Goal: Task Accomplishment & Management: Complete application form

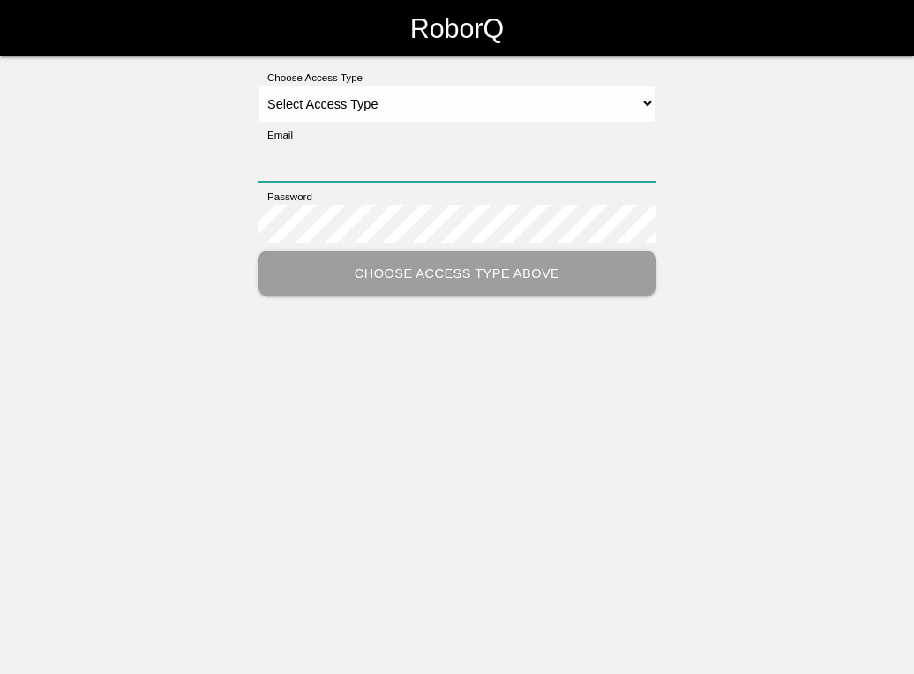
type input "[EMAIL_ADDRESS][DOMAIN_NAME]"
click at [362, 106] on select "Select Access Type Admin Customer Supervisor Worker" at bounding box center [456, 104] width 397 height 39
select select "Supervisor"
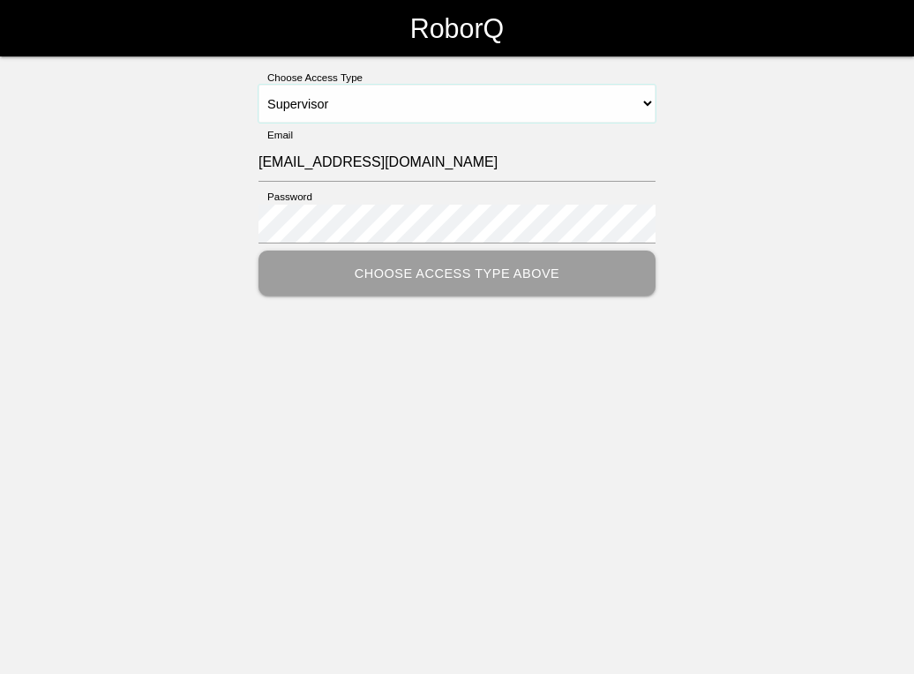
click at [258, 85] on select "Select Access Type Admin Customer Supervisor Worker" at bounding box center [456, 104] width 397 height 39
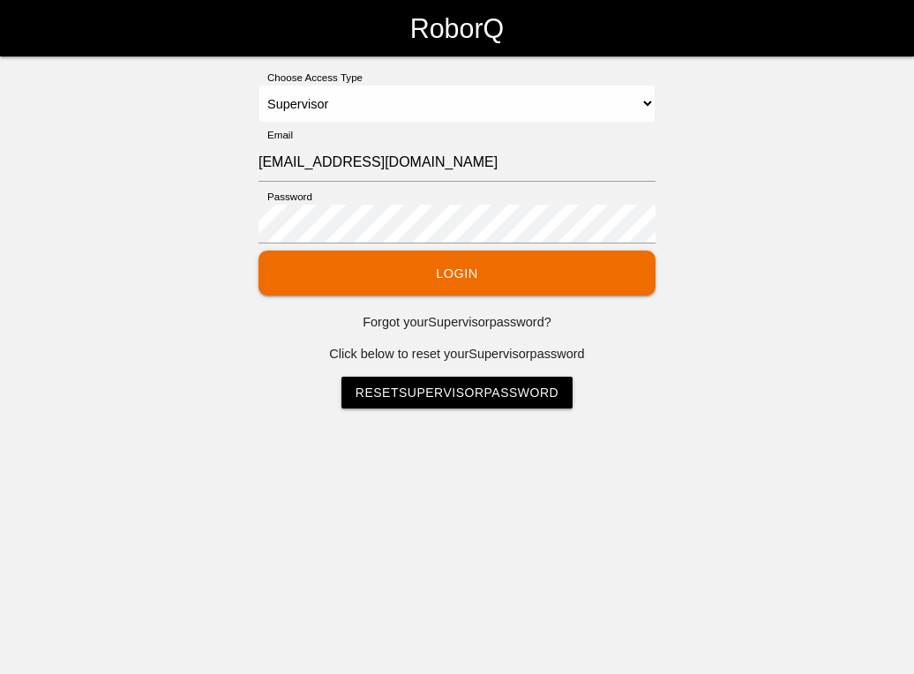
click at [444, 271] on button "Login" at bounding box center [456, 273] width 397 height 45
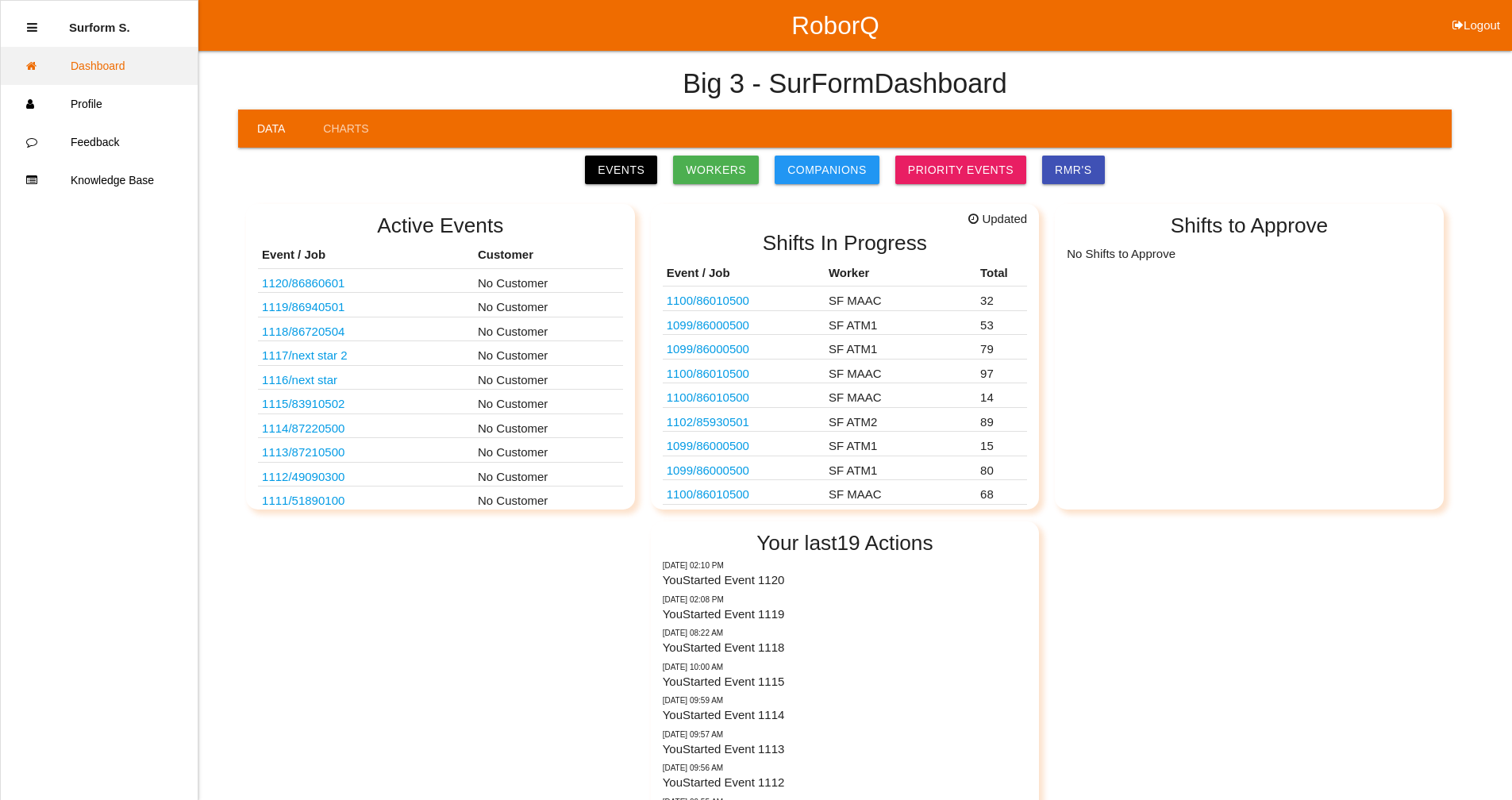
click at [103, 63] on link "Dashboard" at bounding box center [99, 66] width 197 height 38
click at [623, 164] on link "Events" at bounding box center [621, 170] width 72 height 29
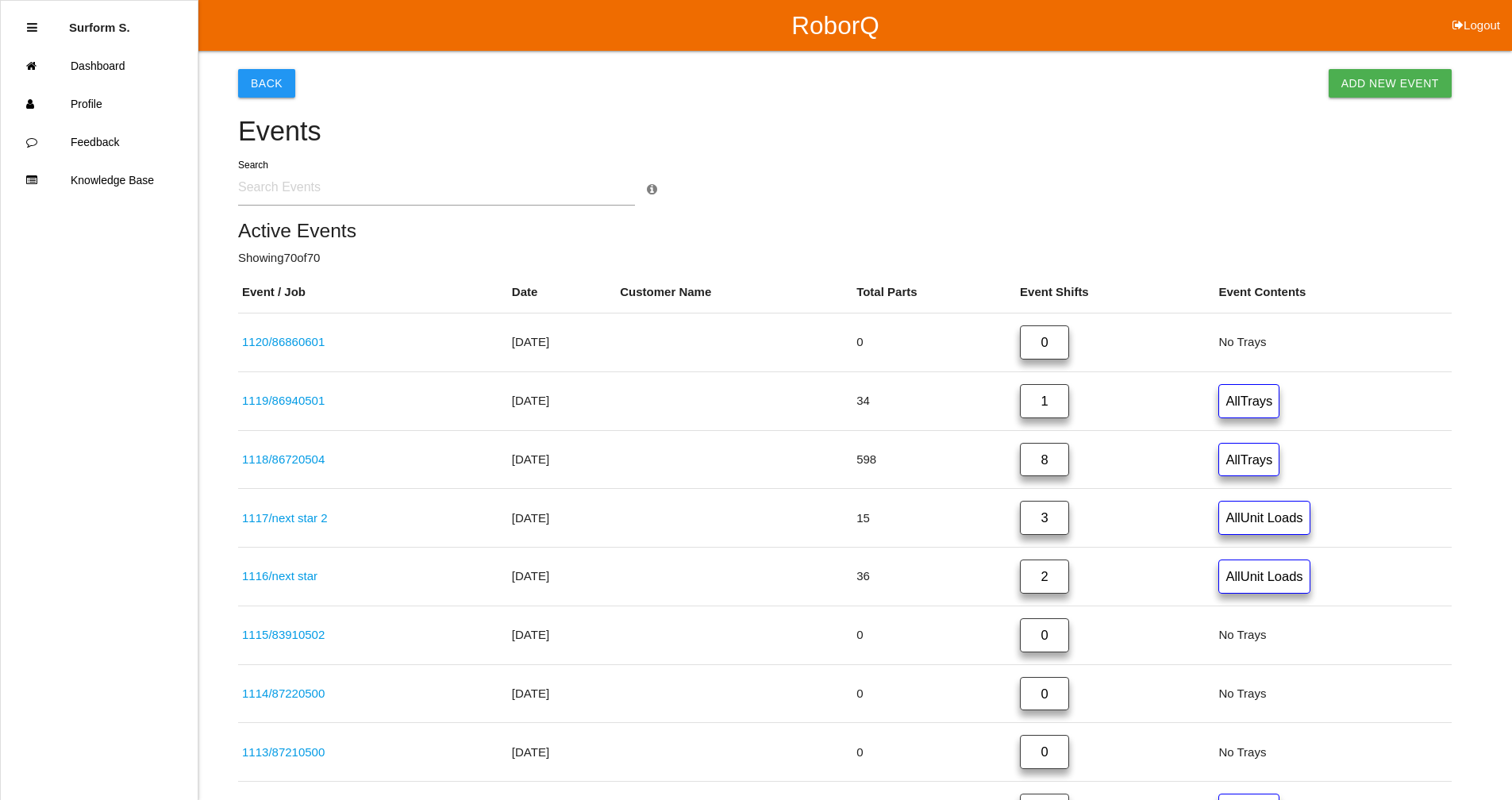
click at [316, 187] on input "text" at bounding box center [436, 187] width 397 height 37
type input "8693"
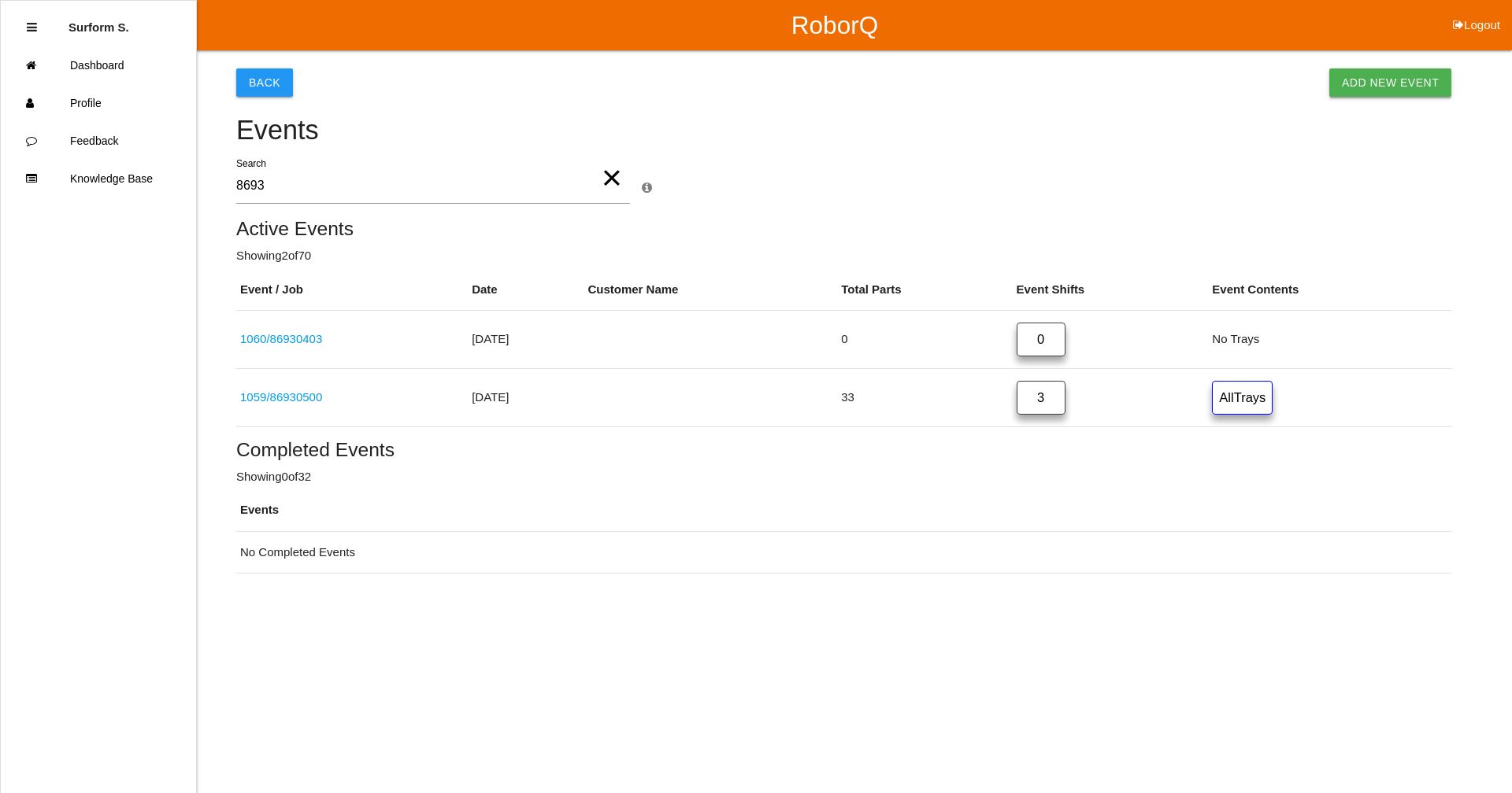
click at [815, 78] on link "Add New Event" at bounding box center [1390, 83] width 122 height 29
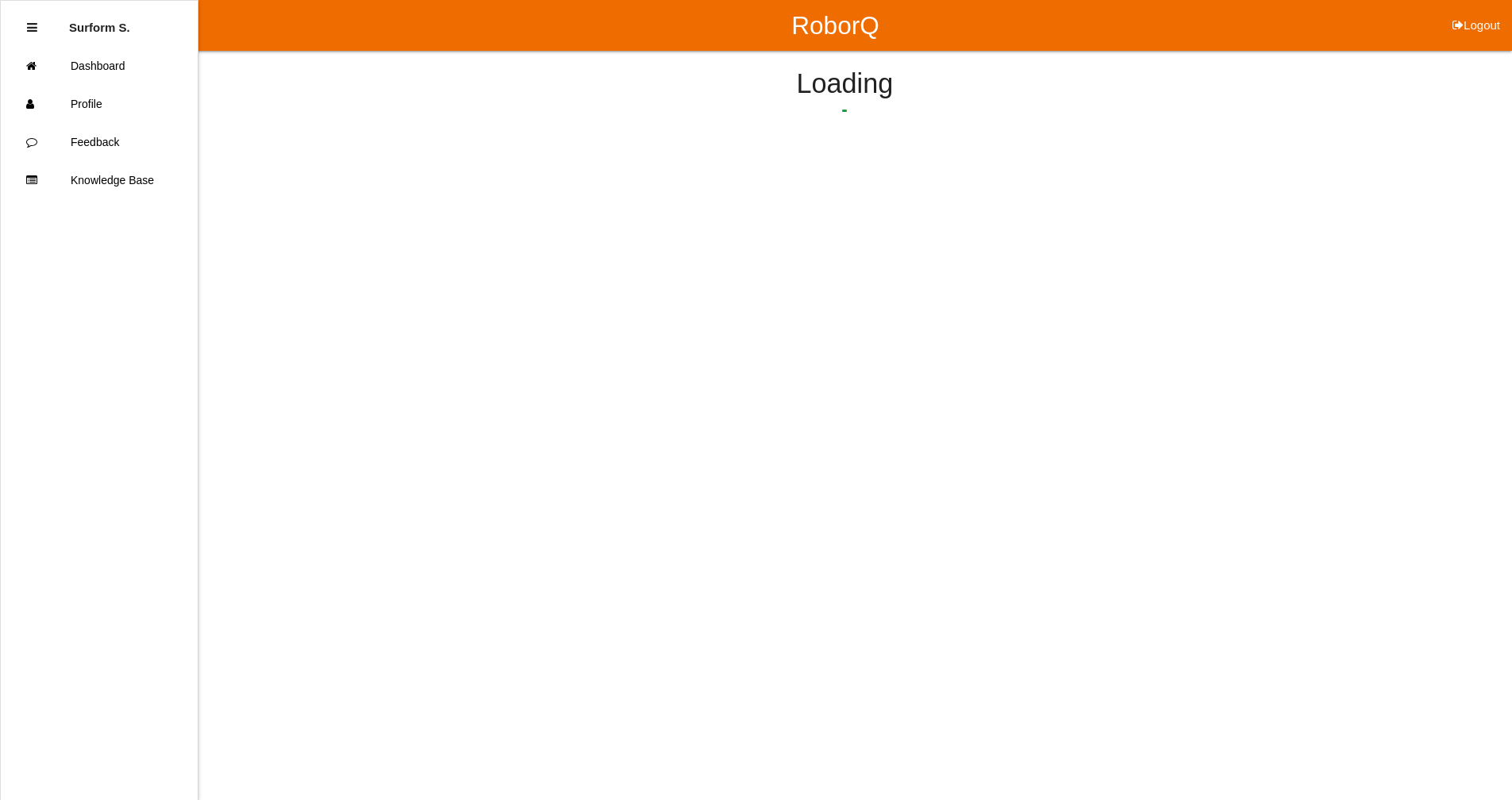
select select "notRequired"
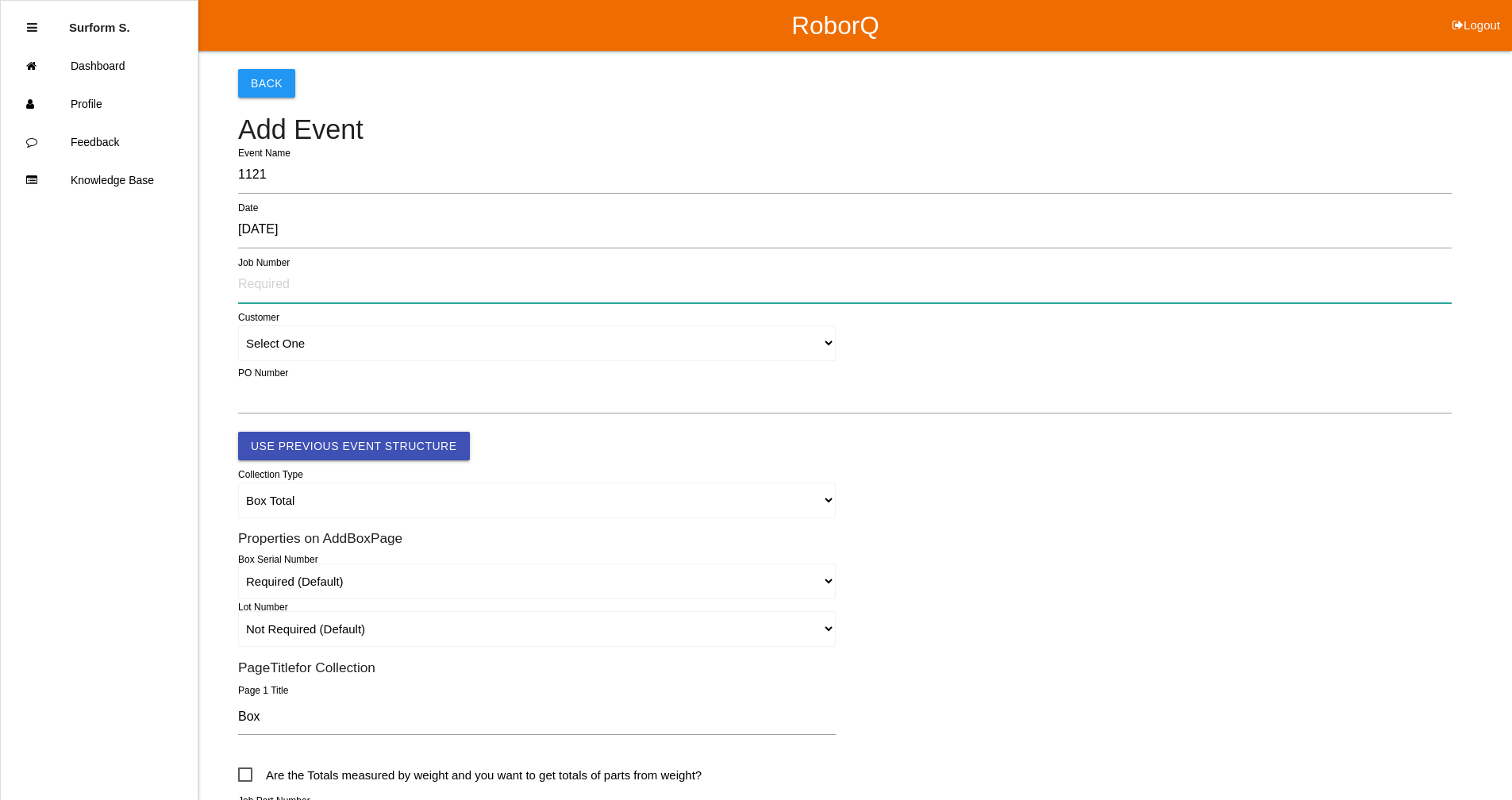
click at [286, 283] on input "text" at bounding box center [845, 284] width 1213 height 37
click at [247, 285] on input "text" at bounding box center [845, 284] width 1213 height 37
click at [297, 289] on input "8693" at bounding box center [845, 284] width 1213 height 37
type input "86930504"
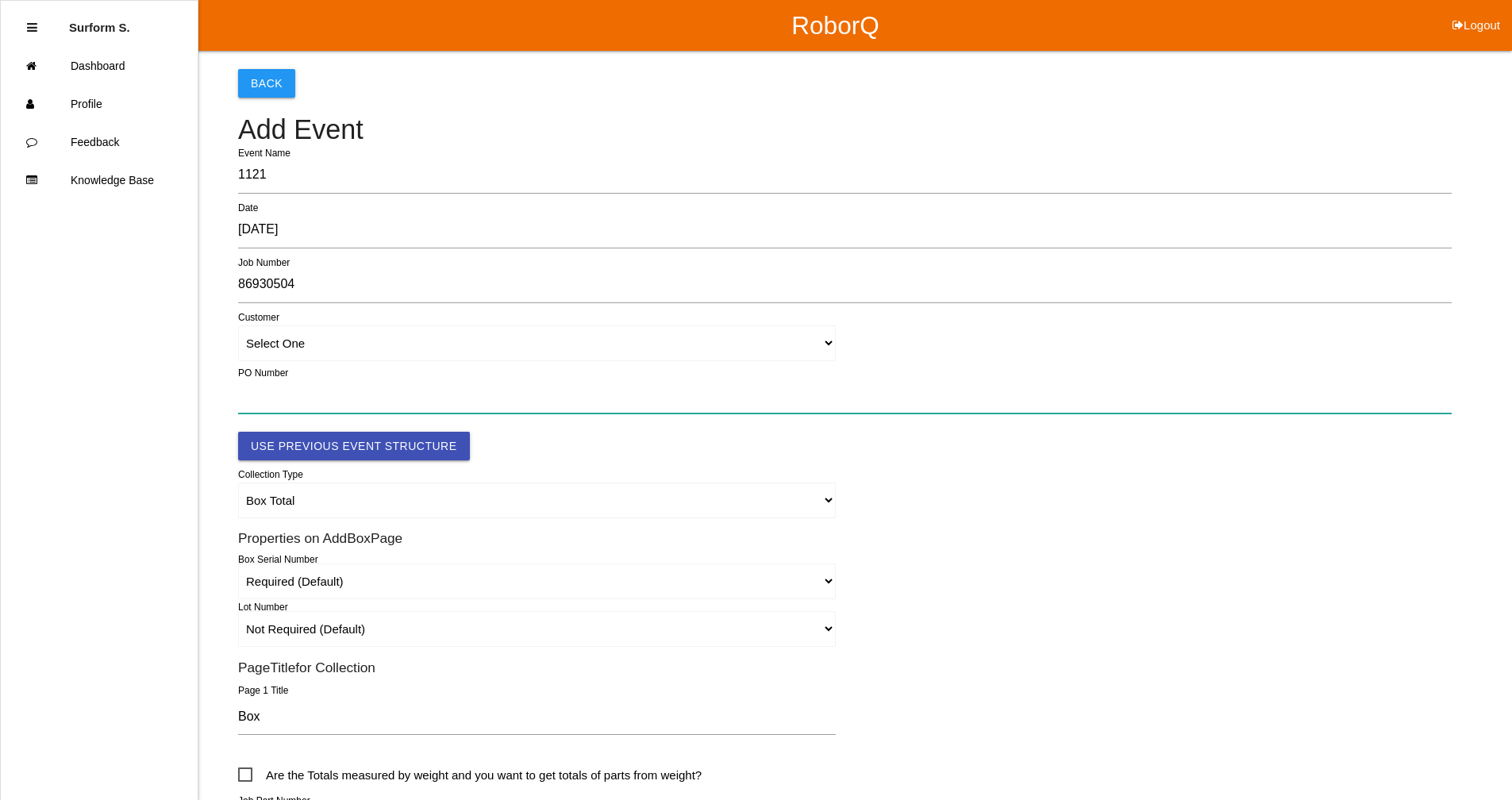
click at [401, 390] on input "text" at bounding box center [845, 395] width 1213 height 37
click at [293, 388] on input "text" at bounding box center [845, 395] width 1213 height 37
paste input "OR2436245"
type input "OR2436245"
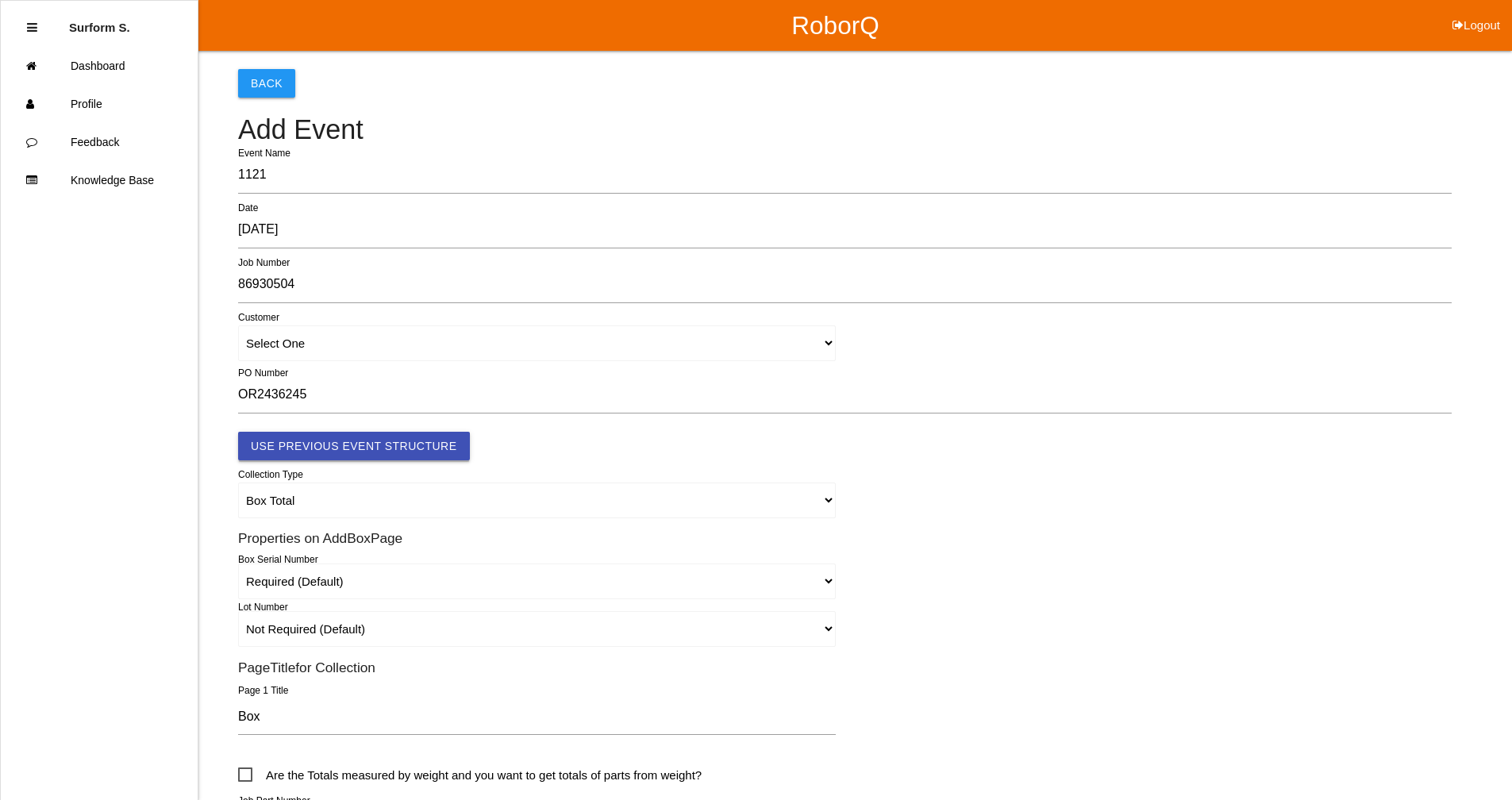
click at [385, 443] on button "Use Previous Event Structure" at bounding box center [354, 446] width 232 height 29
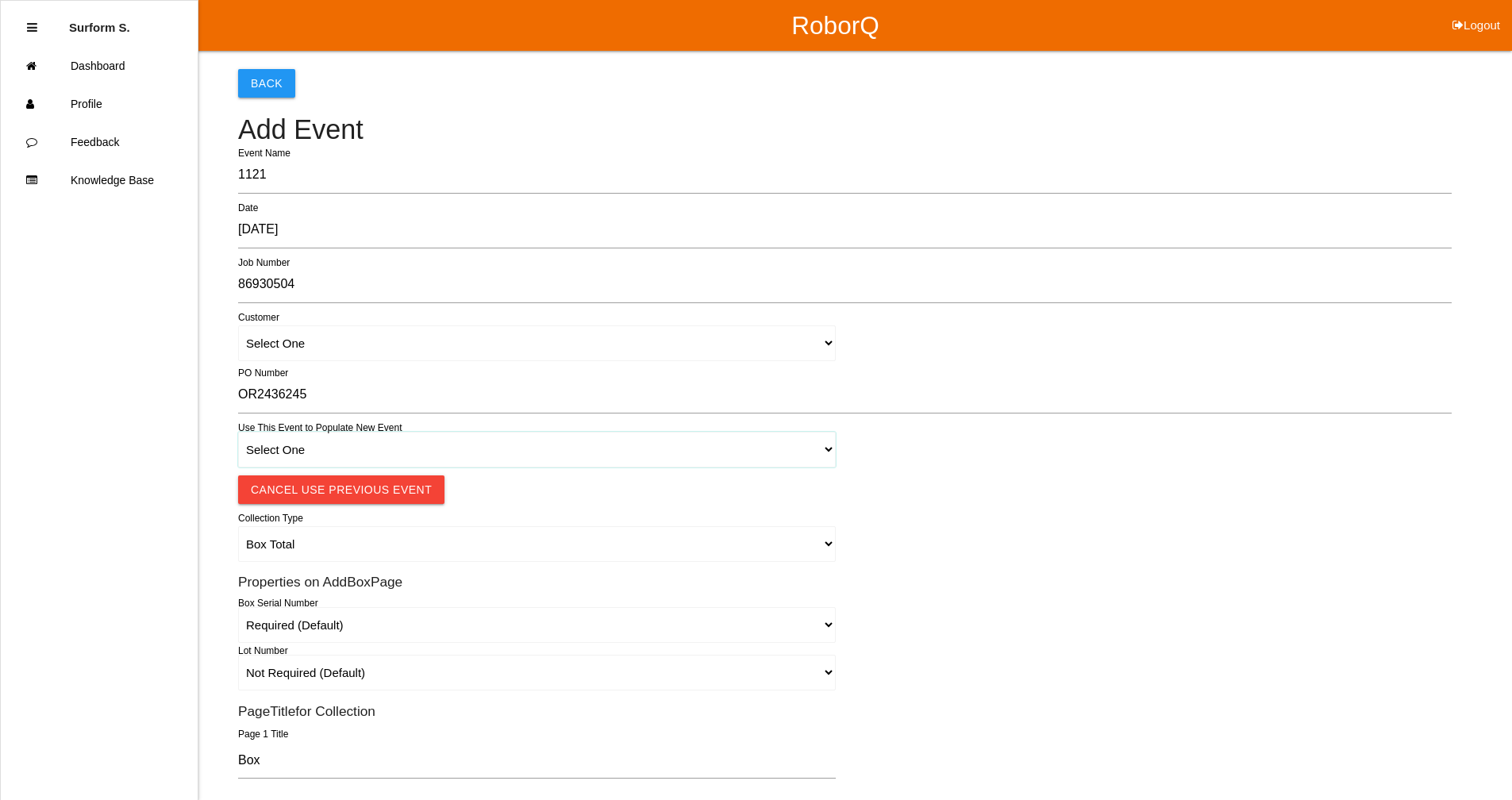
click at [368, 460] on select "Select One 1018 4 - Distinct Barcodes - Not Matching 1015 4 - Matching Barcodes…" at bounding box center [537, 450] width 597 height 36
select select "67b36d620018c9000e46307b"
click at [238, 432] on select "Select One 1018 4 - Distinct Barcodes - Not Matching 1015 4 - Matching Barcodes…" at bounding box center [537, 450] width 597 height 36
select select "autoSingle"
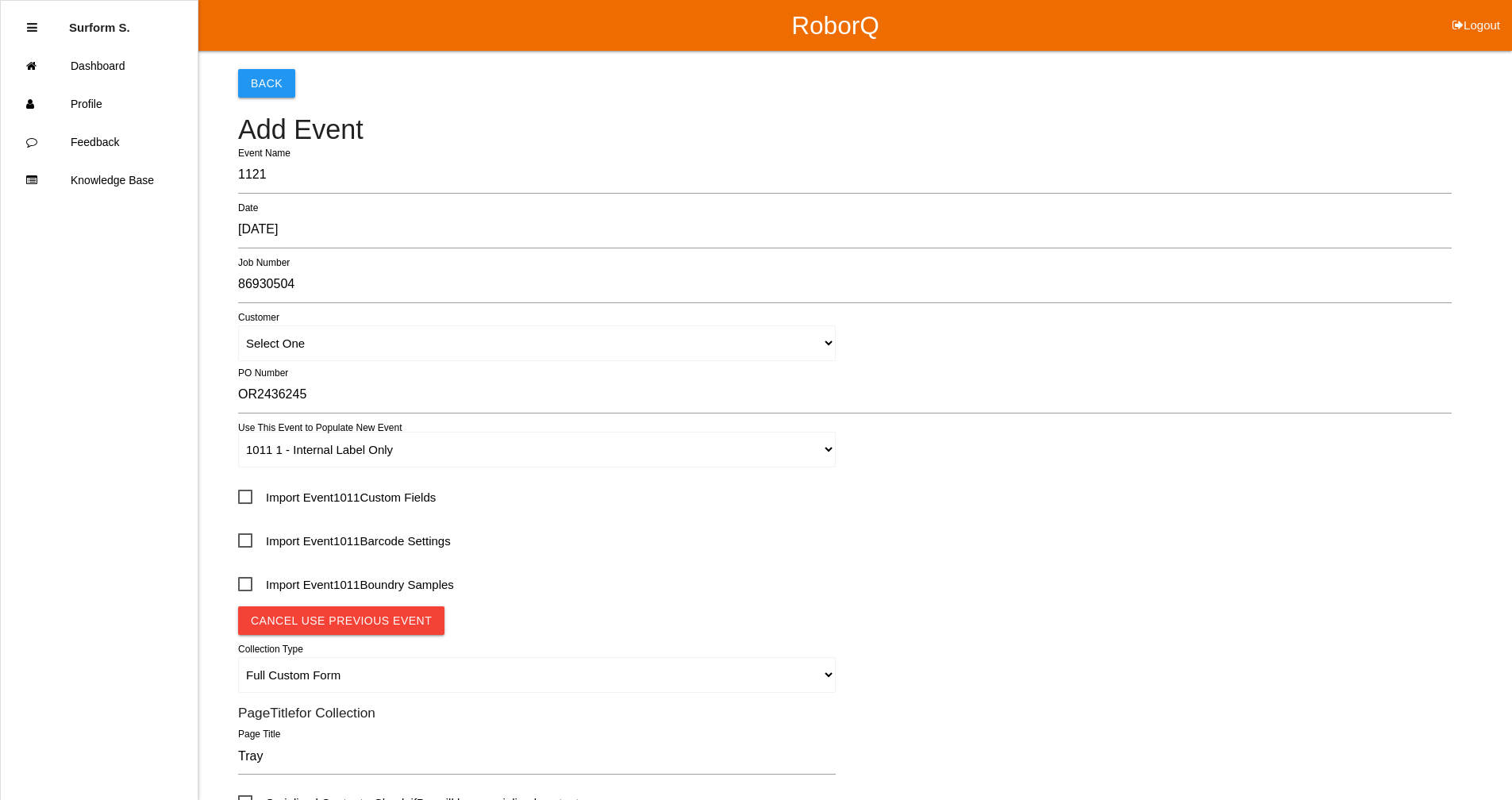
click at [350, 497] on span "Import Event 1011 Custom Fields" at bounding box center [337, 498] width 198 height 20
click at [248, 497] on input "Import Event 1011 Custom Fields" at bounding box center [243, 492] width 10 height 10
checkbox input "true"
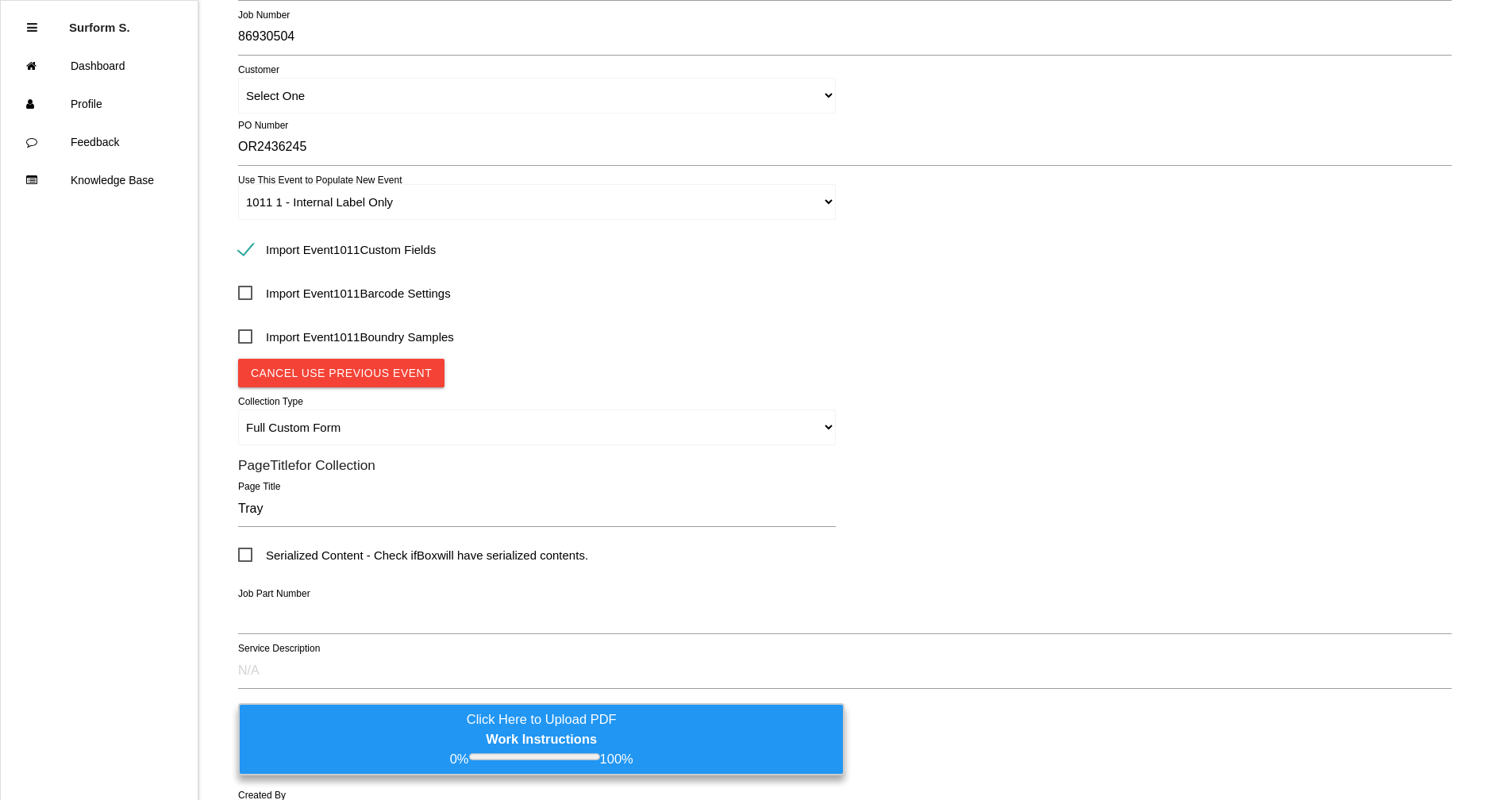
scroll to position [318, 0]
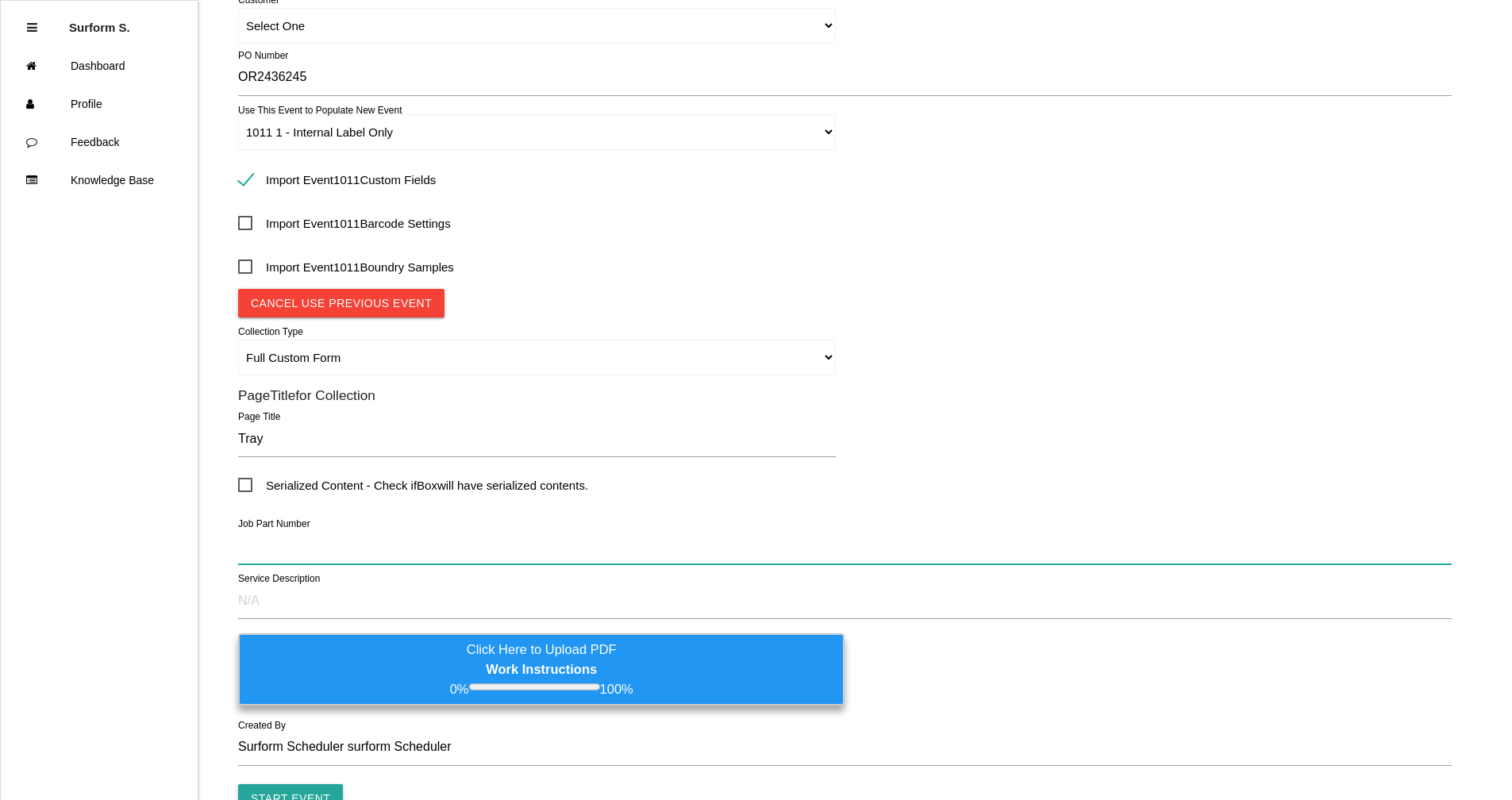
click at [313, 549] on input "text" at bounding box center [845, 546] width 1213 height 37
paste input "TN1933 HF55M STATOR CORE"
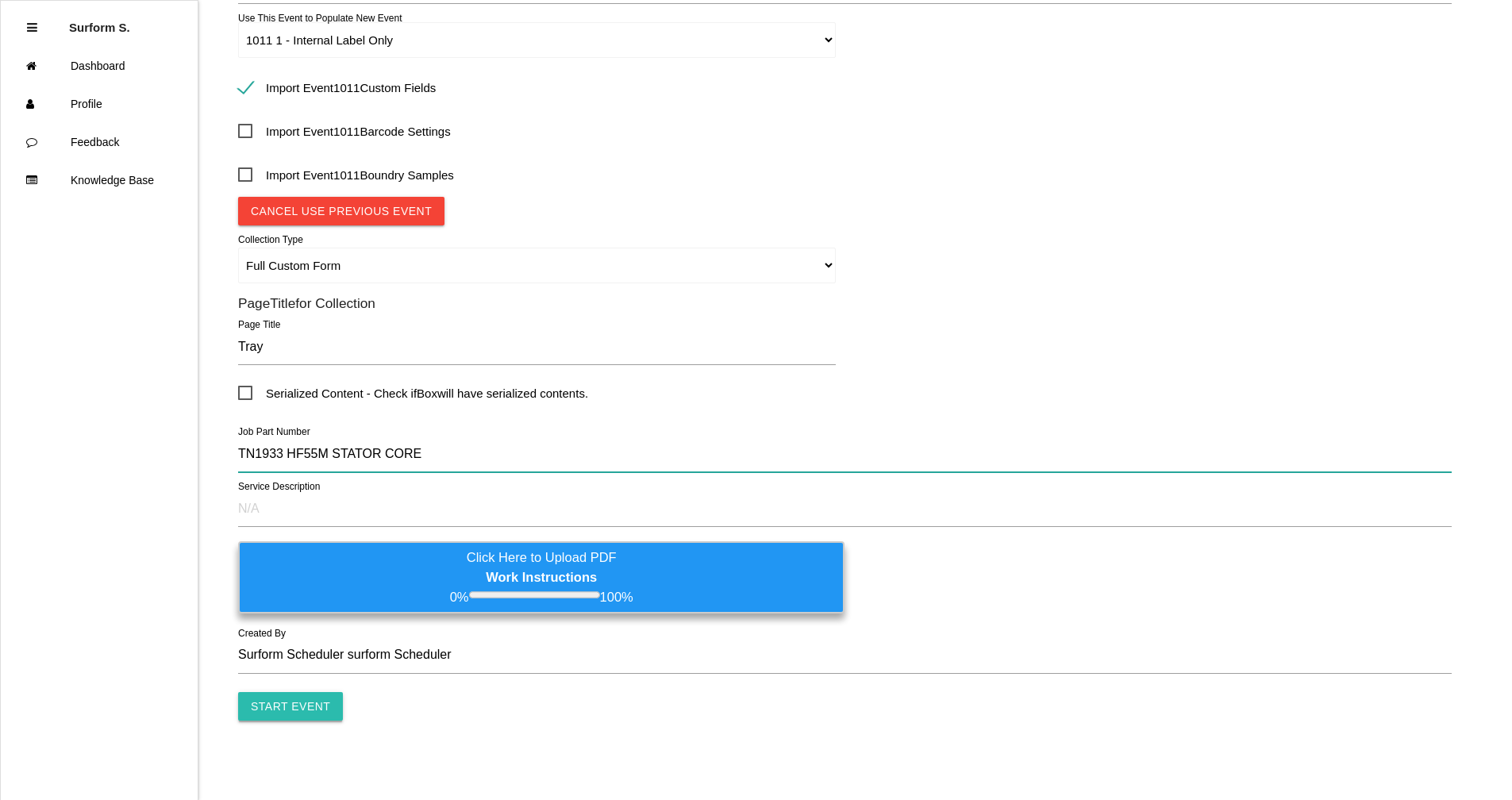
type input "TN1933 HF55M STATOR CORE"
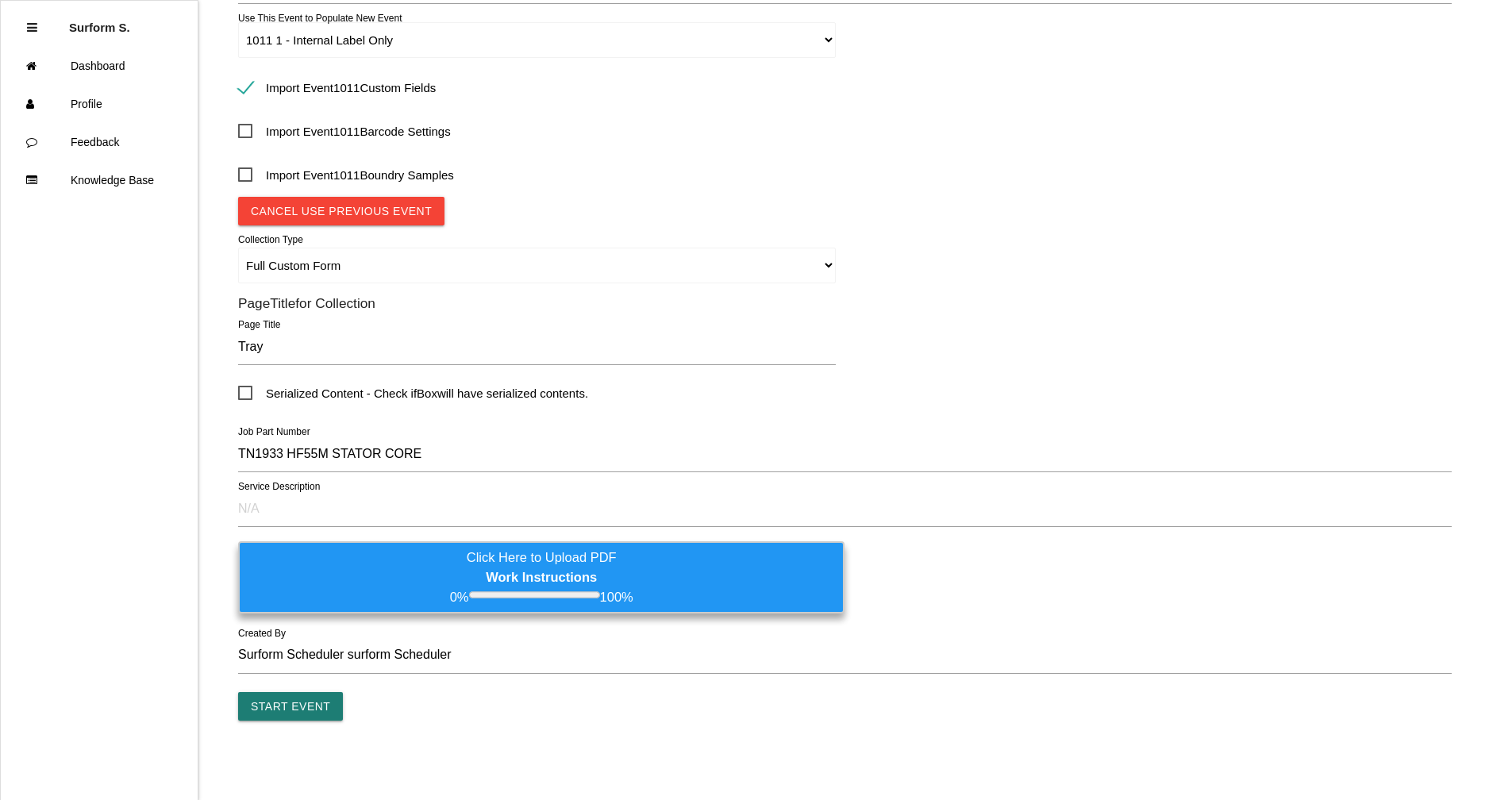
click at [310, 606] on input "Start Event" at bounding box center [291, 706] width 104 height 29
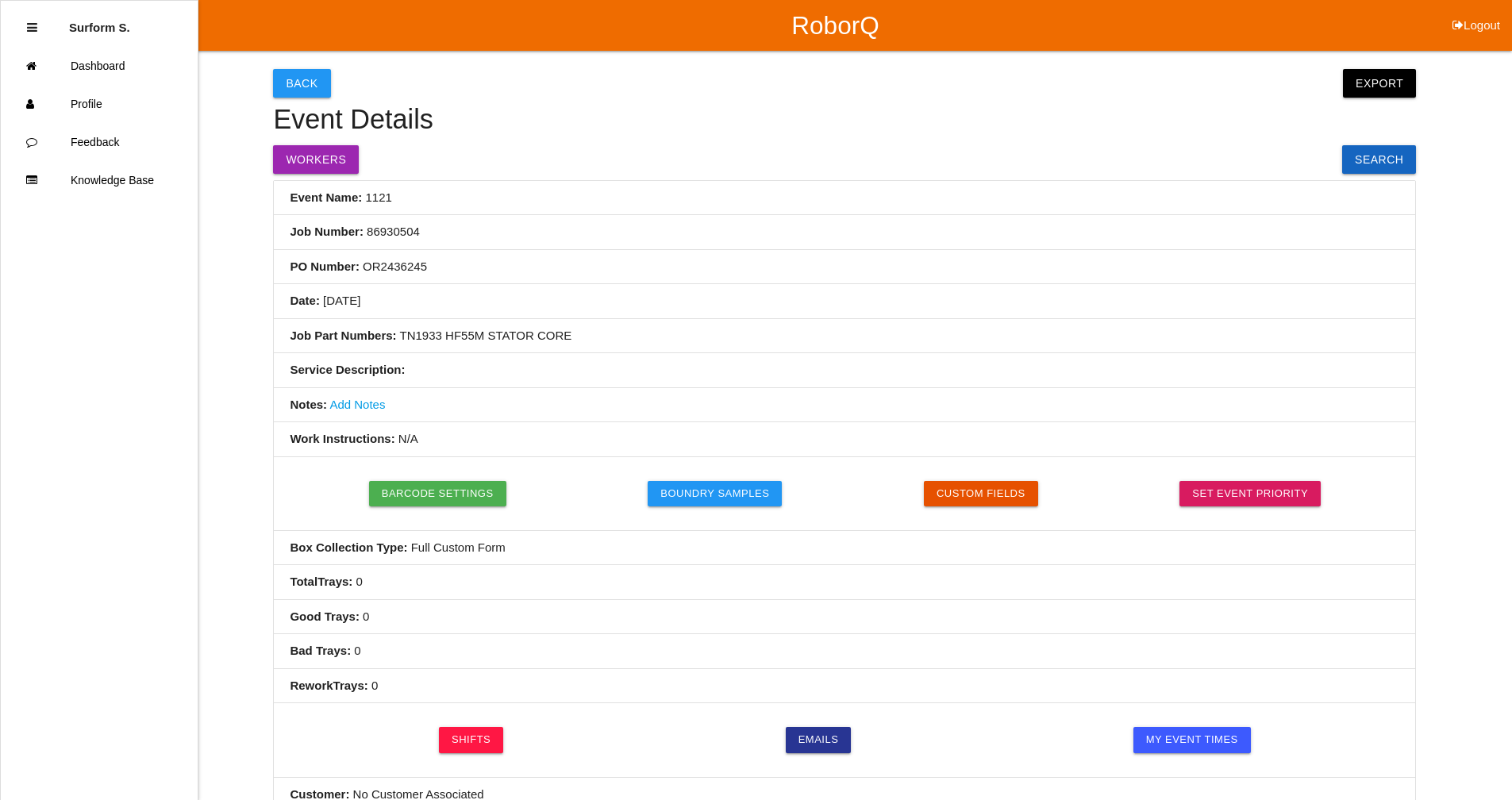
click at [355, 404] on link "Add Notes" at bounding box center [357, 404] width 56 height 13
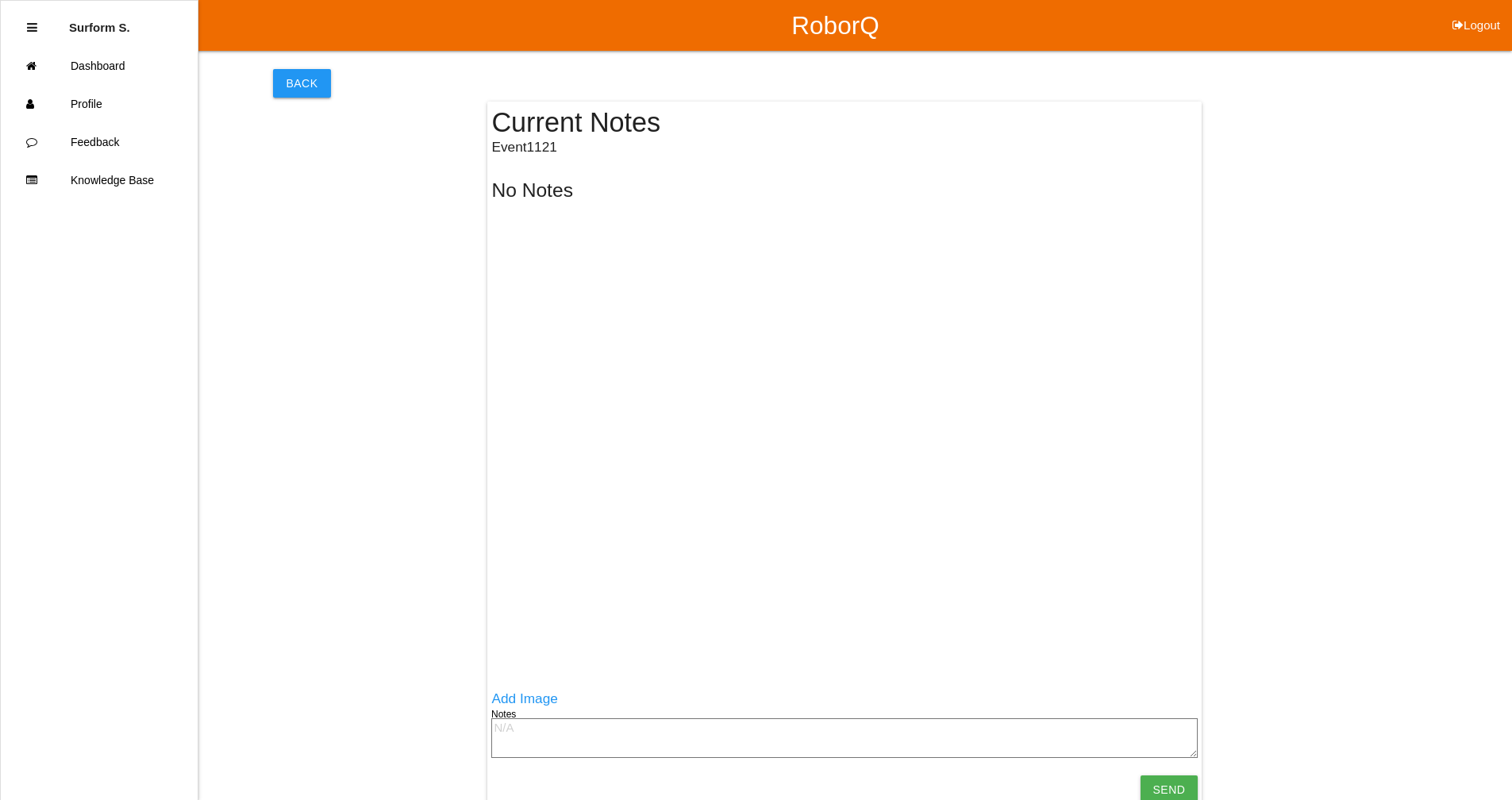
click at [515, 606] on textarea at bounding box center [844, 738] width 706 height 40
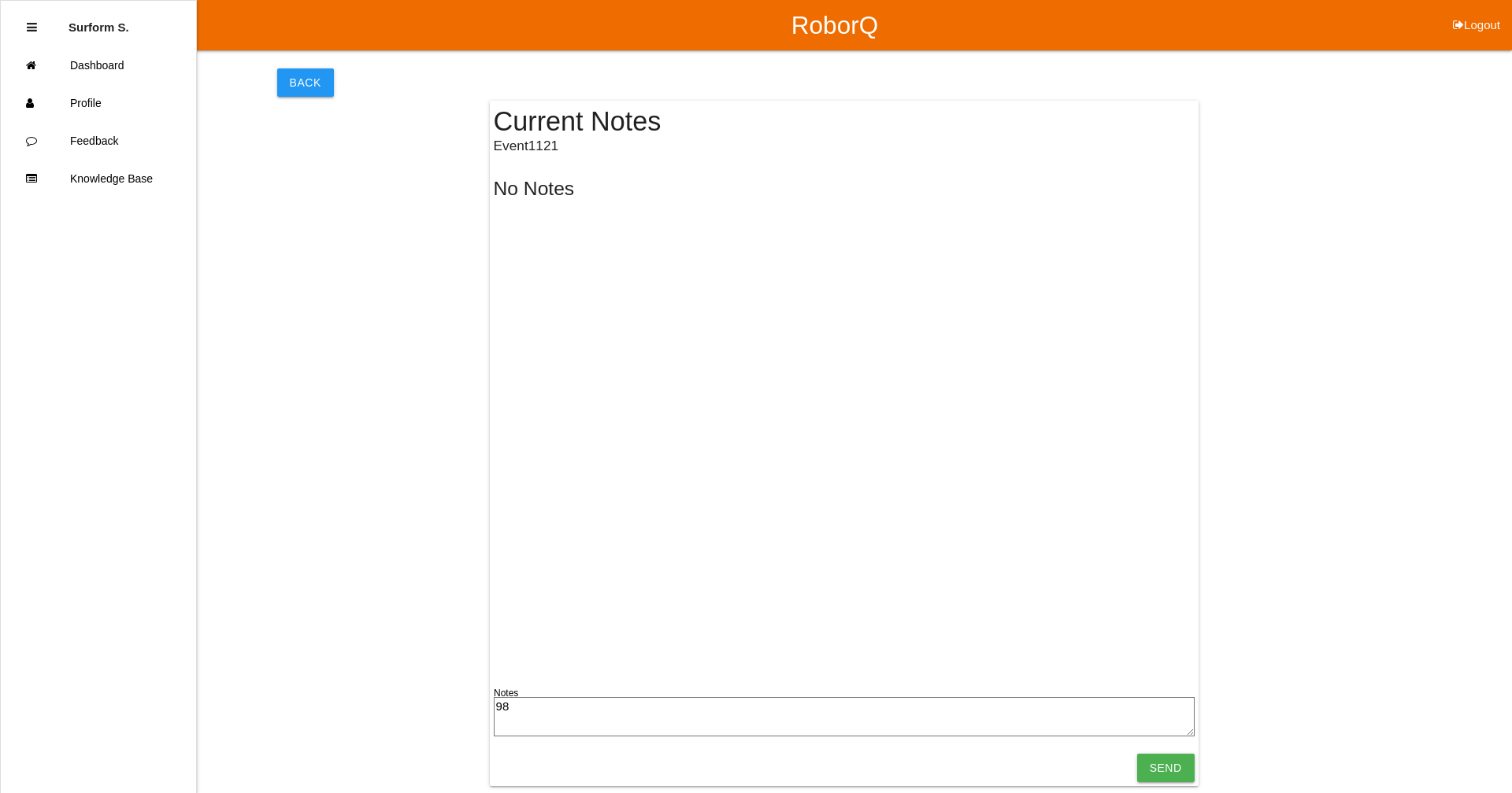
type textarea "9"
type textarea "97 UNIT LOADS= 970 TRAYS"
click at [815, 600] on input "Send" at bounding box center [1166, 768] width 57 height 29
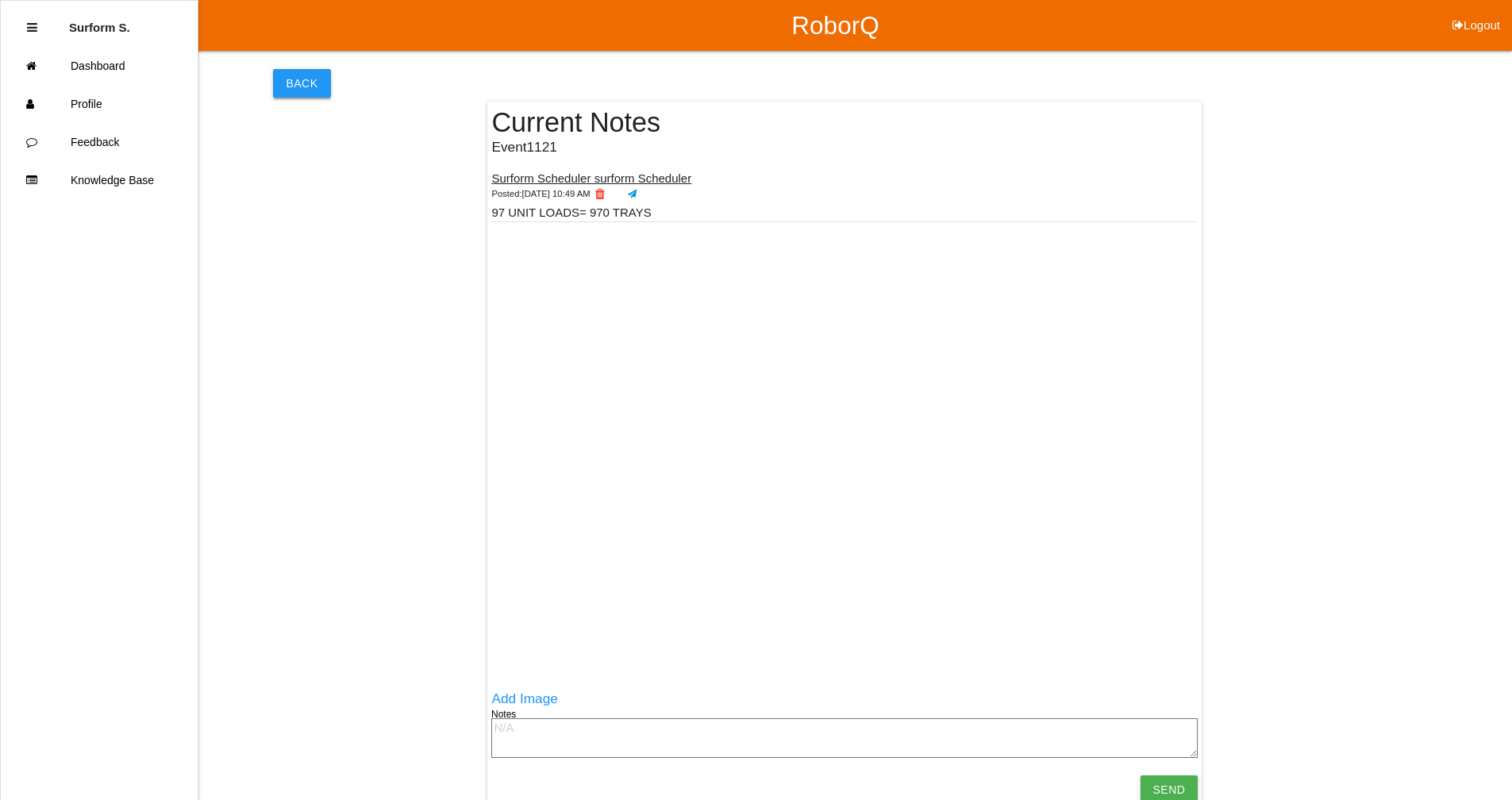
click at [309, 82] on button "Back" at bounding box center [301, 84] width 58 height 29
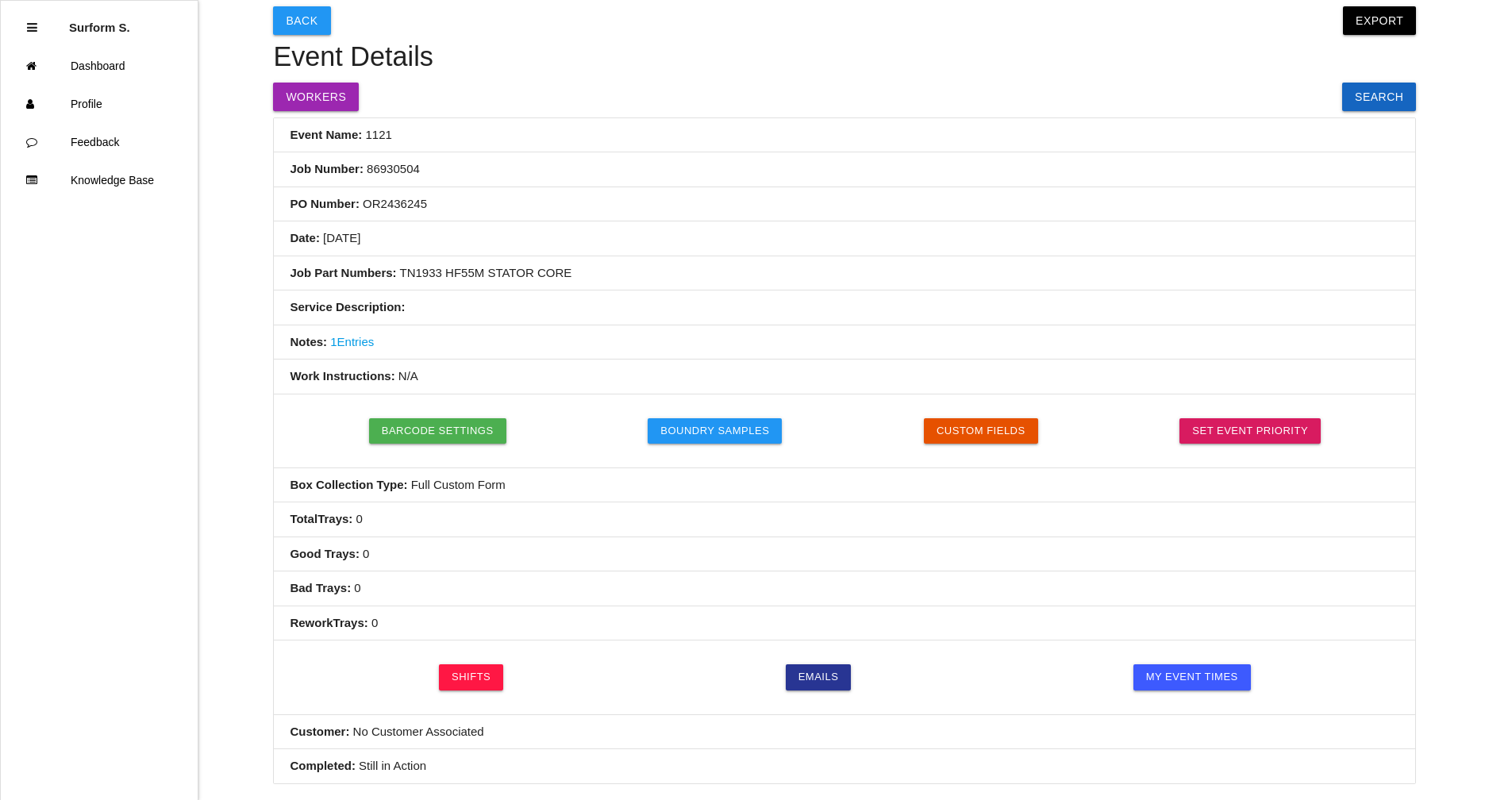
scroll to position [397, 0]
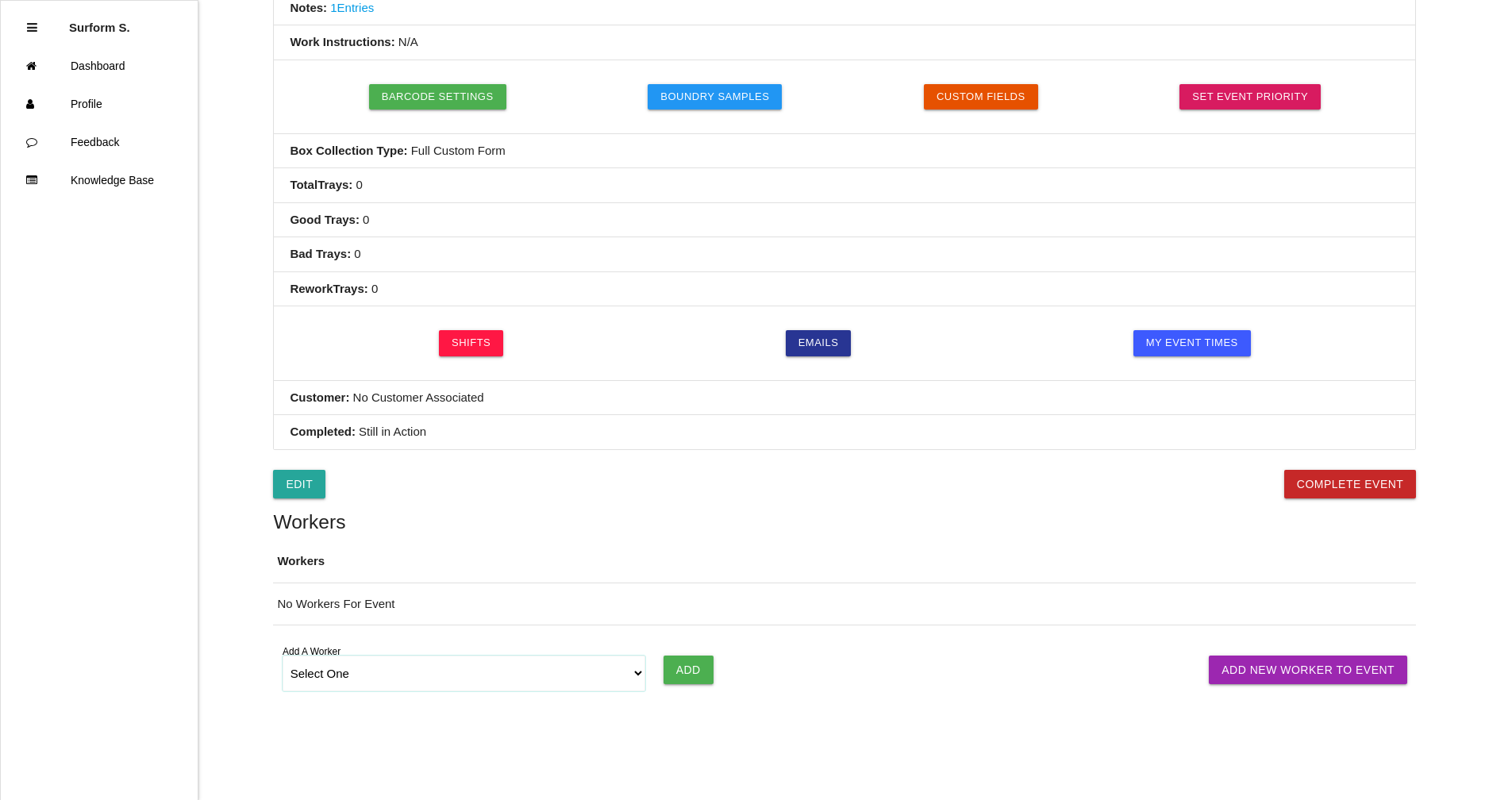
click at [362, 606] on select "Select One [PERSON_NAME] [PERSON_NAME] SF LAMCO SF ATM1 SF ATM2 SF MAAC" at bounding box center [464, 674] width 363 height 36
select select "678133d4ea4d1b000ec5d6e8"
click at [282, 606] on select "Select One [PERSON_NAME] [PERSON_NAME] SF LAMCO SF ATM1 SF ATM2 SF MAAC" at bounding box center [464, 674] width 363 height 36
click at [680, 606] on input "Add" at bounding box center [689, 670] width 50 height 29
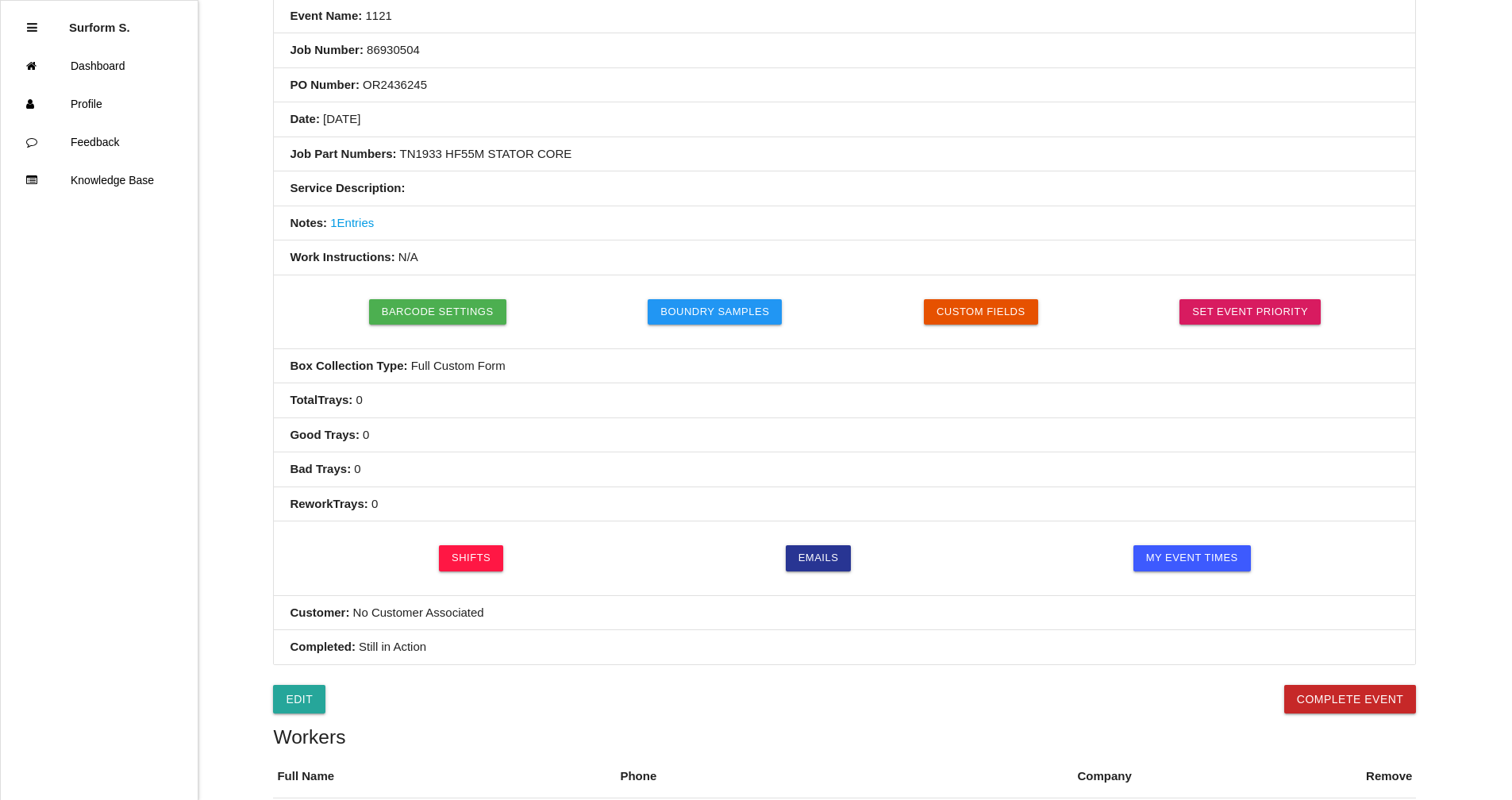
scroll to position [0, 0]
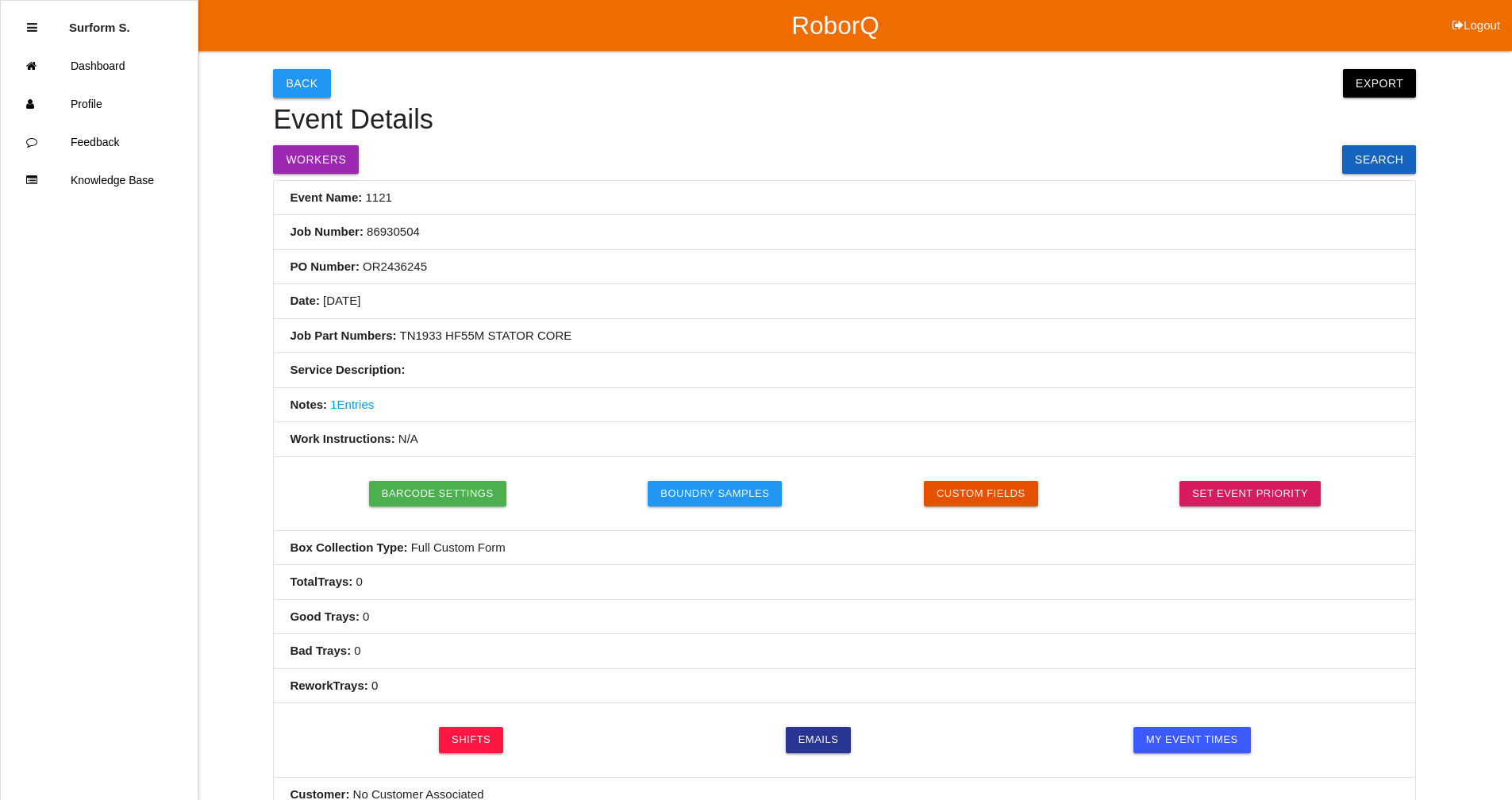
click at [305, 85] on button "Back" at bounding box center [301, 84] width 58 height 29
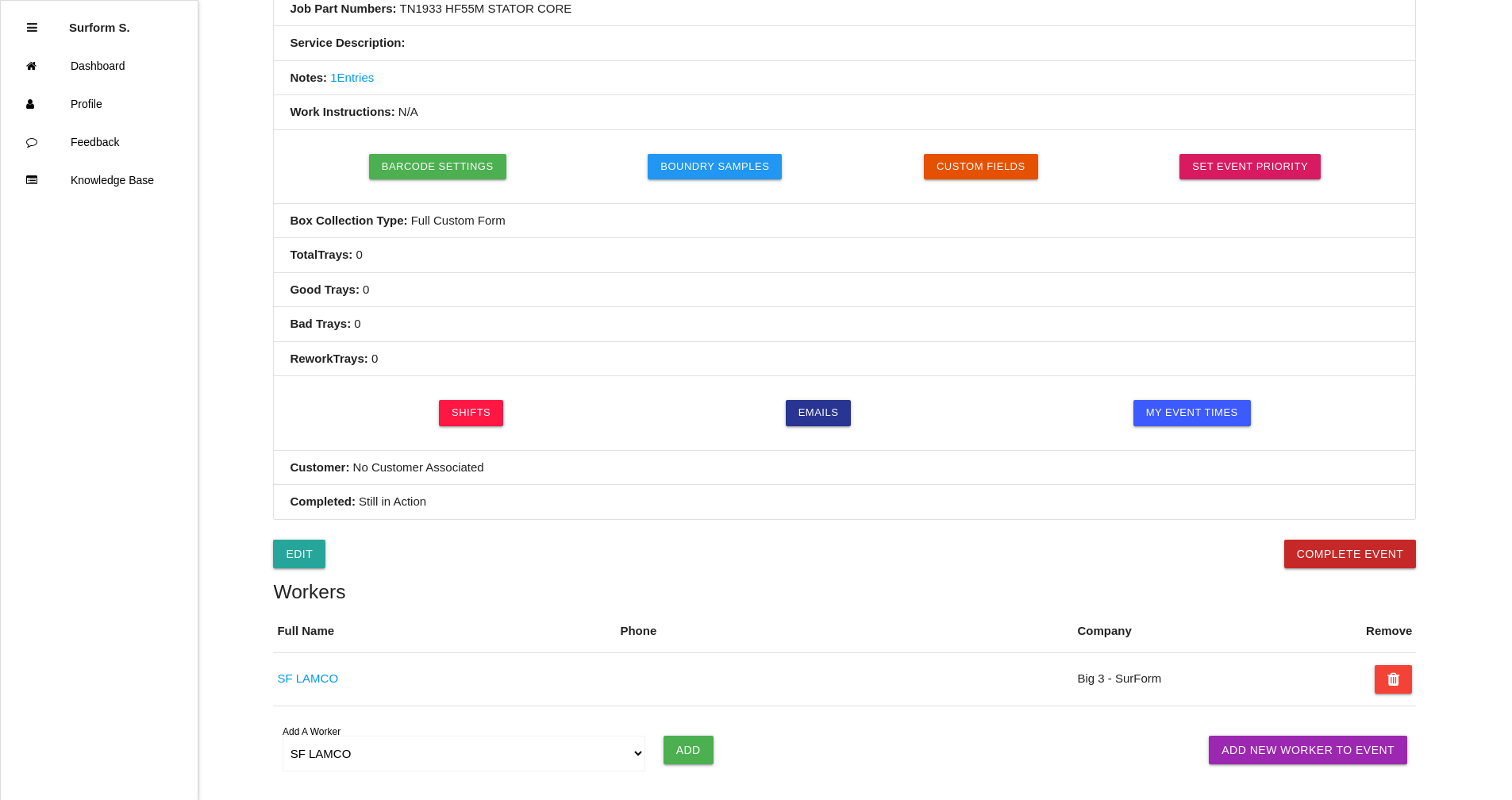
select select "notRequired"
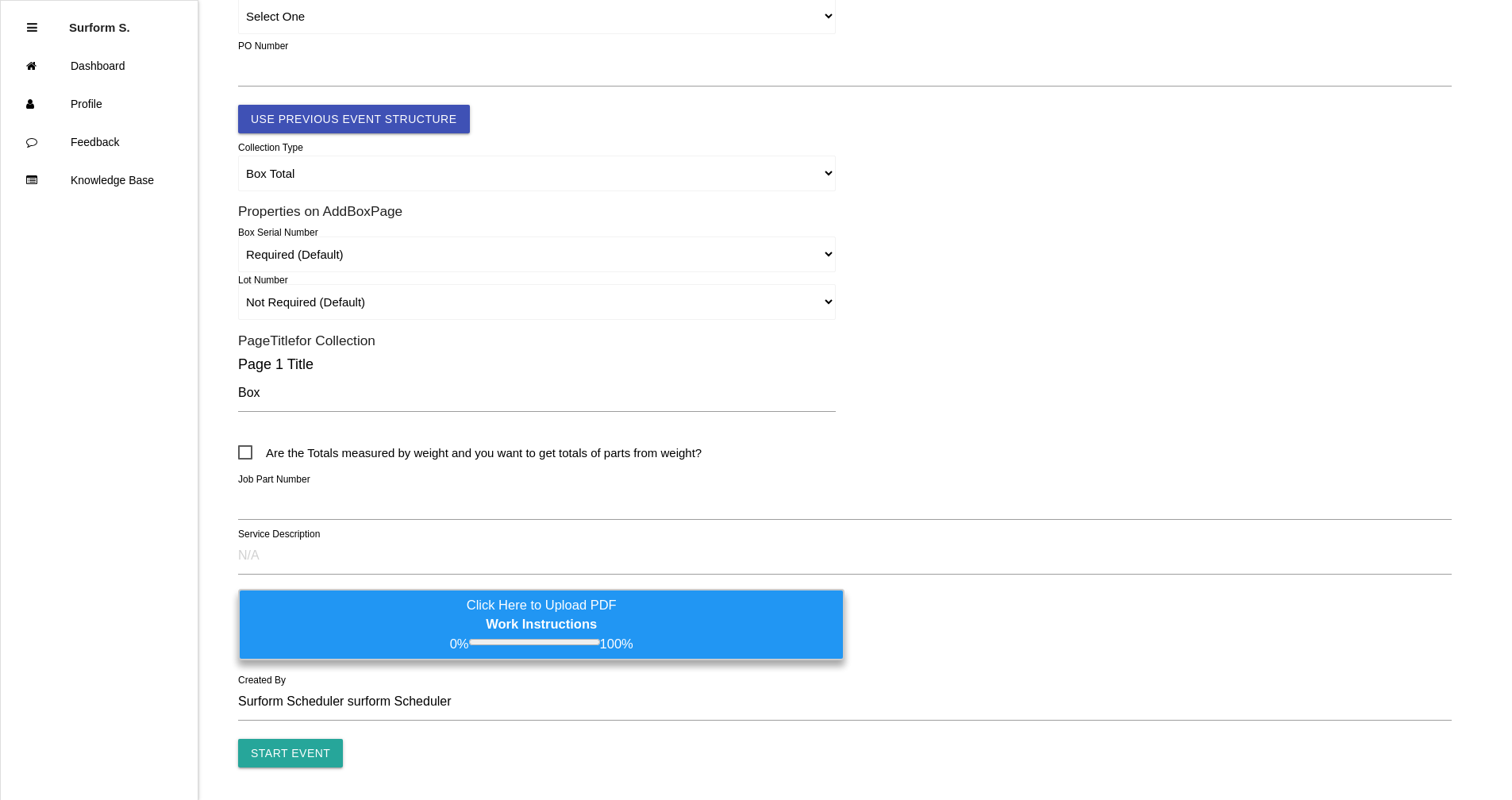
scroll to position [0, 0]
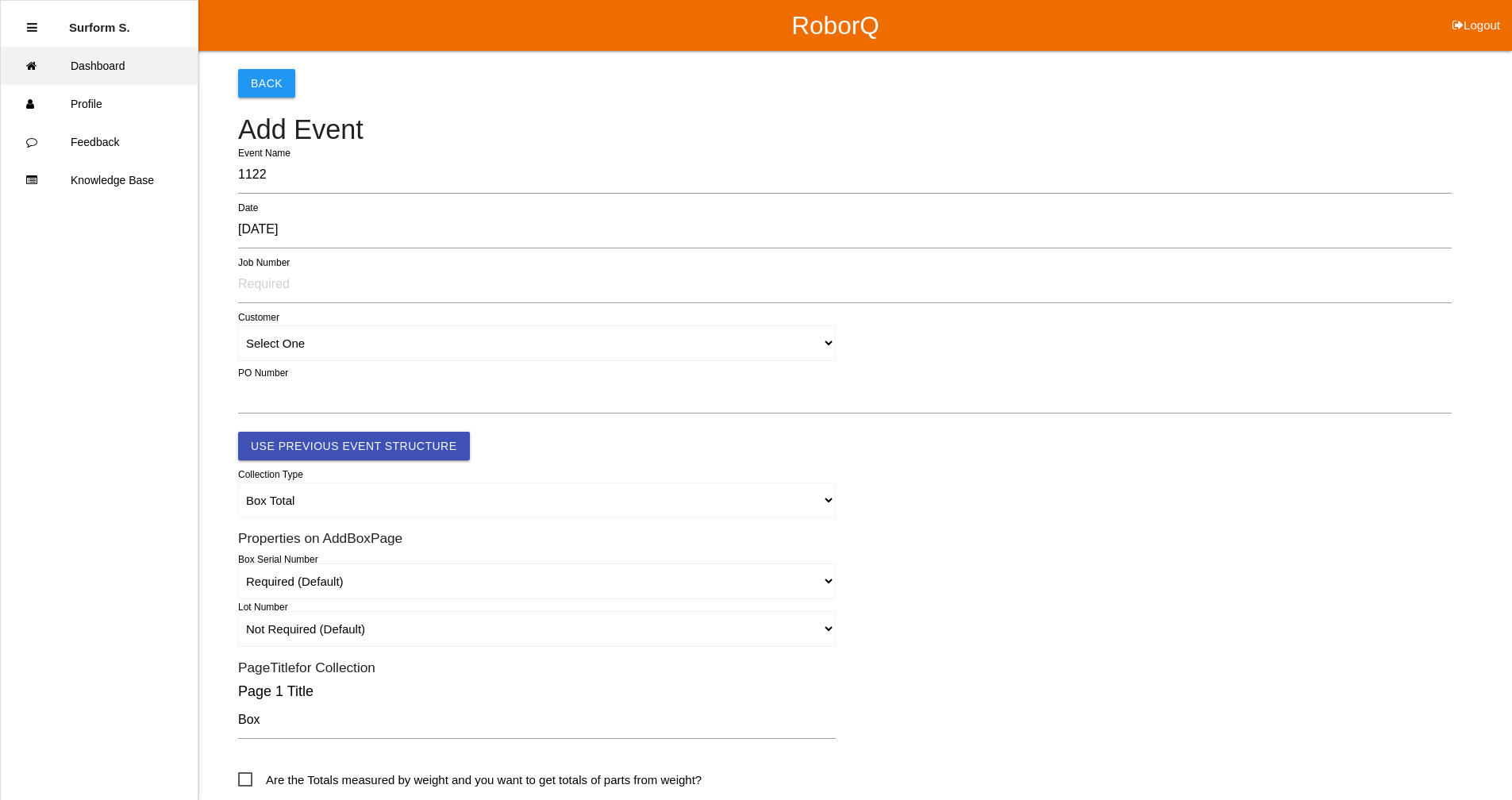
click at [108, 63] on link "Dashboard" at bounding box center [99, 66] width 197 height 38
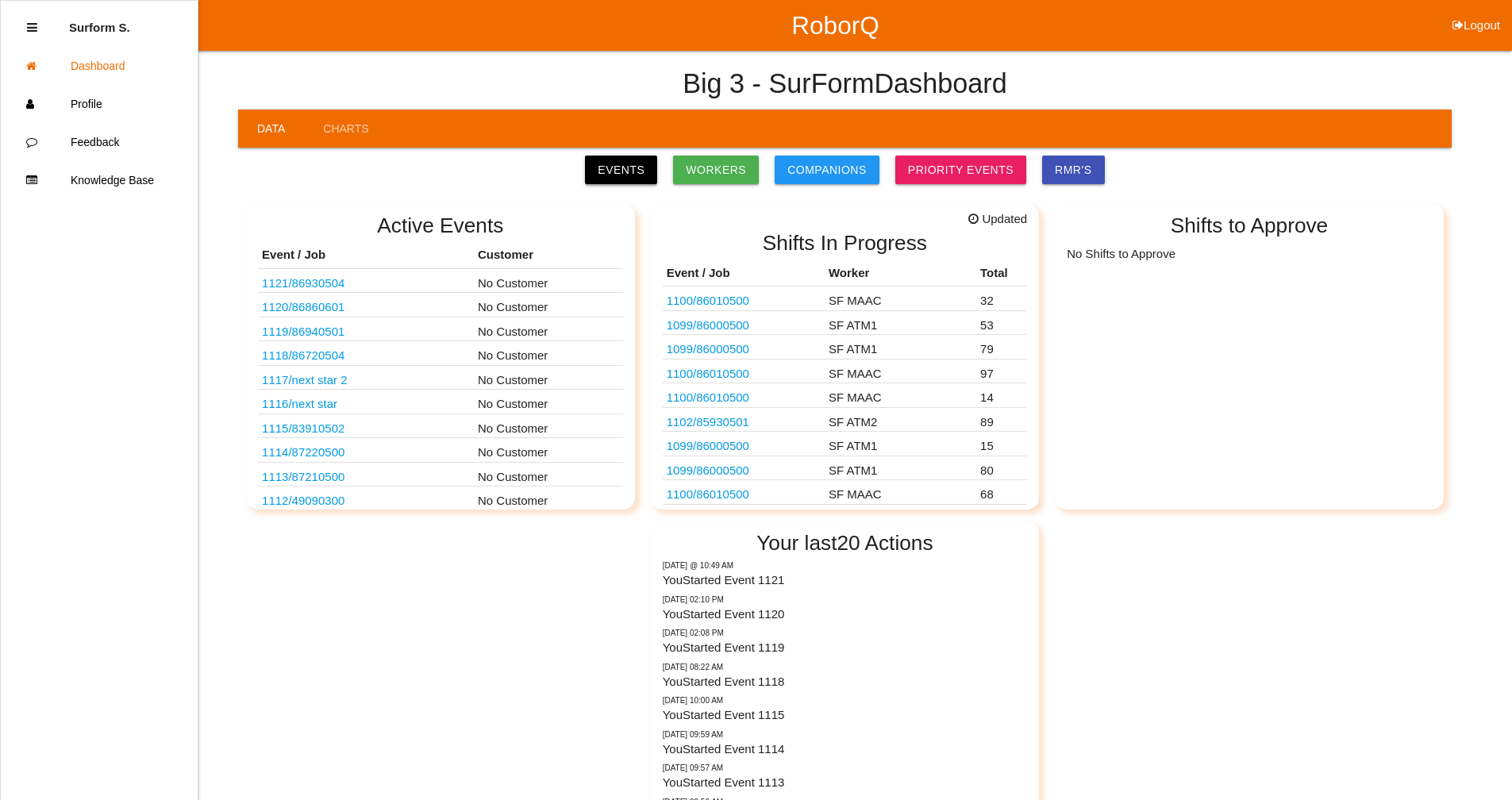
click at [642, 173] on link "Events" at bounding box center [621, 170] width 72 height 29
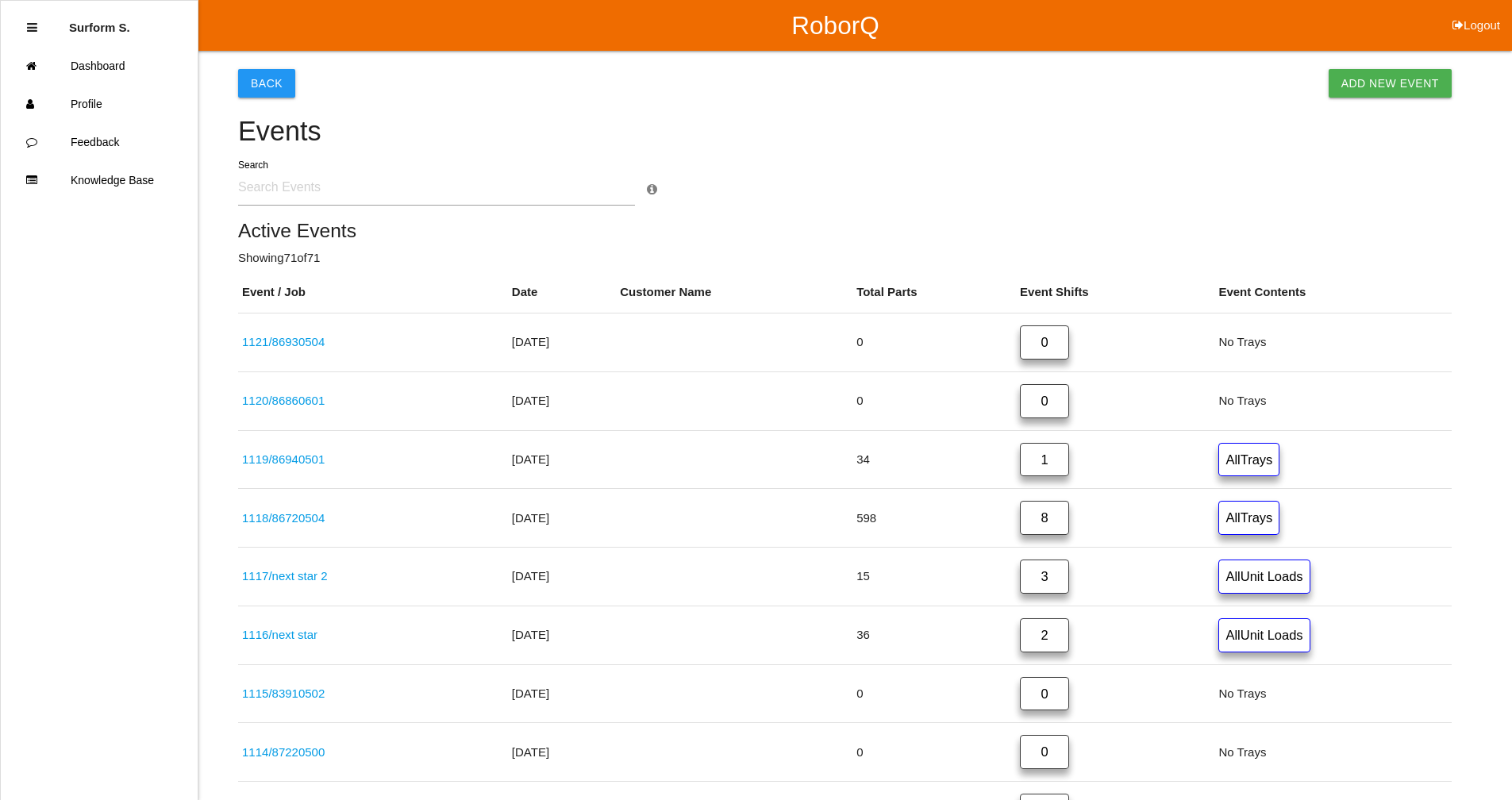
click at [374, 191] on input "text" at bounding box center [436, 187] width 397 height 37
type input "8685"
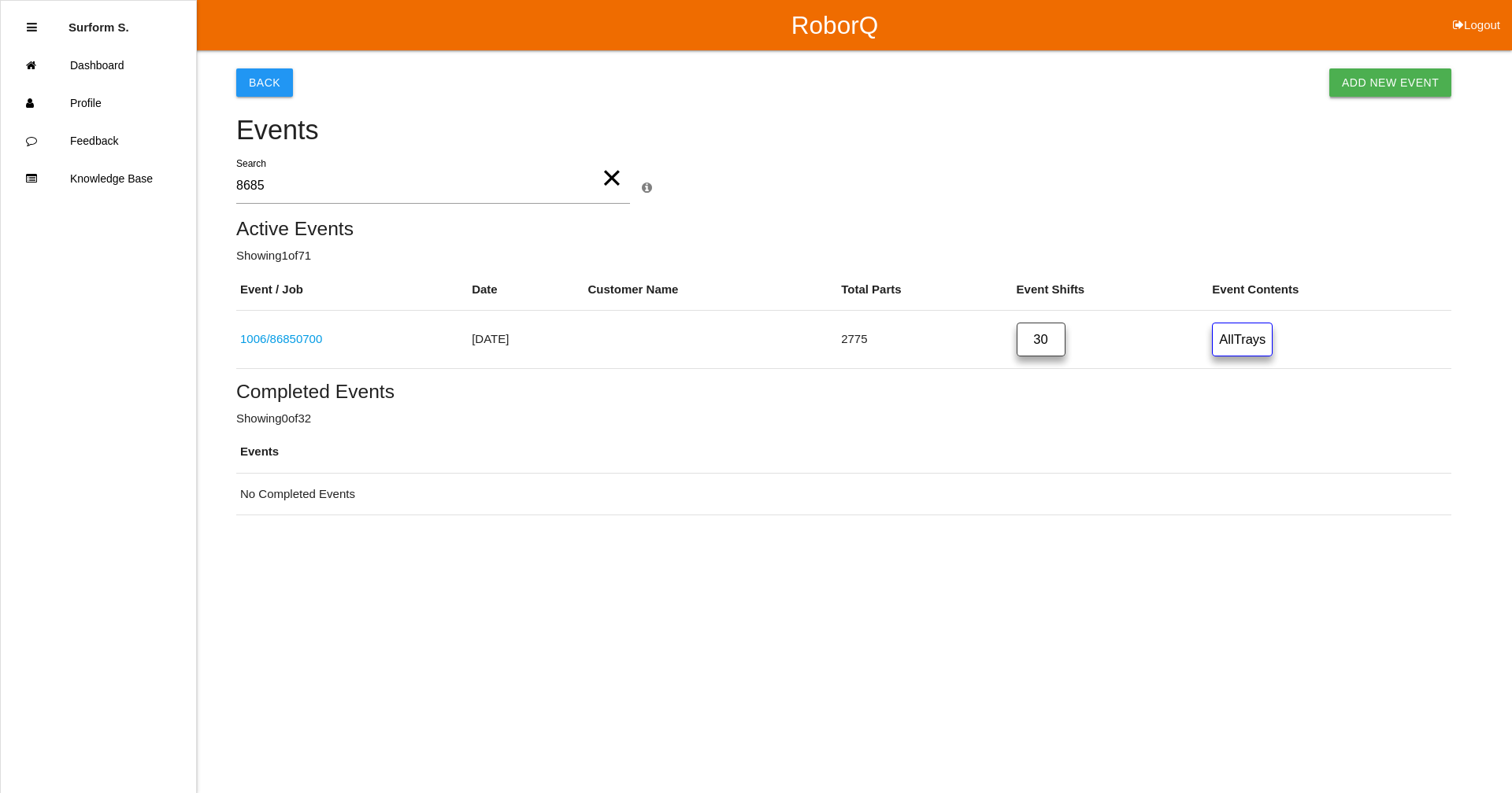
click at [815, 85] on link "Add New Event" at bounding box center [1390, 83] width 122 height 29
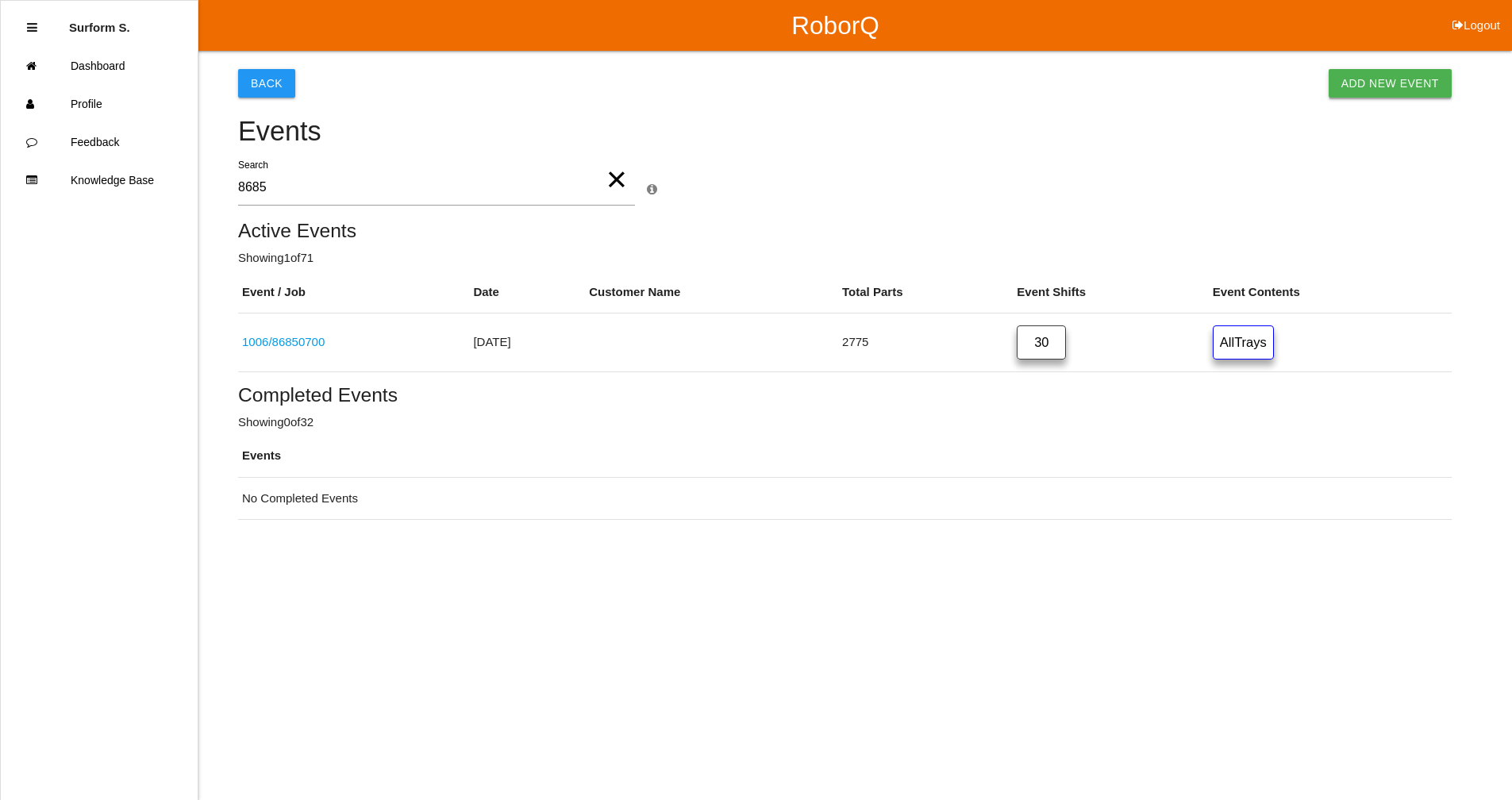
select select "notRequired"
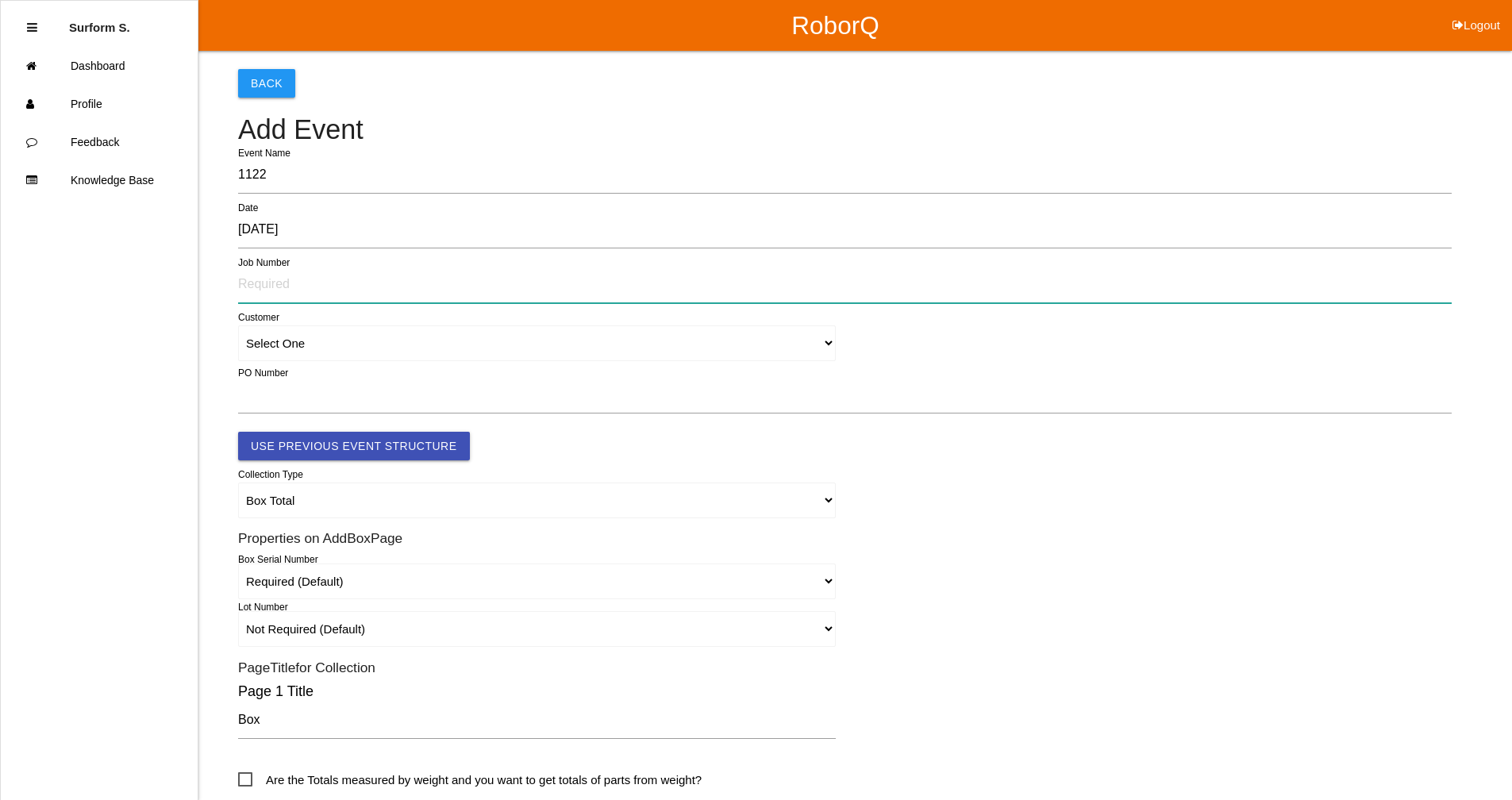
click at [307, 290] on input "text" at bounding box center [845, 284] width 1213 height 37
type input "86850702"
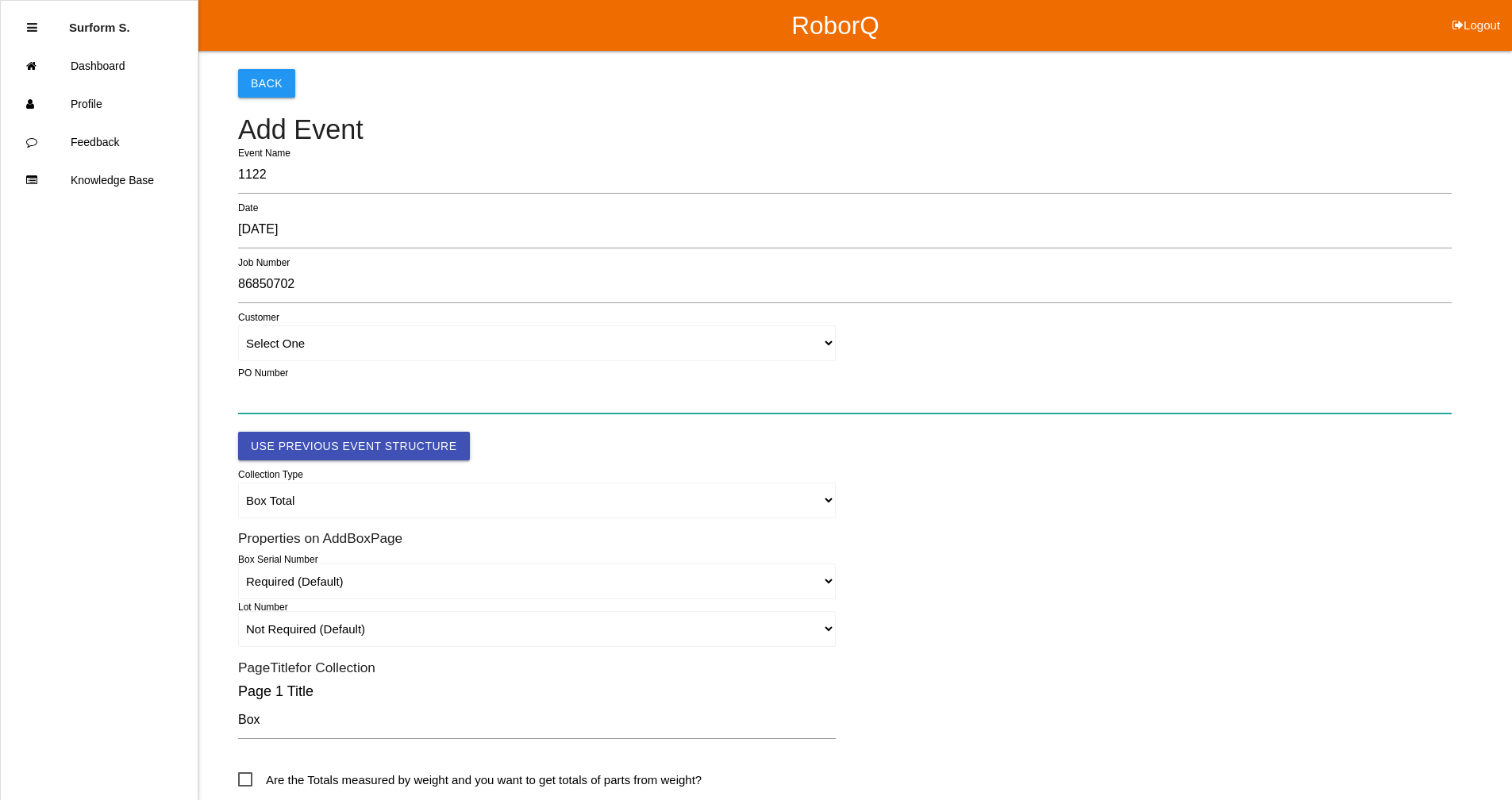
click at [317, 398] on input "text" at bounding box center [845, 395] width 1213 height 37
paste input "OR2422395"
type input "OR2422395"
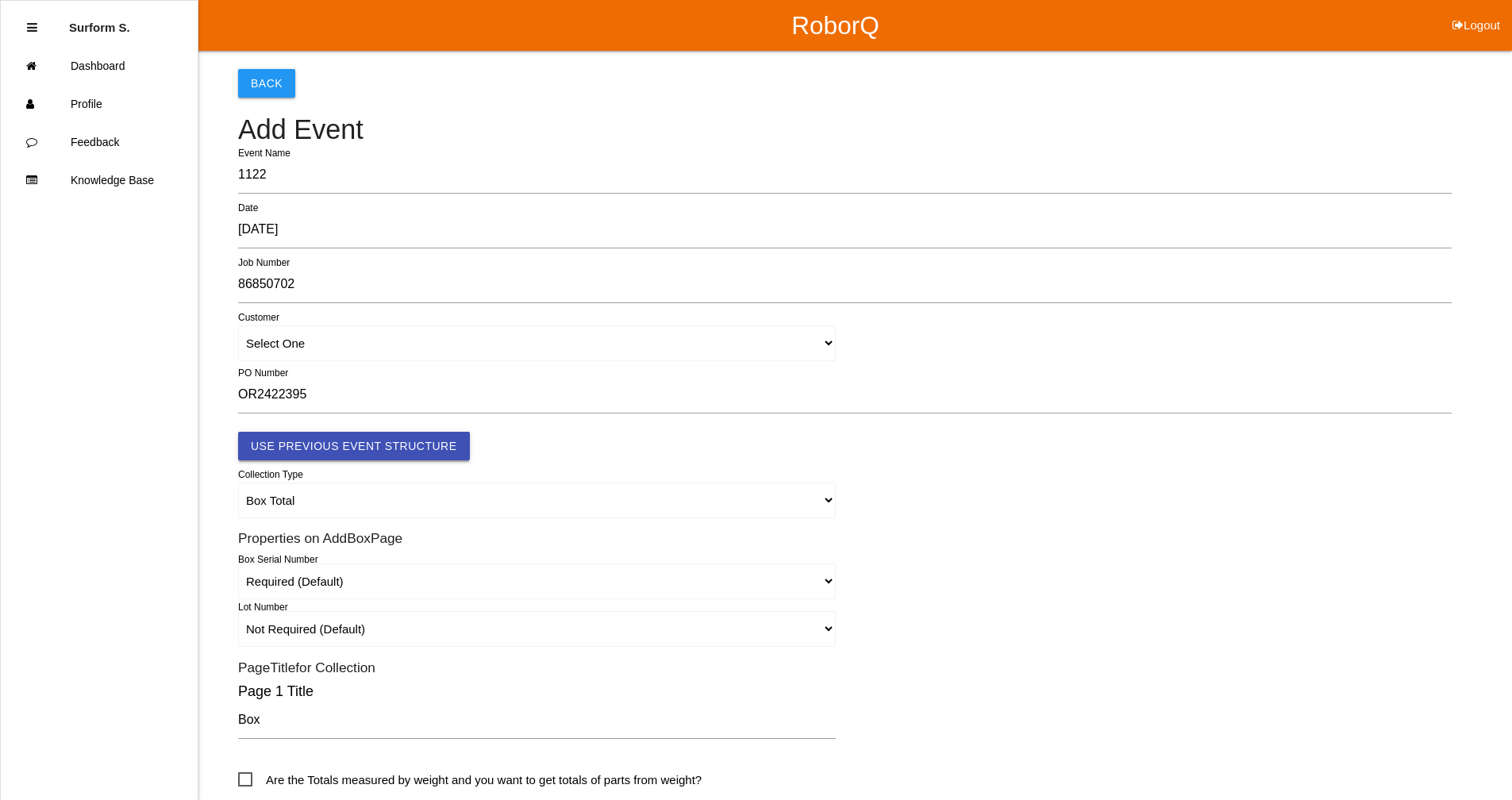
click at [355, 448] on button "Use Previous Event Structure" at bounding box center [354, 446] width 232 height 29
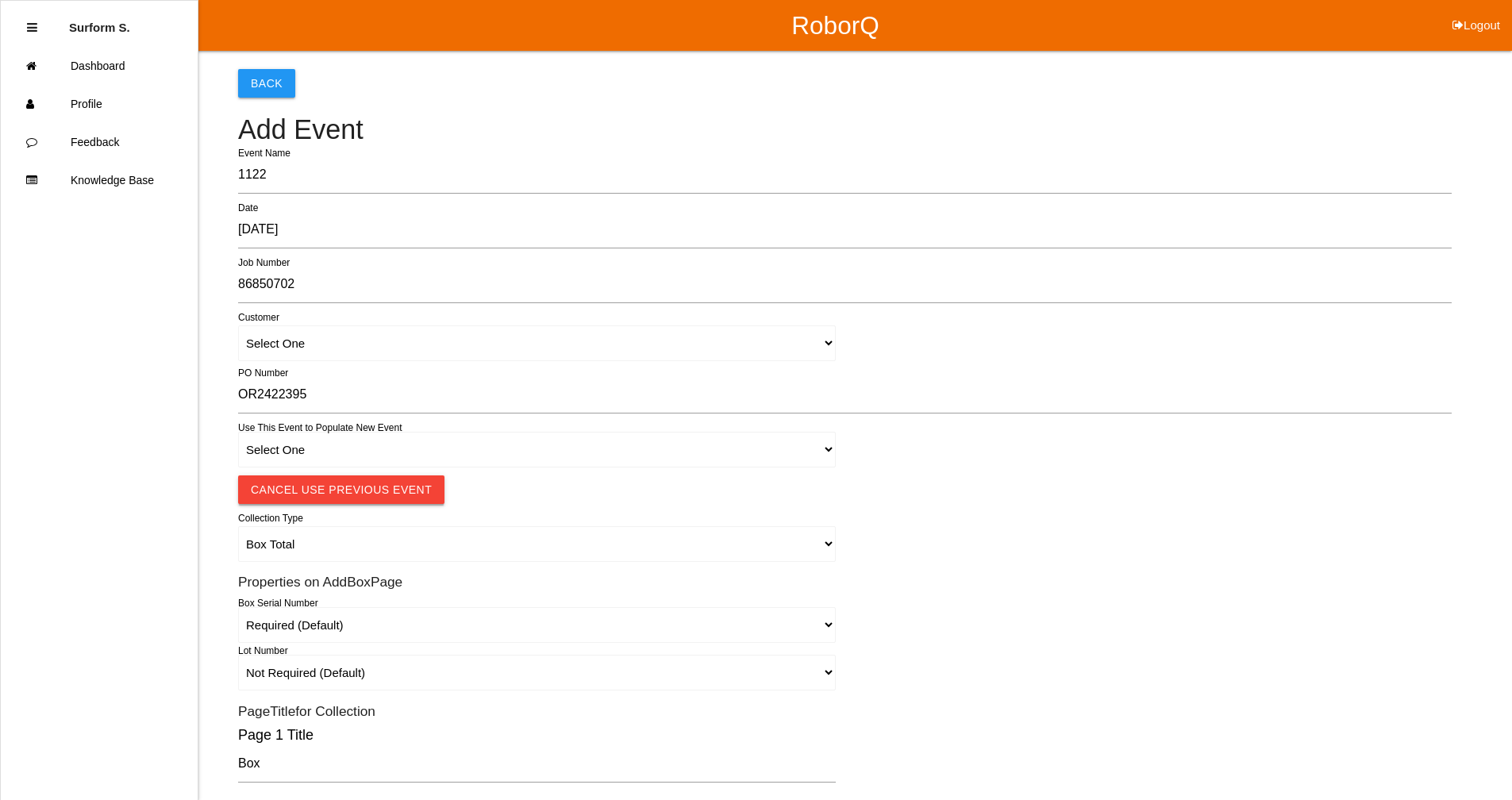
click at [289, 489] on button "Cancel Use Previous Event" at bounding box center [341, 490] width 206 height 29
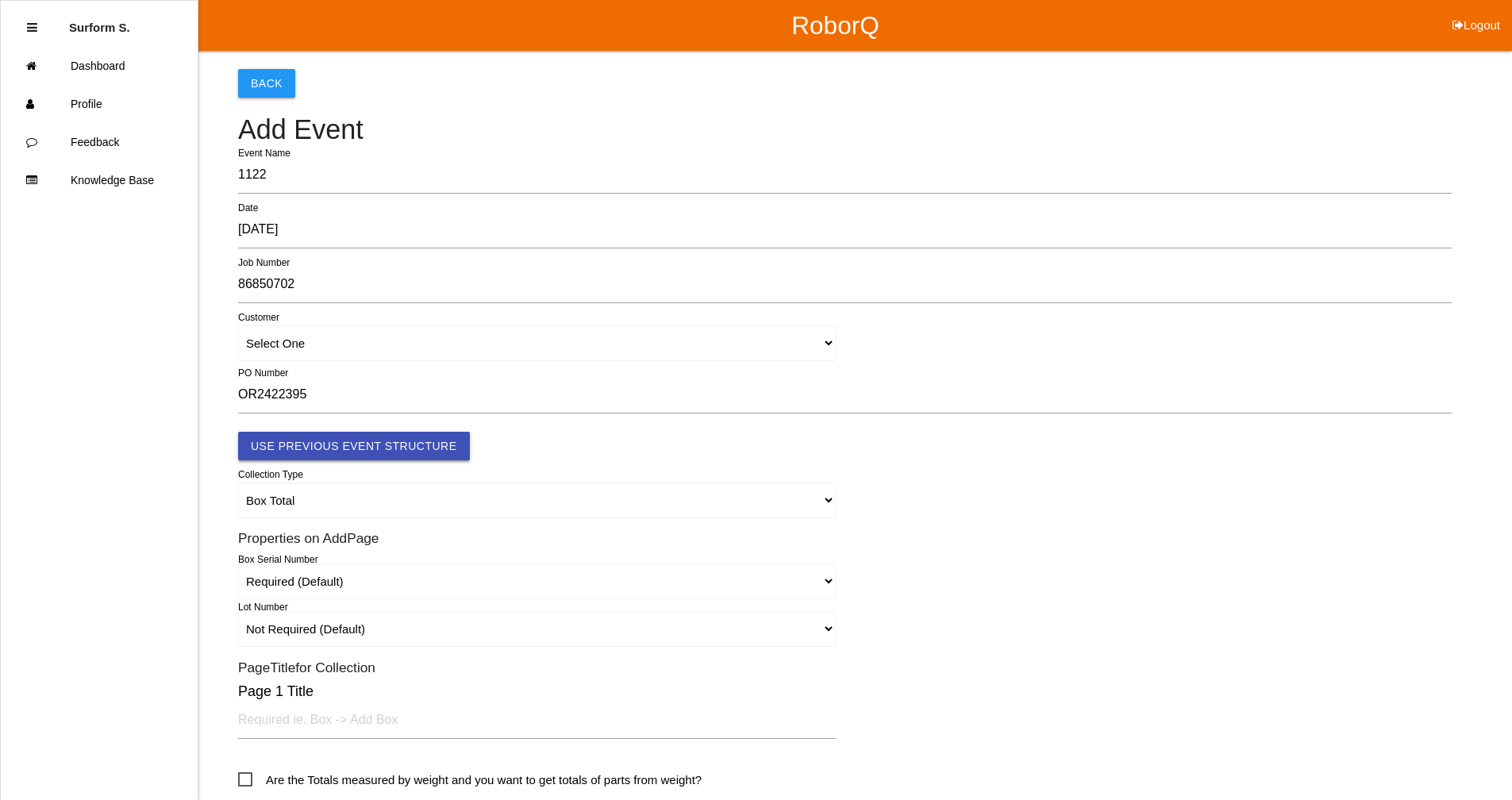
click at [299, 447] on button "Use Previous Event Structure" at bounding box center [354, 446] width 232 height 29
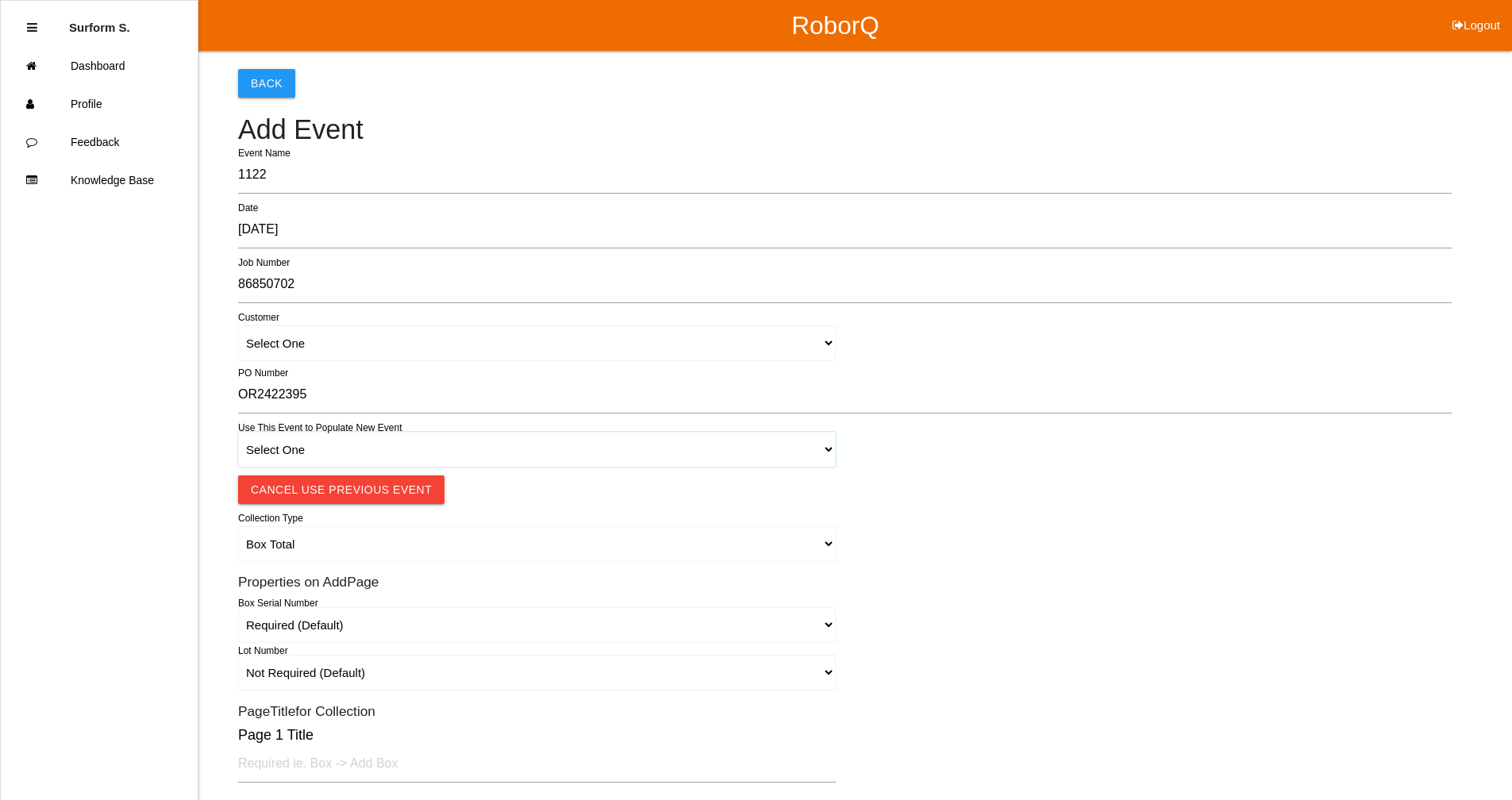
click at [297, 457] on select "Select One 1018 4 - Distinct Barcodes - Not Matching 1015 4 - Matching Barcodes…" at bounding box center [537, 450] width 597 height 36
select select "67b36d620018c9000e46307b"
click at [238, 432] on select "Select One 1018 4 - Distinct Barcodes - Not Matching 1015 4 - Matching Barcodes…" at bounding box center [537, 450] width 597 height 36
select select "autoSingle"
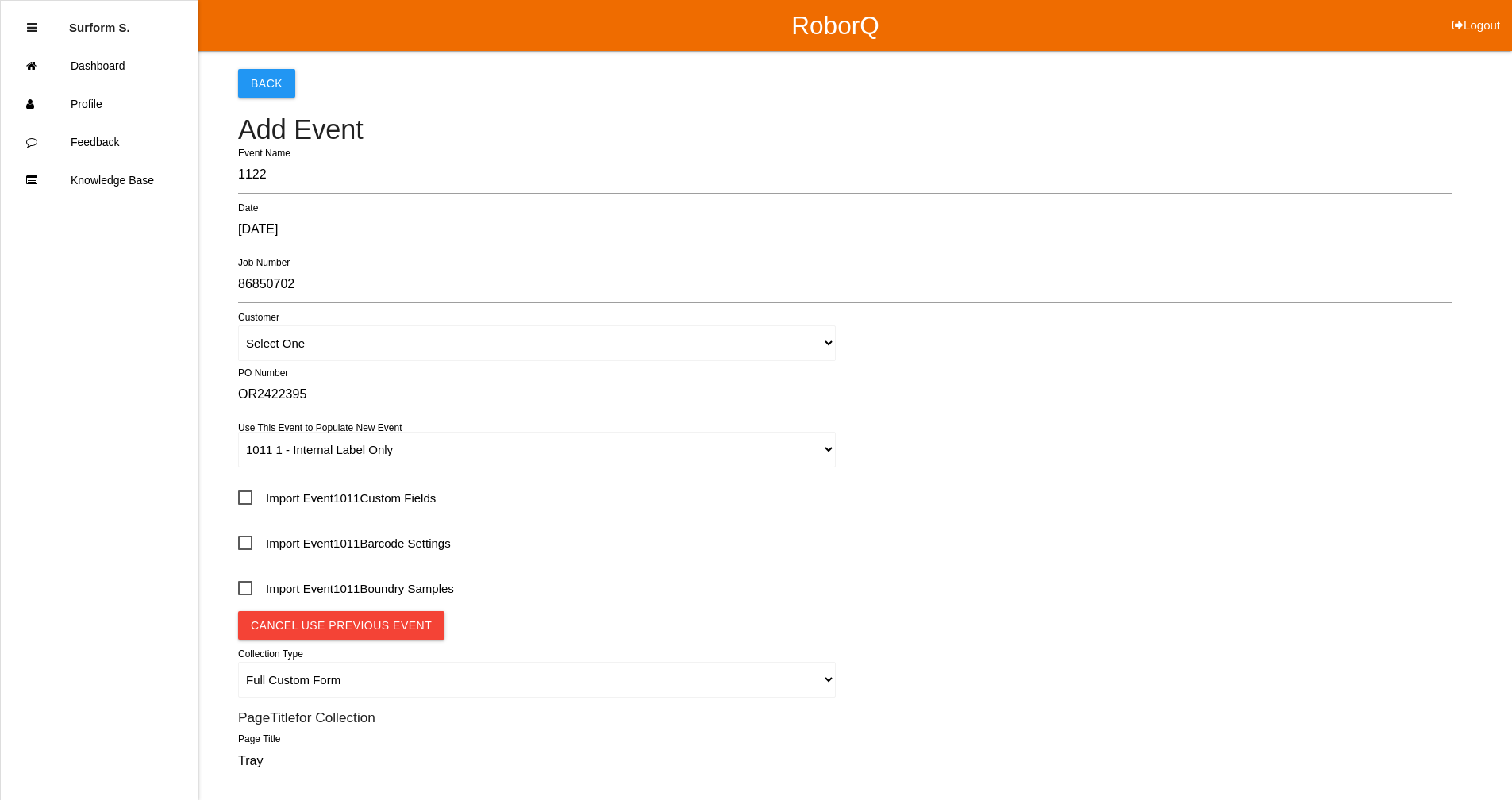
click at [282, 499] on span "Import Event 1011 Custom Fields" at bounding box center [337, 499] width 198 height 20
click at [248, 498] on input "Import Event 1011 Custom Fields" at bounding box center [243, 492] width 10 height 10
checkbox input "true"
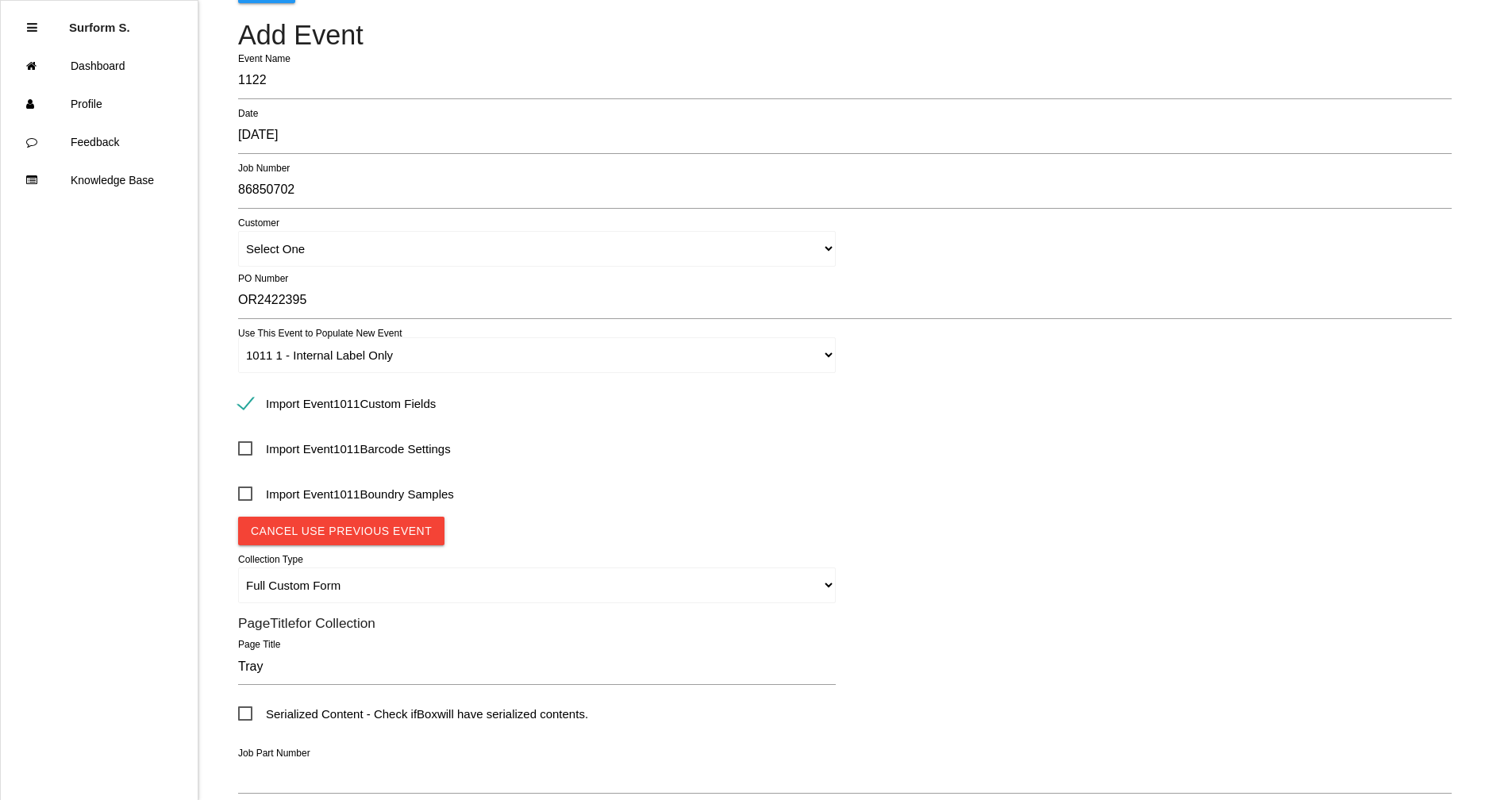
scroll to position [397, 0]
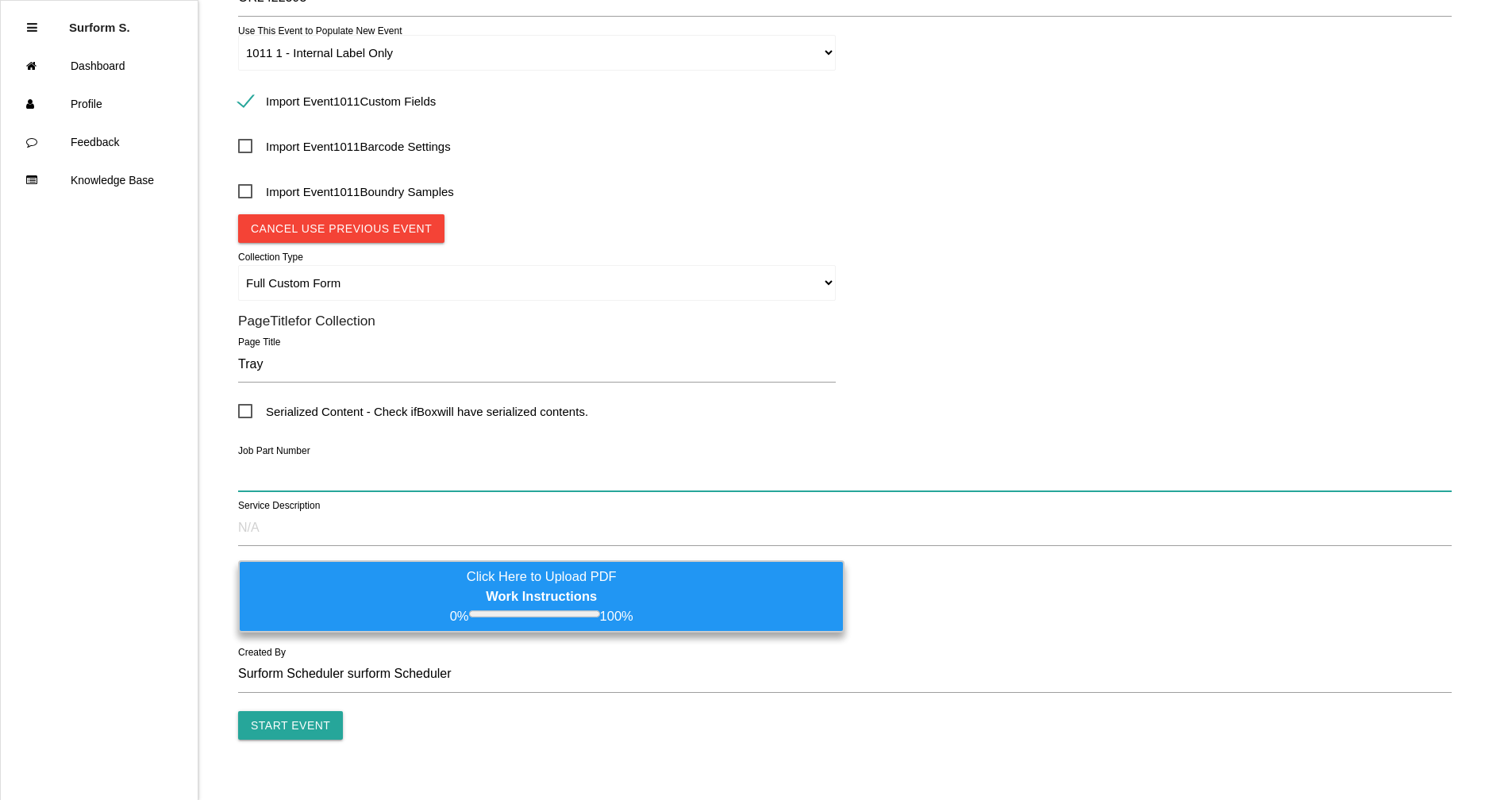
click at [312, 481] on input "text" at bounding box center [845, 472] width 1213 height 37
paste input "HF55G TN1934 TRAY"
type input "HF55G TN1934 TRAY"
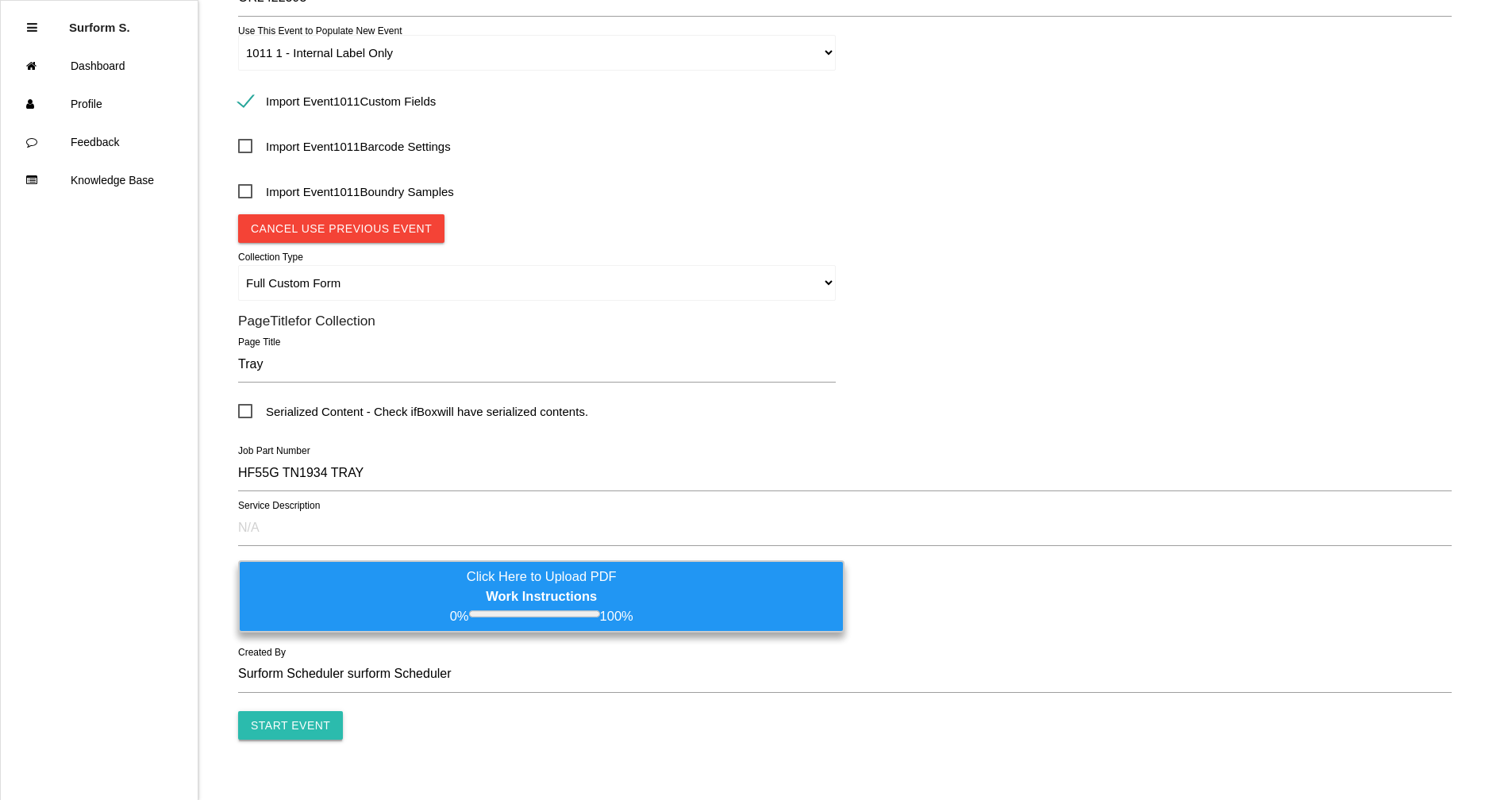
click at [303, 606] on input "Start Event" at bounding box center [291, 725] width 104 height 29
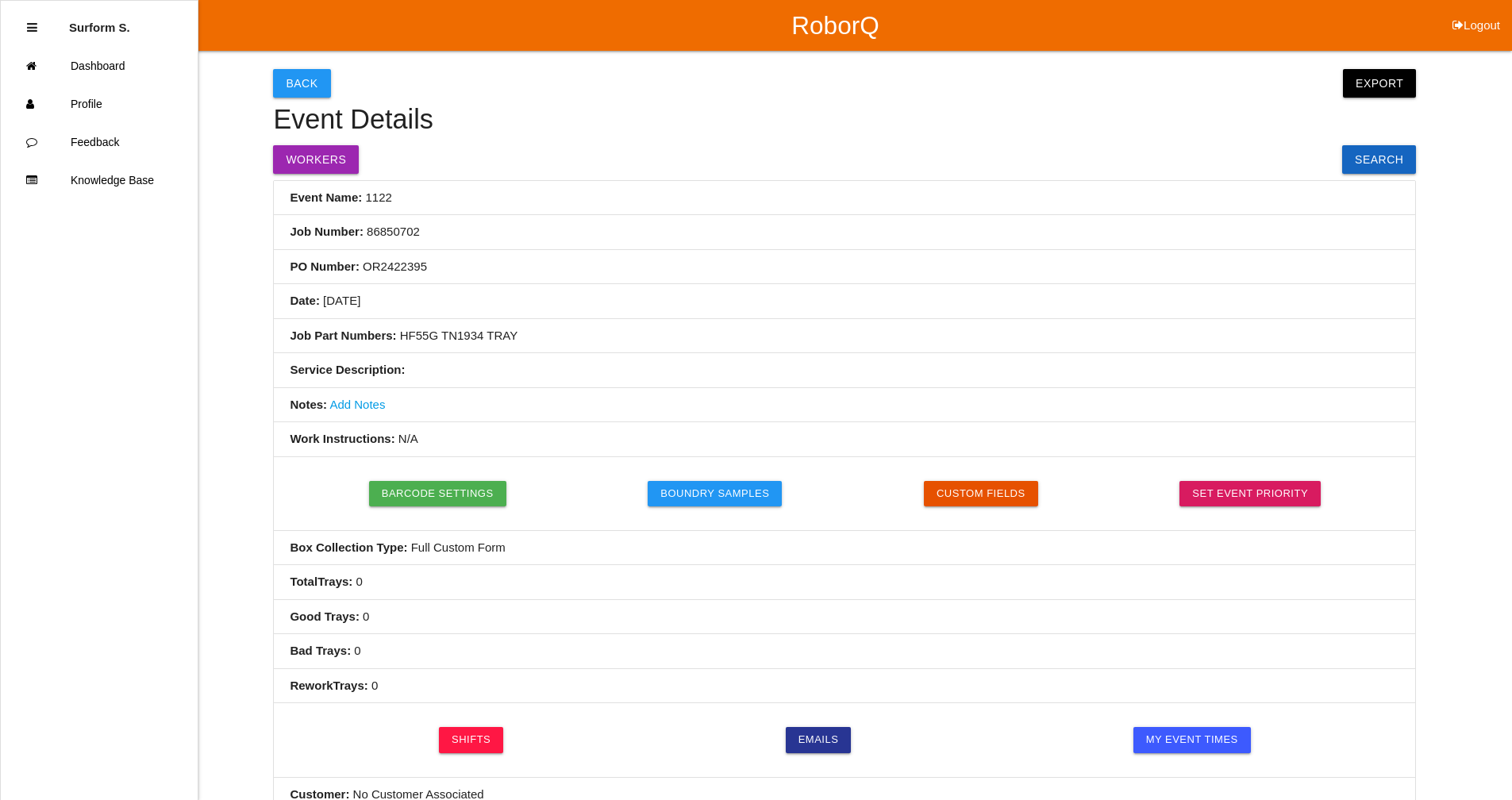
click at [357, 402] on link "Add Notes" at bounding box center [357, 404] width 56 height 13
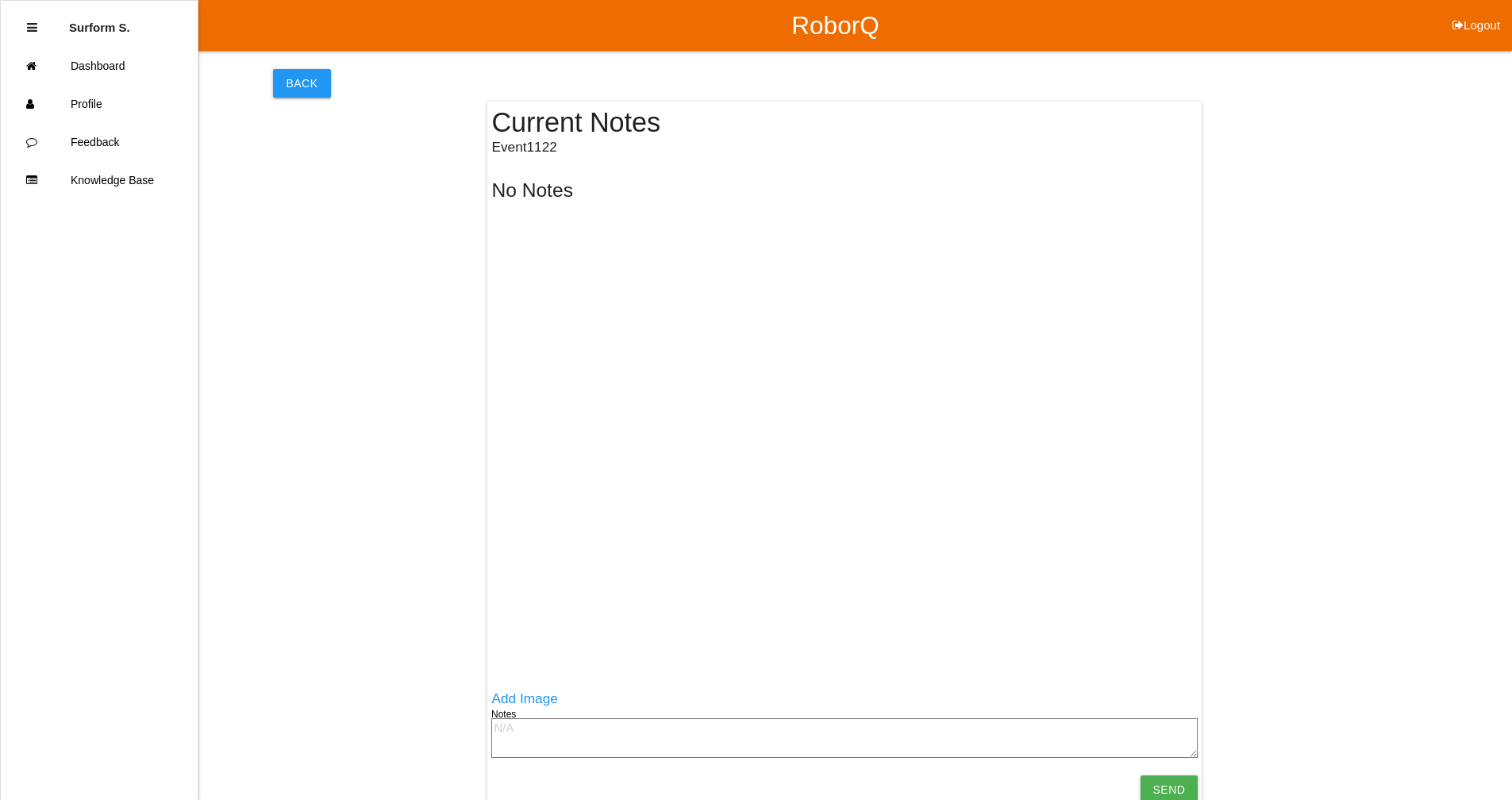
click at [535, 606] on textarea at bounding box center [844, 738] width 706 height 40
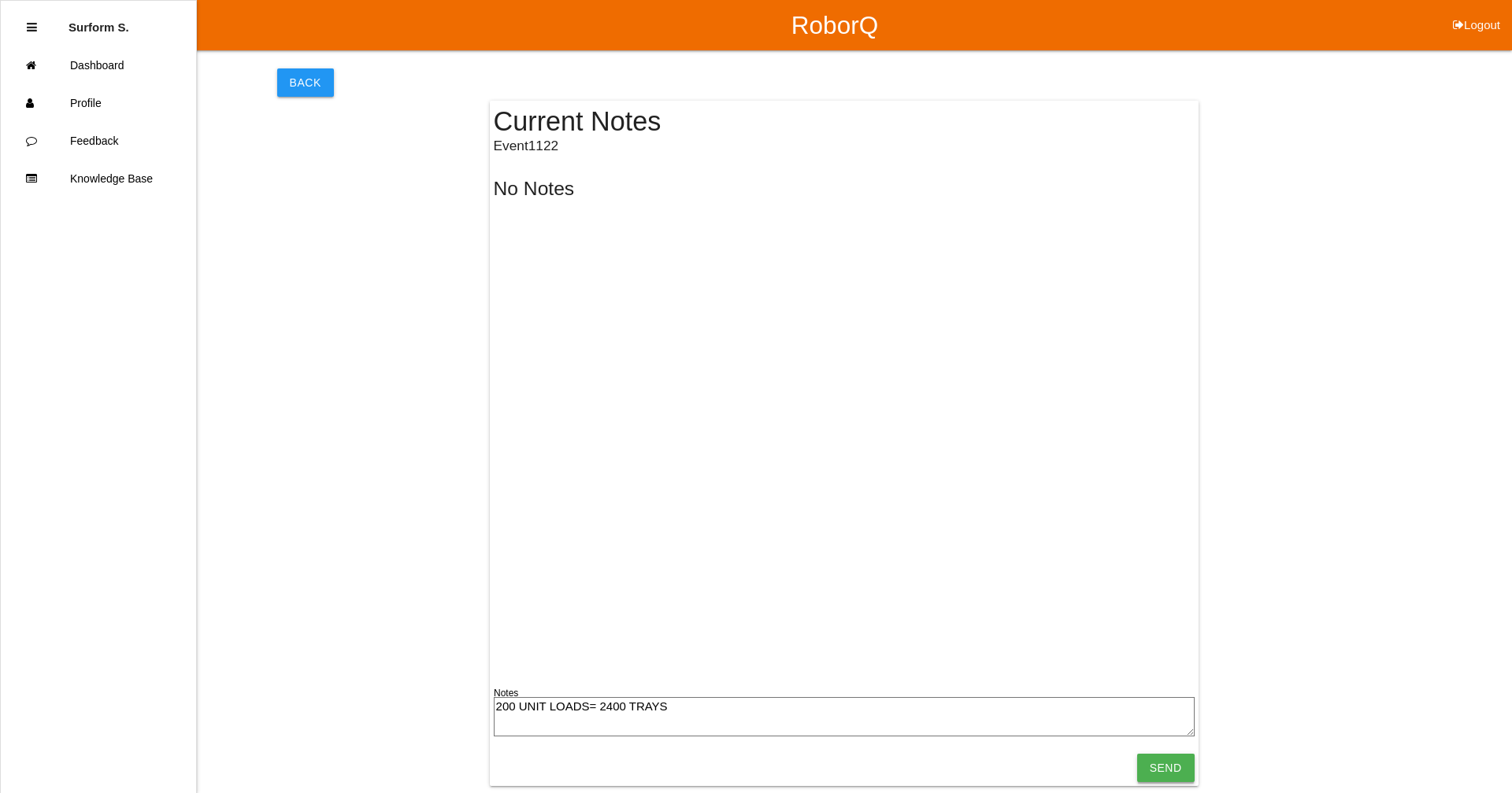
type textarea "200 UNIT LOADS= 2400 TRAYS"
click at [815, 600] on input "Send" at bounding box center [1166, 768] width 57 height 29
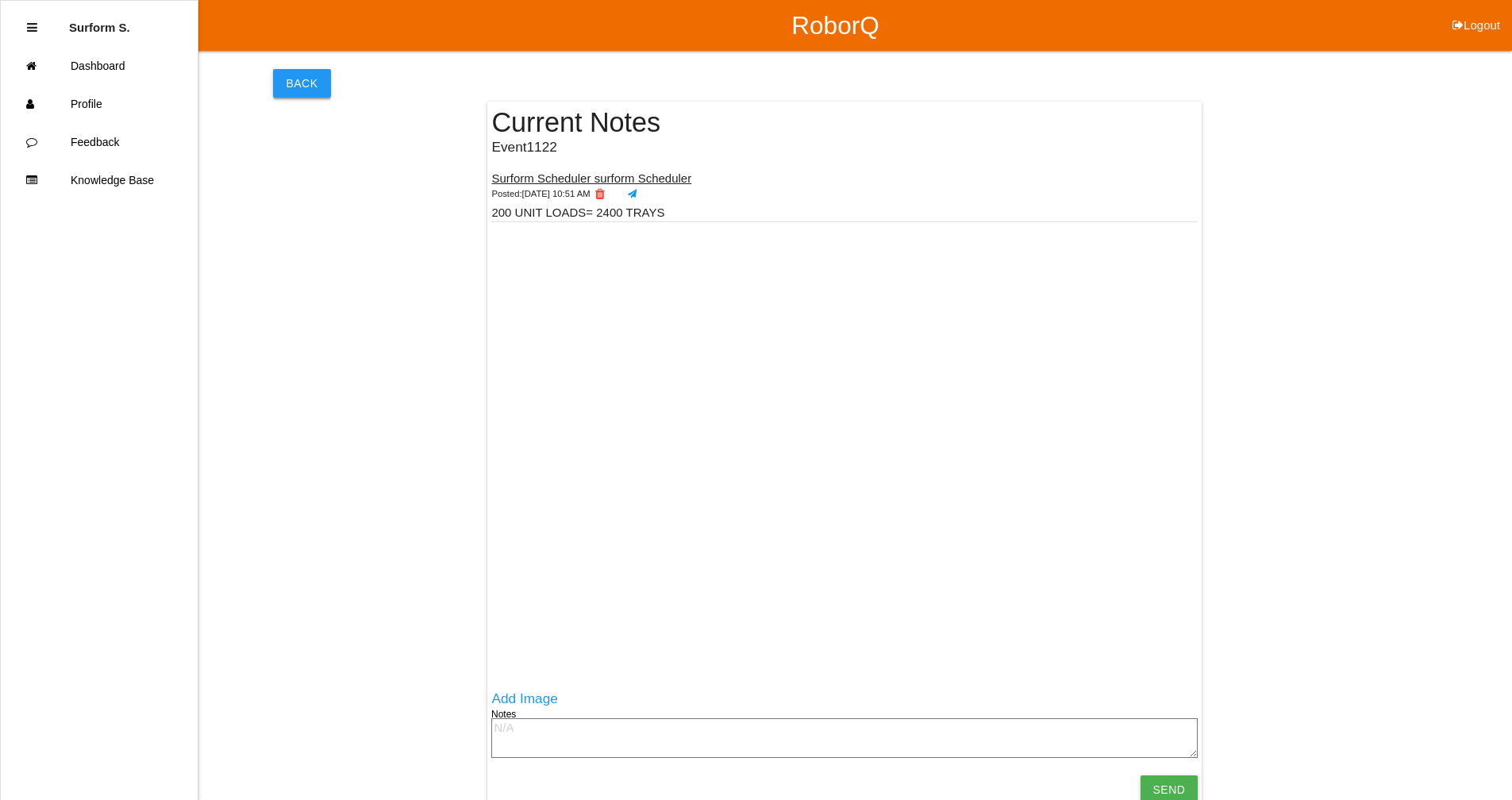
click at [298, 85] on button "Back" at bounding box center [301, 84] width 58 height 29
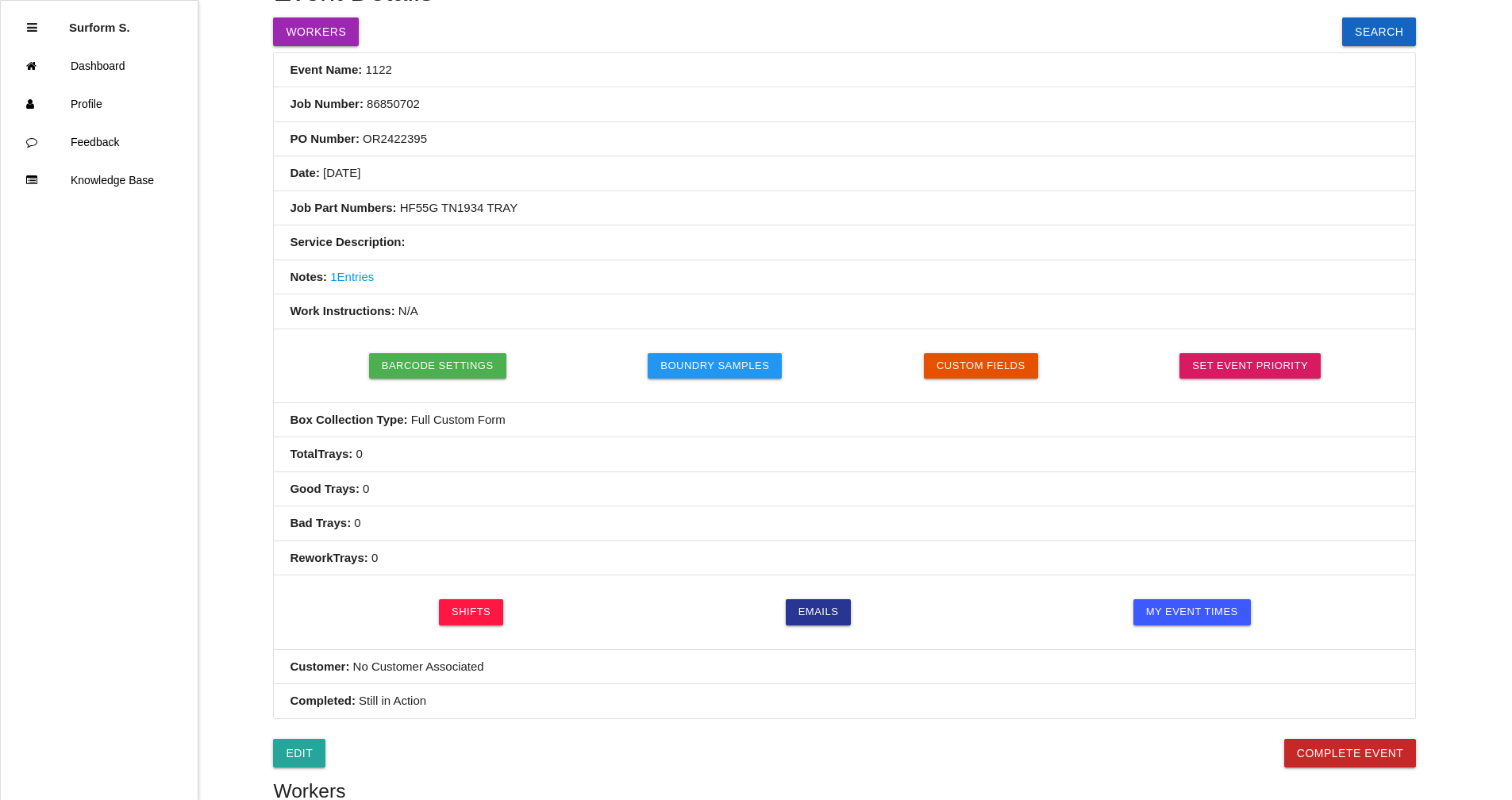
scroll to position [397, 0]
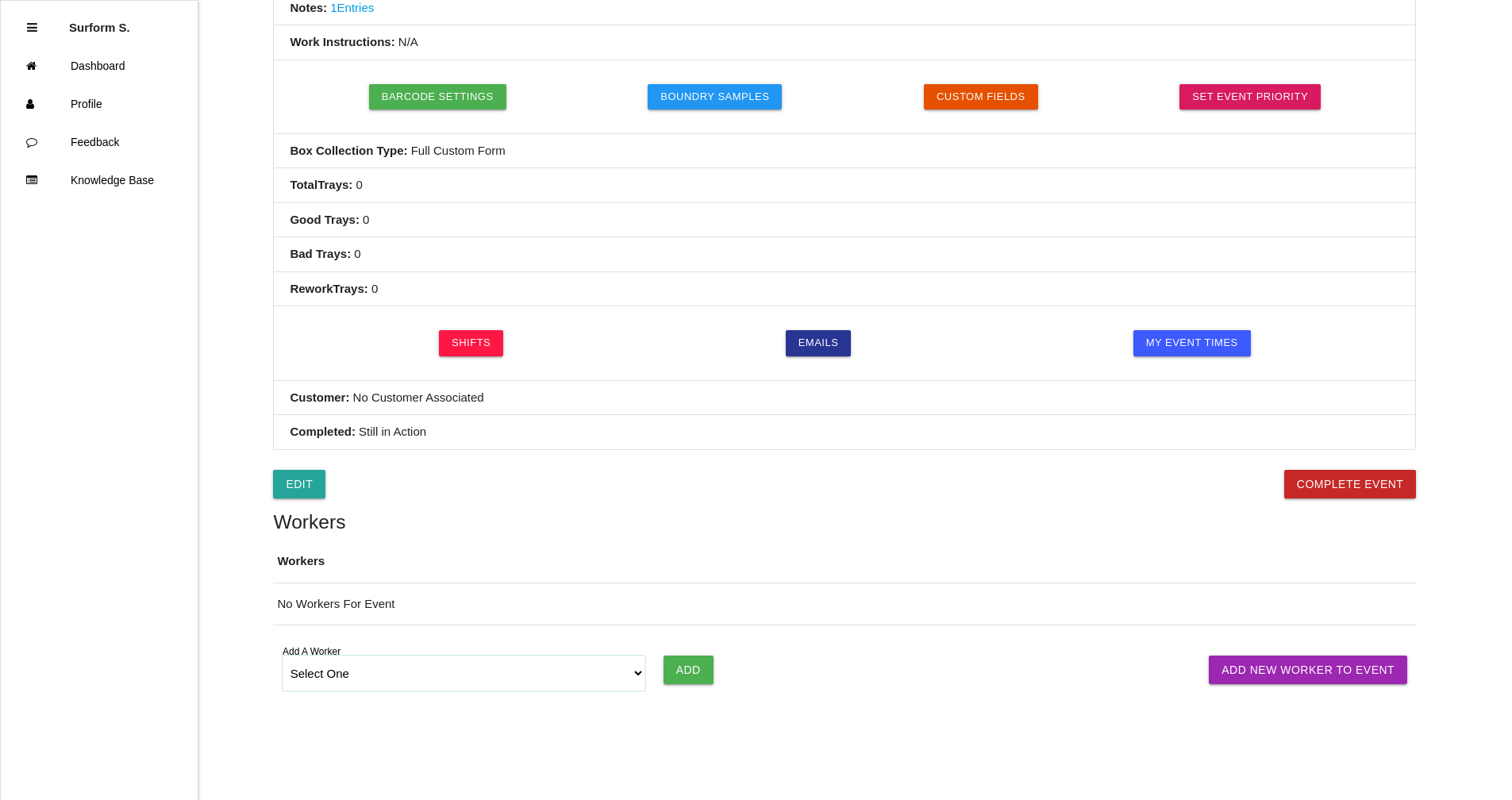
click at [424, 606] on select "Select One [PERSON_NAME] [PERSON_NAME] SF LAMCO SF ATM1 SF ATM2 SF MAAC" at bounding box center [464, 674] width 363 height 36
select select "678133d4ea4d1b000ec5d6e8"
click at [282, 606] on select "Select One [PERSON_NAME] [PERSON_NAME] SF LAMCO SF ATM1 SF ATM2 SF MAAC" at bounding box center [464, 674] width 363 height 36
click at [684, 606] on input "Add" at bounding box center [689, 670] width 50 height 29
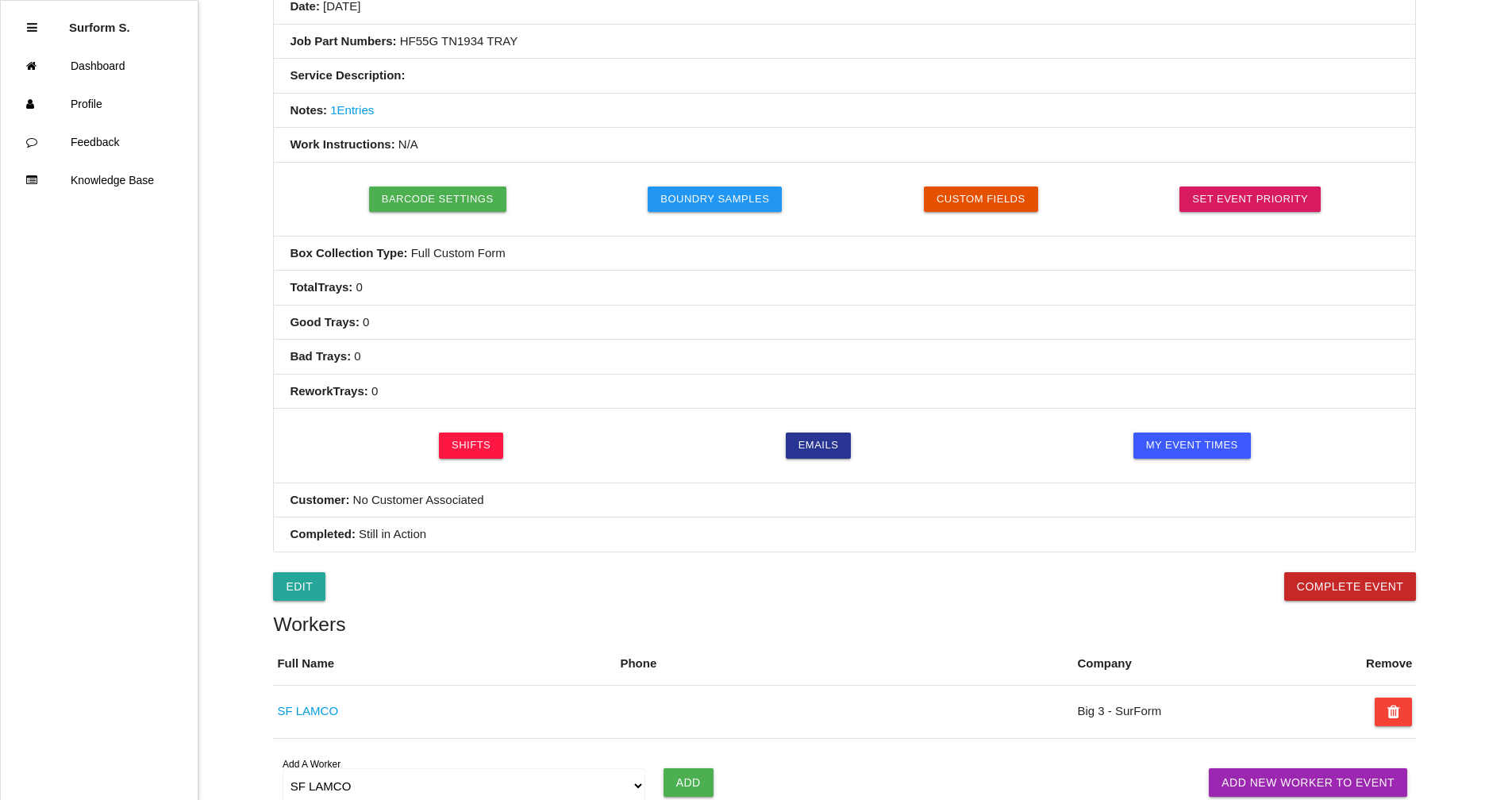
scroll to position [0, 0]
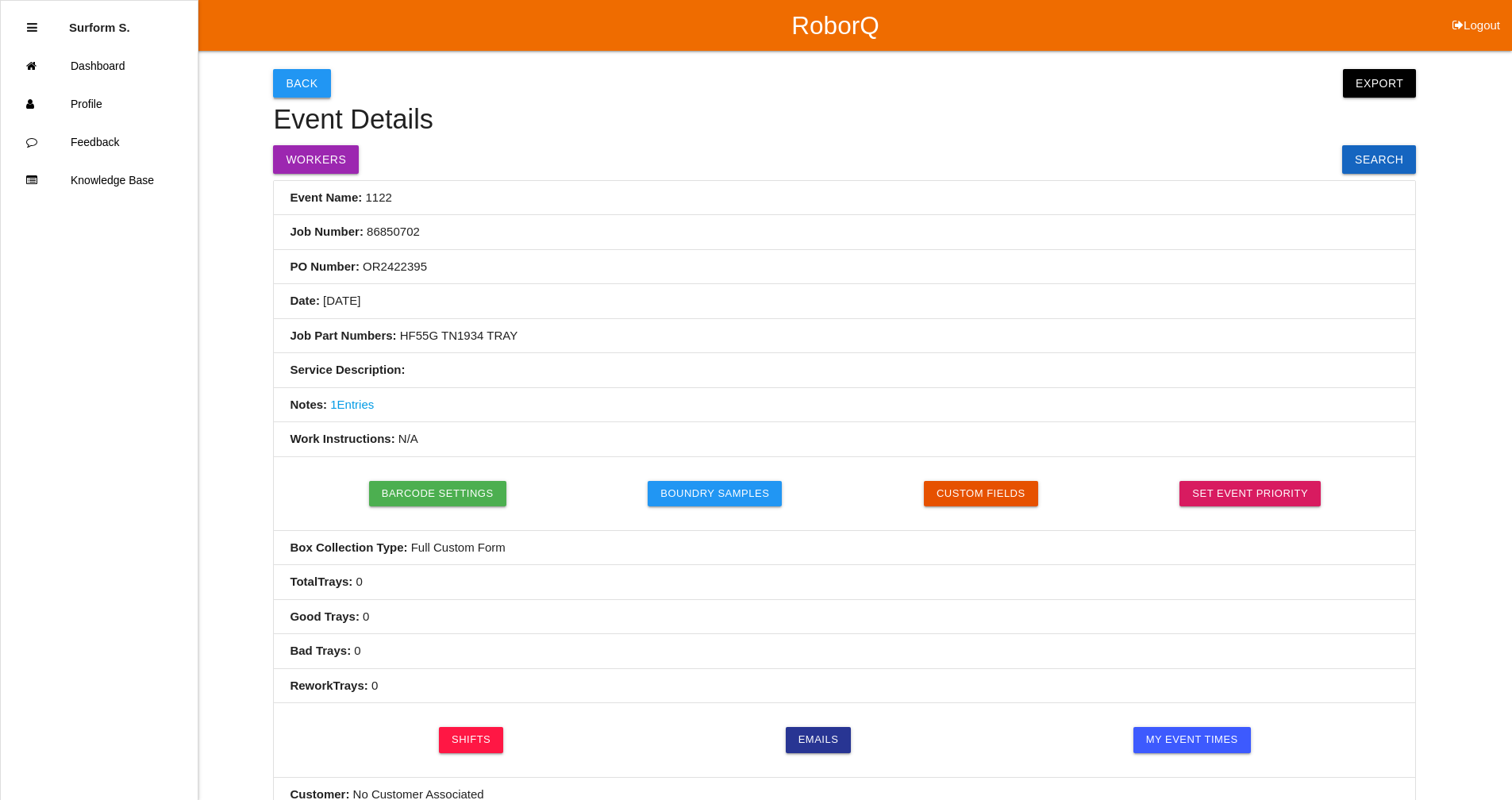
click at [294, 77] on button "Back" at bounding box center [301, 84] width 58 height 29
select select "notRequired"
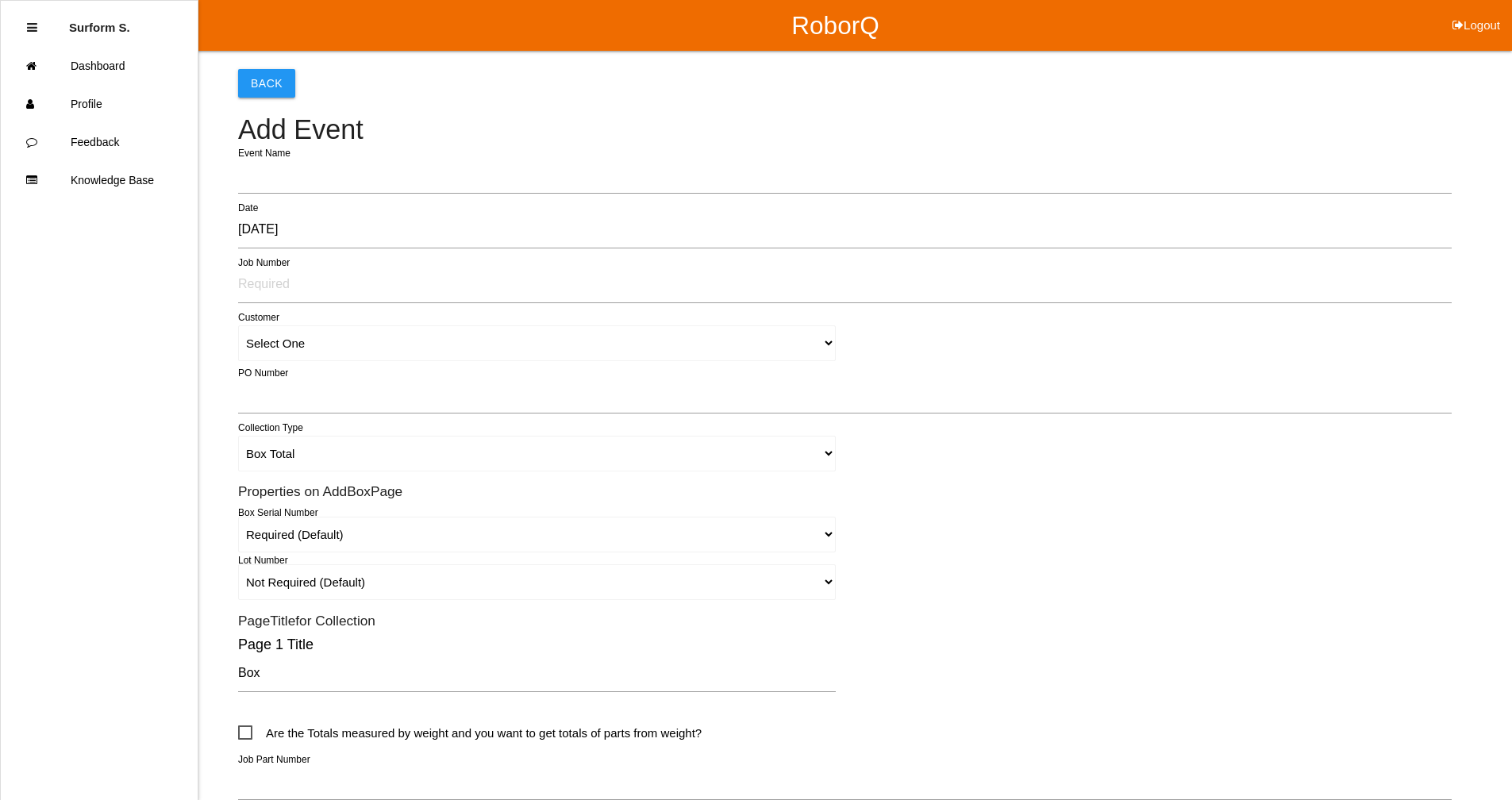
scroll to position [327, 0]
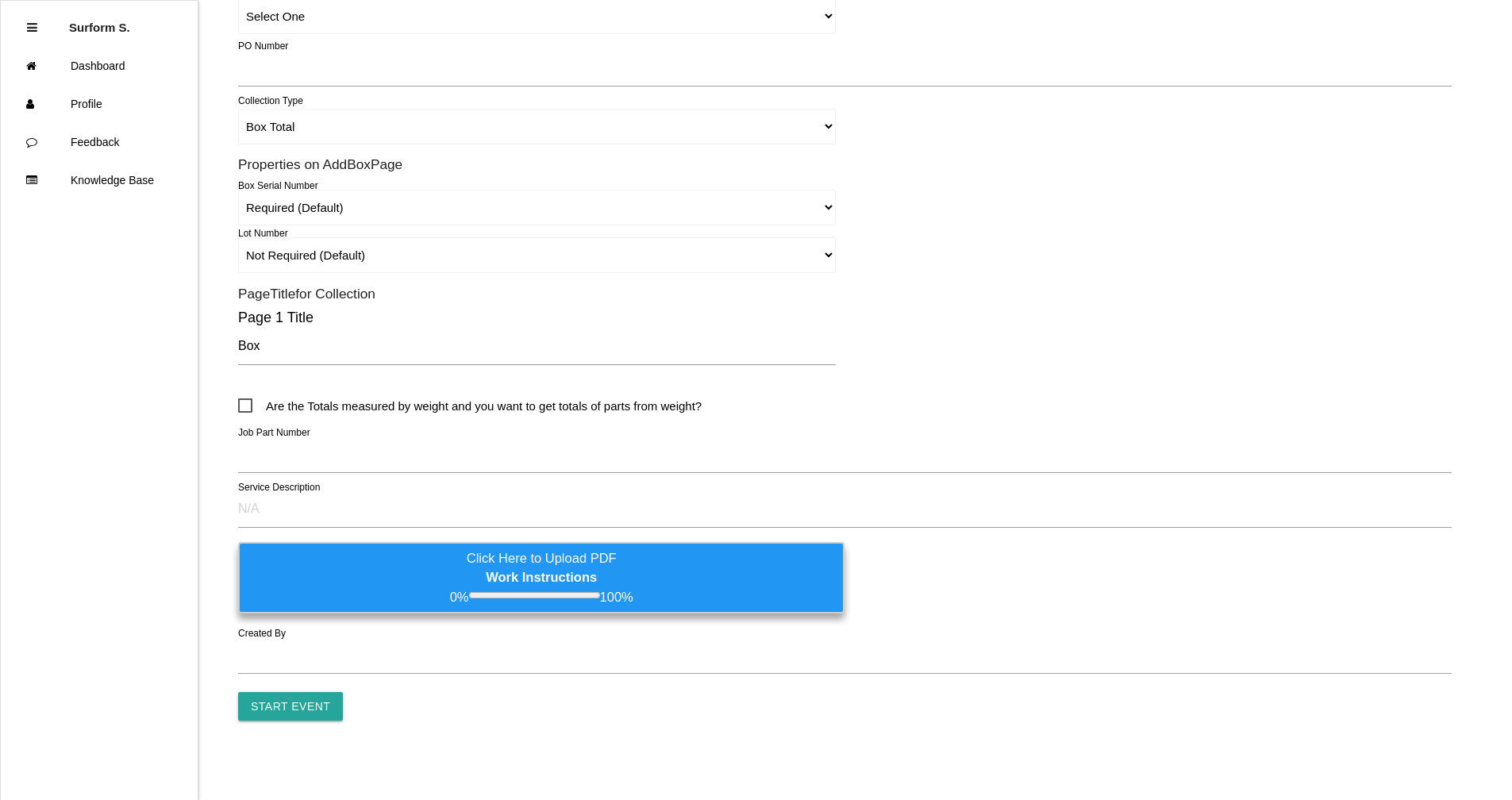
type input "1123"
type input "Surform Scheduler surform Scheduler"
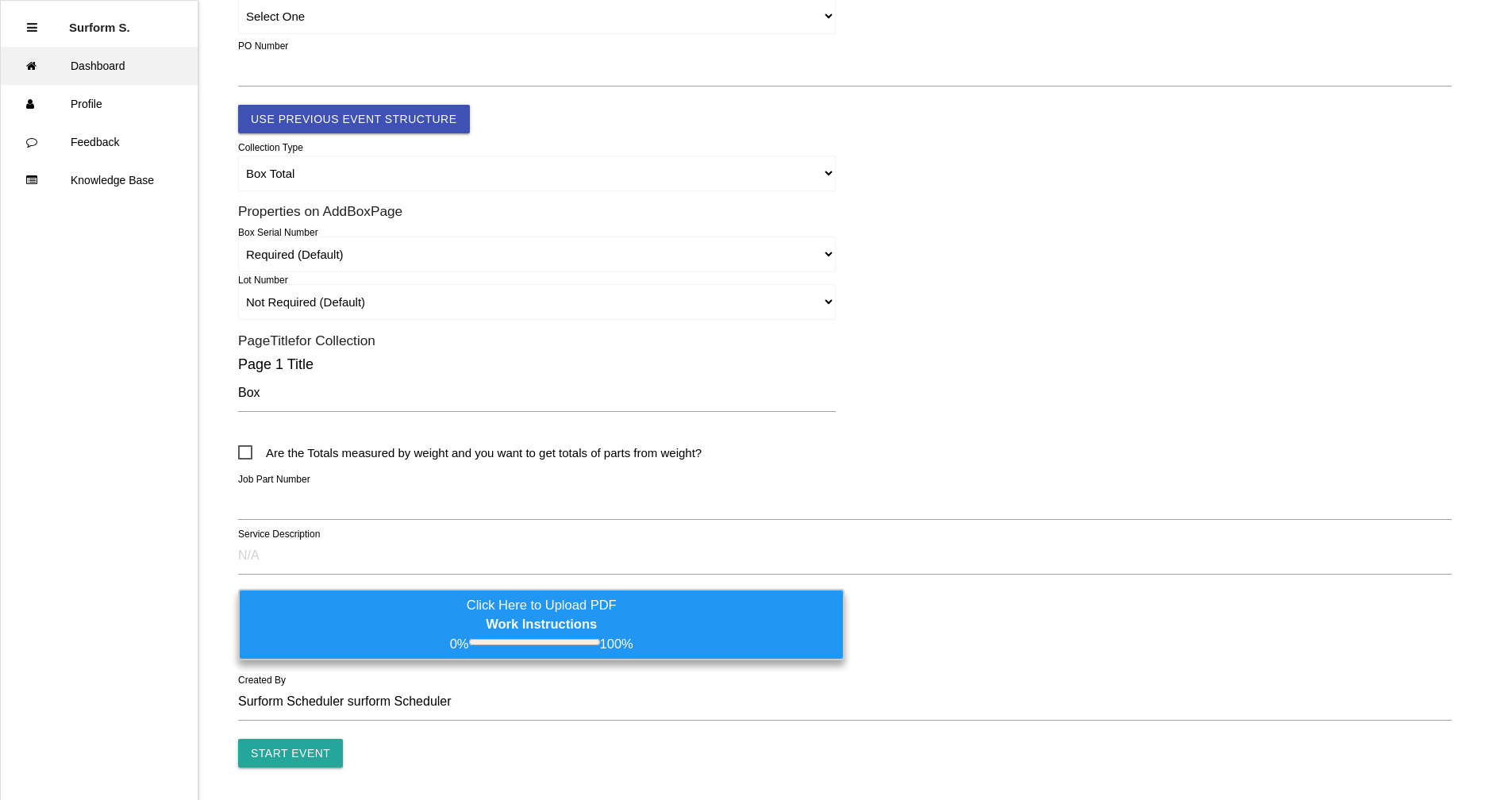
click at [117, 67] on link "Dashboard" at bounding box center [99, 66] width 197 height 38
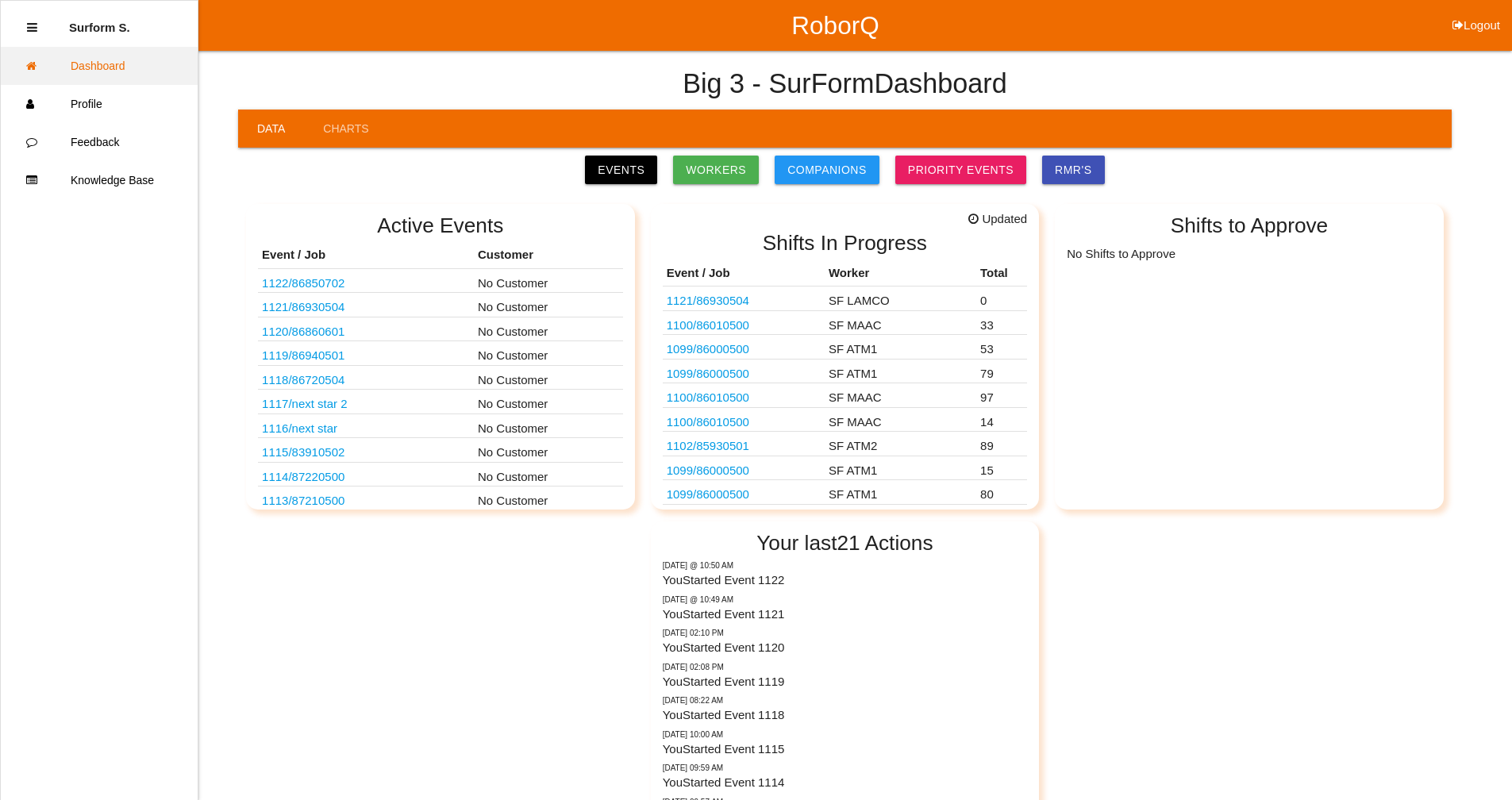
drag, startPoint x: 111, startPoint y: 70, endPoint x: 122, endPoint y: 70, distance: 11.0
click at [111, 70] on link "Dashboard" at bounding box center [99, 66] width 197 height 38
click at [616, 163] on link "Events" at bounding box center [621, 170] width 72 height 29
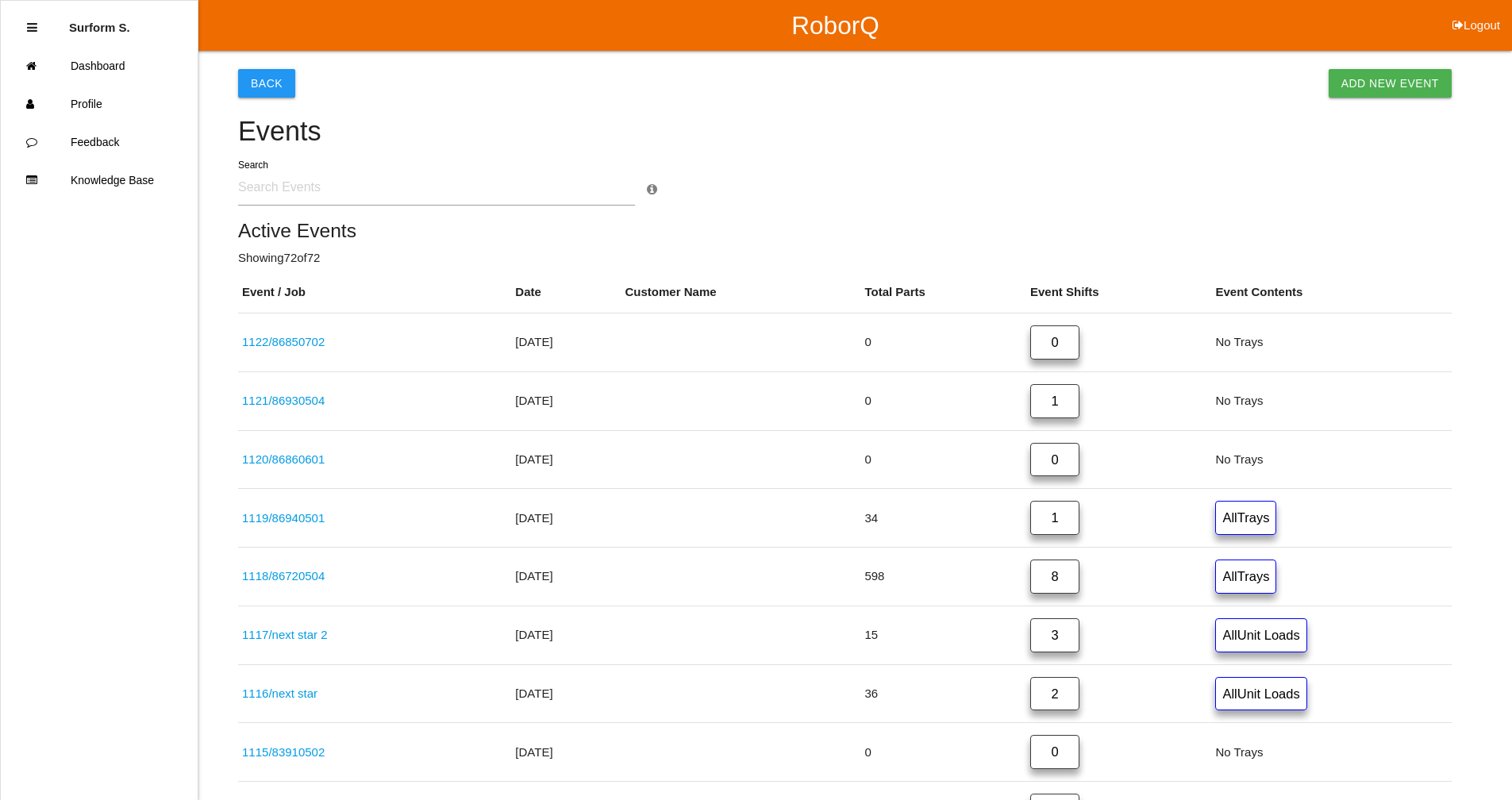
click at [316, 192] on input "text" at bounding box center [436, 187] width 397 height 37
type input "8668"
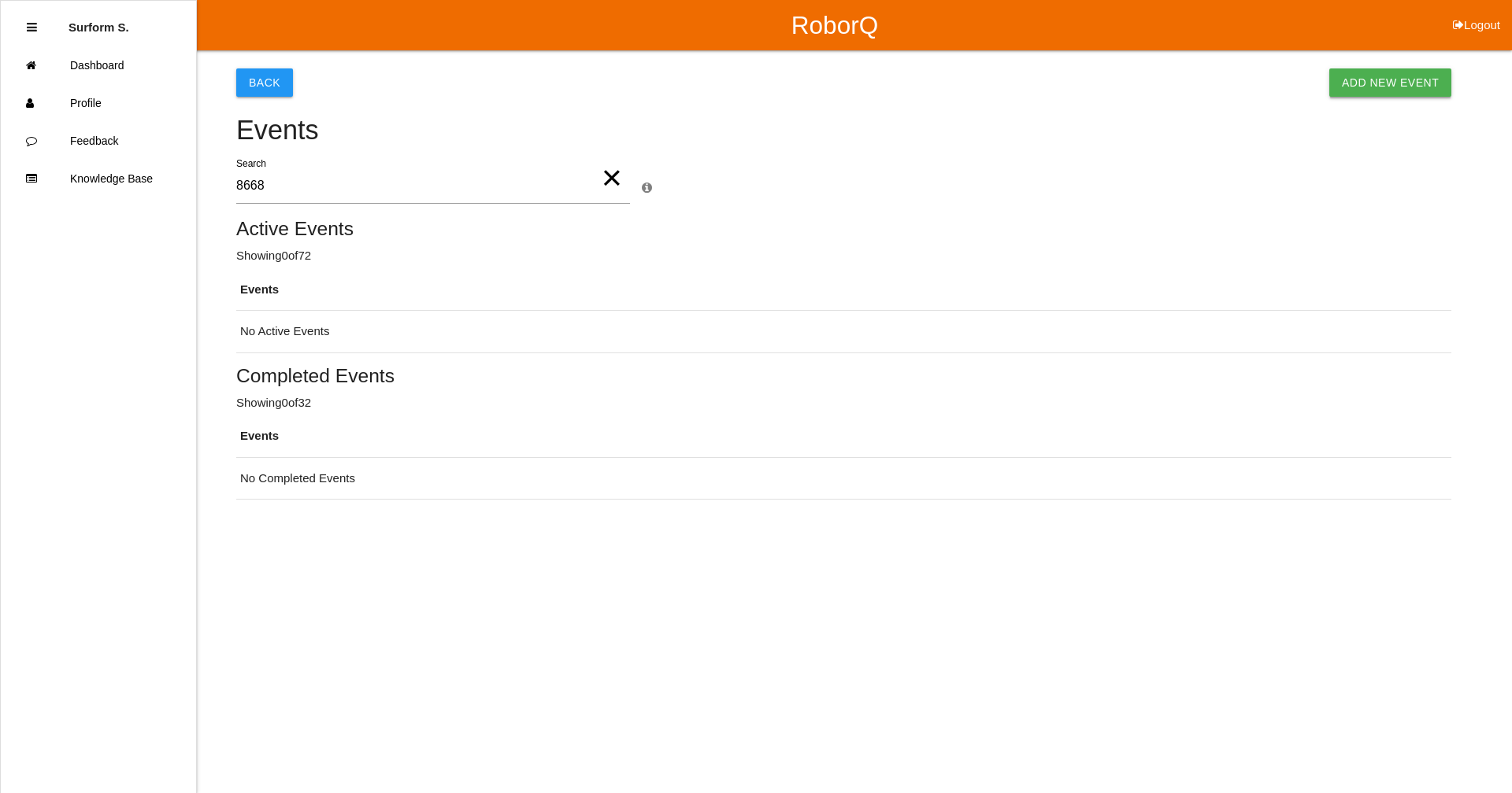
click at [815, 81] on link "Add New Event" at bounding box center [1390, 83] width 122 height 29
select select "notRequired"
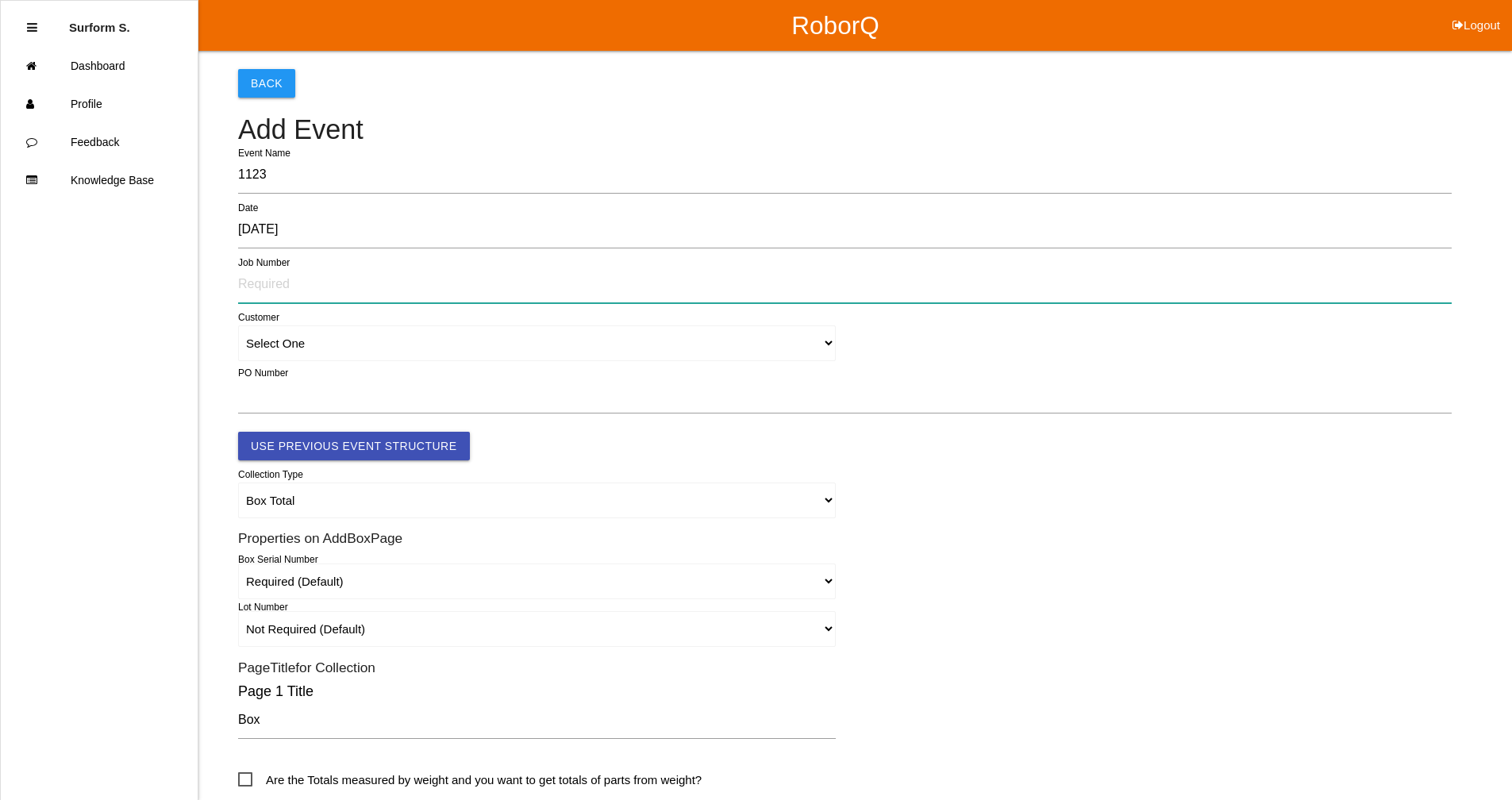
click at [311, 284] on input "text" at bounding box center [845, 284] width 1213 height 37
type input "86680501"
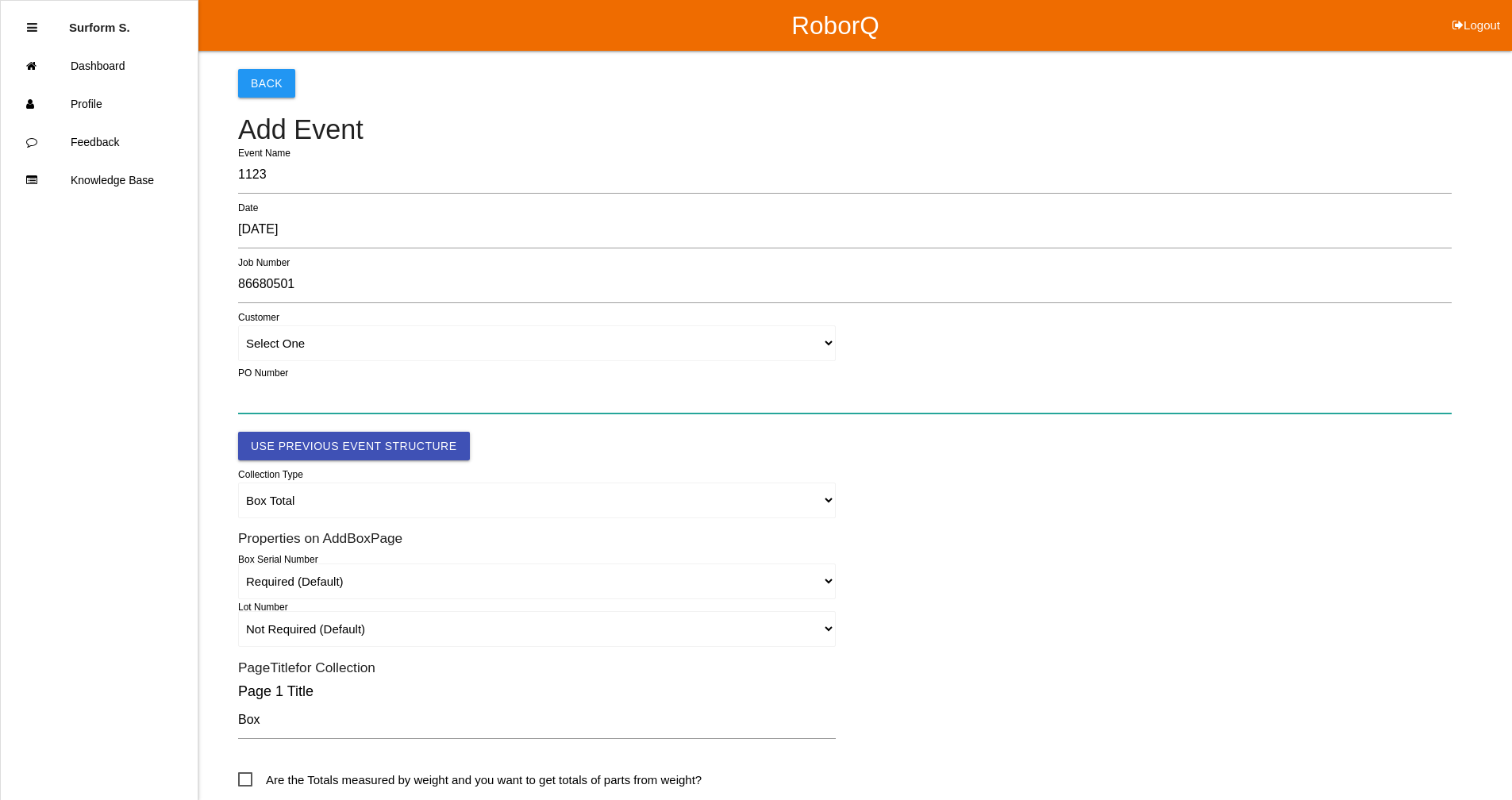
click at [287, 401] on input "text" at bounding box center [845, 395] width 1213 height 37
paste input "4501360627"
type input "4501360627"
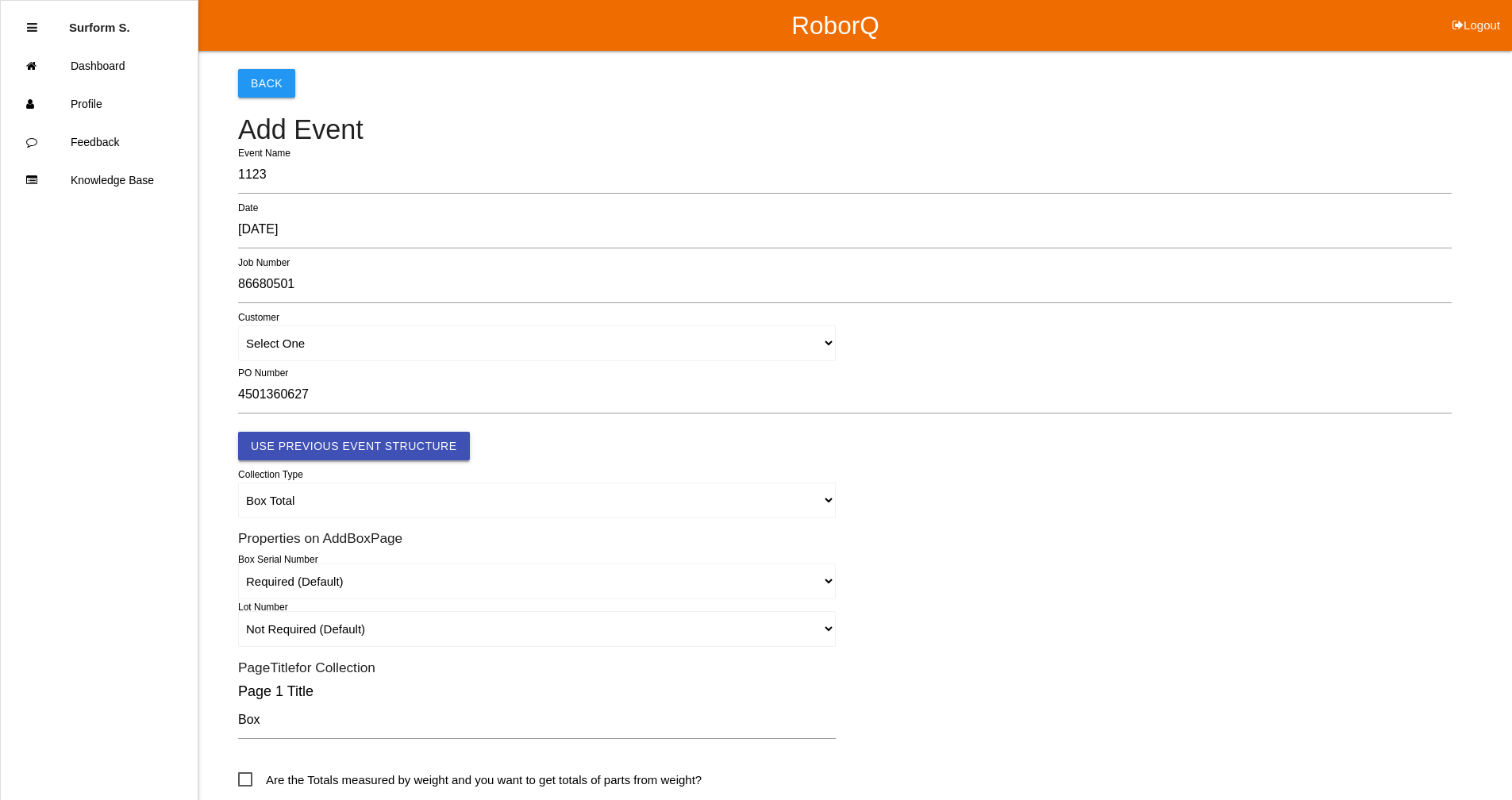
click at [345, 439] on button "Use Previous Event Structure" at bounding box center [354, 446] width 232 height 29
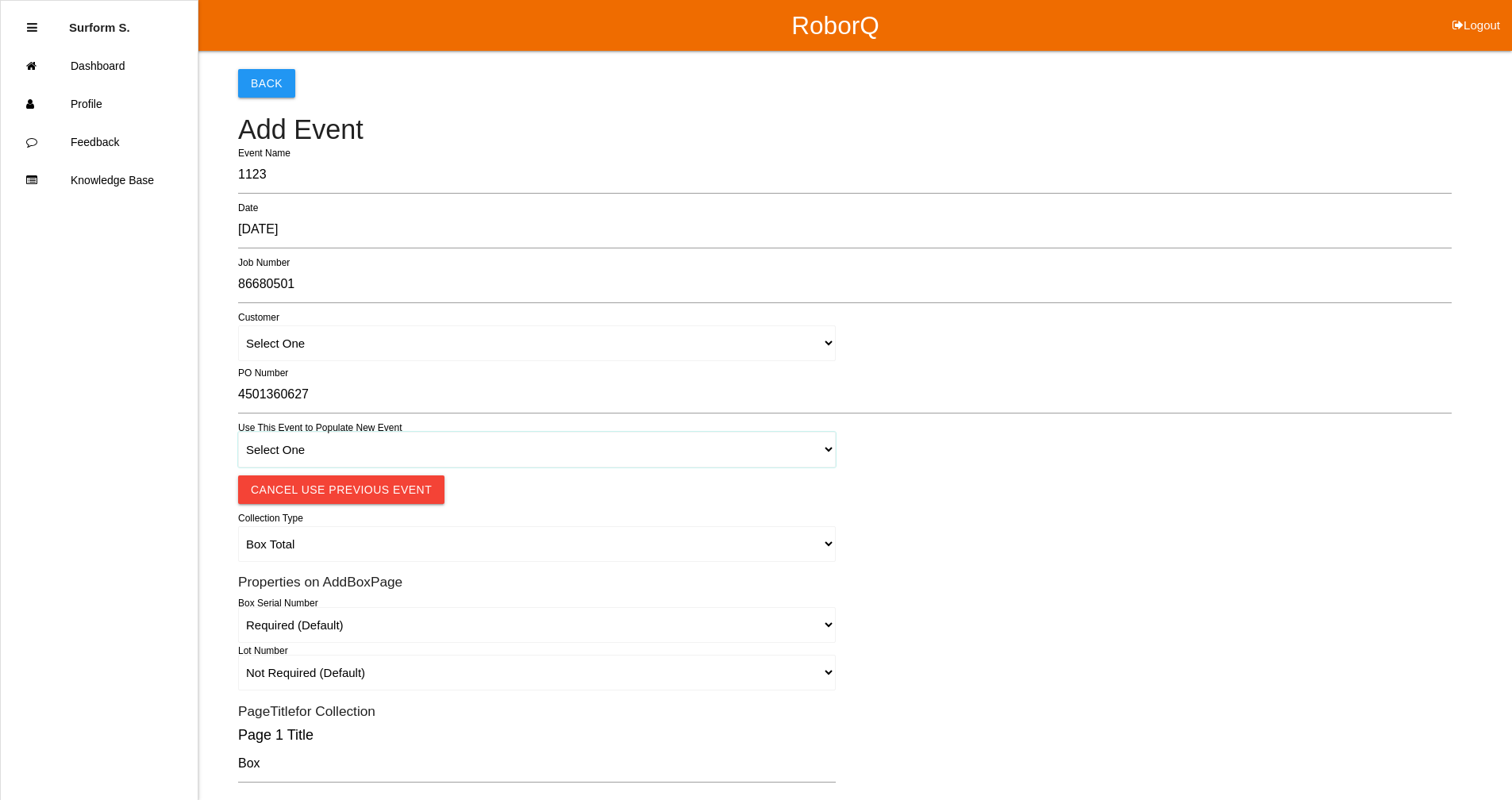
click at [338, 446] on select "Select One 1018 4 - Distinct Barcodes - Not Matching 1015 4 - Matching Barcodes…" at bounding box center [537, 450] width 597 height 36
select select "67b36d620018c9000e46307b"
click at [238, 432] on select "Select One 1018 4 - Distinct Barcodes - Not Matching 1015 4 - Matching Barcodes…" at bounding box center [537, 450] width 597 height 36
select select "autoSingle"
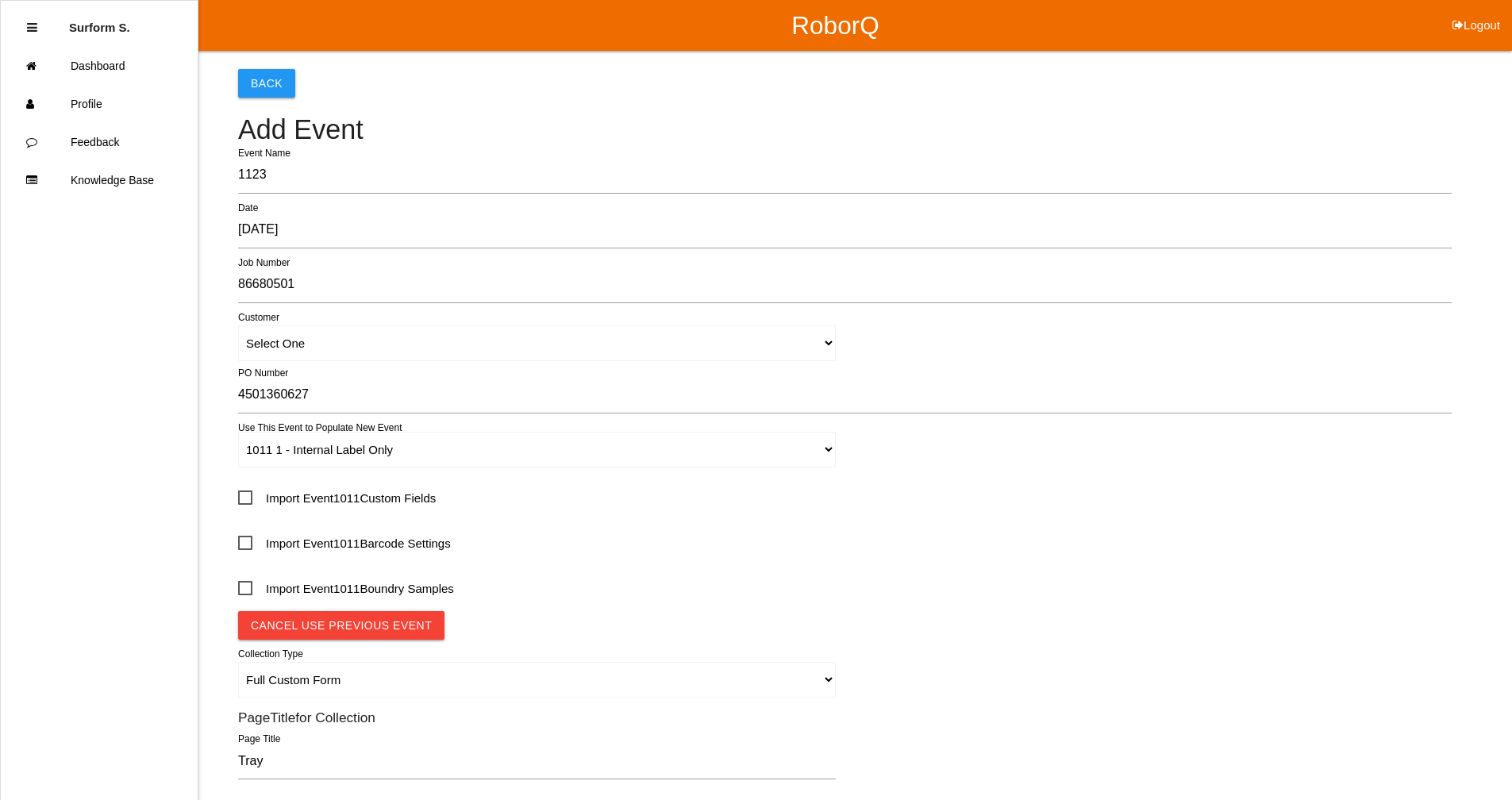
click at [330, 508] on span "Import Event 1011 Custom Fields" at bounding box center [337, 499] width 198 height 20
click at [248, 498] on input "Import Event 1011 Custom Fields" at bounding box center [243, 492] width 10 height 10
checkbox input "true"
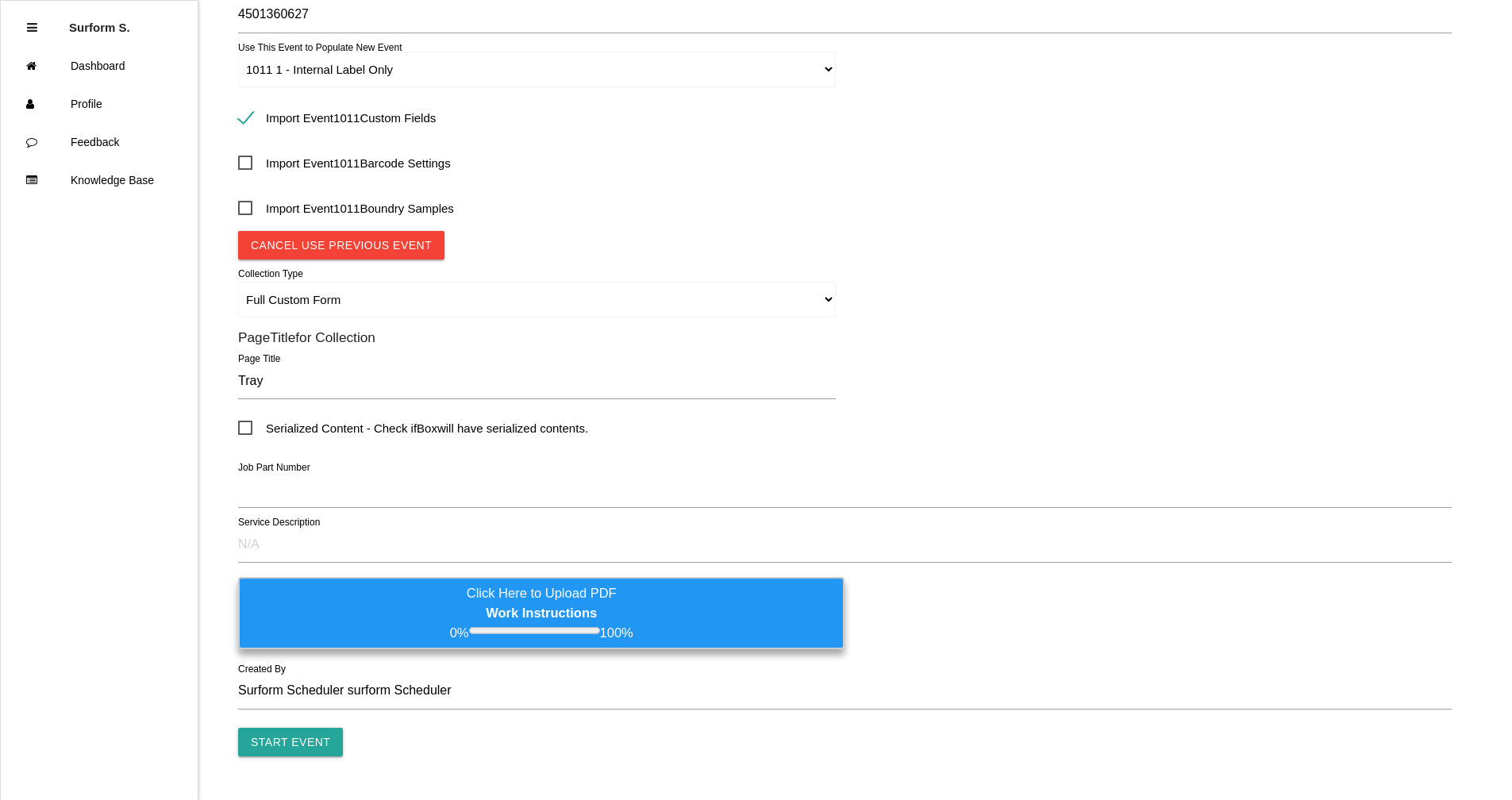
scroll to position [397, 0]
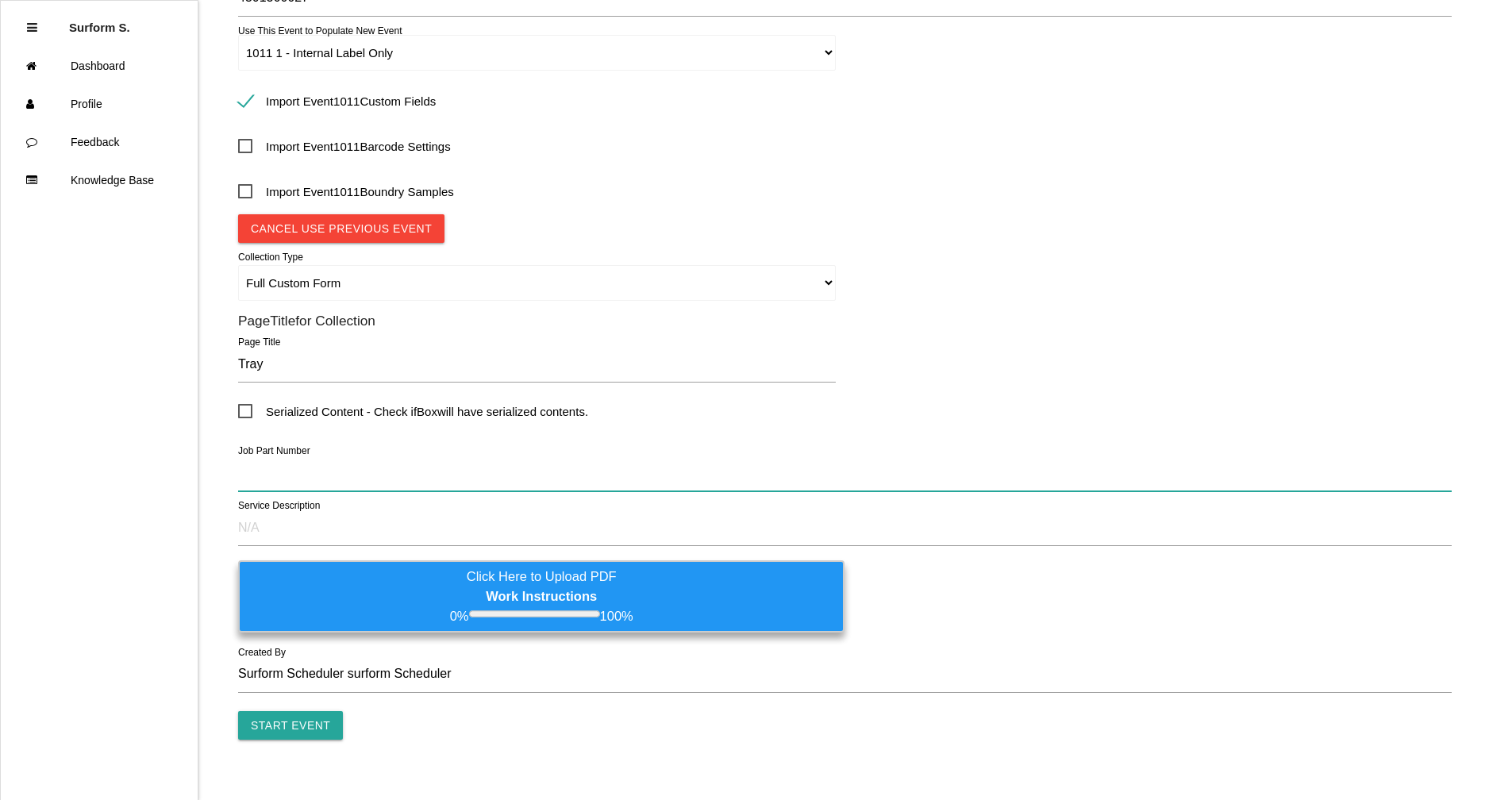
click at [332, 470] on input "text" at bounding box center [845, 472] width 1213 height 37
paste input "D1024160 - DEKA BATTERY"
type input "D1024160 - DEKA BATTERY"
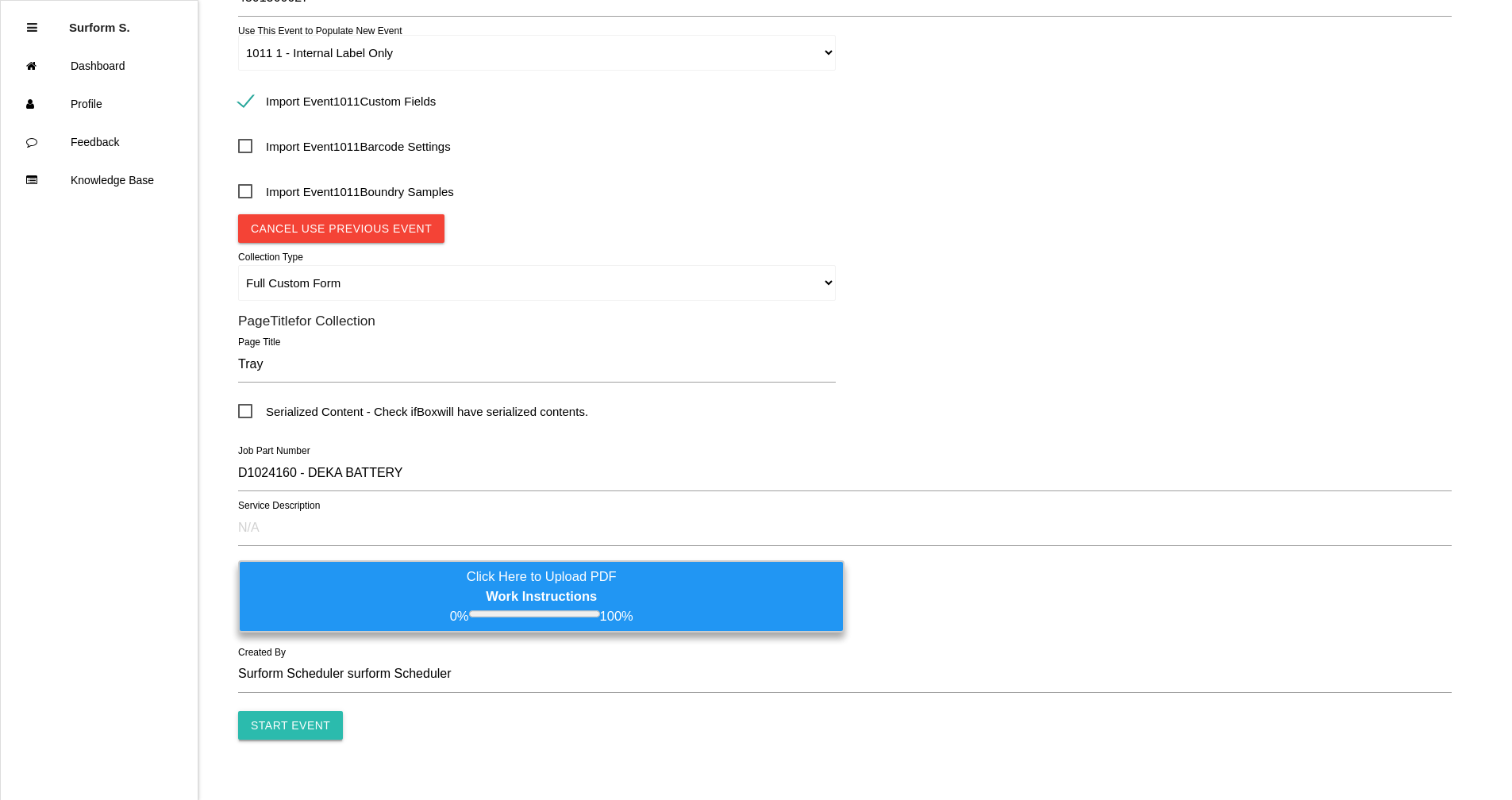
click at [300, 606] on input "Start Event" at bounding box center [291, 725] width 104 height 29
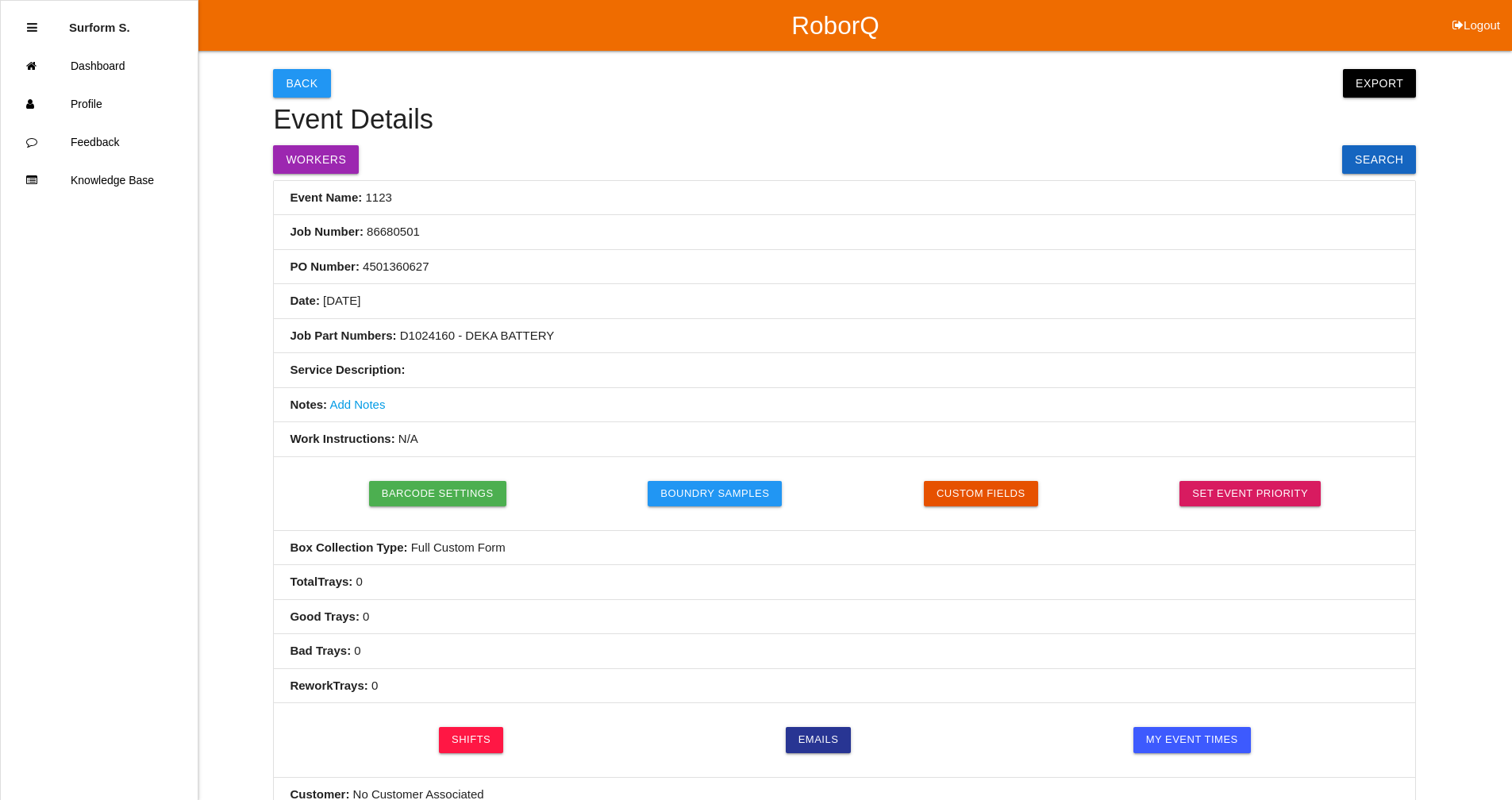
click at [371, 404] on link "Add Notes" at bounding box center [357, 404] width 56 height 13
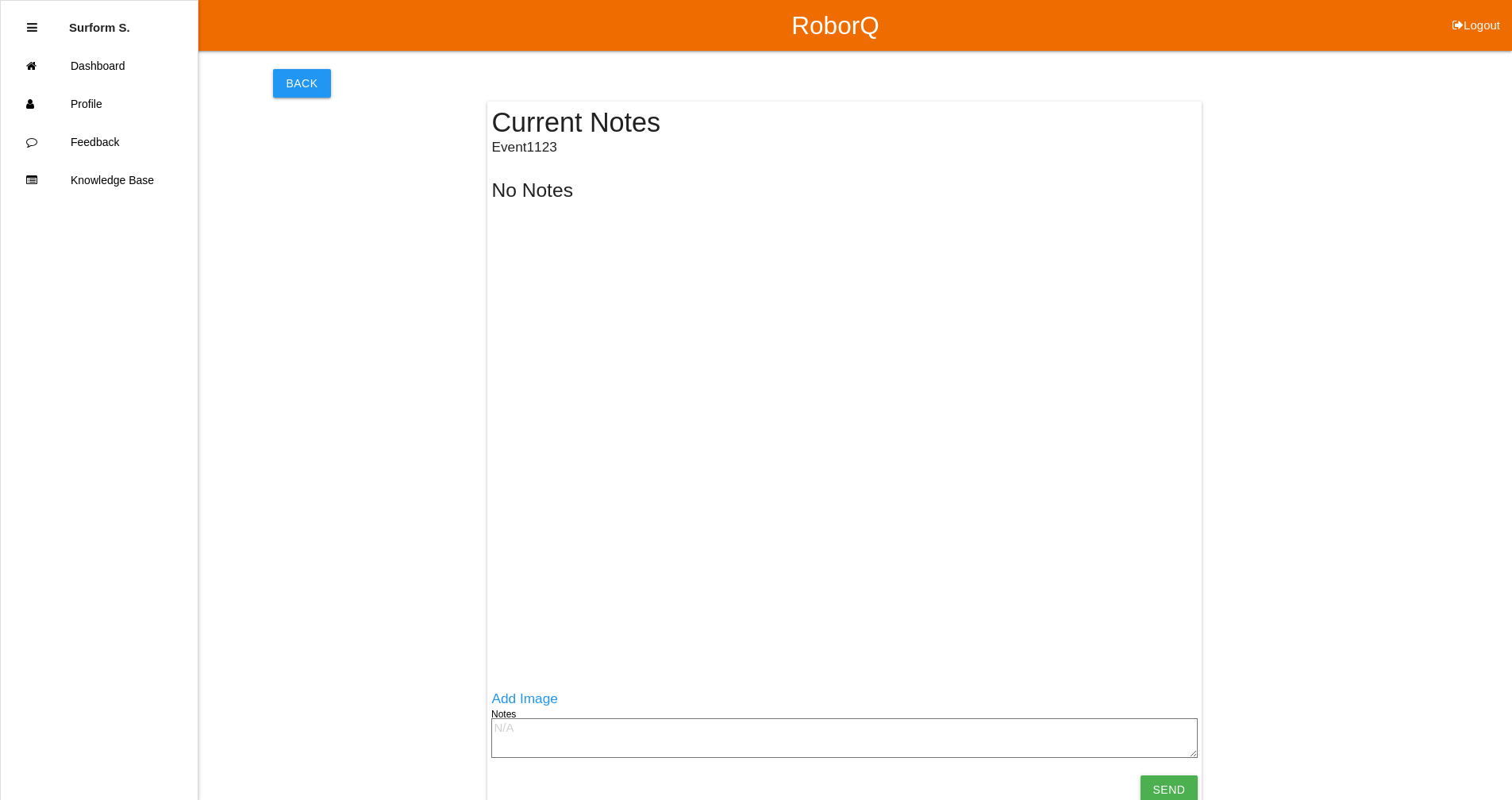
click at [542, 606] on textarea at bounding box center [844, 738] width 706 height 40
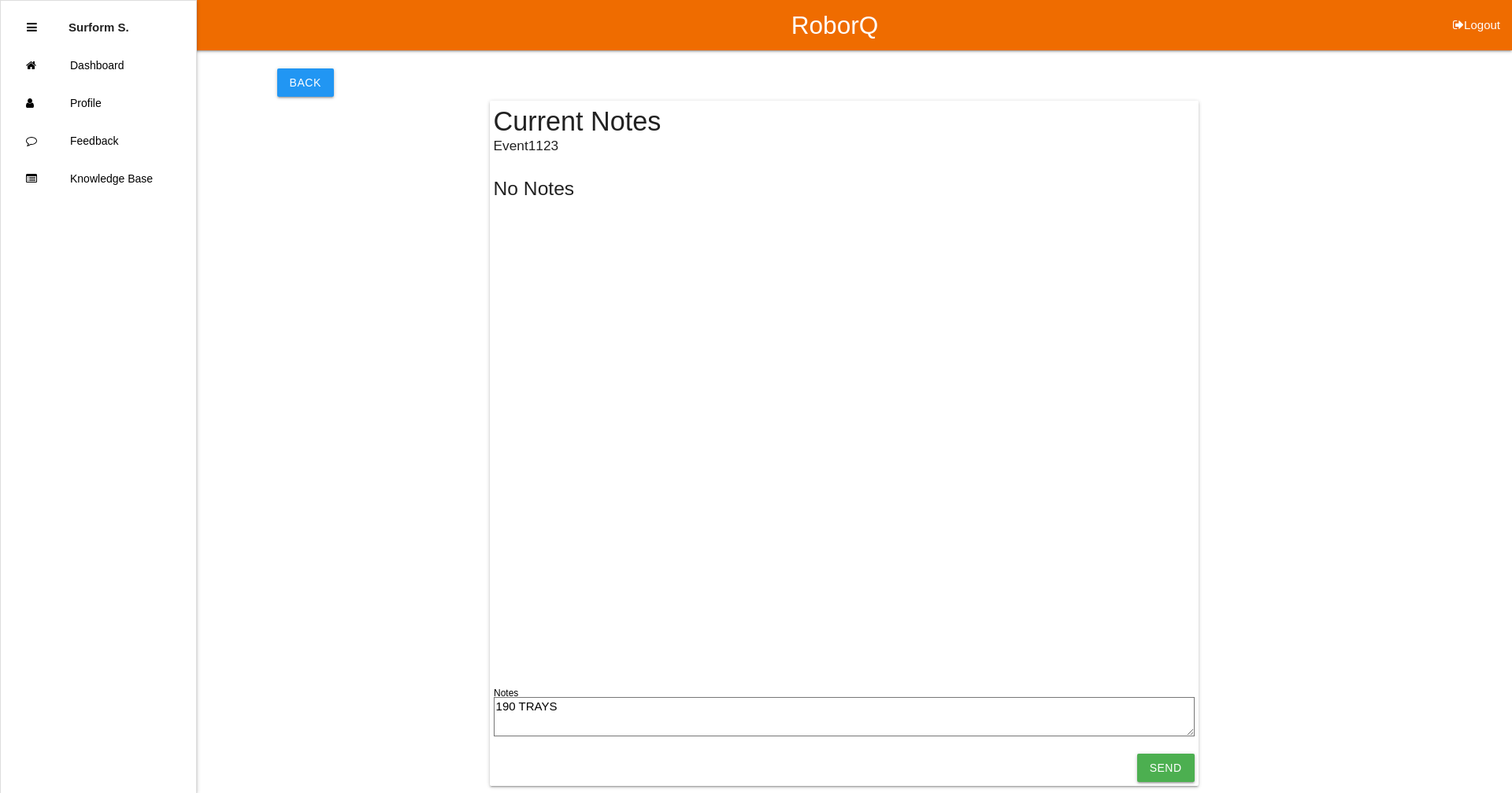
type textarea "190 TRAYS"
click at [815, 600] on form "190 TRAYS Notes Send" at bounding box center [843, 739] width 701 height 85
click at [815, 600] on input "Send" at bounding box center [1166, 768] width 57 height 29
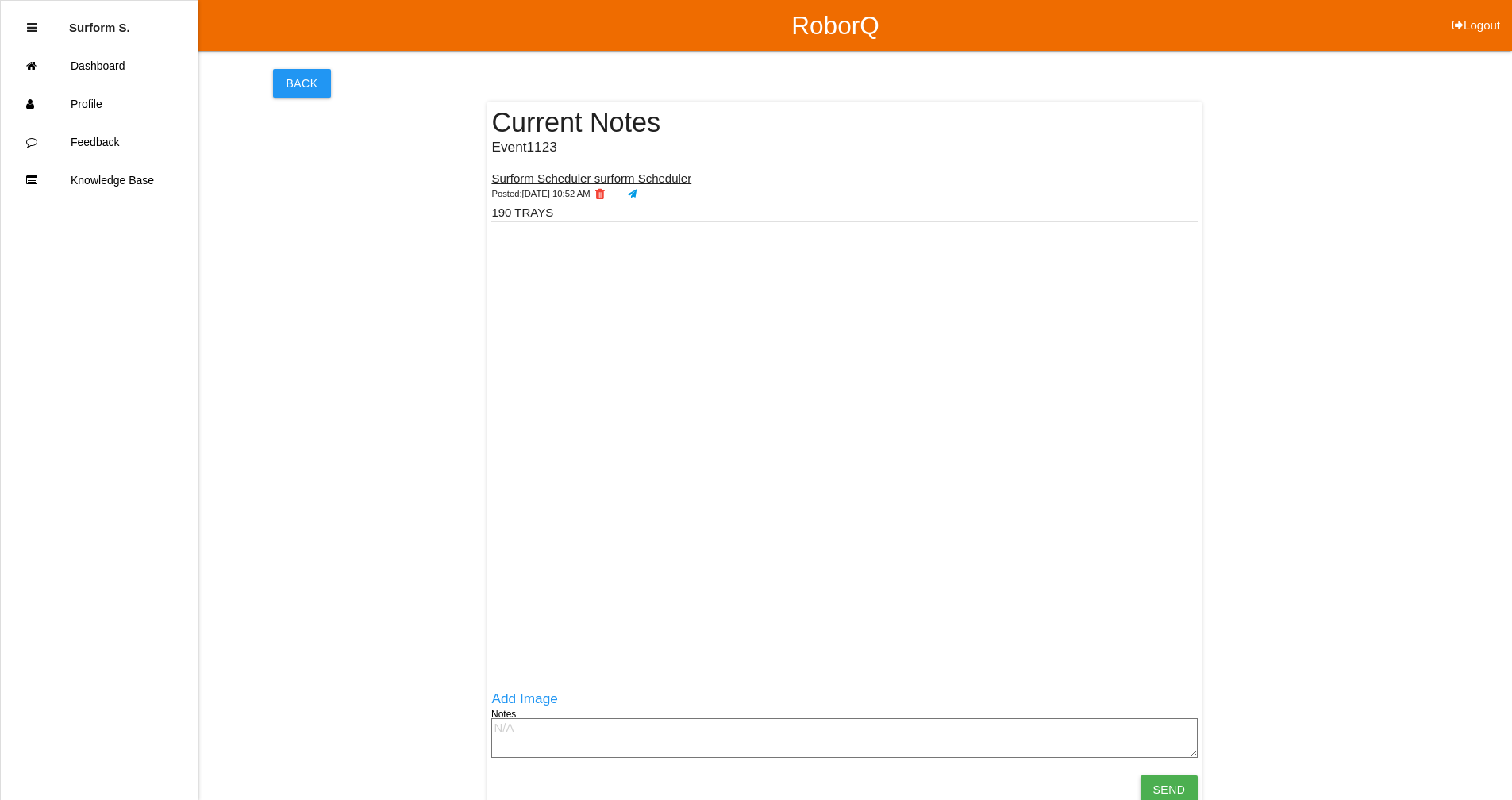
click at [317, 59] on div "Back" at bounding box center [844, 74] width 1142 height 47
click at [311, 81] on button "Back" at bounding box center [301, 84] width 58 height 29
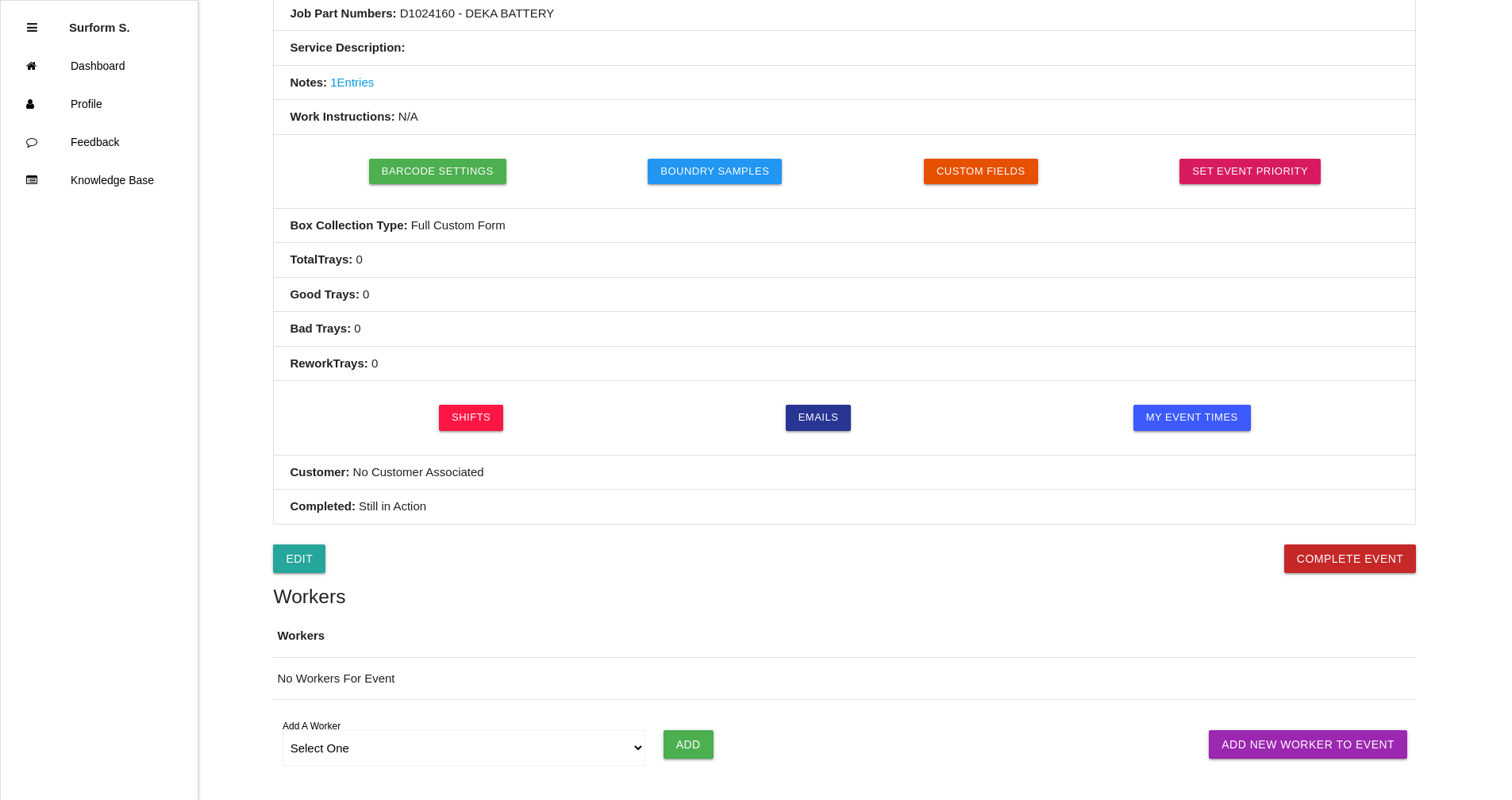
scroll to position [431, 0]
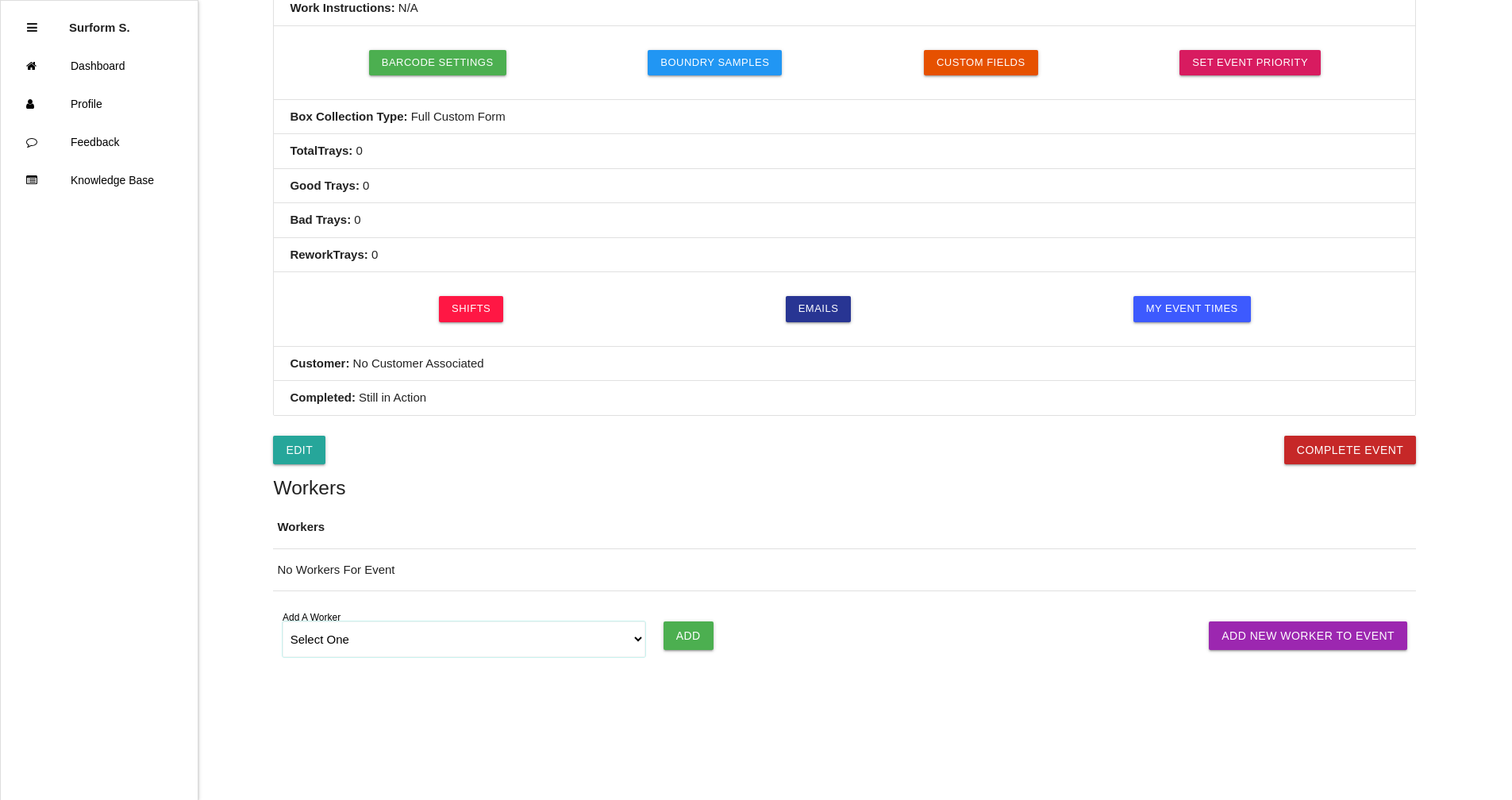
click at [535, 606] on select "Select One [PERSON_NAME] [PERSON_NAME] SF LAMCO SF ATM1 SF ATM2 SF MAAC" at bounding box center [464, 640] width 363 height 36
select select "6781349aea4d1b000ec5d6ec"
click at [282, 606] on select "Select One [PERSON_NAME] [PERSON_NAME] SF LAMCO SF ATM1 SF ATM2 SF MAAC" at bounding box center [464, 640] width 363 height 36
click at [687, 606] on input "Add" at bounding box center [689, 636] width 50 height 29
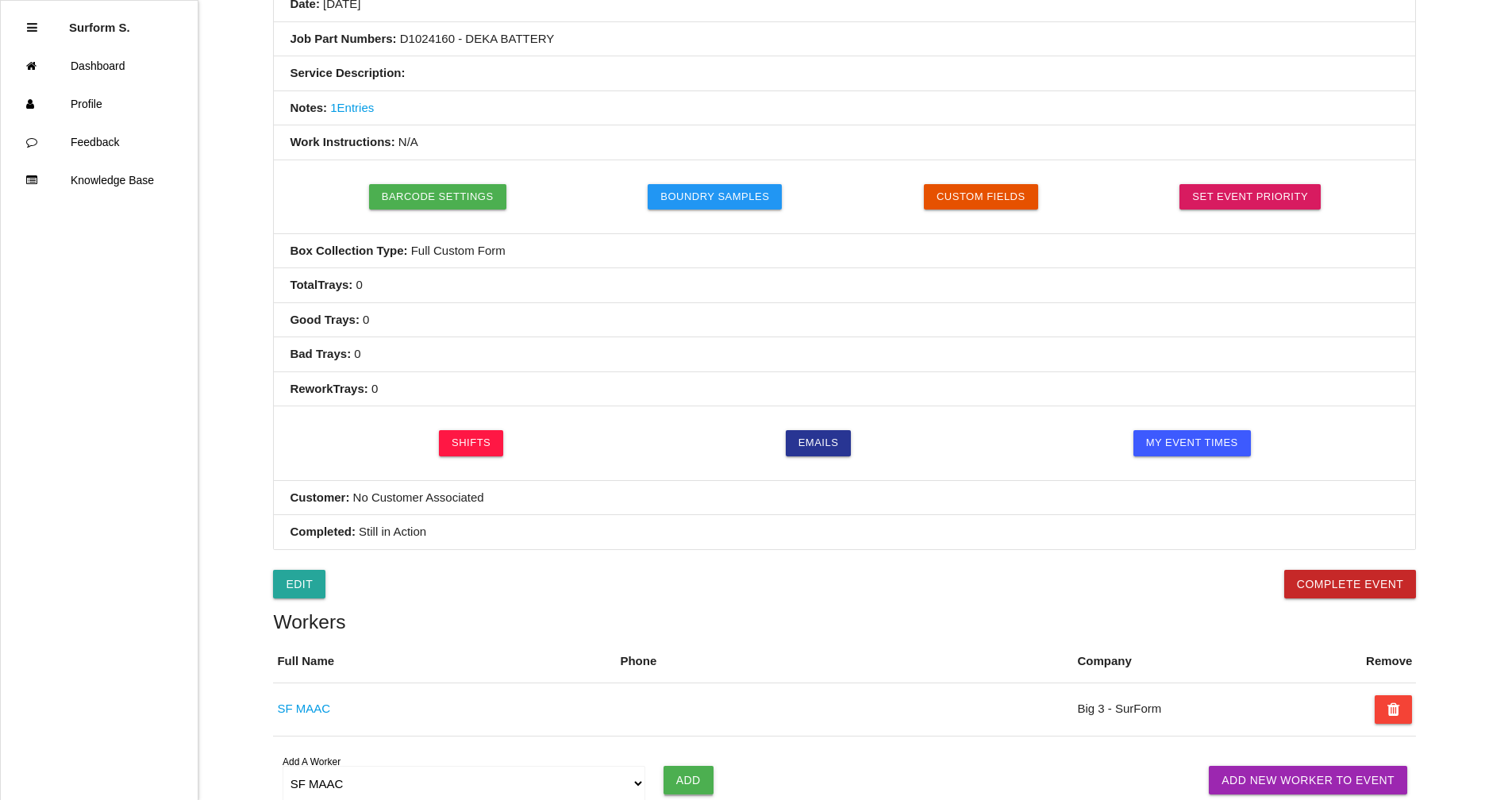
scroll to position [0, 0]
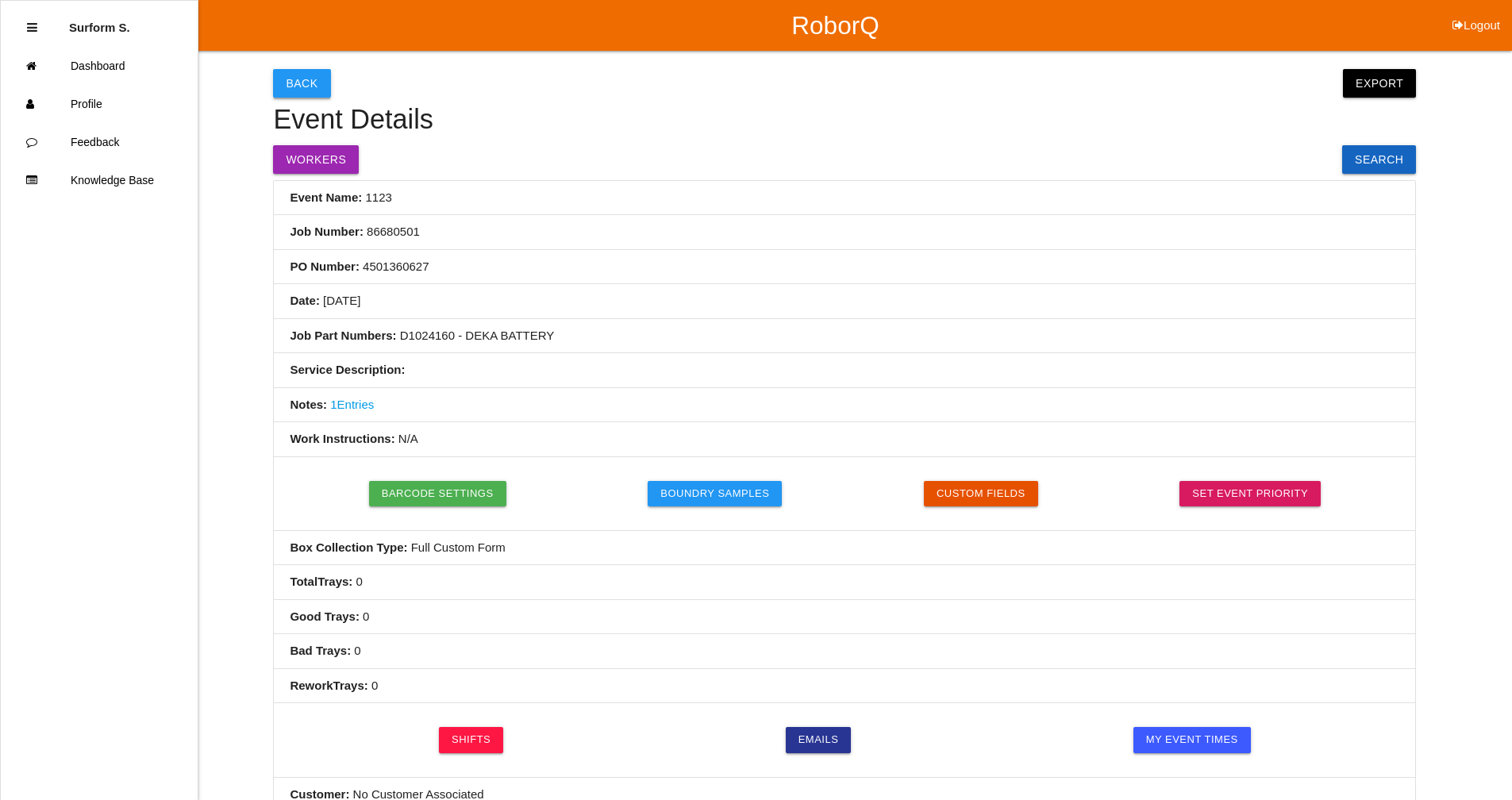
click at [293, 81] on button "Back" at bounding box center [301, 84] width 58 height 29
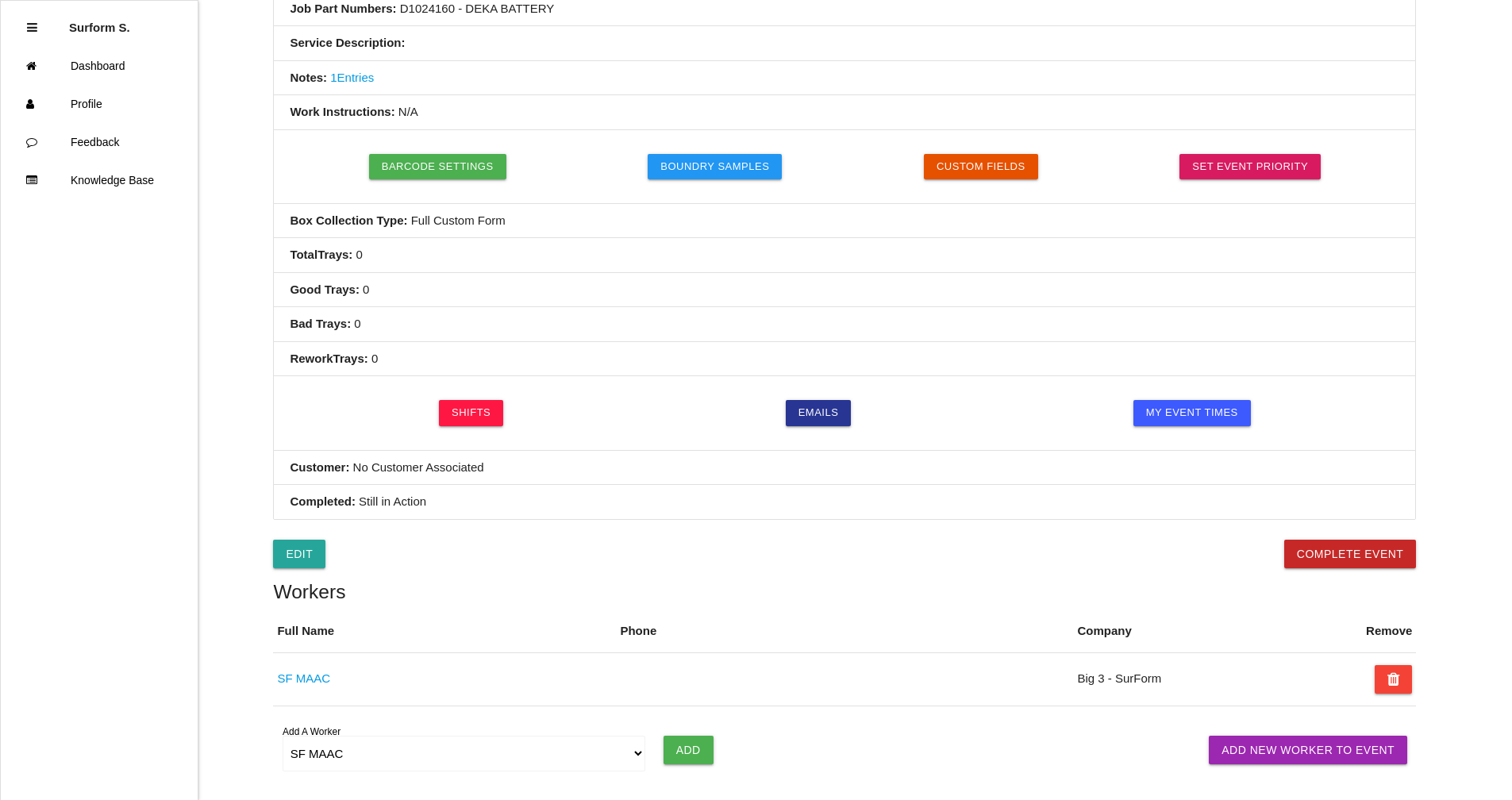
select select "notRequired"
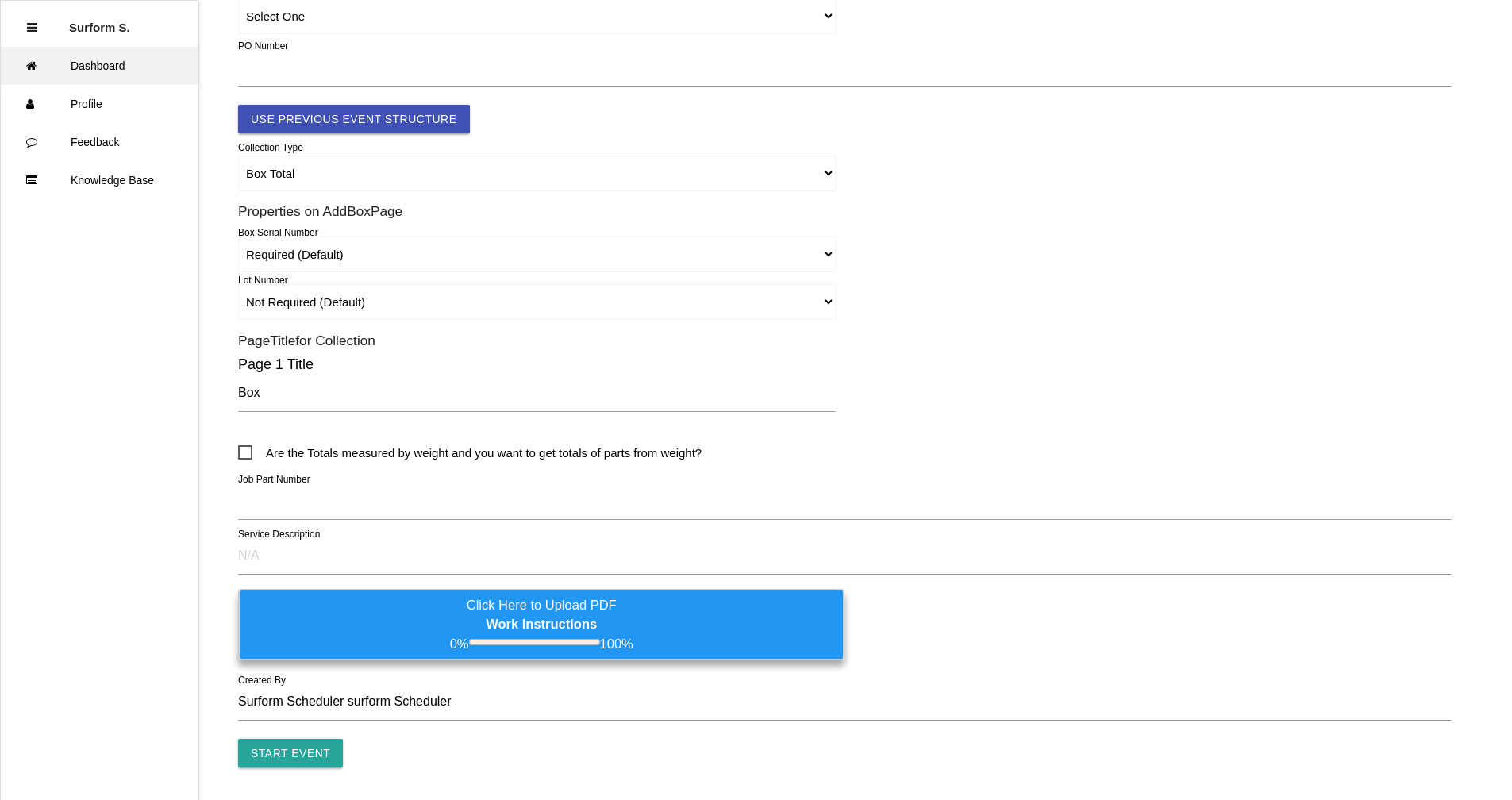
click at [87, 66] on link "Dashboard" at bounding box center [99, 66] width 197 height 38
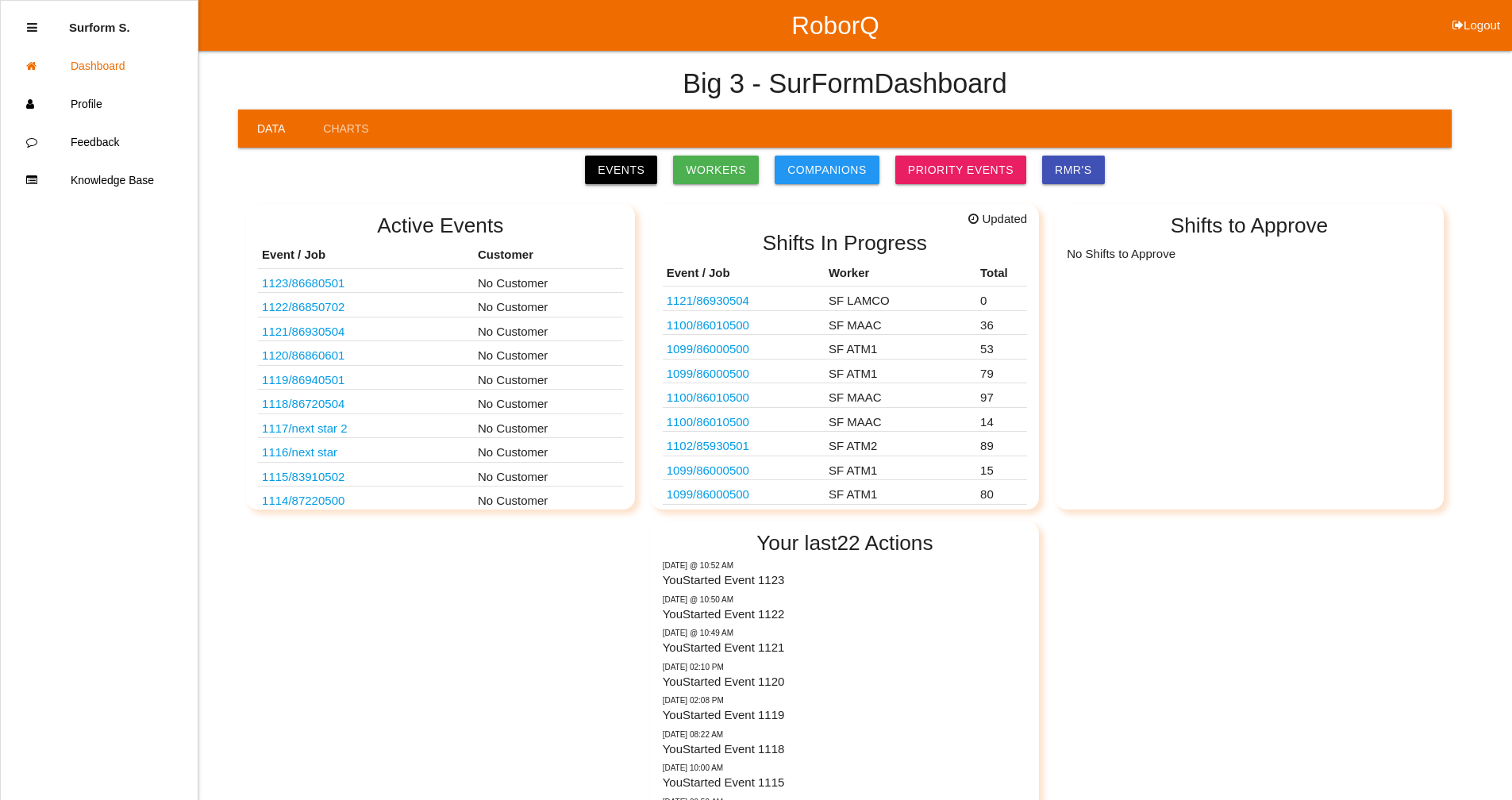
click at [639, 179] on link "Events" at bounding box center [621, 170] width 72 height 29
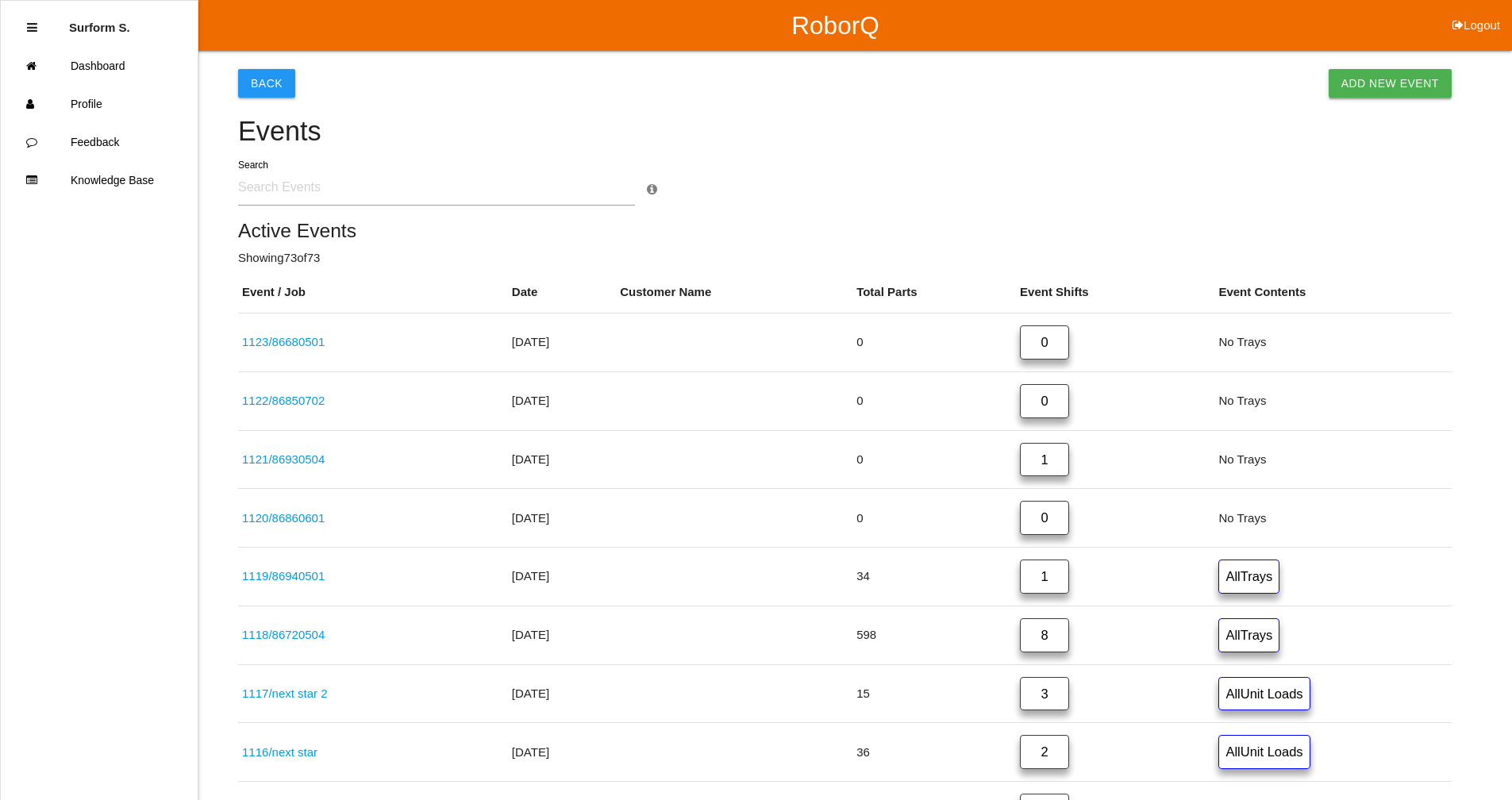
click at [821, 87] on link "Add New Event" at bounding box center [1390, 84] width 123 height 29
select select "notRequired"
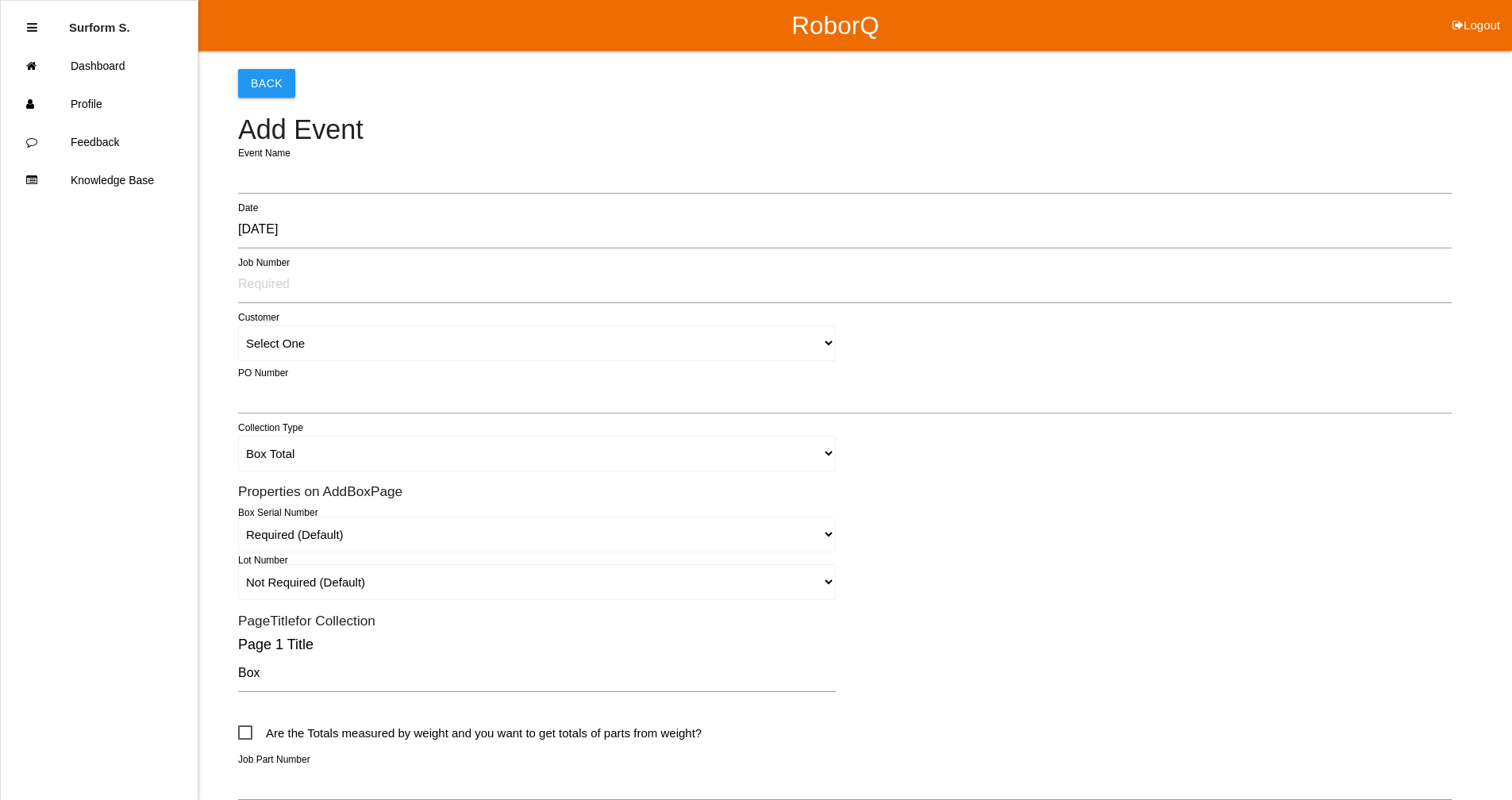
type input "1124"
type input "Surform Scheduler surform Scheduler"
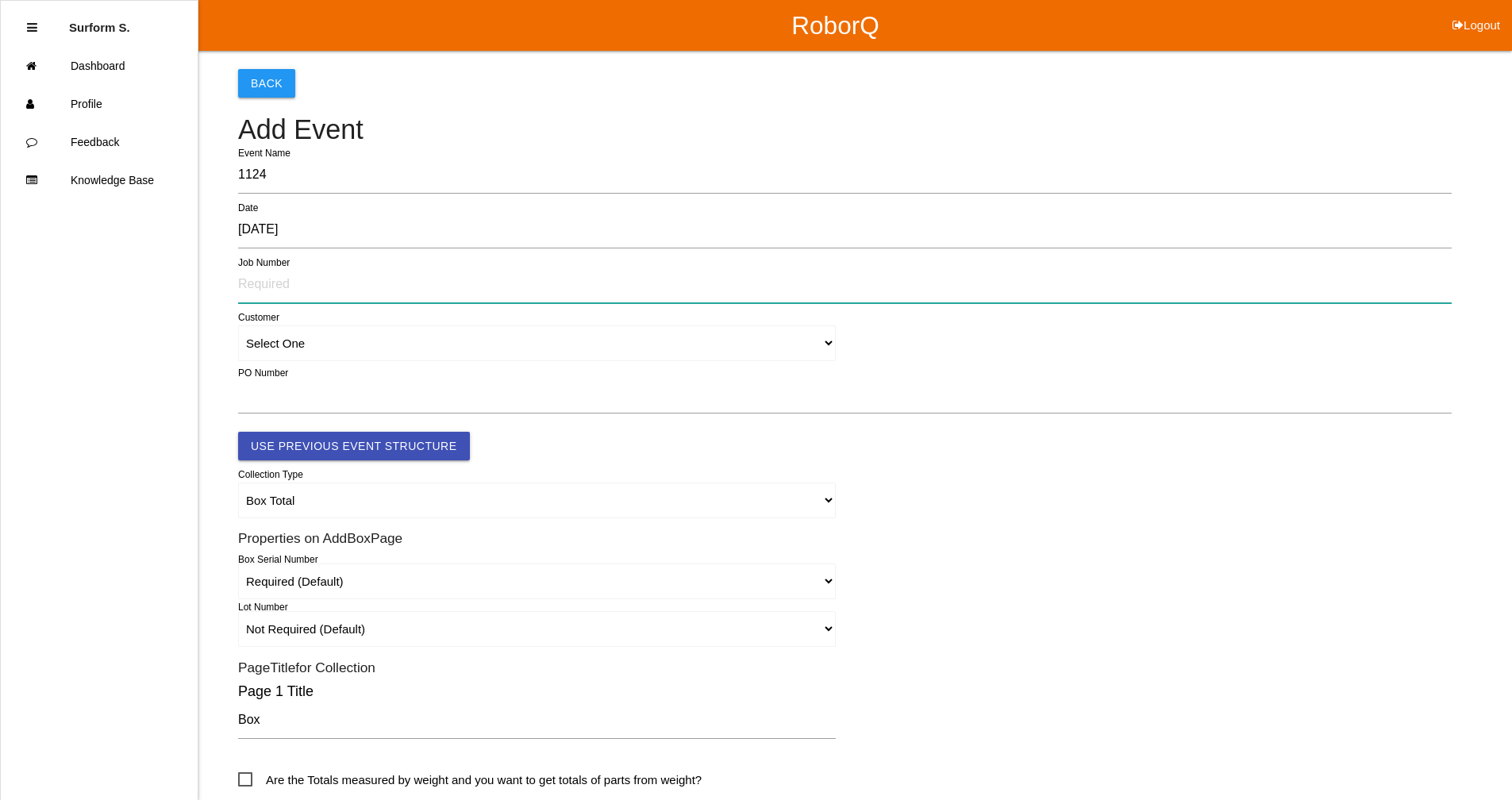
click at [309, 283] on input "text" at bounding box center [845, 284] width 1213 height 37
type input "86690502"
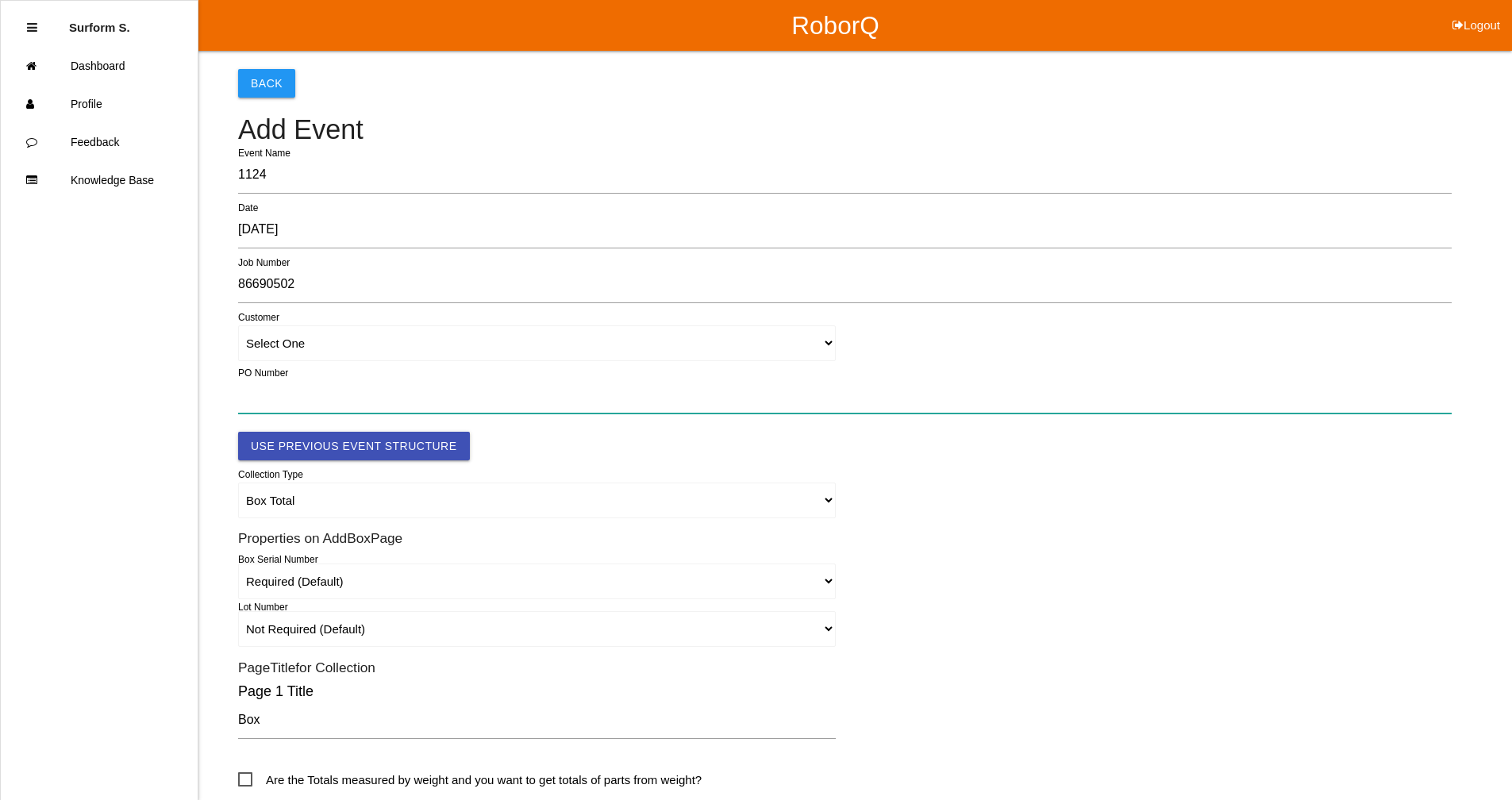
click at [273, 404] on input "text" at bounding box center [845, 395] width 1213 height 37
paste input "4501360627"
type input "4501360627"
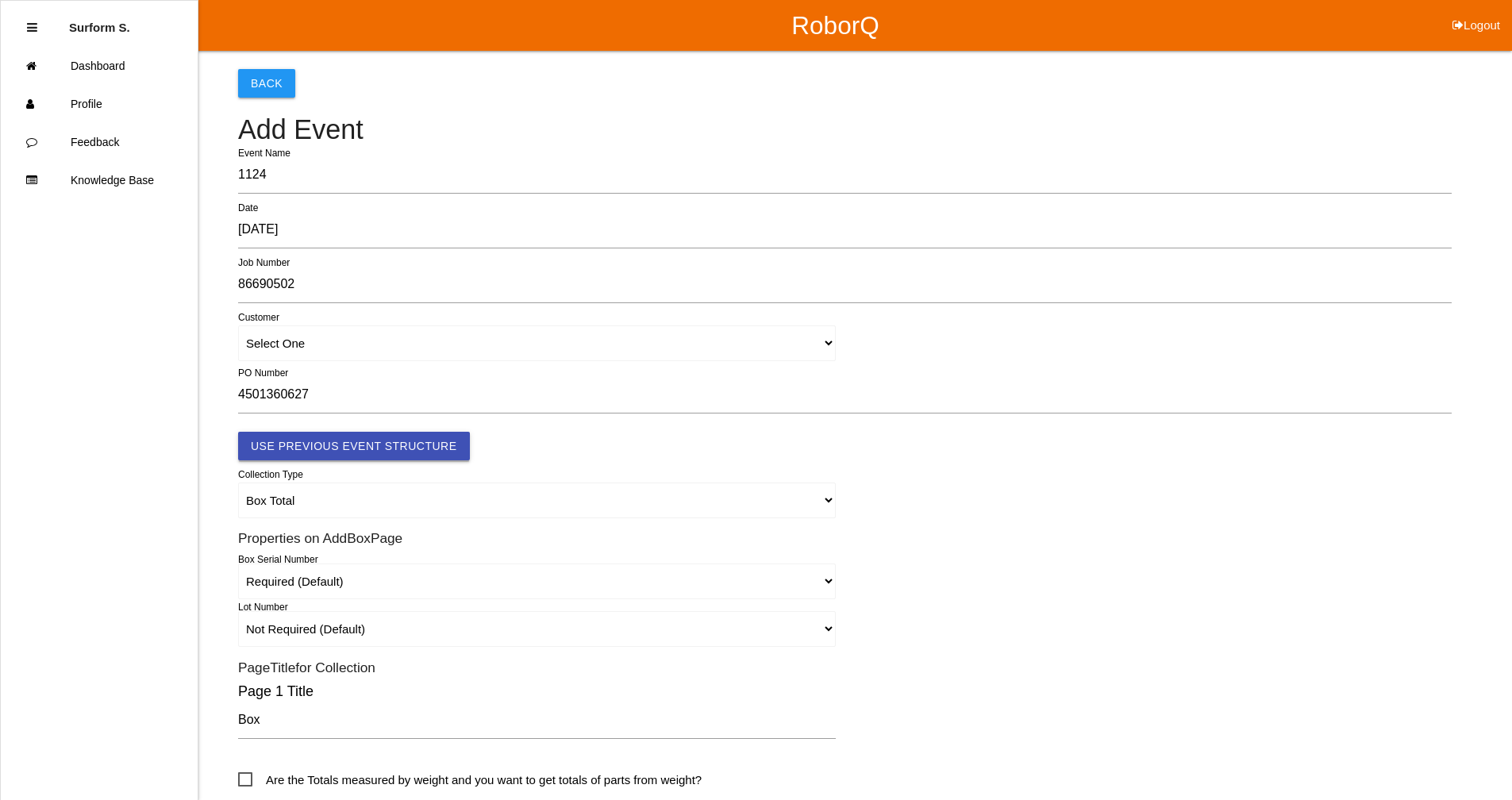
click at [361, 440] on button "Use Previous Event Structure" at bounding box center [354, 446] width 232 height 29
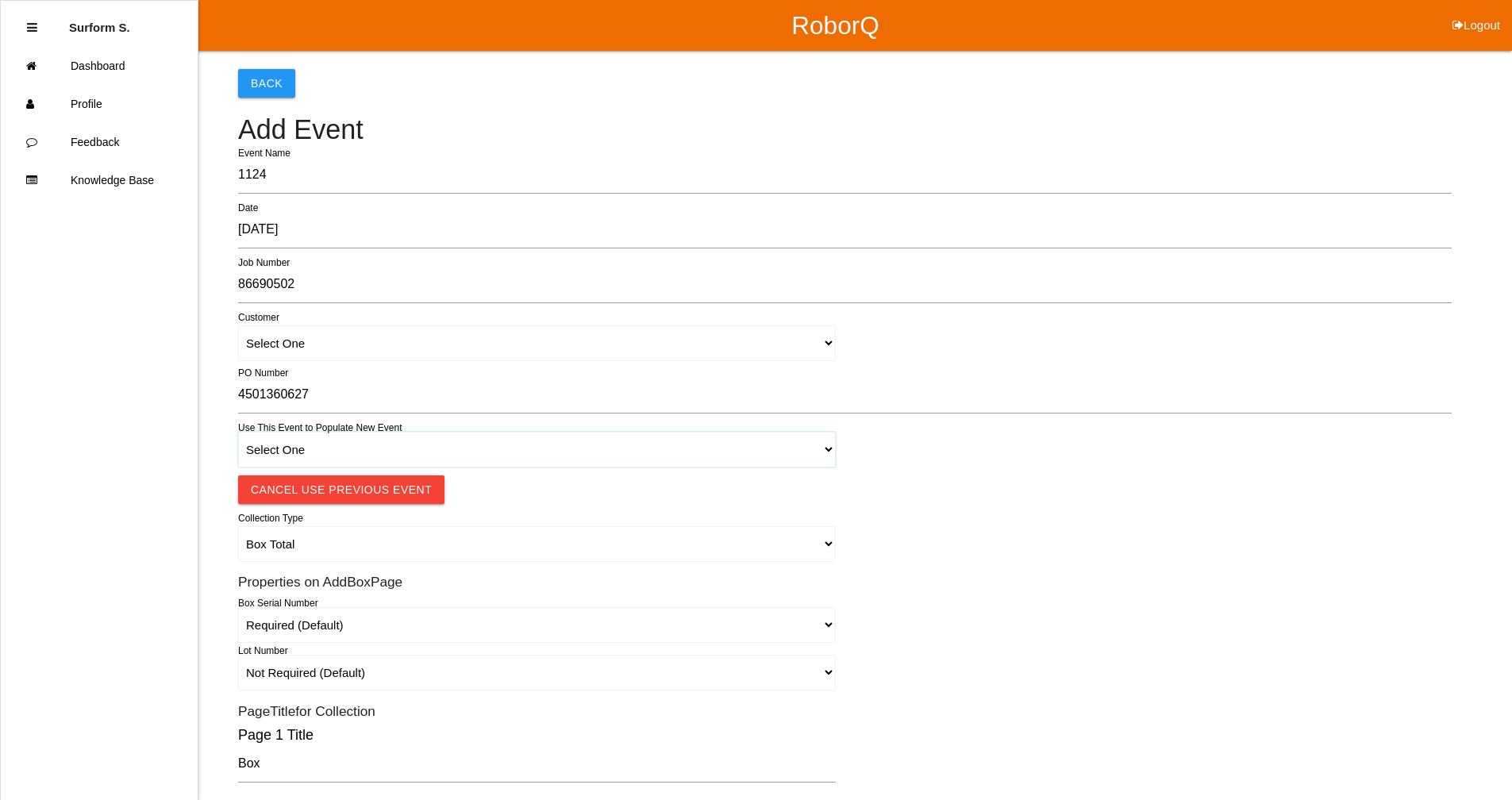
click at [333, 448] on select "Select One 1018 4 - Distinct Barcodes - Not Matching 1015 4 - Matching Barcodes…" at bounding box center [537, 450] width 597 height 36
select select "67b36d620018c9000e46307b"
click at [238, 432] on select "Select One 1018 4 - Distinct Barcodes - Not Matching 1015 4 - Matching Barcodes…" at bounding box center [537, 450] width 597 height 36
select select "autoSingle"
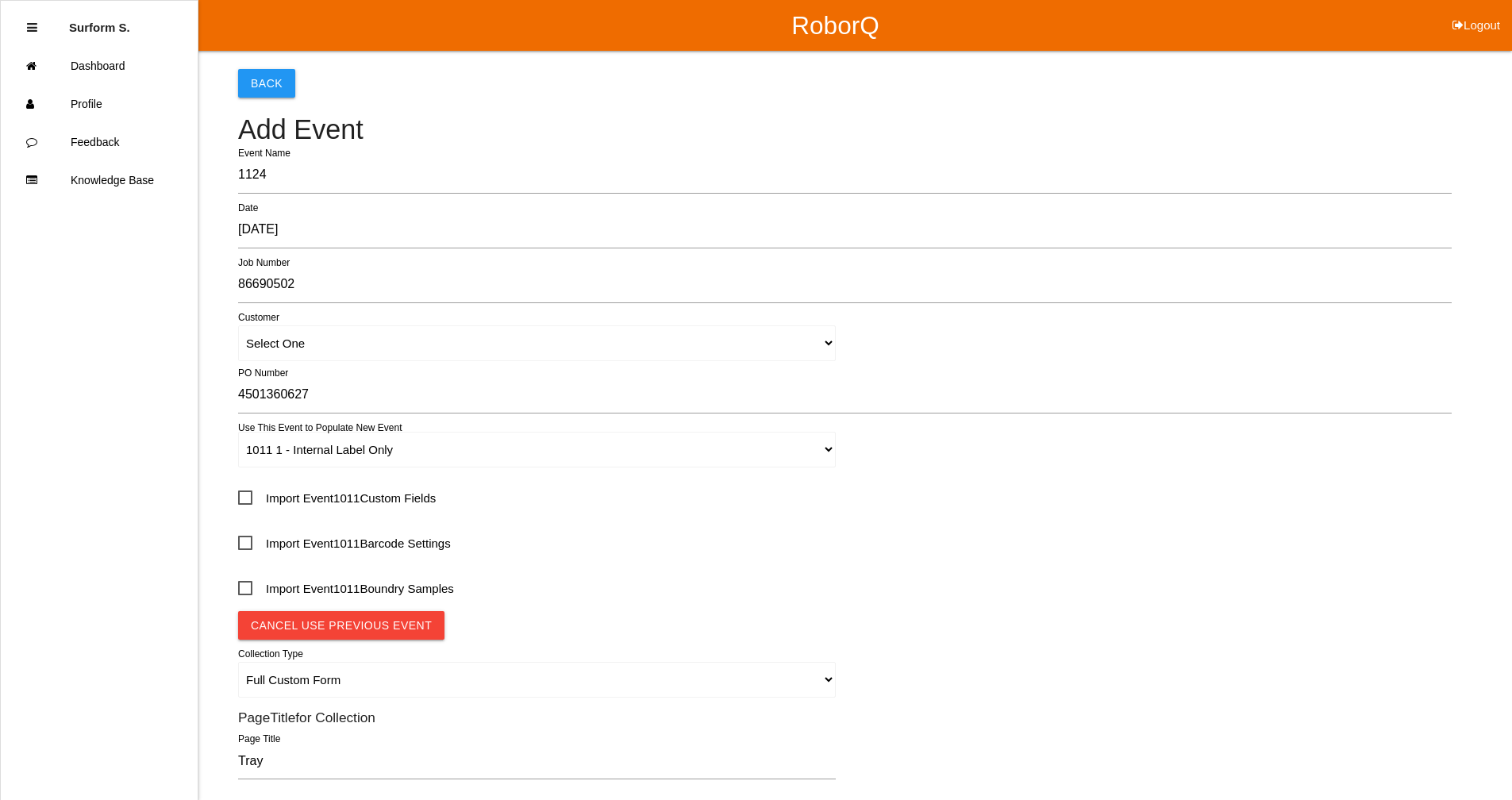
click at [353, 500] on span "Import Event 1011 Custom Fields" at bounding box center [337, 499] width 198 height 20
click at [248, 498] on input "Import Event 1011 Custom Fields" at bounding box center [243, 492] width 10 height 10
checkbox input "true"
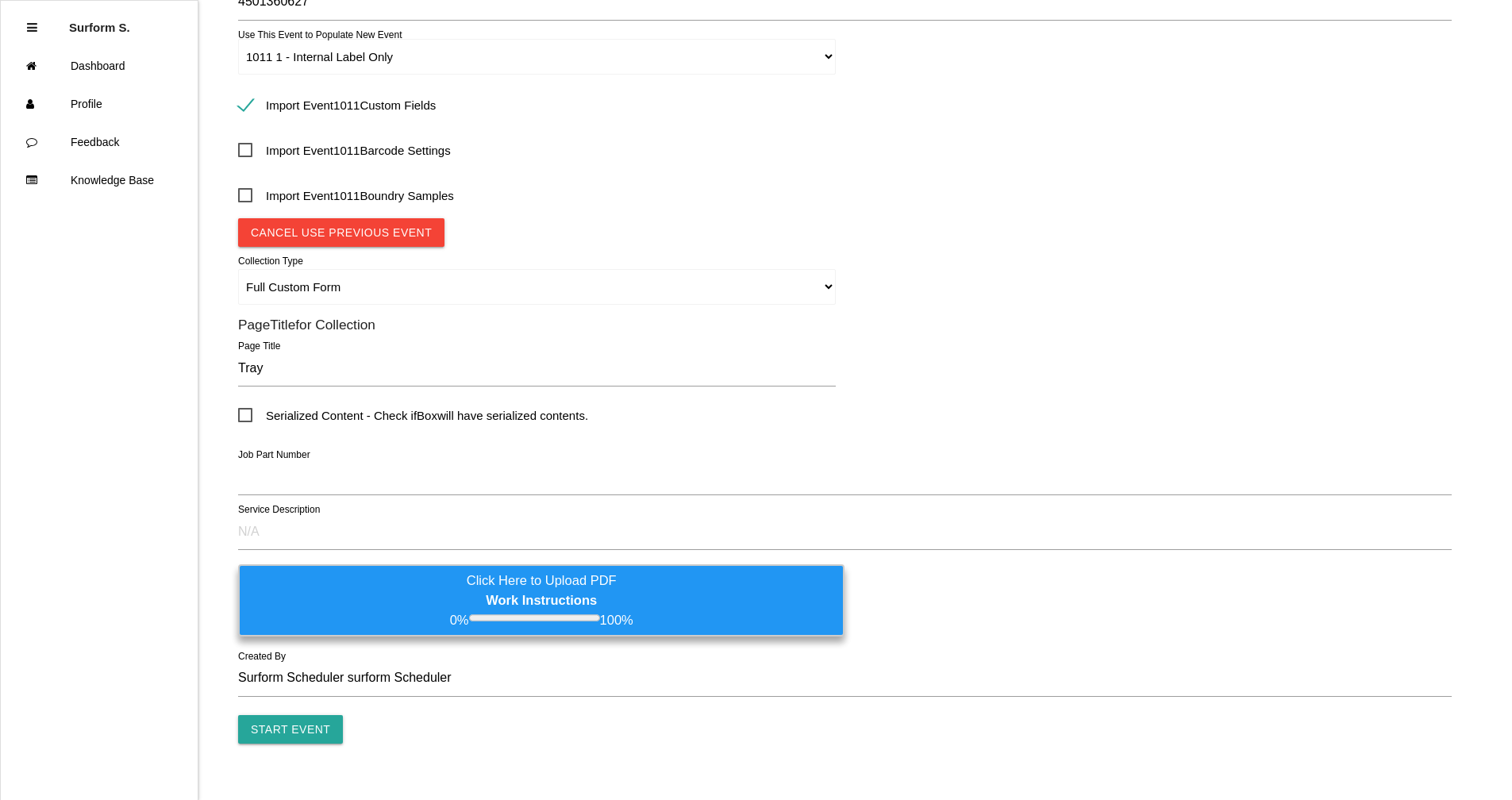
scroll to position [397, 0]
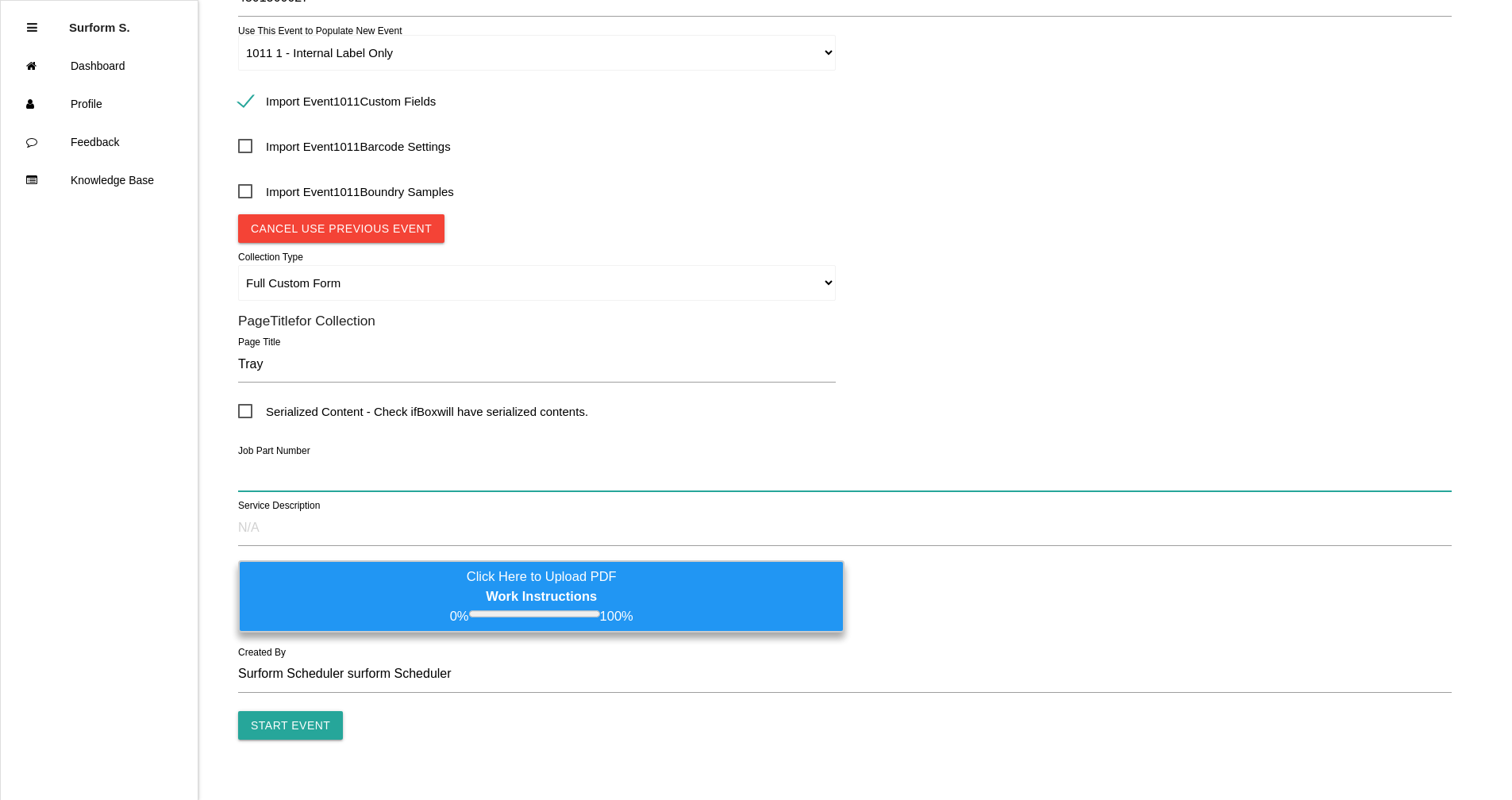
click at [347, 466] on input "text" at bounding box center [845, 472] width 1213 height 37
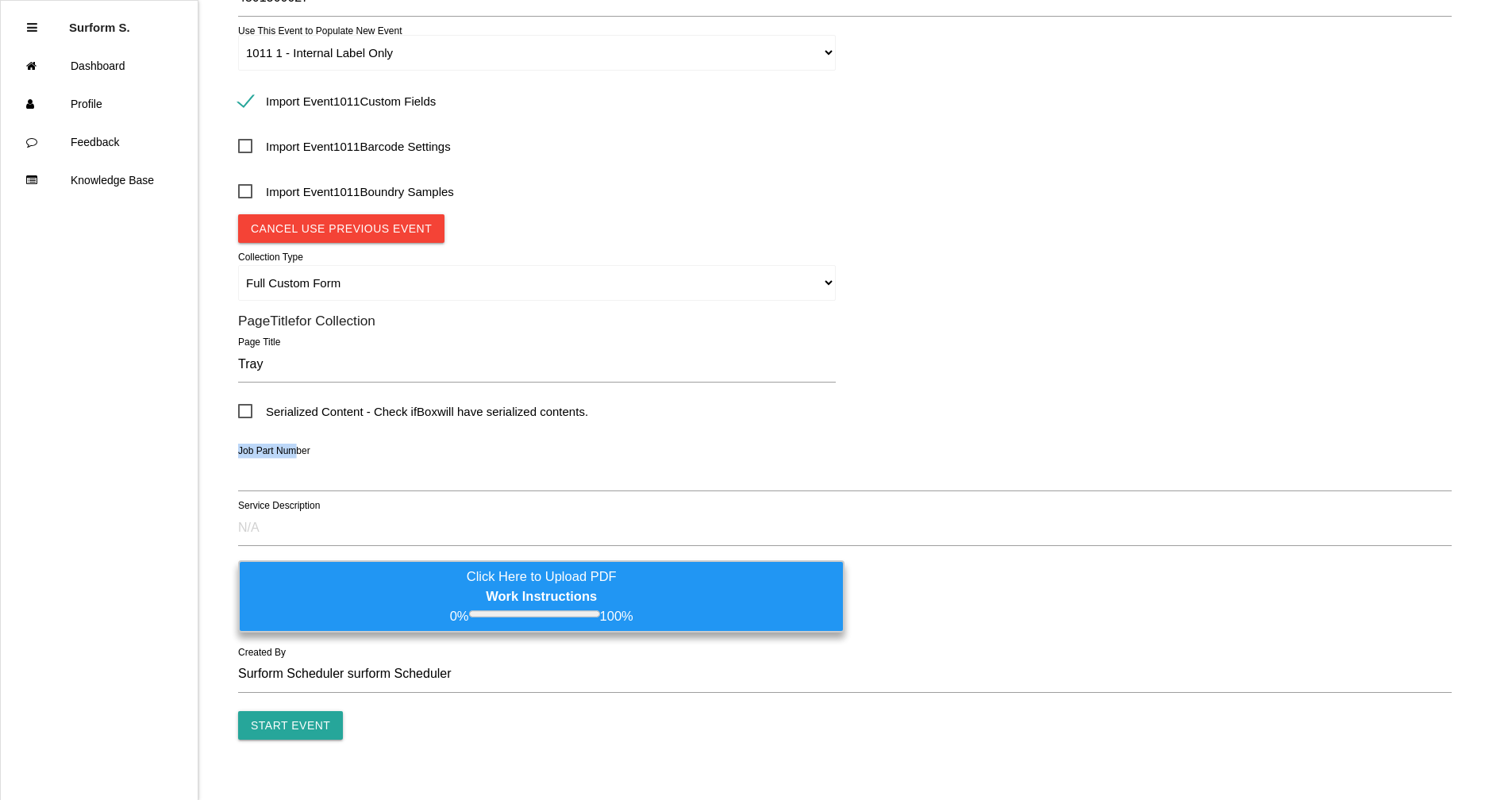
click at [293, 461] on div "Job Part Number" at bounding box center [845, 476] width 1213 height 43
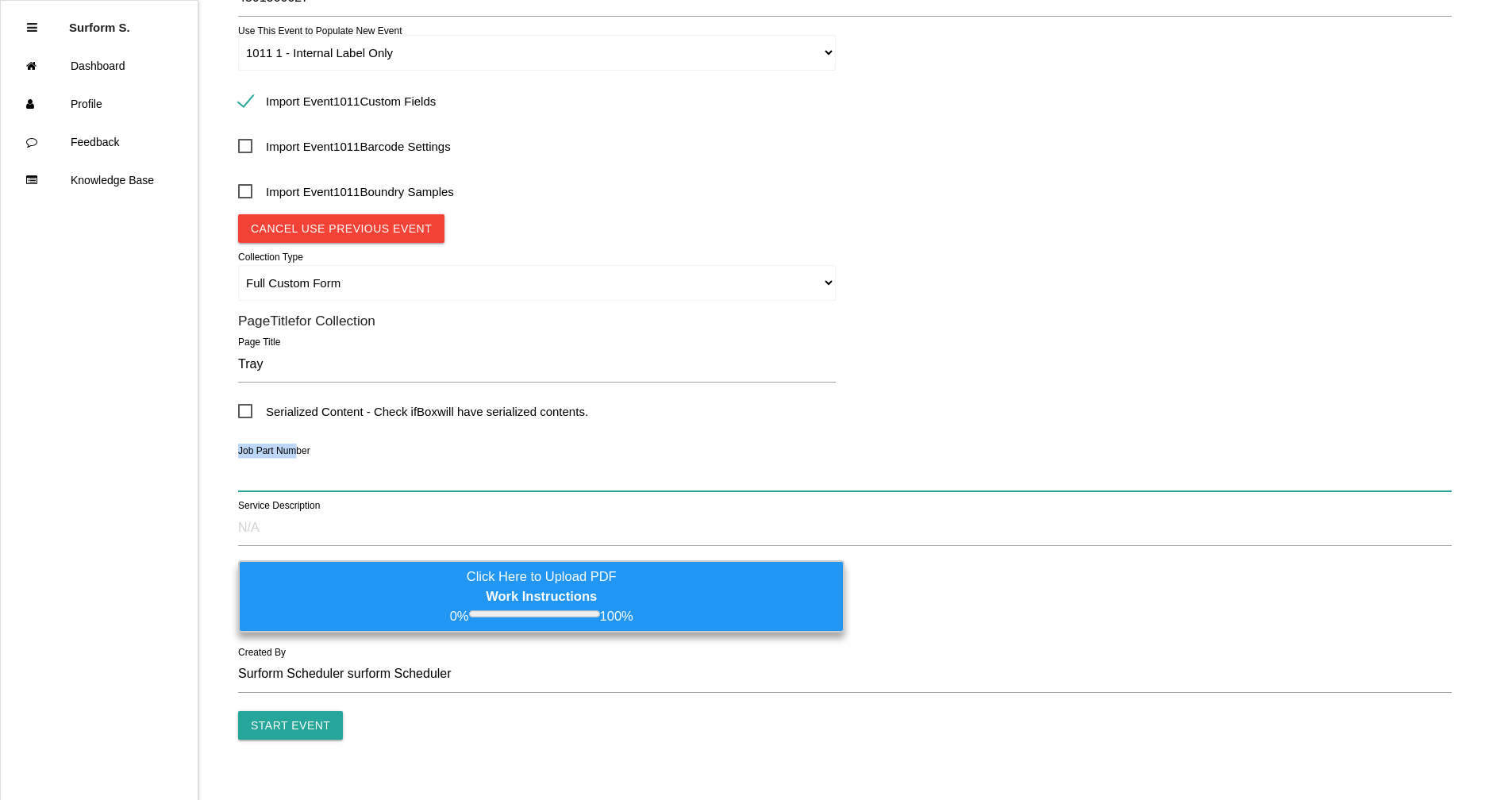
click at [296, 478] on input "text" at bounding box center [845, 472] width 1213 height 37
click at [296, 477] on input "text" at bounding box center [845, 472] width 1213 height 37
paste input "D104465 - DEKA BATTERY - [GEOGRAPHIC_DATA]"
type input "D104465 - DEKA BATTERY - [GEOGRAPHIC_DATA]"
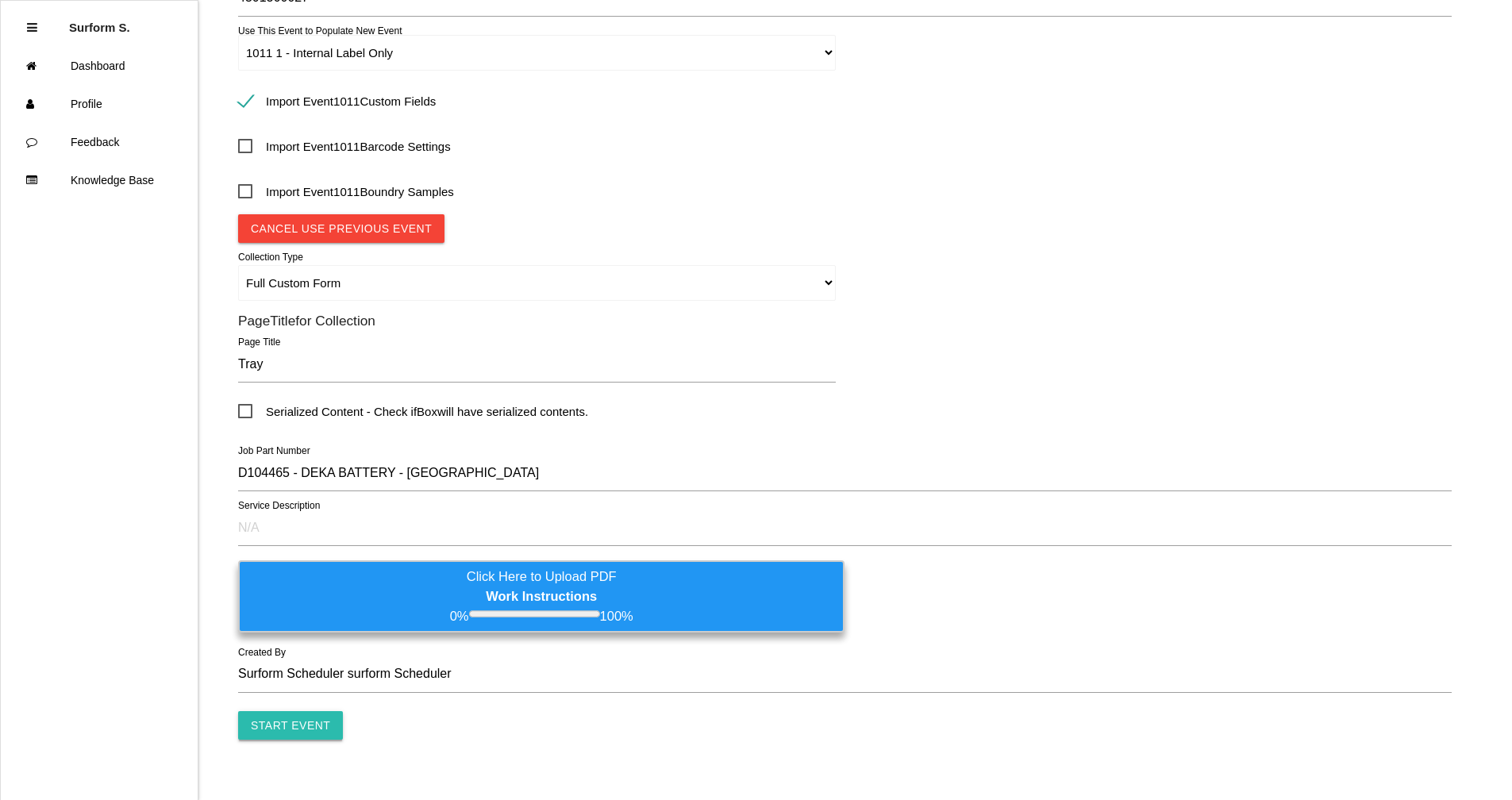
click at [299, 606] on input "Start Event" at bounding box center [291, 725] width 104 height 29
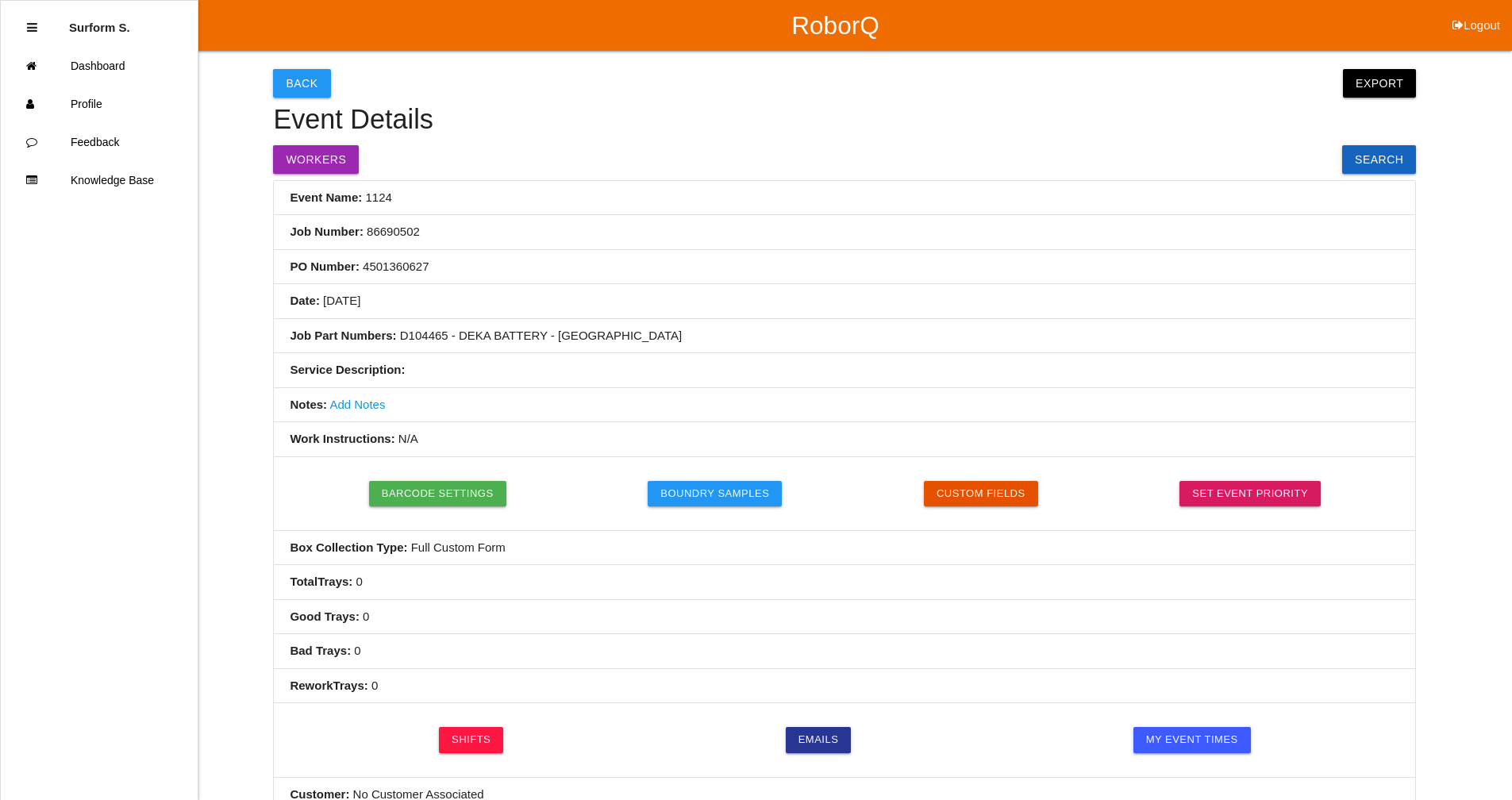
click at [353, 404] on link "Add Notes" at bounding box center [357, 404] width 56 height 13
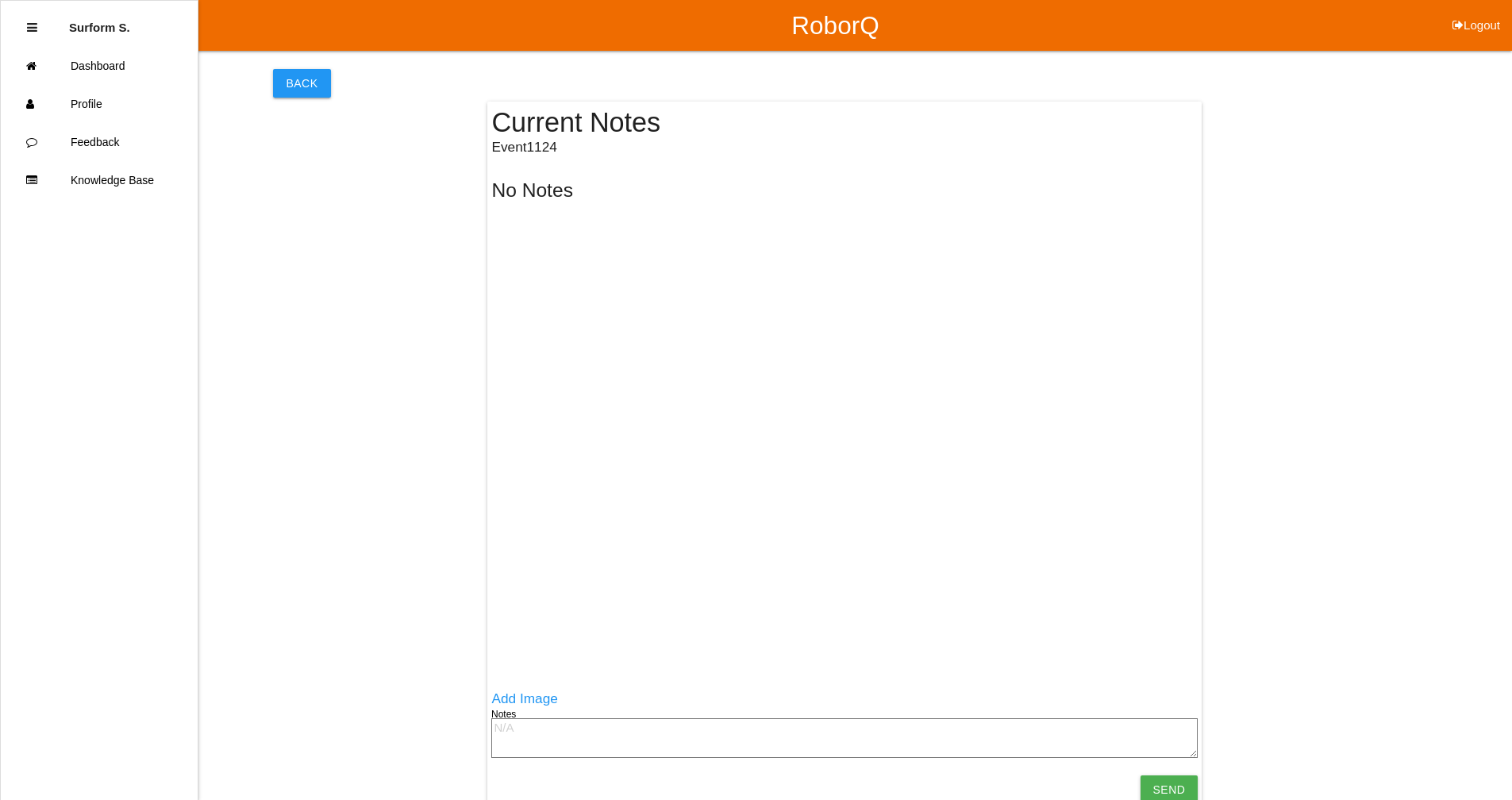
click at [508, 606] on textarea at bounding box center [844, 738] width 706 height 40
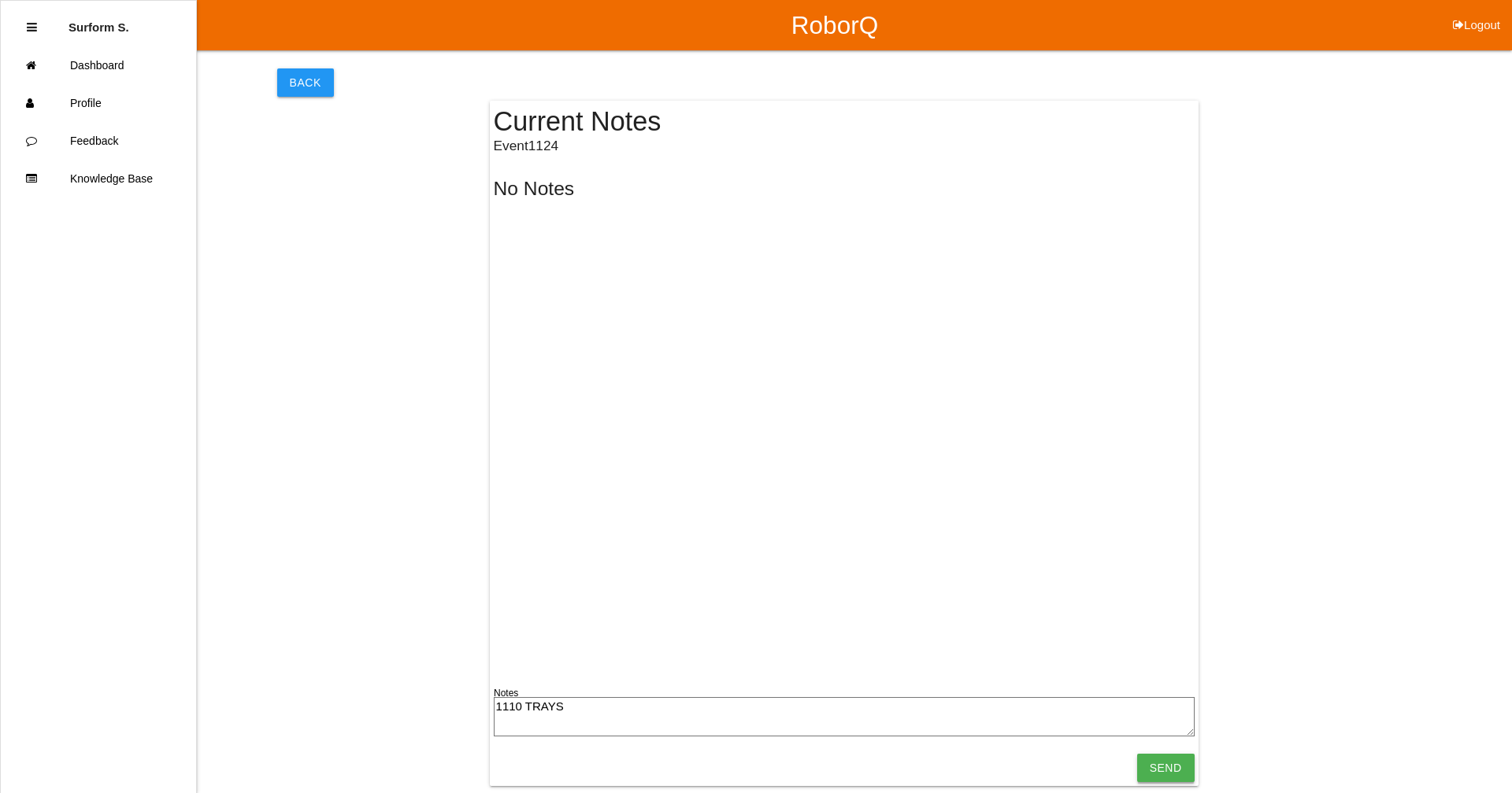
type textarea "1110 TRAYS"
click at [815, 600] on input "Send" at bounding box center [1166, 768] width 57 height 29
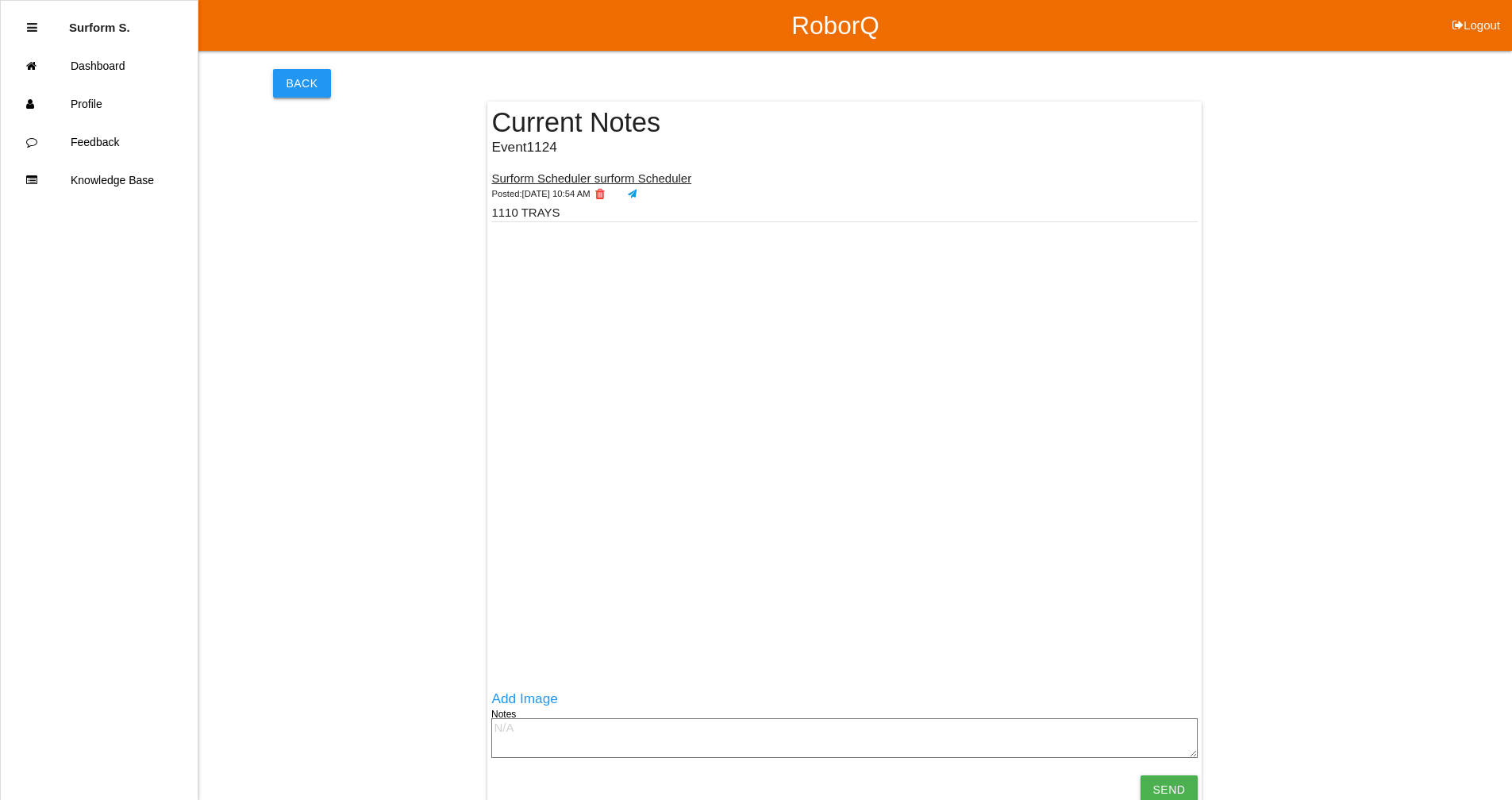
click at [297, 85] on button "Back" at bounding box center [301, 84] width 58 height 29
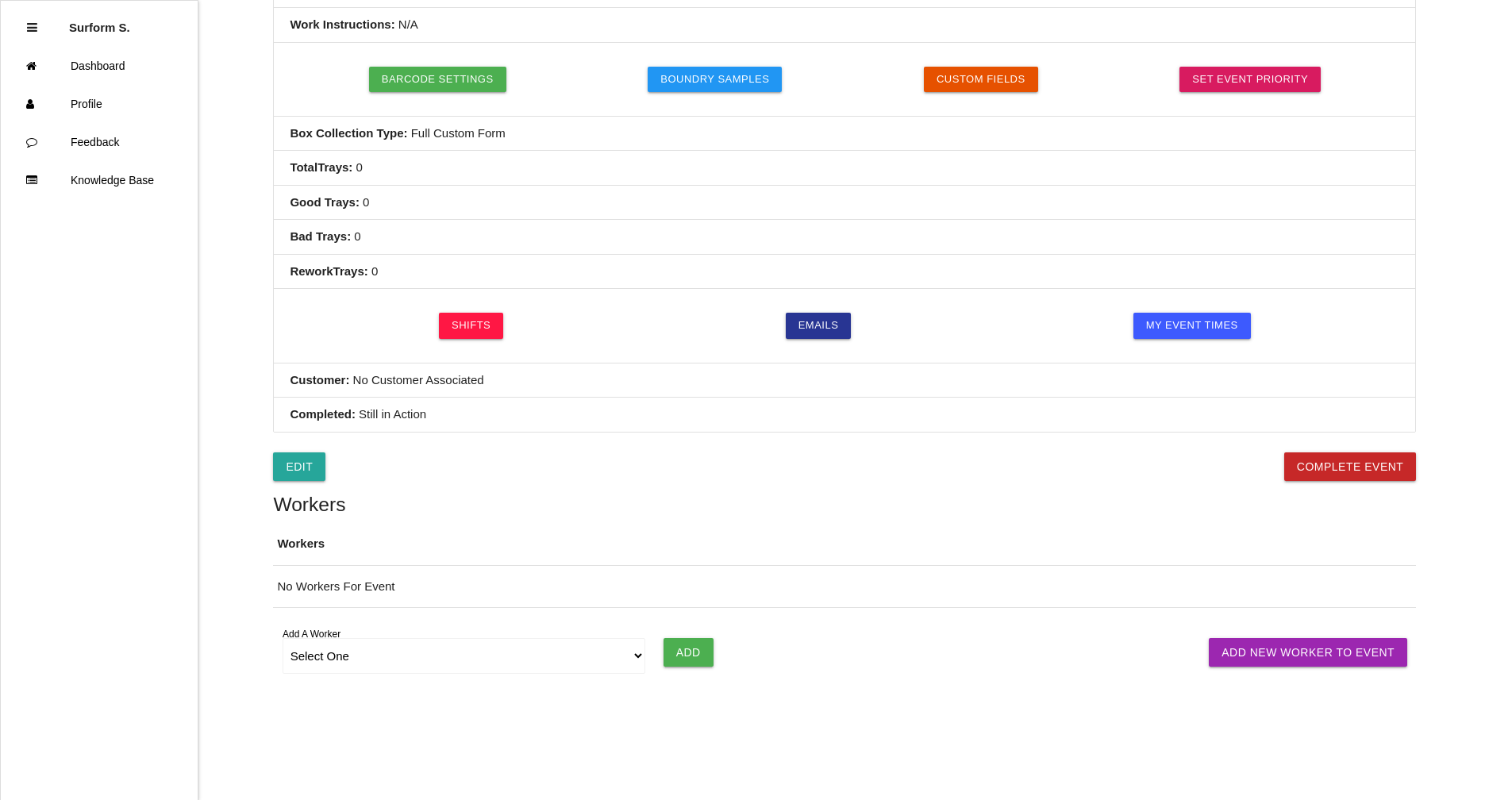
scroll to position [431, 0]
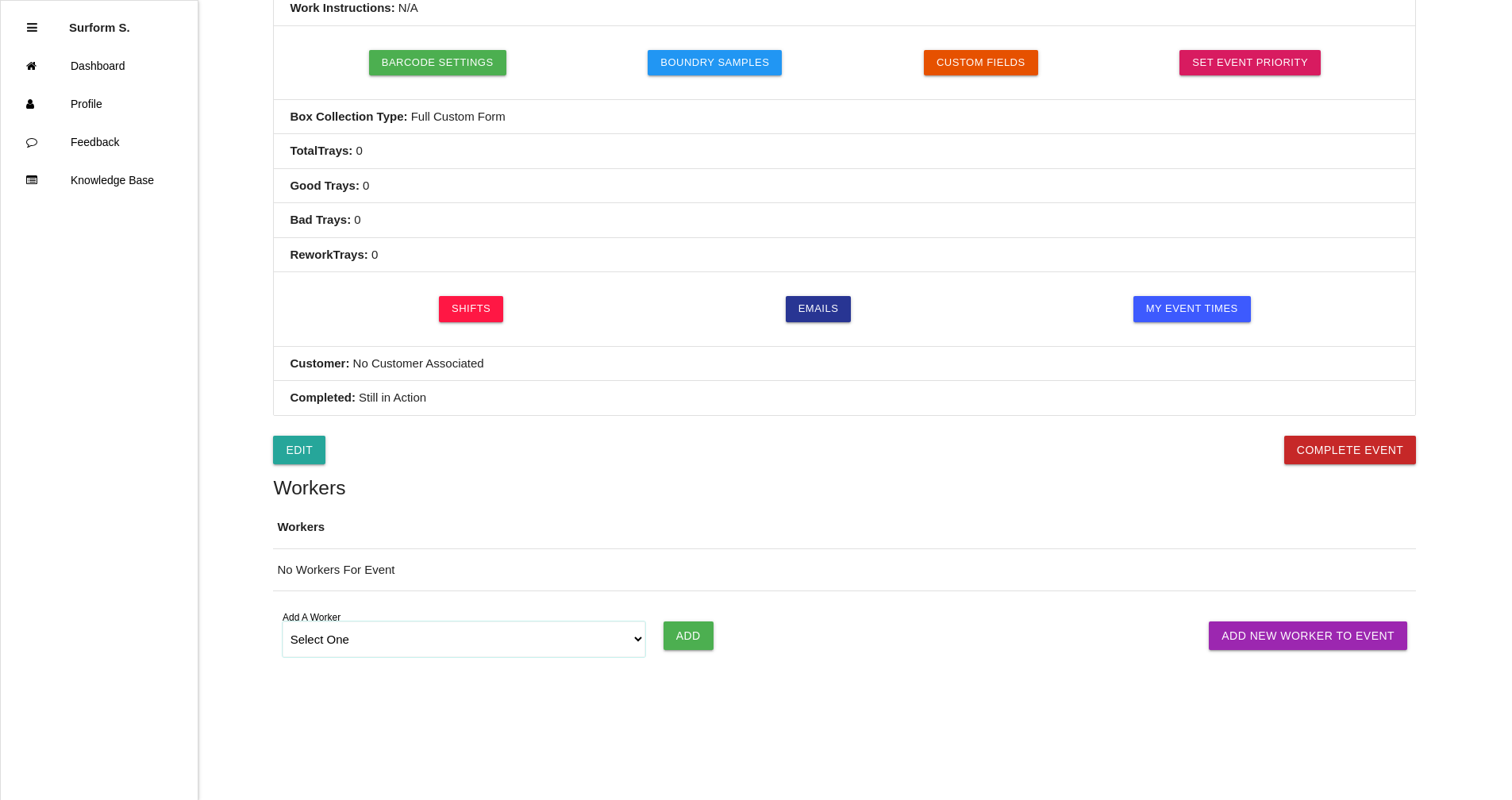
click at [358, 606] on select "Select One [PERSON_NAME] [PERSON_NAME] SF LAMCO SF ATM1 SF ATM2 SF MAAC" at bounding box center [464, 640] width 363 height 36
select select "6781349aea4d1b000ec5d6ec"
click at [282, 606] on select "Select One [PERSON_NAME] [PERSON_NAME] SF LAMCO SF ATM1 SF ATM2 SF MAAC" at bounding box center [464, 640] width 363 height 36
click at [687, 606] on input "Add" at bounding box center [689, 636] width 50 height 29
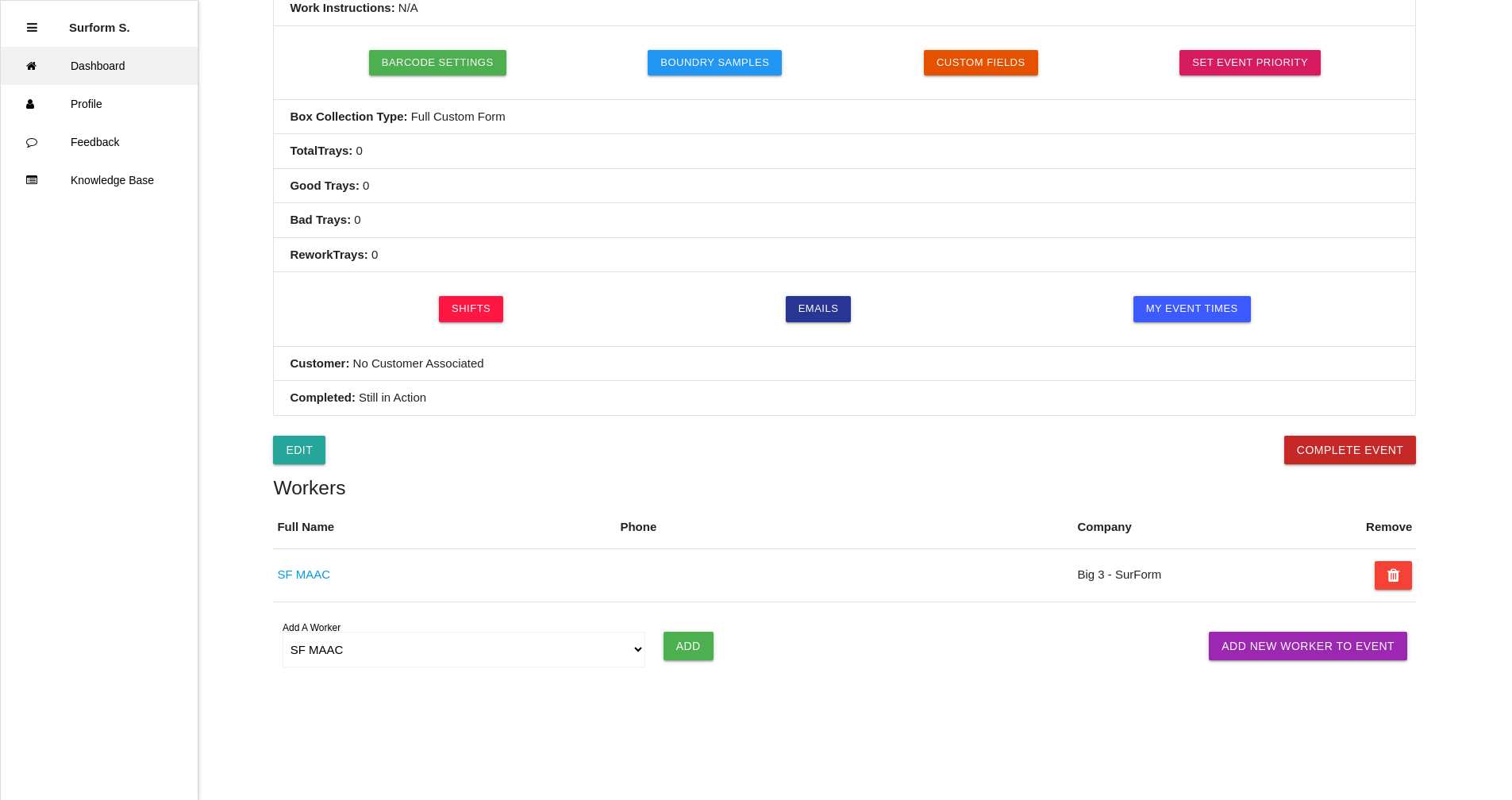
click at [90, 64] on link "Dashboard" at bounding box center [99, 66] width 197 height 38
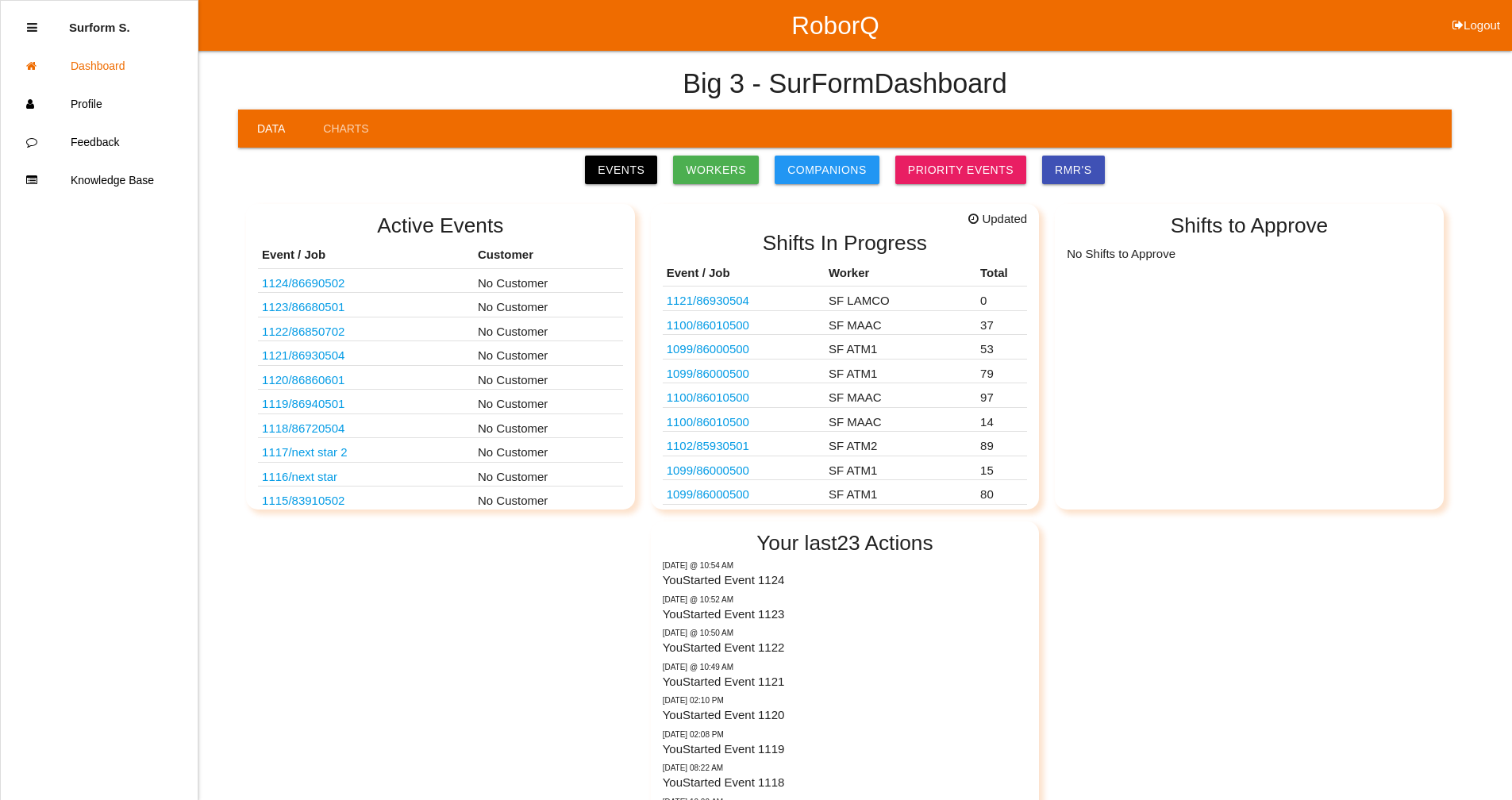
drag, startPoint x: 614, startPoint y: 168, endPoint x: 688, endPoint y: 170, distance: 74.0
click at [615, 168] on link "Events" at bounding box center [621, 170] width 72 height 29
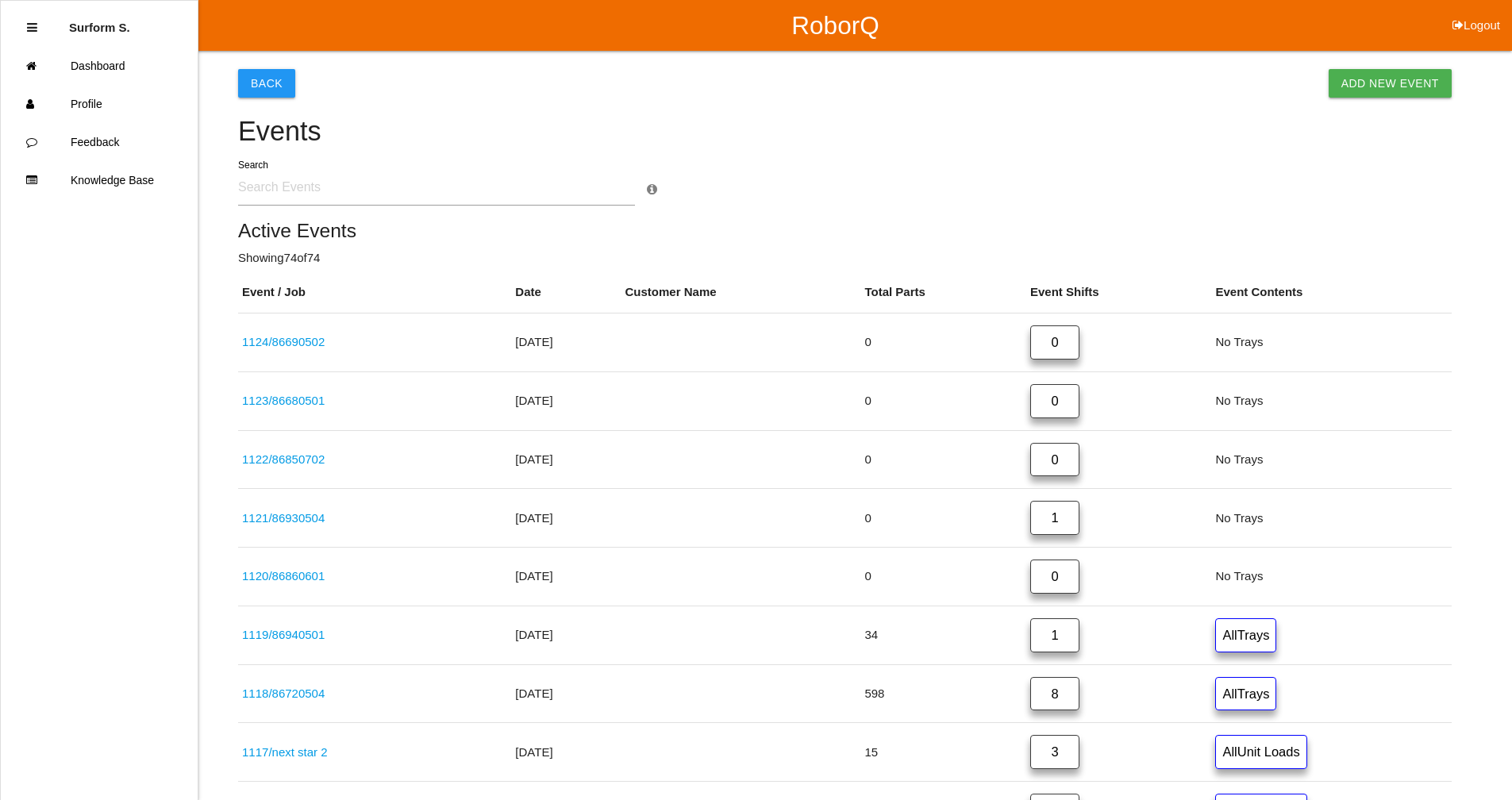
click at [334, 193] on input "text" at bounding box center [436, 187] width 397 height 37
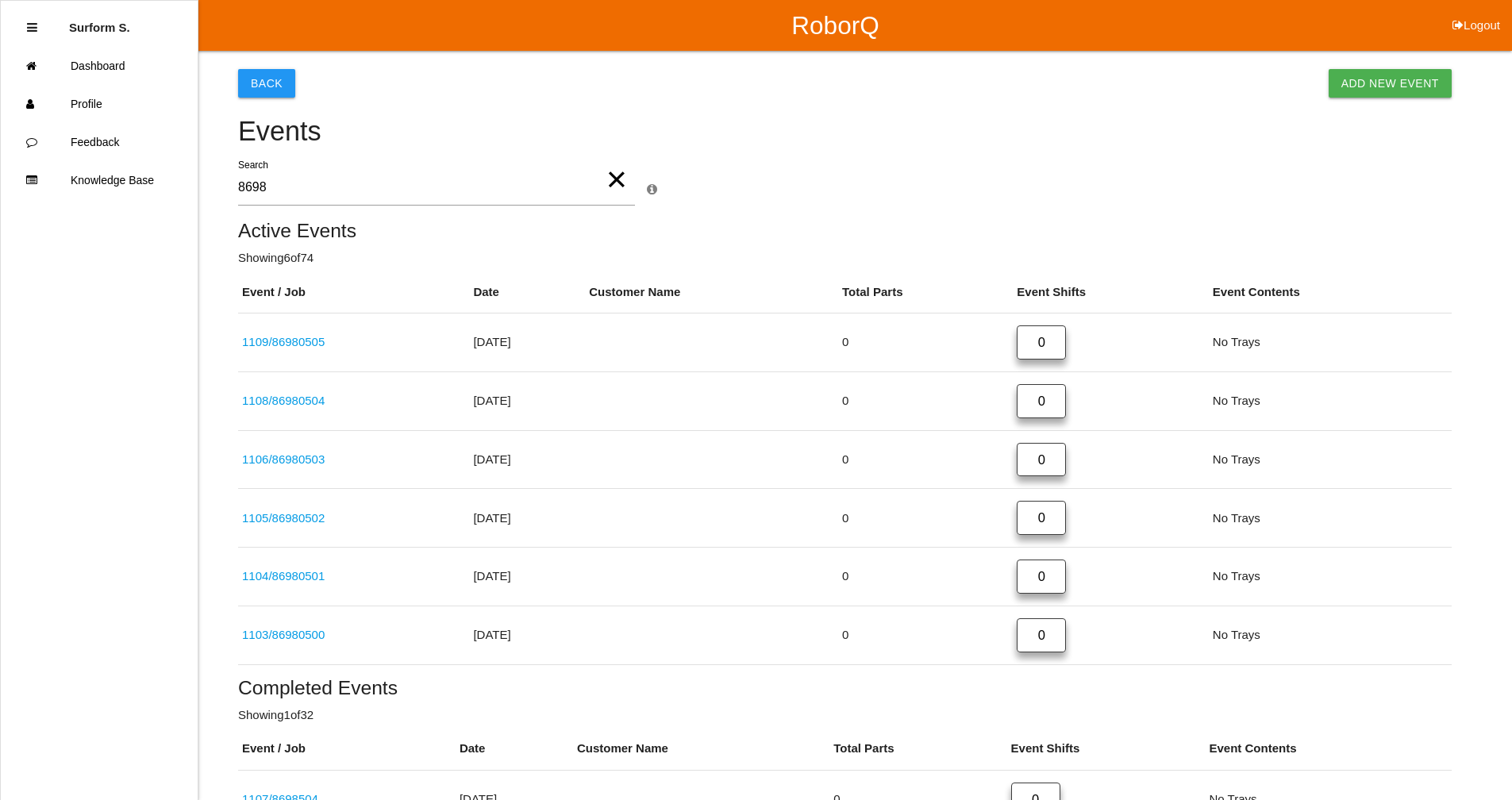
drag, startPoint x: 294, startPoint y: 194, endPoint x: 199, endPoint y: 204, distance: 95.5
click at [201, 202] on div "Back Add New Event Events 8698 × Search × Event Search Event Search searches Ev…" at bounding box center [756, 439] width 1512 height 778
type input "5253"
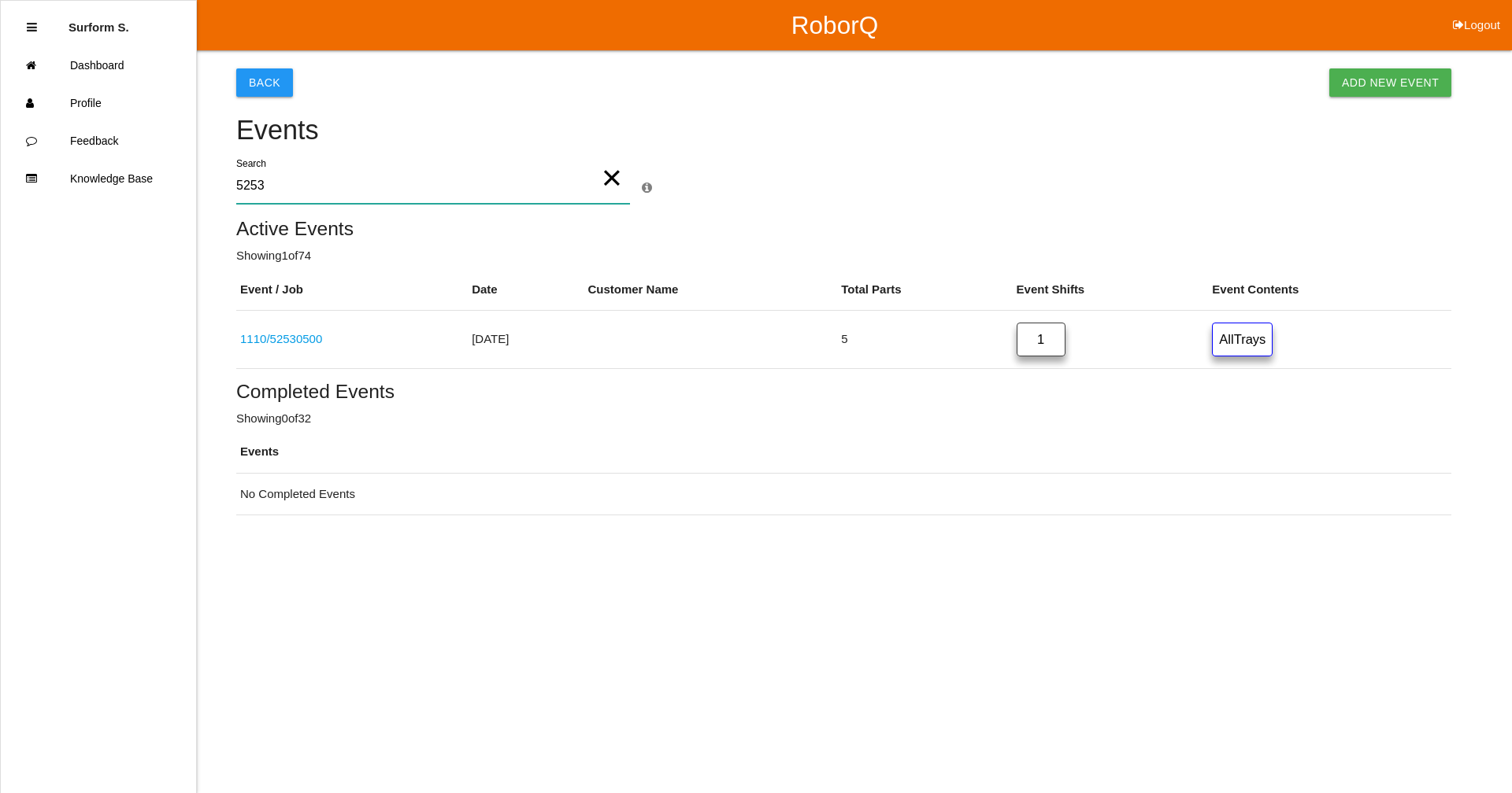
click at [297, 182] on input "5253" at bounding box center [433, 186] width 394 height 37
click at [815, 88] on link "Add New Event" at bounding box center [1390, 83] width 122 height 29
select select "notRequired"
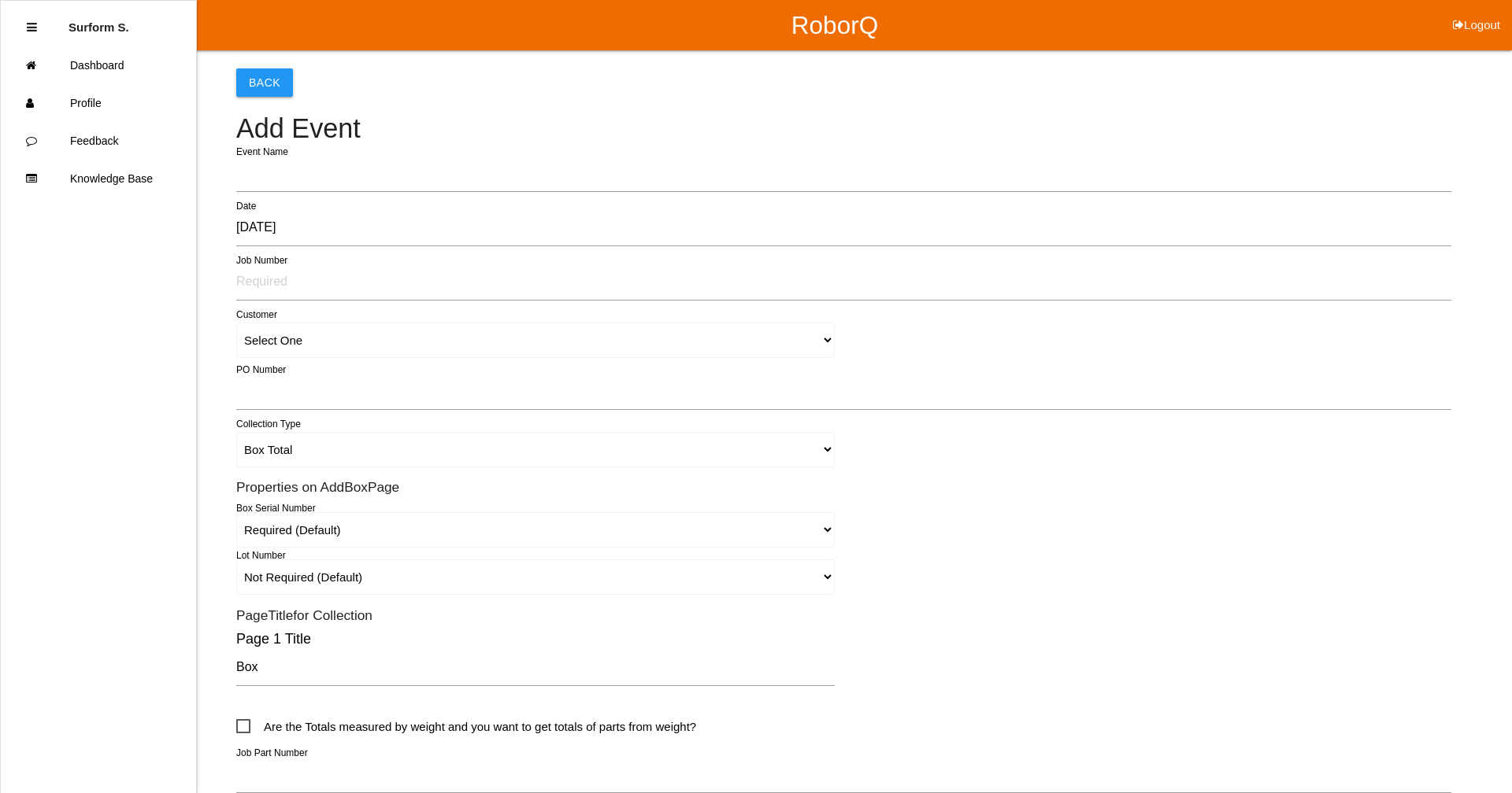
type input "1125"
type input "Surform Scheduler surform Scheduler"
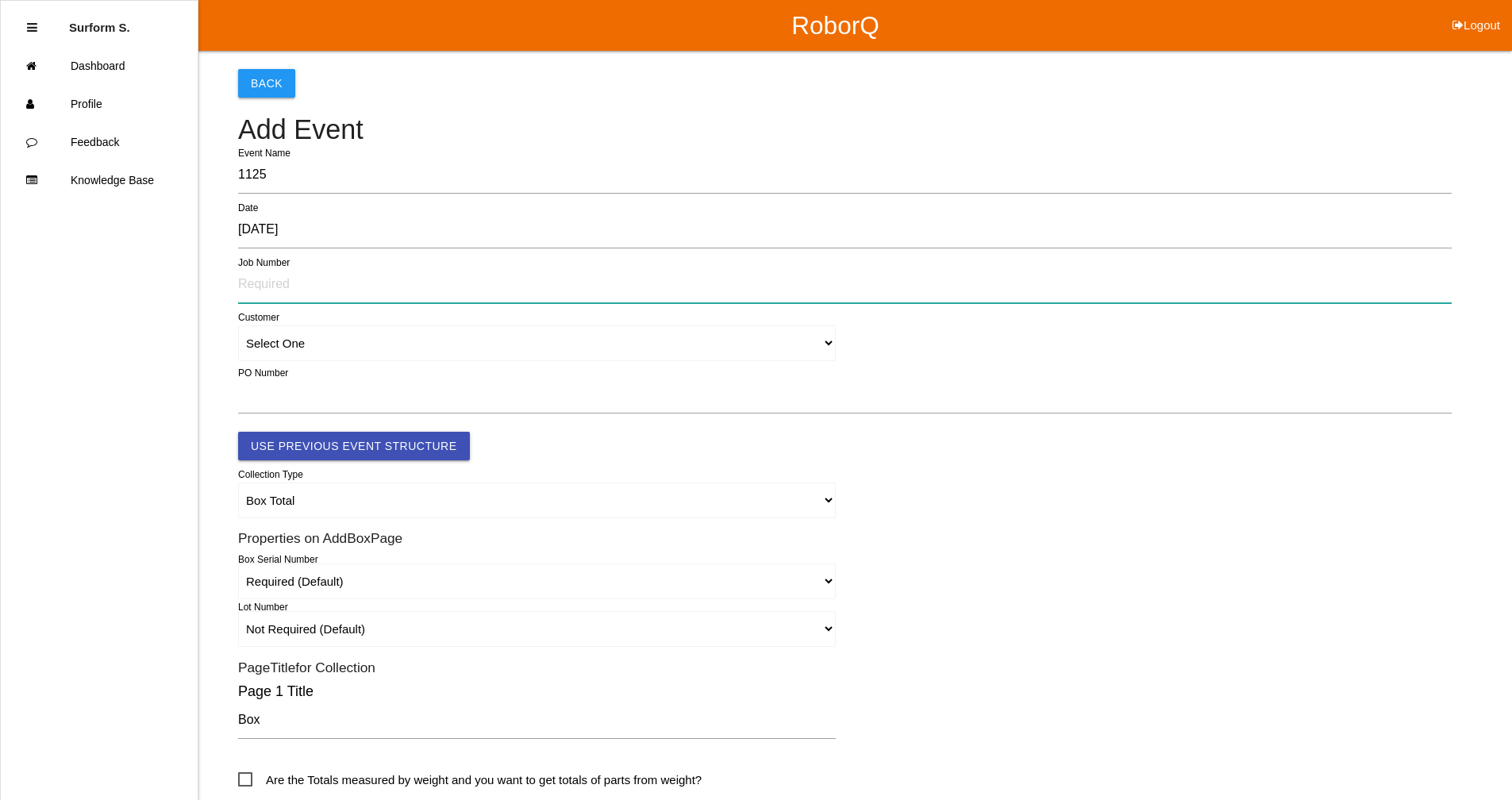
click at [297, 286] on input "text" at bounding box center [845, 284] width 1213 height 37
type input "52530501"
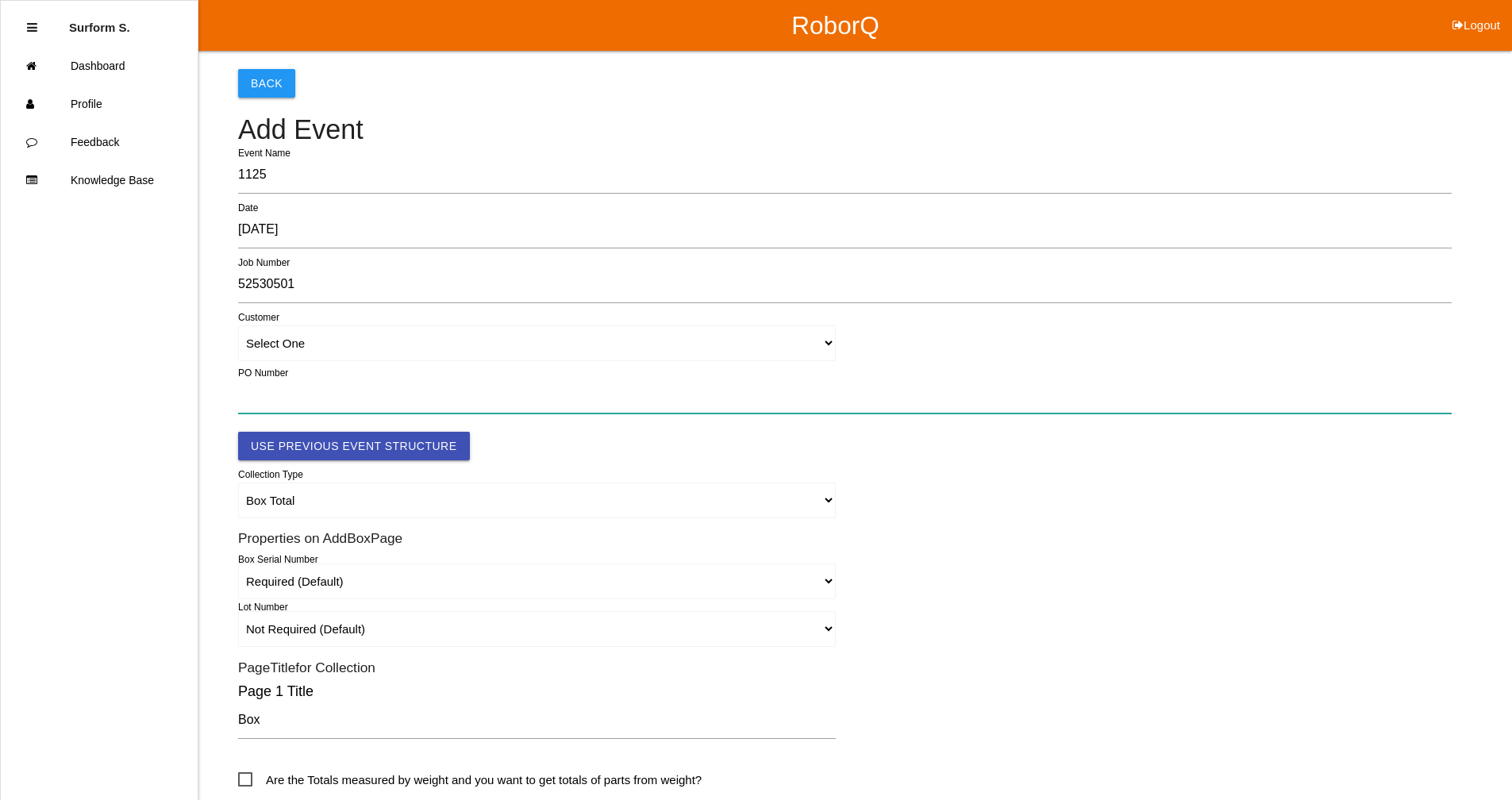
click at [267, 394] on input "text" at bounding box center [845, 395] width 1213 height 37
paste input "81087344"
type input "81087344"
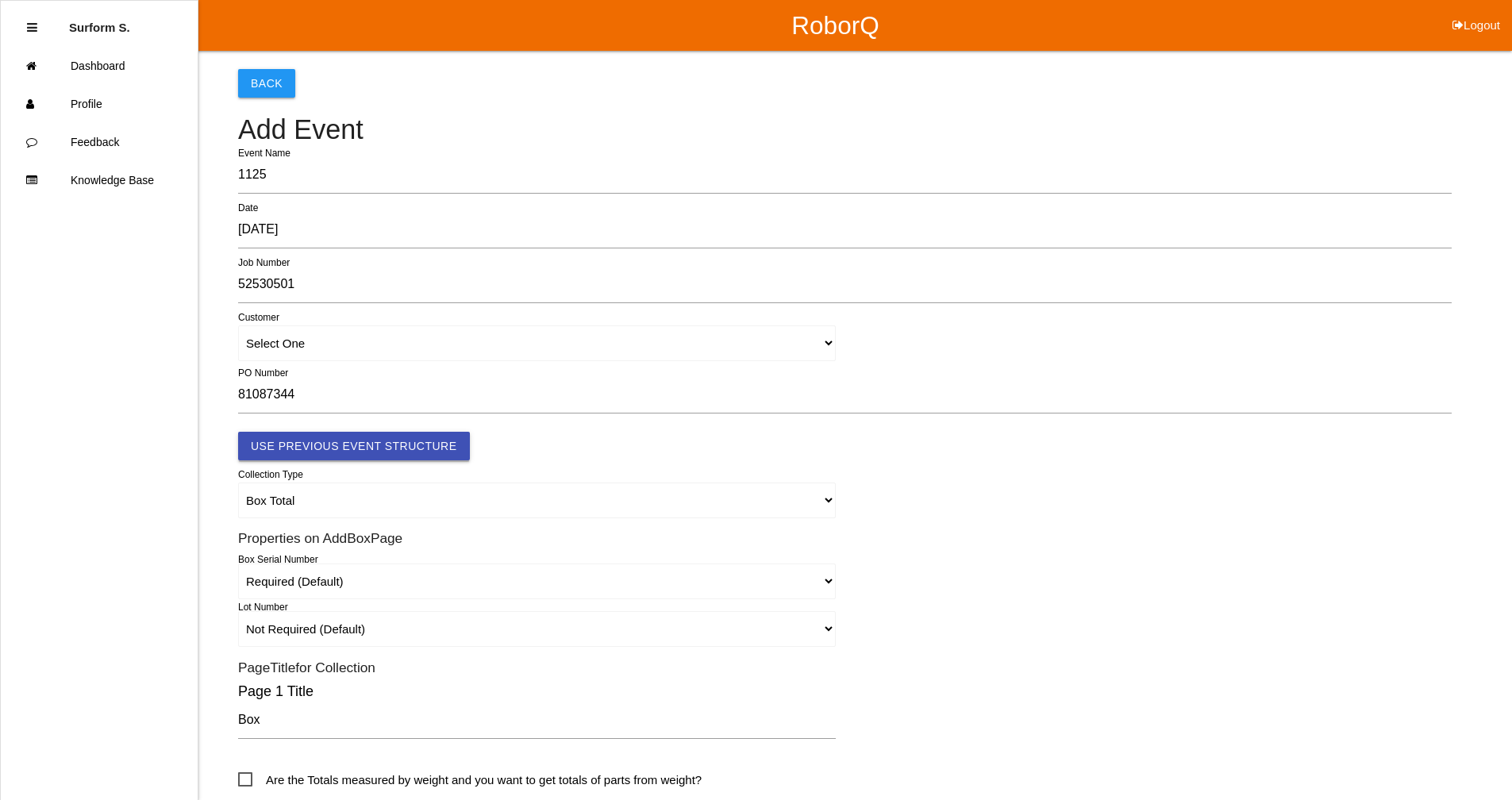
click at [313, 442] on button "Use Previous Event Structure" at bounding box center [354, 446] width 232 height 29
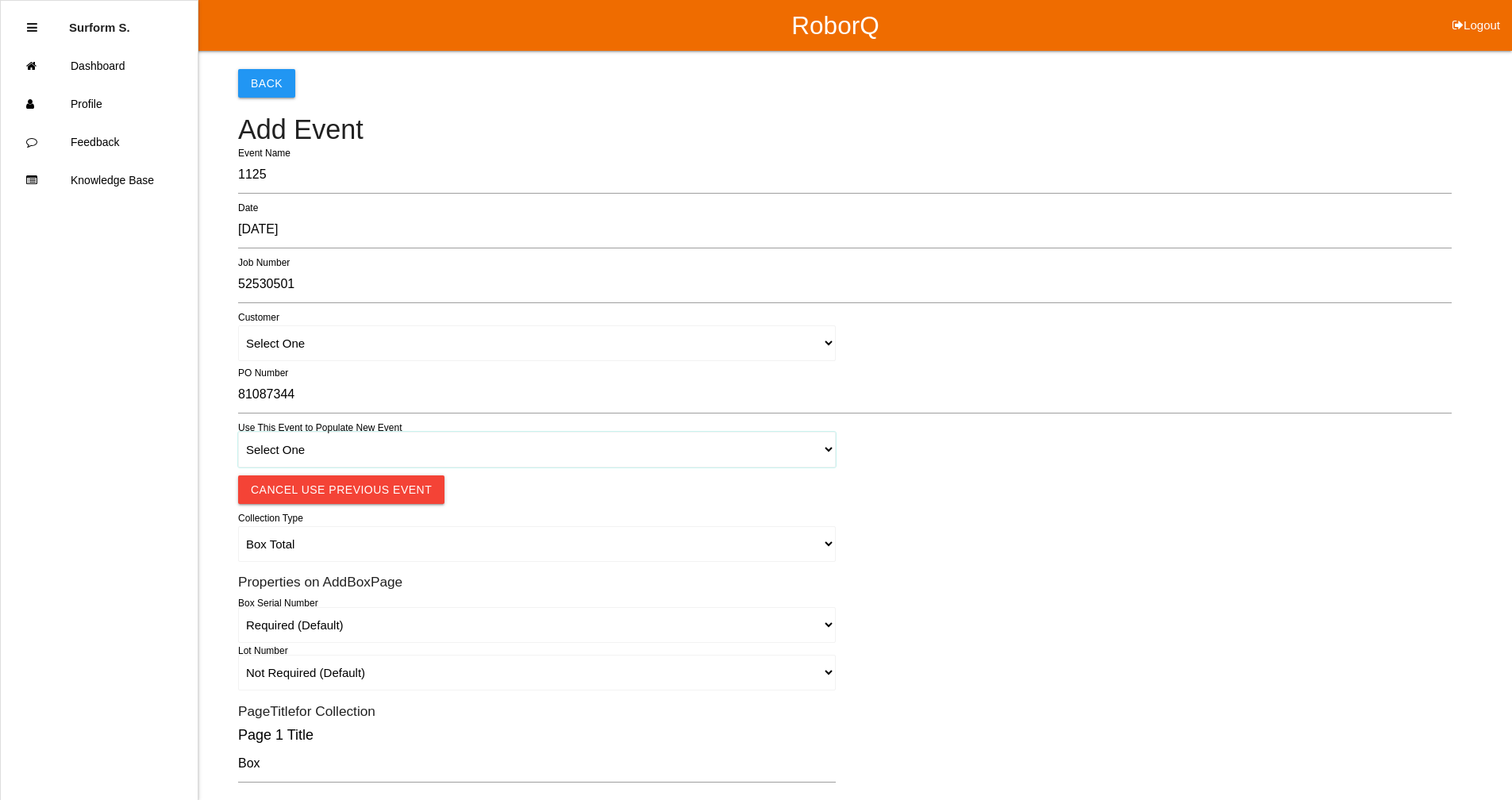
click at [312, 455] on select "Select One 1018 4 - Distinct Barcodes - Not Matching 1015 4 - Matching Barcodes…" at bounding box center [537, 450] width 597 height 36
select select "67b36d620018c9000e46307b"
click at [238, 432] on select "Select One 1018 4 - Distinct Barcodes - Not Matching 1015 4 - Matching Barcodes…" at bounding box center [537, 450] width 597 height 36
select select "autoSingle"
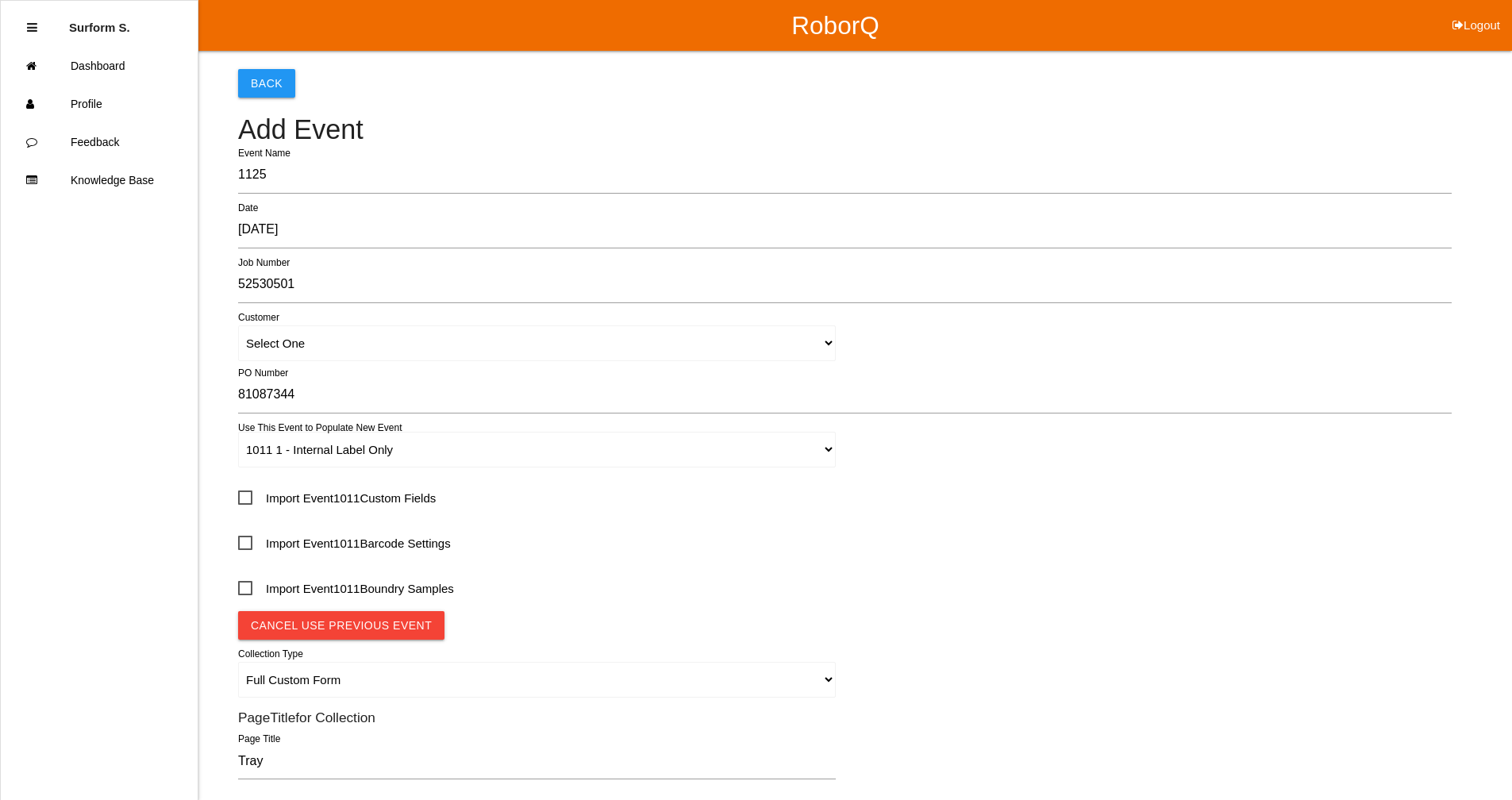
click at [369, 493] on span "Import Event 1011 Custom Fields" at bounding box center [337, 499] width 198 height 20
click at [248, 493] on input "Import Event 1011 Custom Fields" at bounding box center [243, 492] width 10 height 10
checkbox input "true"
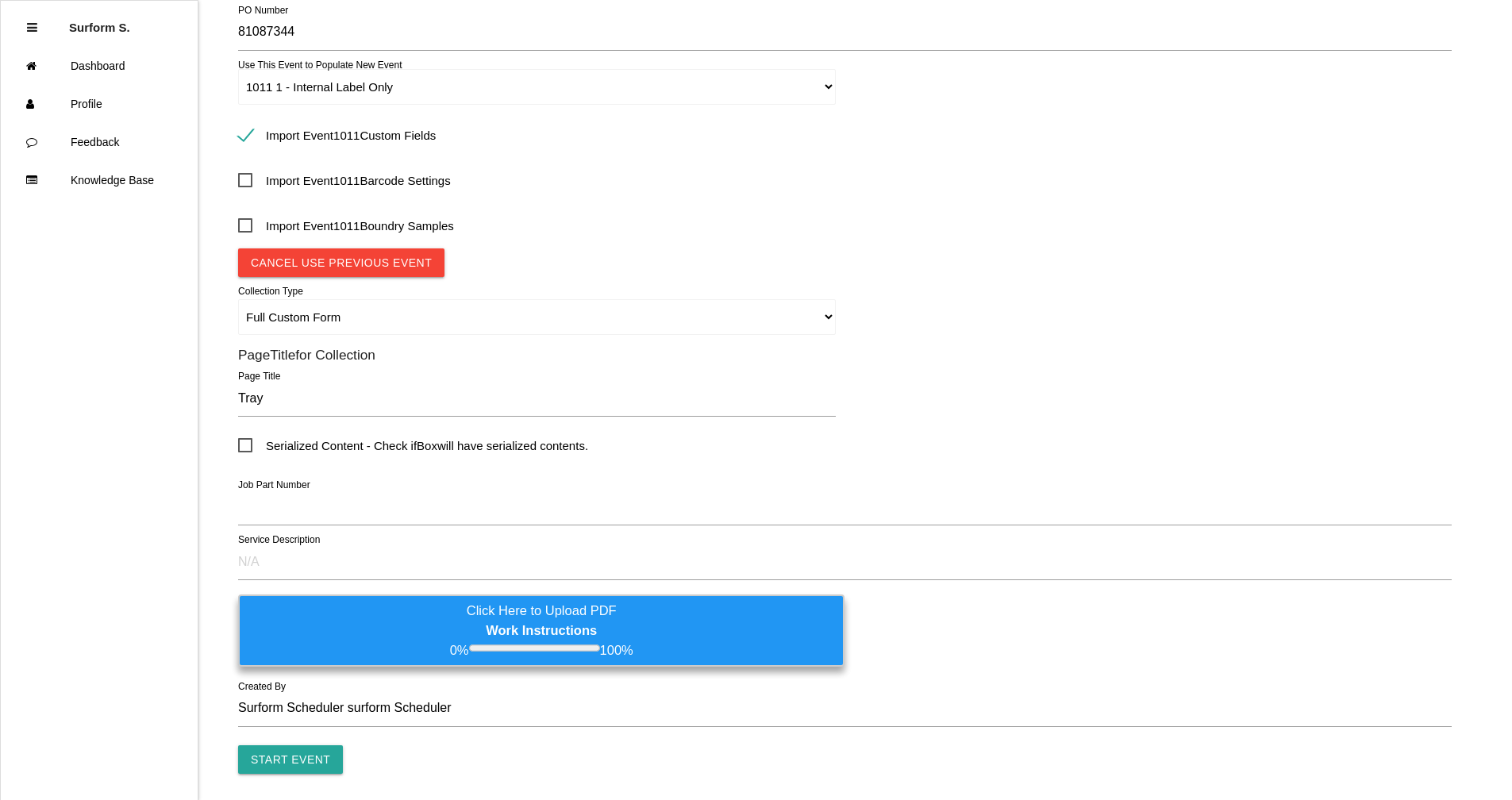
scroll to position [416, 0]
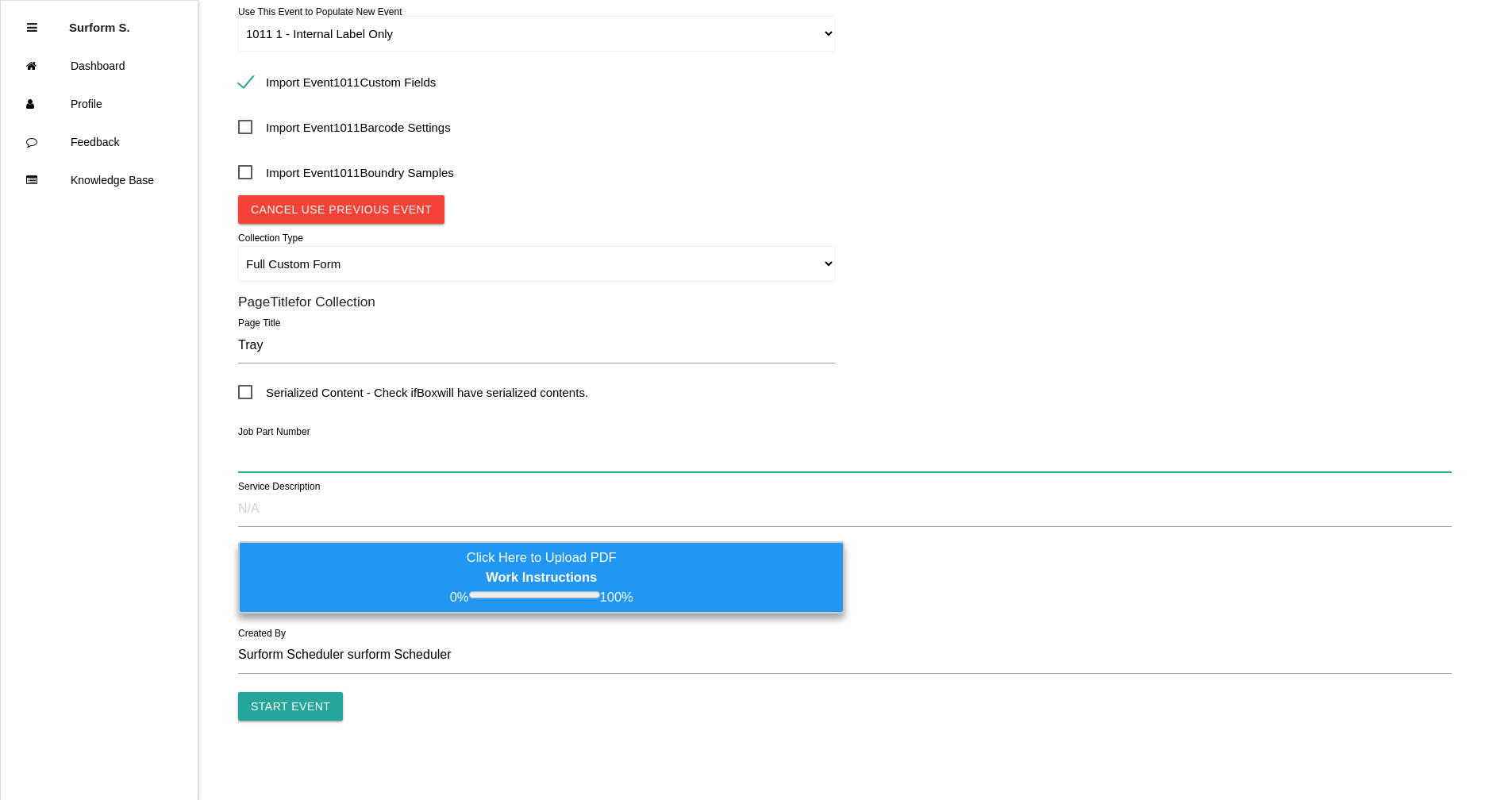
click at [281, 460] on input "text" at bounding box center [845, 454] width 1213 height 37
paste input "HEMI COVER TIMING CHAIN VAC TRAY 0CD86761"
type input "HEMI COVER TIMING CHAIN VAC TRAY 0CD86761"
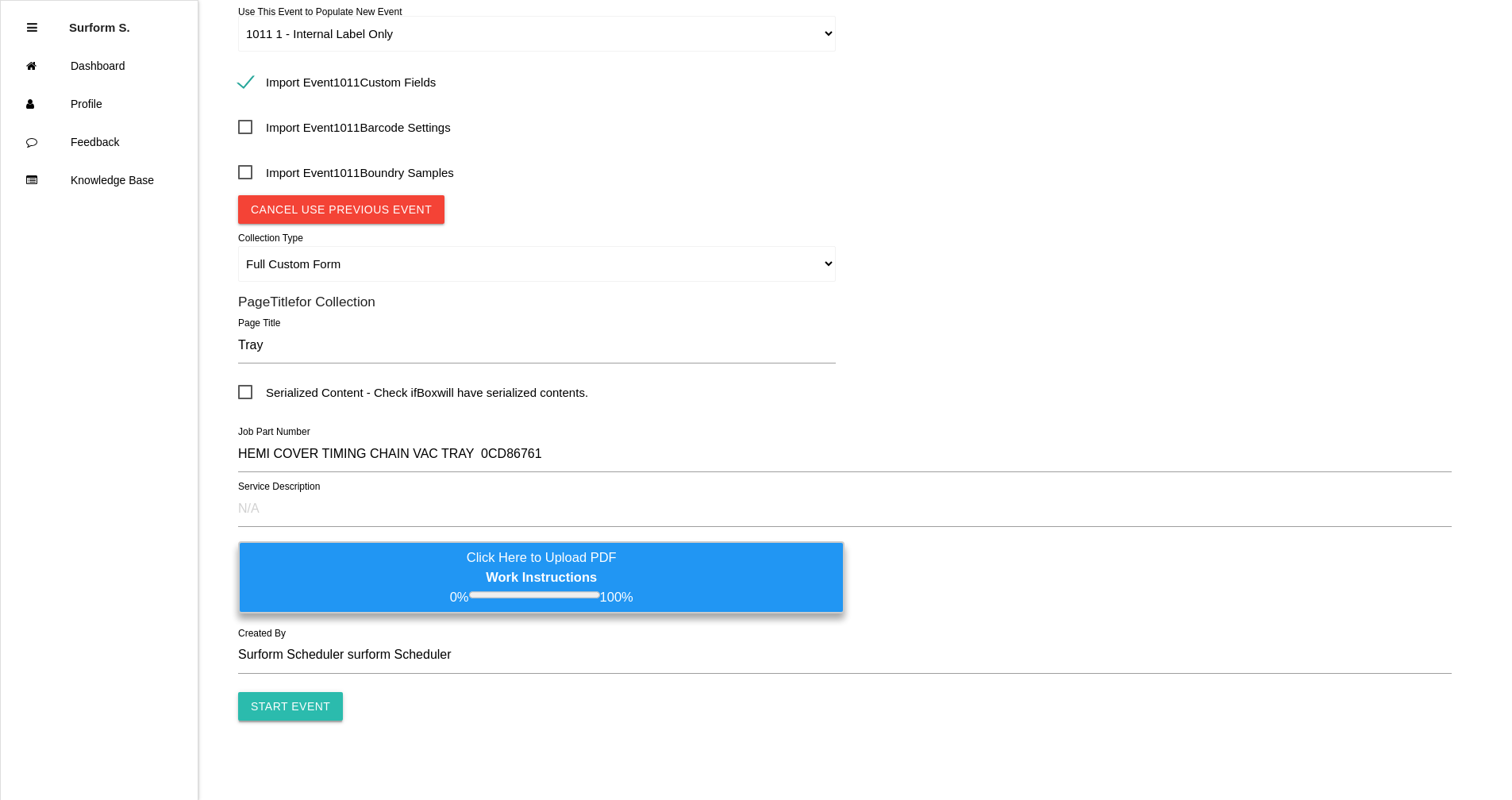
click at [296, 606] on input "Start Event" at bounding box center [291, 706] width 104 height 29
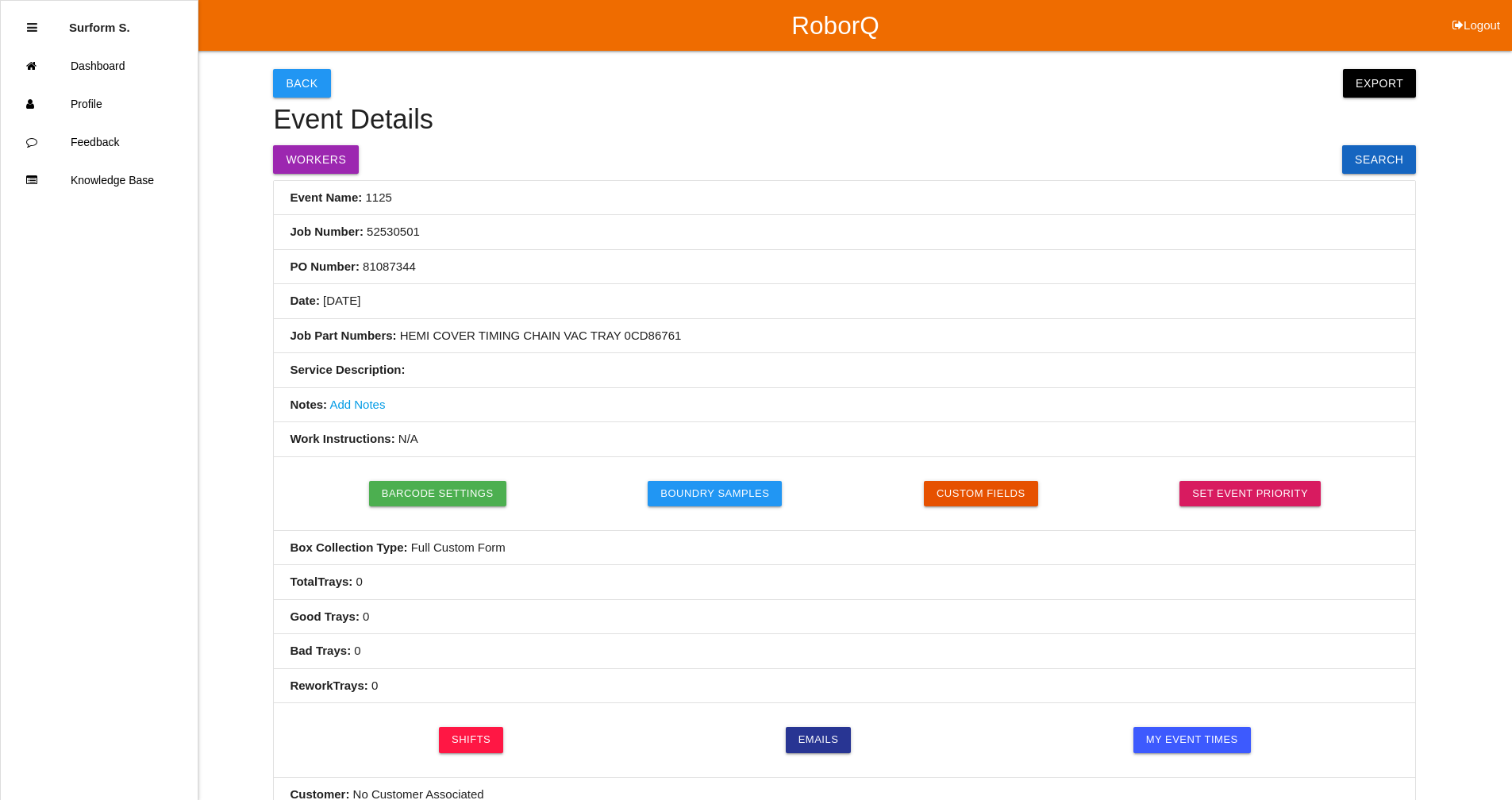
click at [359, 403] on link "Add Notes" at bounding box center [357, 404] width 56 height 13
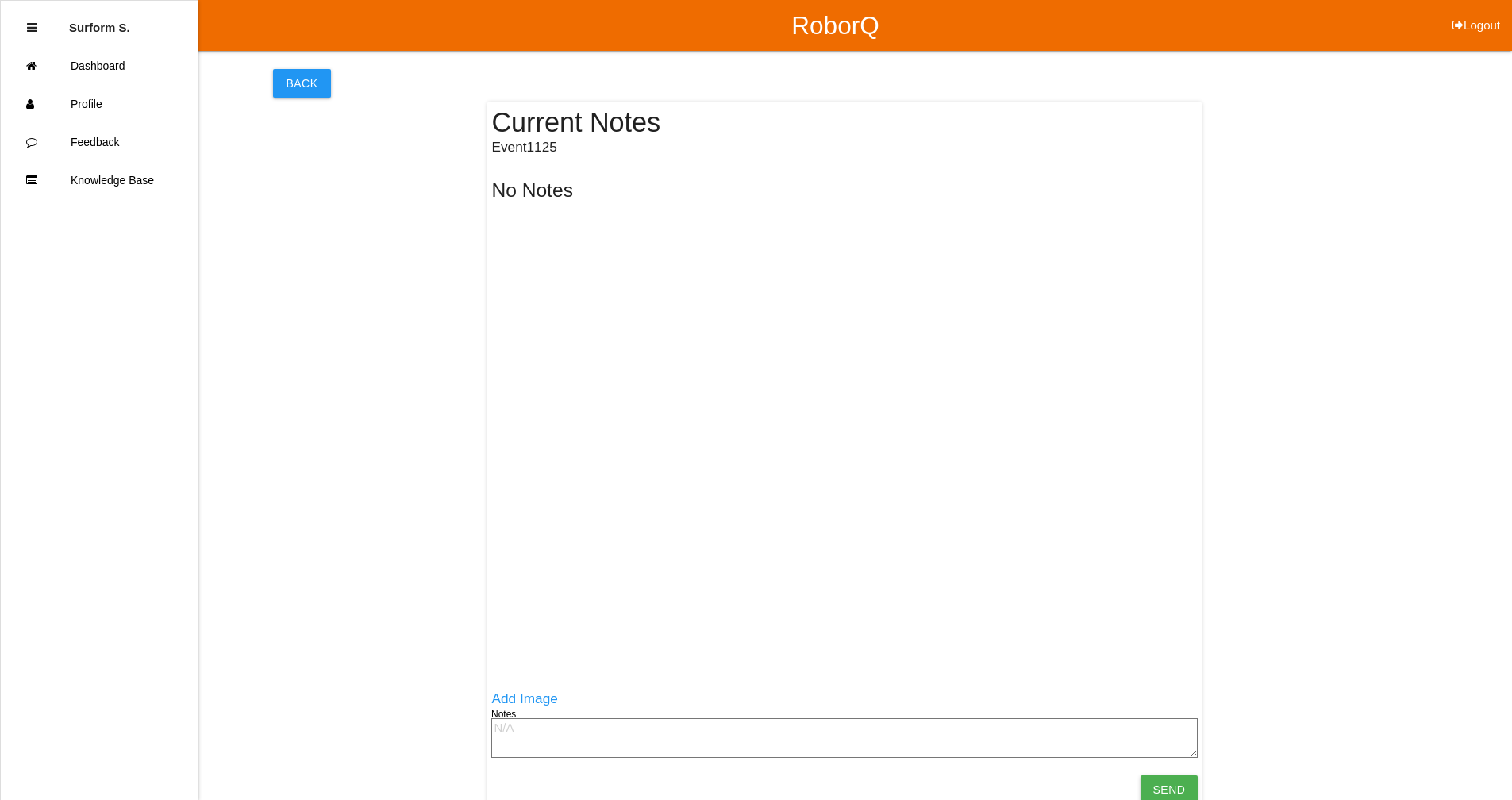
click at [519, 606] on textarea at bounding box center [844, 738] width 706 height 40
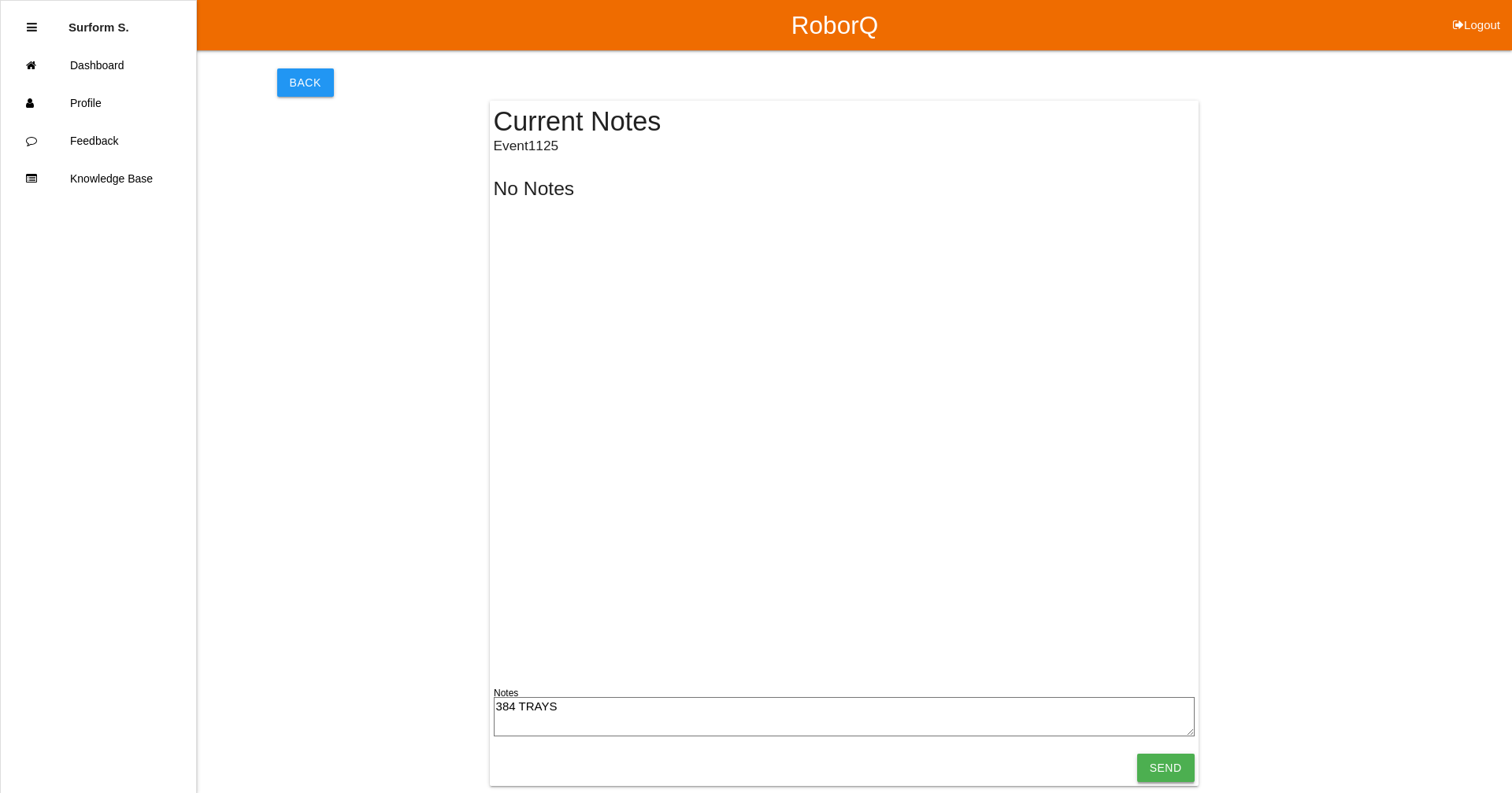
type textarea "384 TRAYS"
click at [815, 600] on input "Send" at bounding box center [1166, 768] width 57 height 29
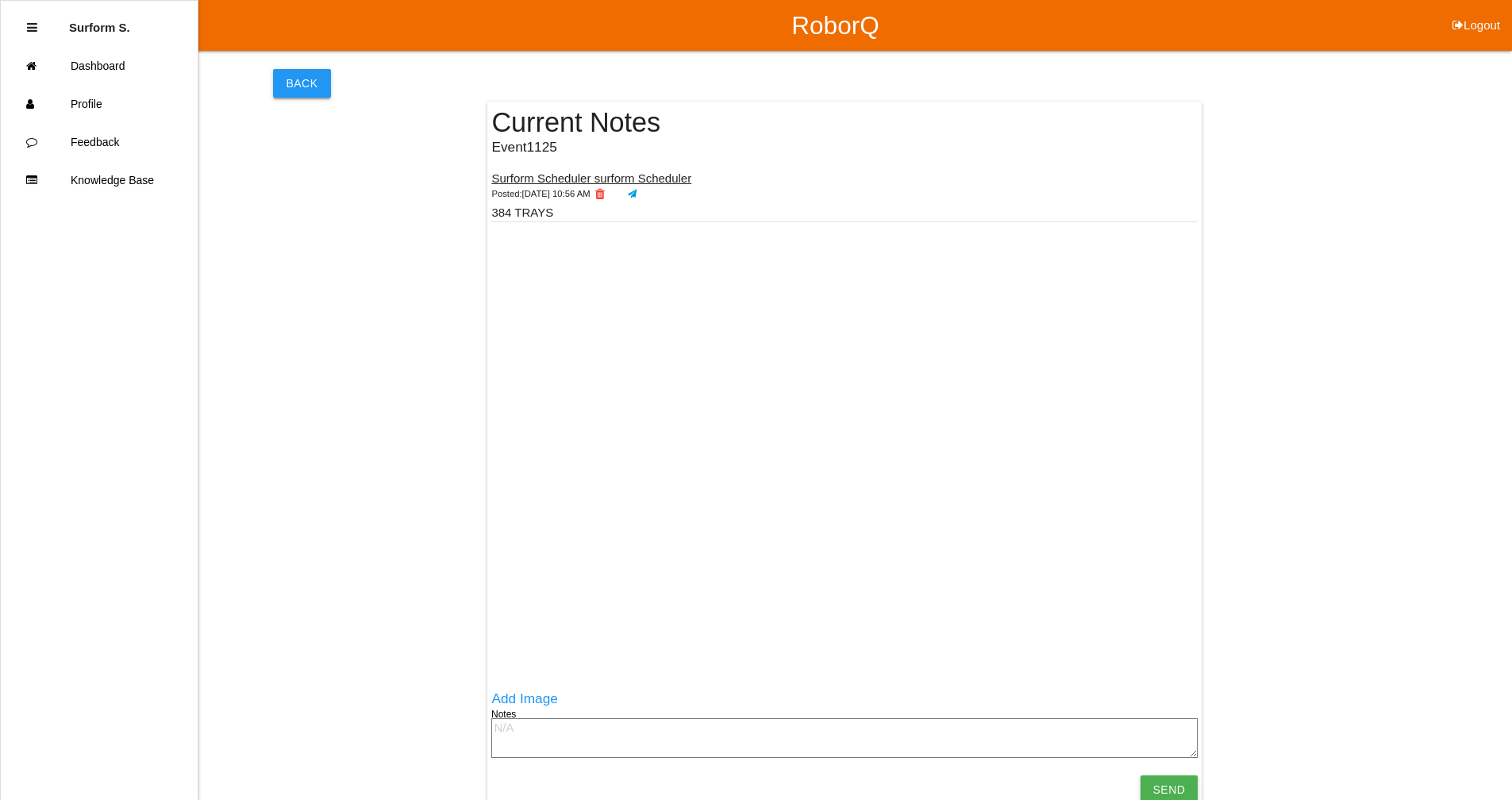
click at [300, 82] on button "Back" at bounding box center [301, 84] width 58 height 29
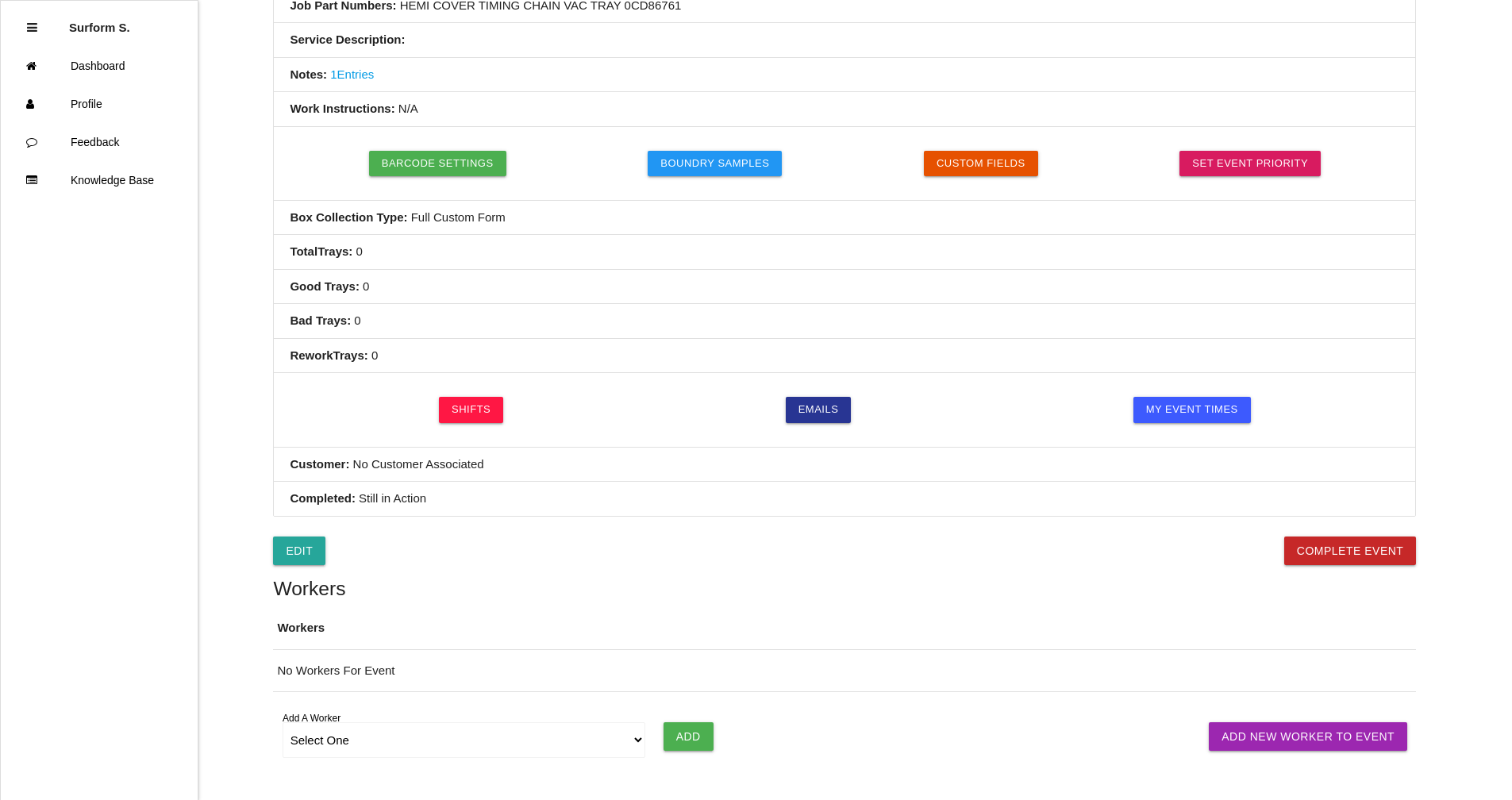
scroll to position [431, 0]
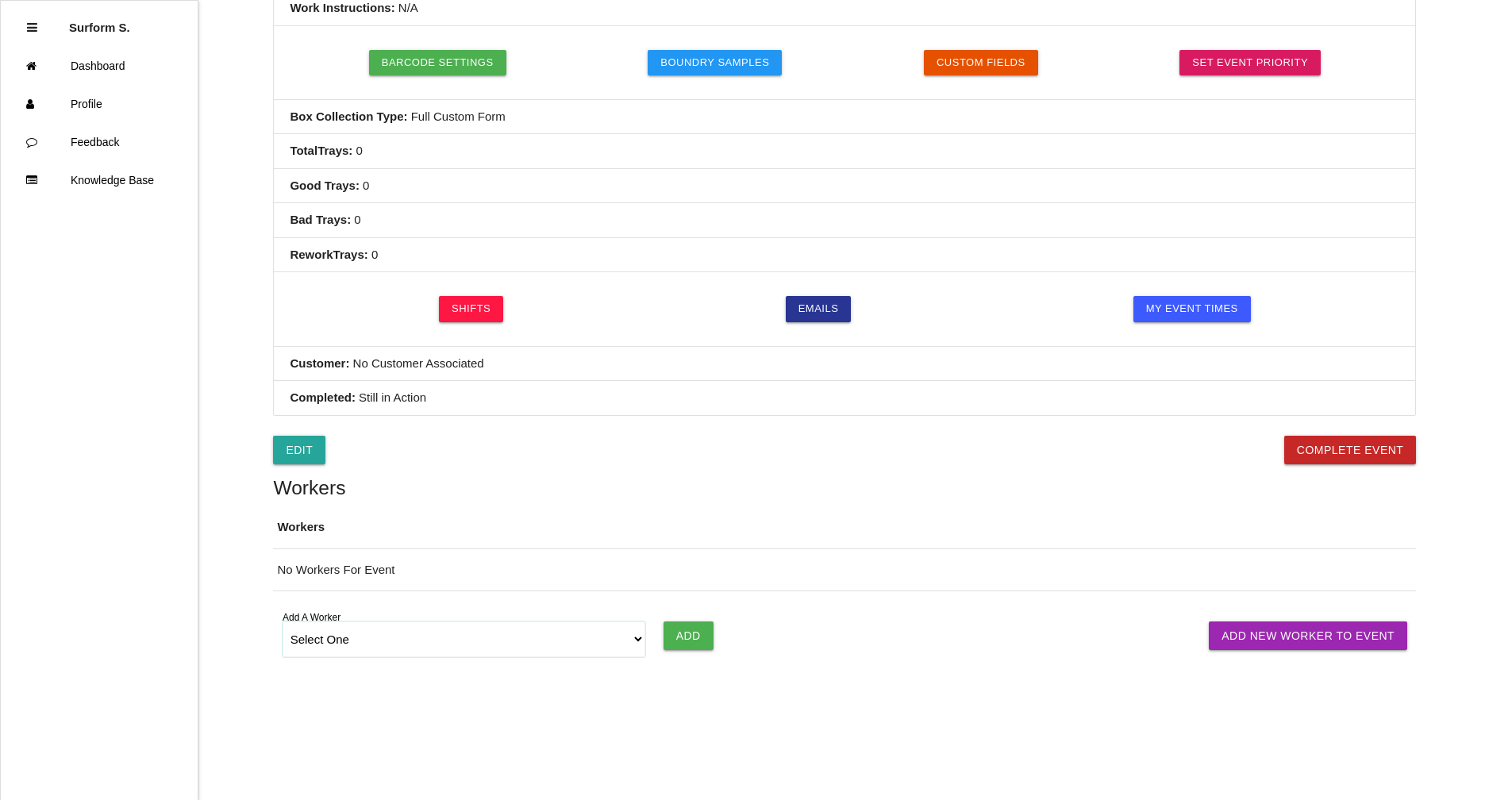
click at [467, 606] on select "Select One [PERSON_NAME] [PERSON_NAME] SF LAMCO SF ATM1 SF ATM2 SF MAAC" at bounding box center [464, 640] width 363 height 36
select select "6781349aea4d1b000ec5d6ec"
click at [282, 606] on select "Select One [PERSON_NAME] [PERSON_NAME] SF LAMCO SF ATM1 SF ATM2 SF MAAC" at bounding box center [464, 640] width 363 height 36
click at [702, 606] on input "Add" at bounding box center [689, 636] width 50 height 29
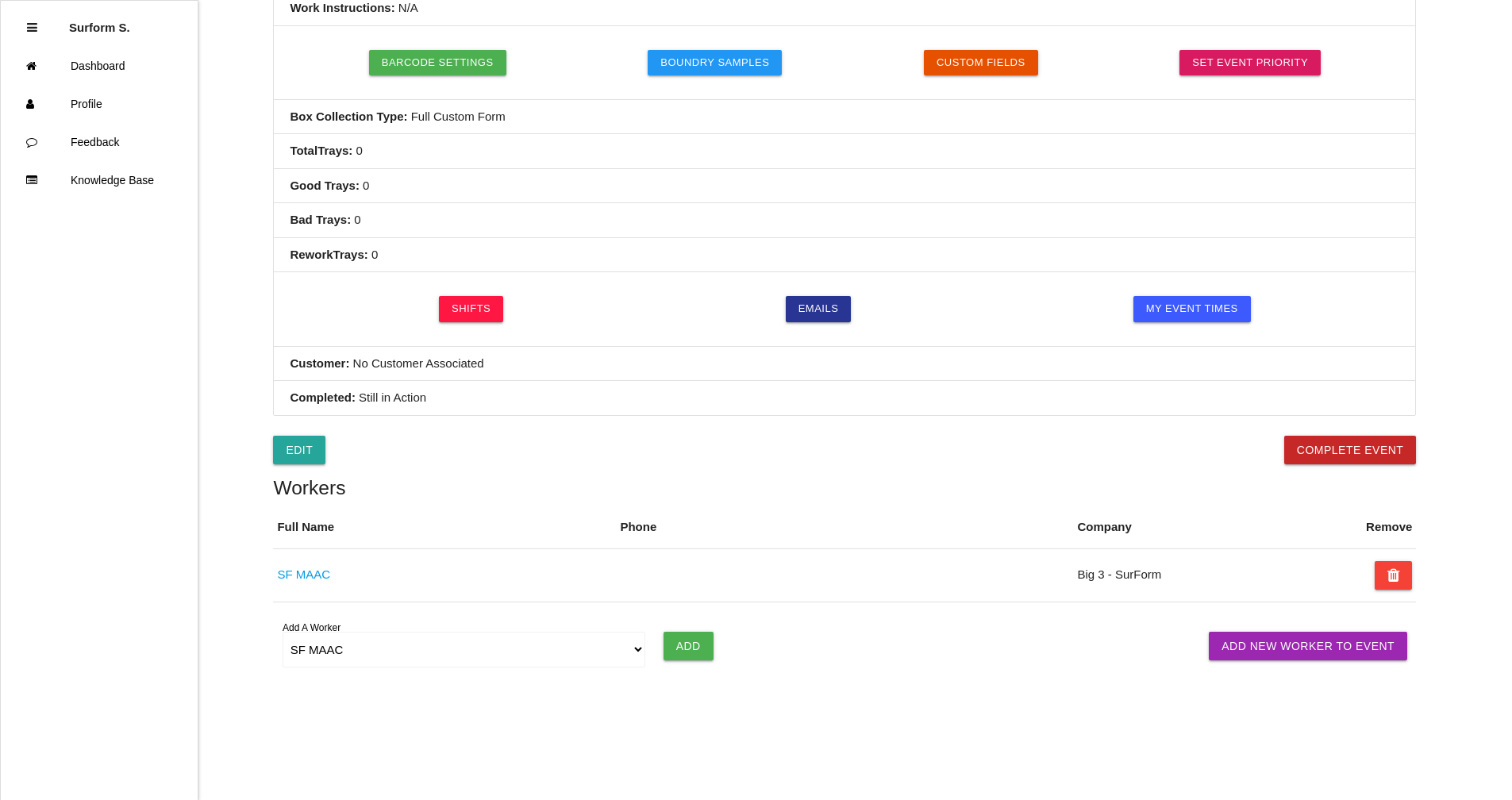
scroll to position [0, 0]
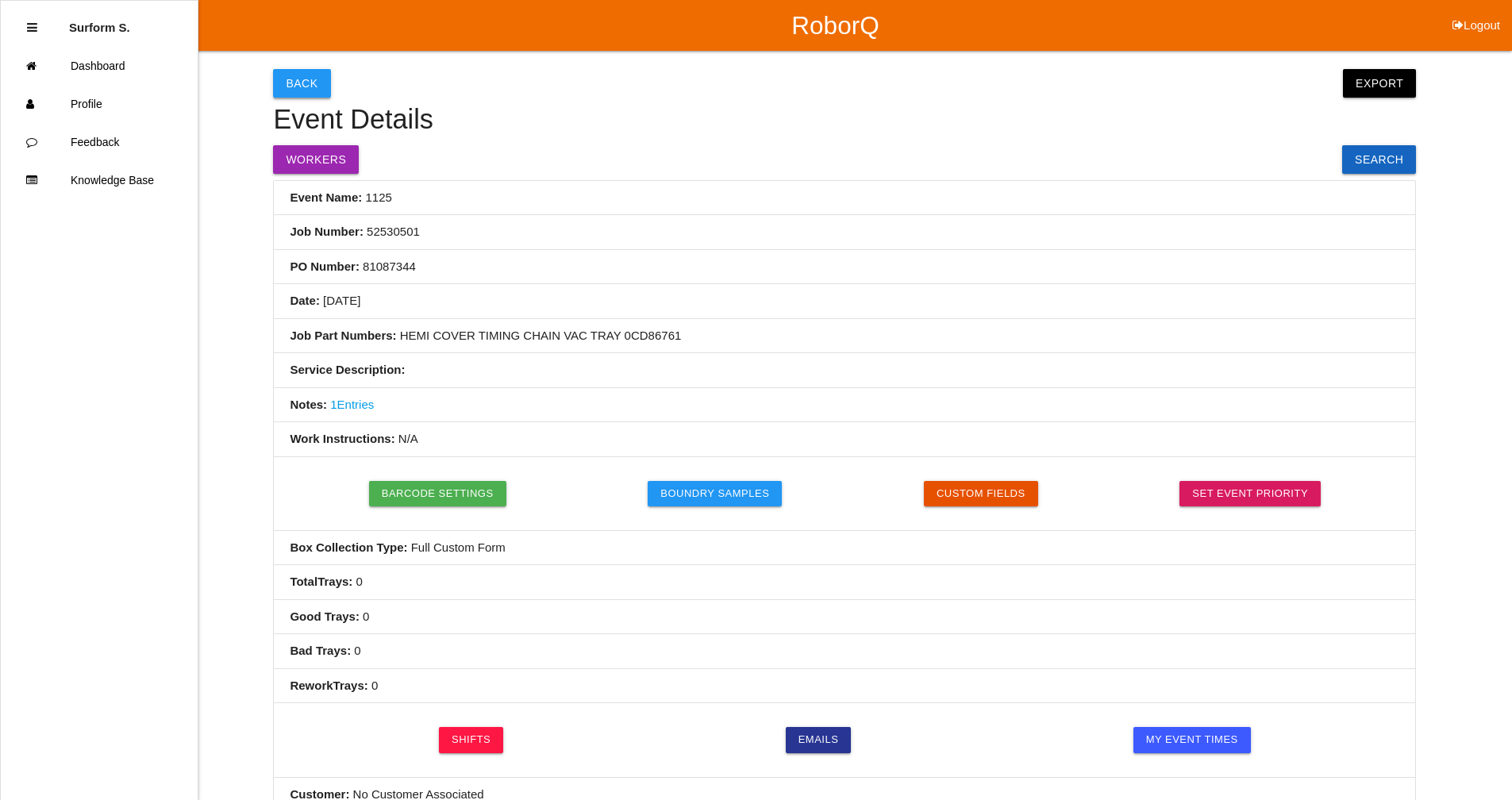
click at [301, 77] on button "Back" at bounding box center [301, 84] width 58 height 29
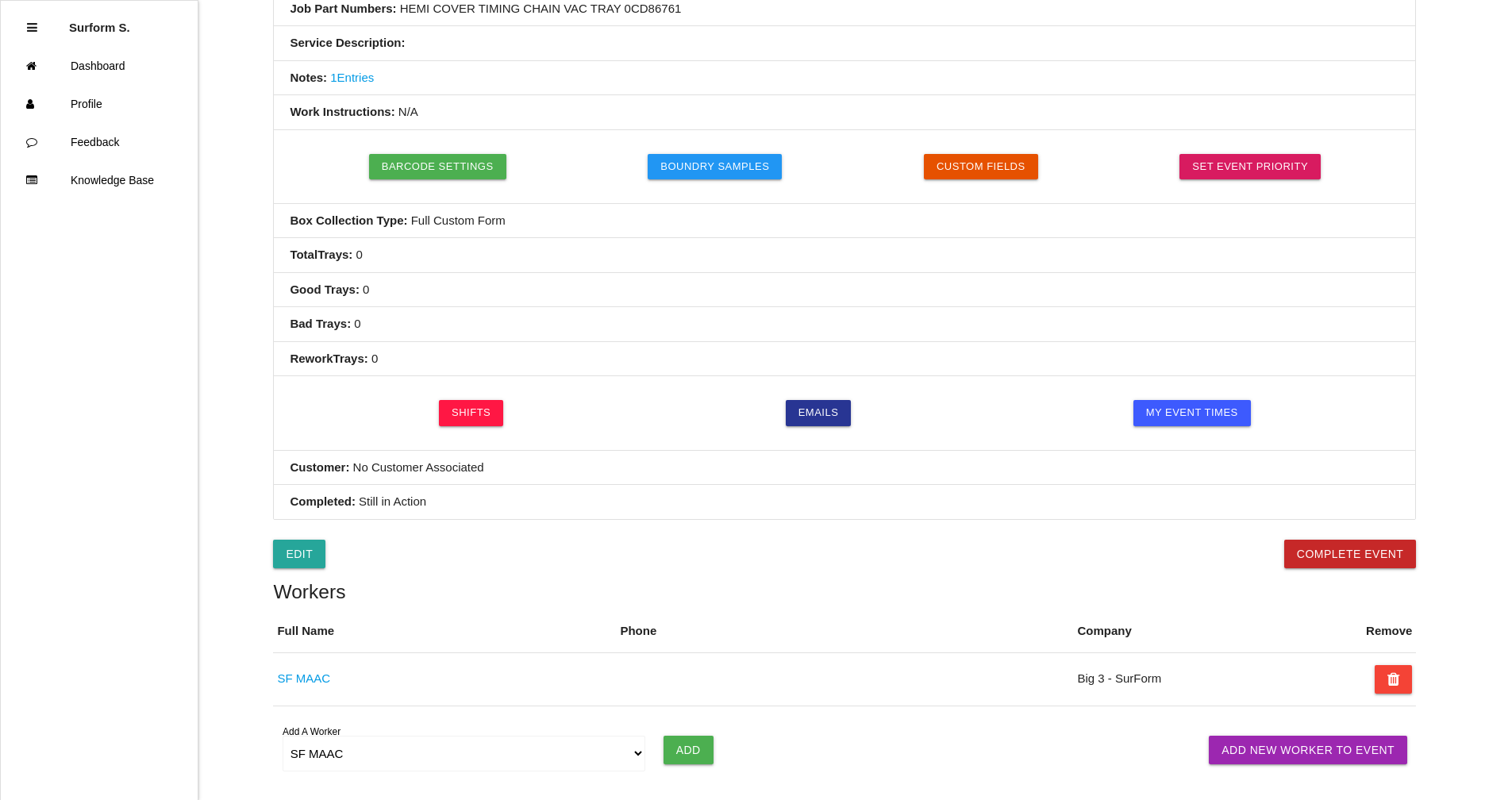
select select "notRequired"
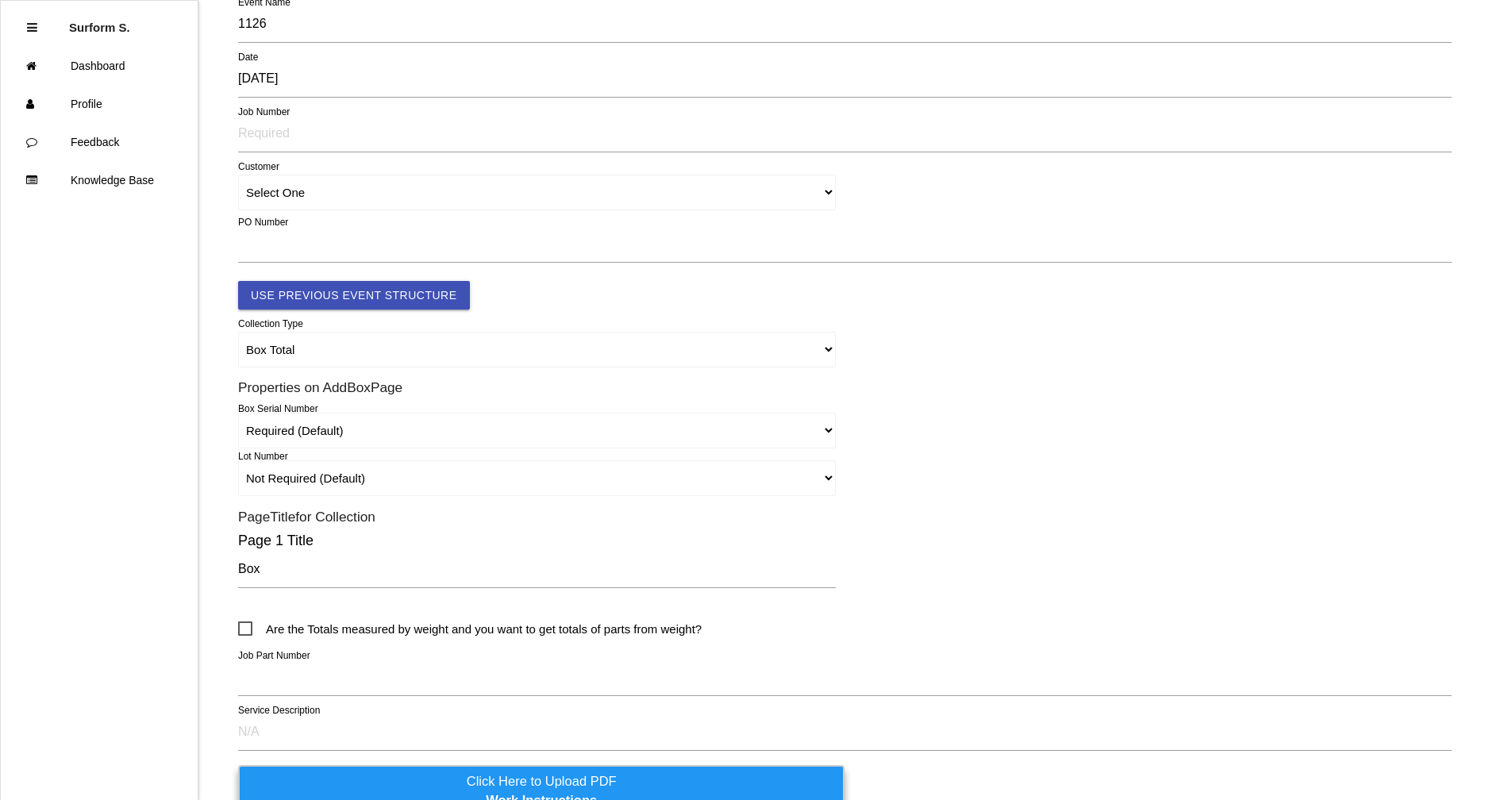
scroll to position [0, 0]
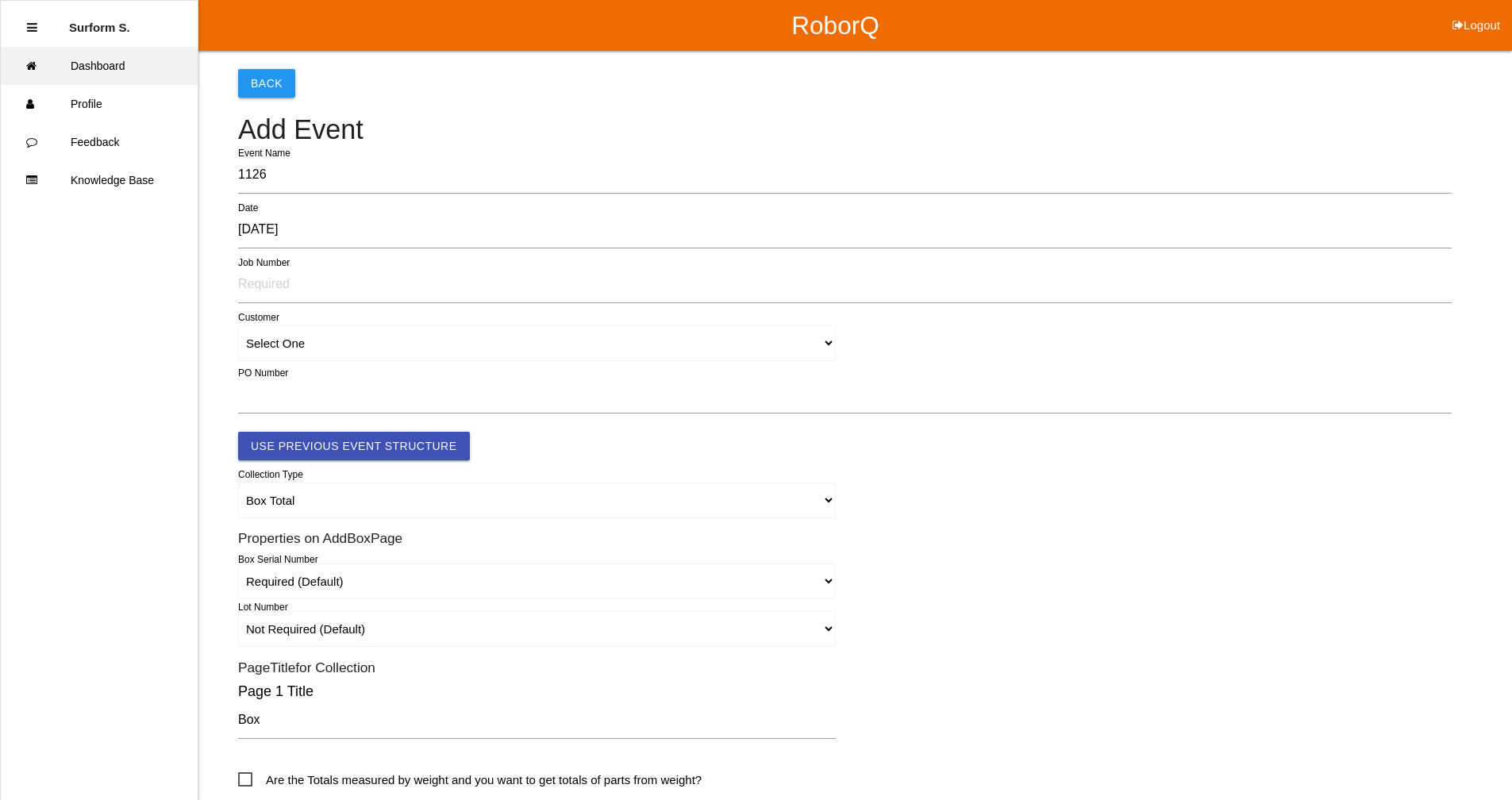
click at [108, 64] on link "Dashboard" at bounding box center [99, 66] width 197 height 38
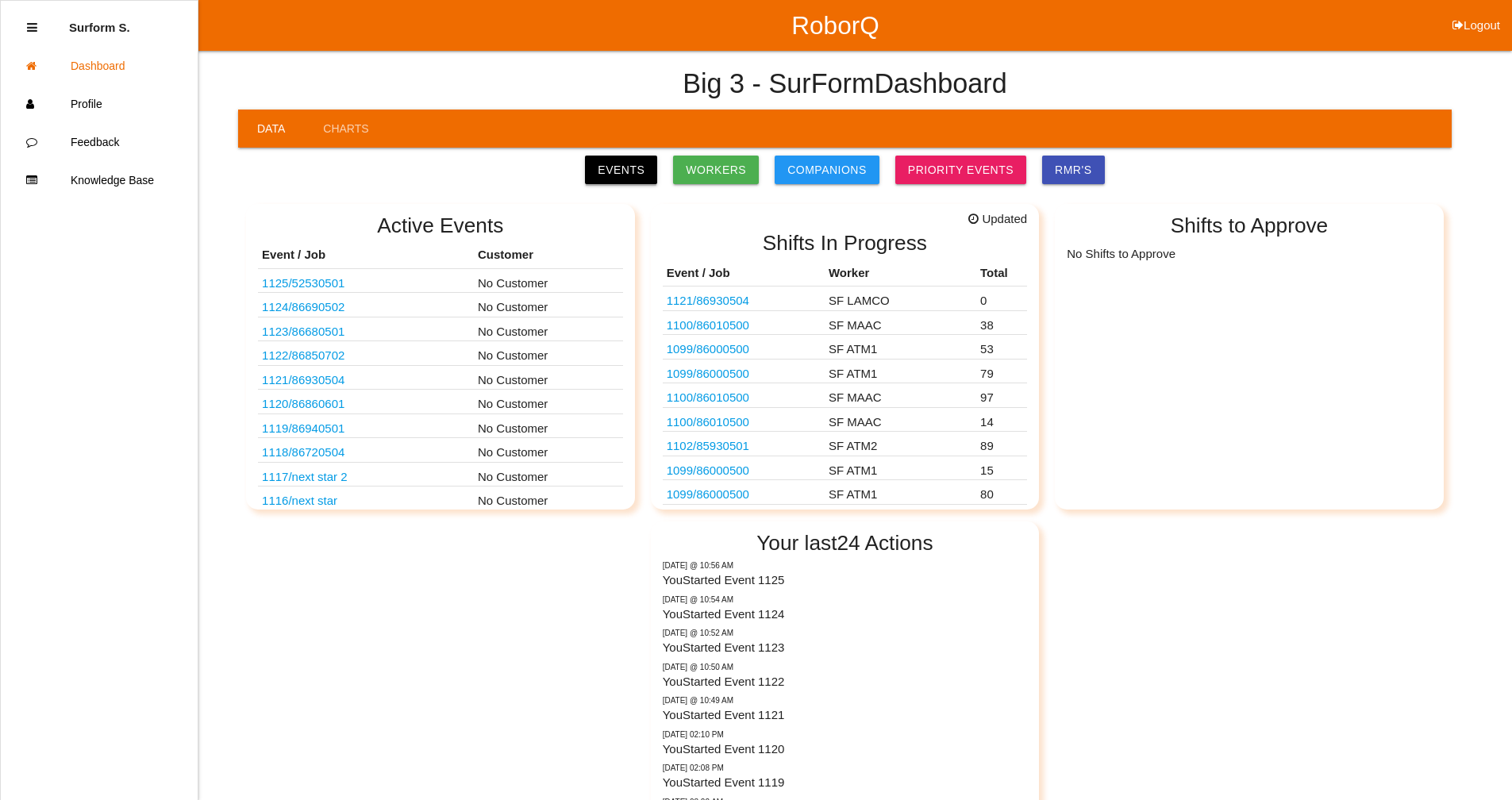
click at [643, 159] on link "Events" at bounding box center [621, 170] width 72 height 29
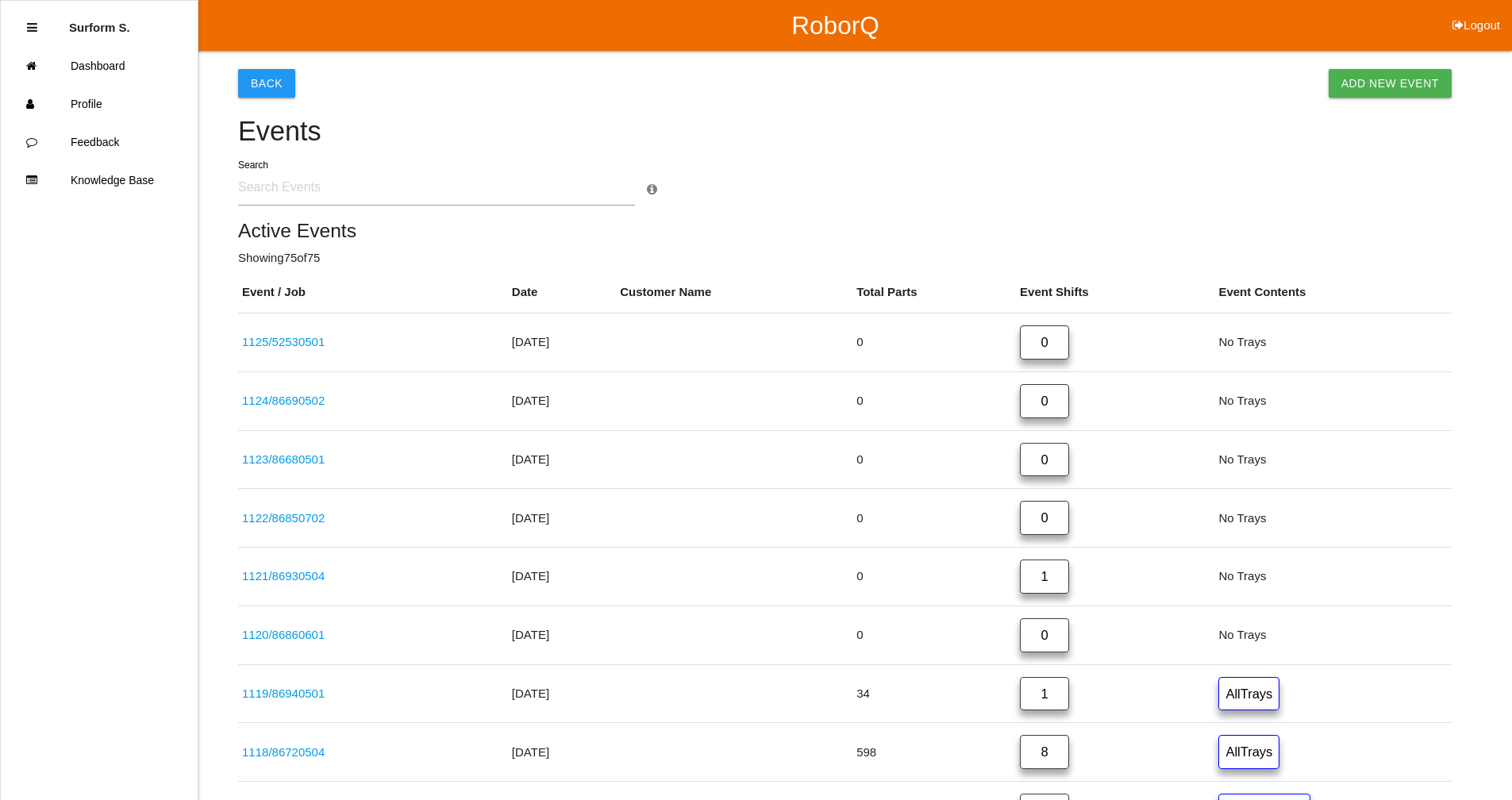
click at [288, 197] on input "text" at bounding box center [436, 187] width 397 height 37
type input "8240"
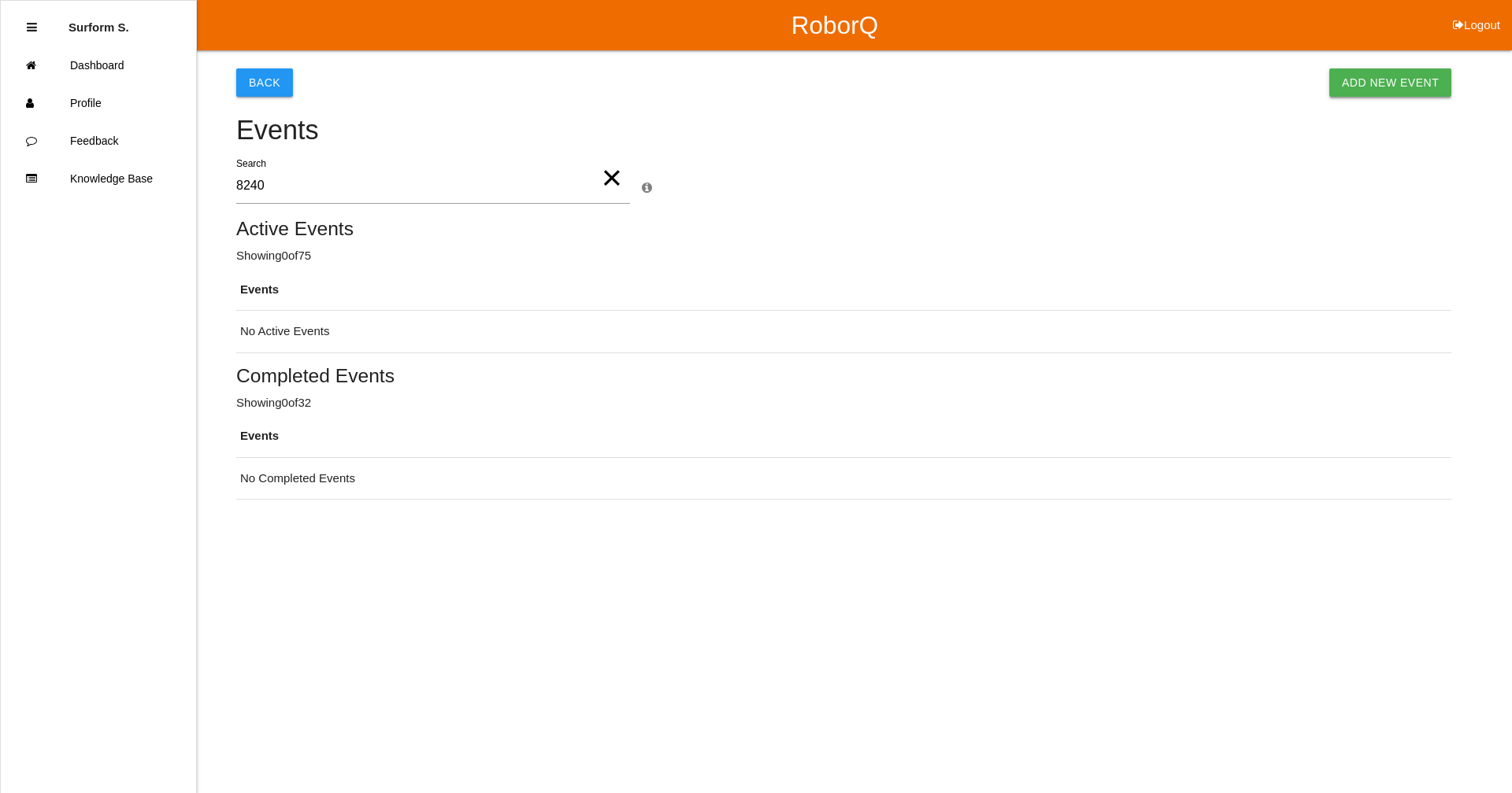
click at [815, 79] on link "Add New Event" at bounding box center [1390, 83] width 122 height 29
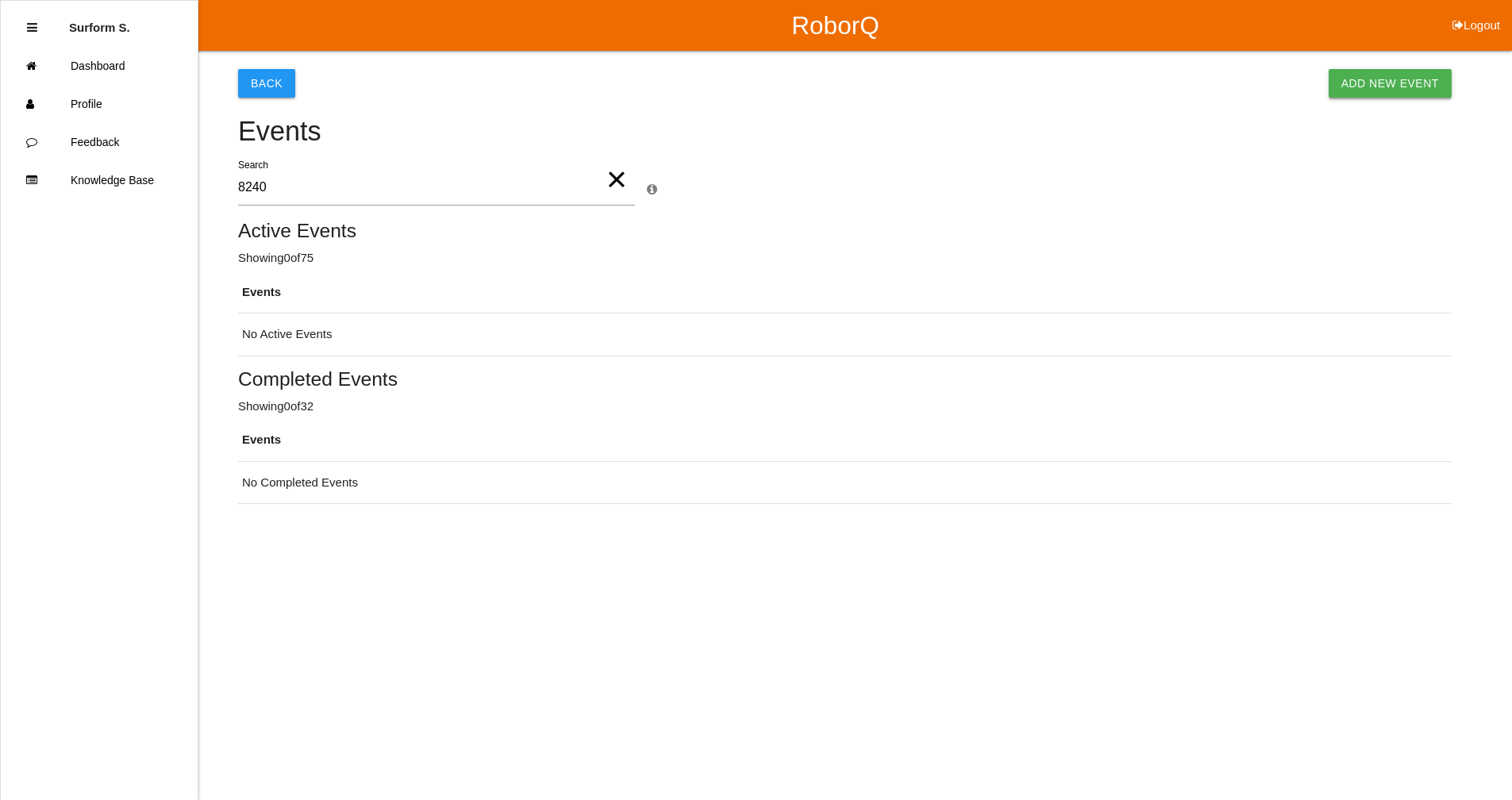
select select "notRequired"
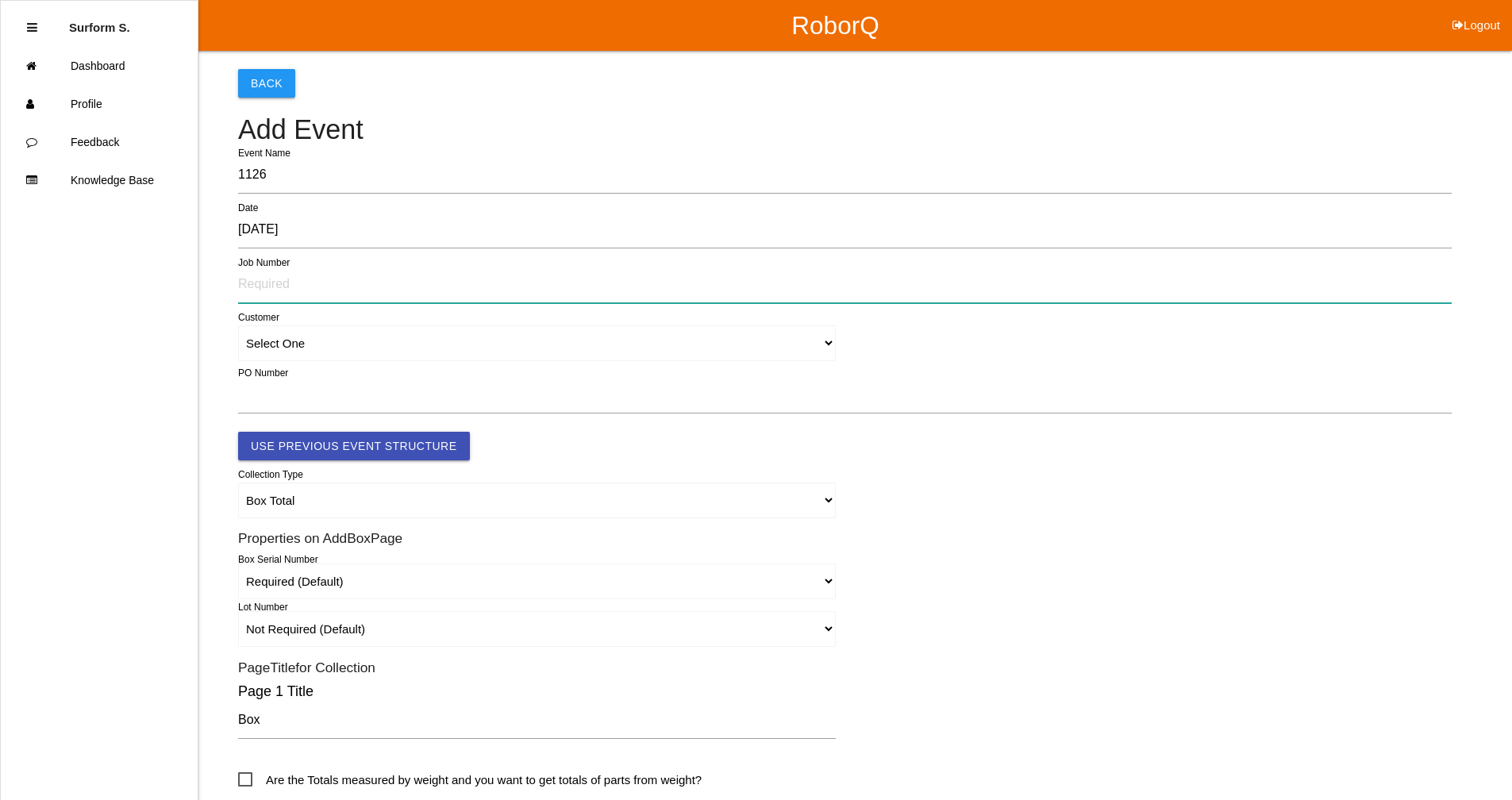
click at [300, 275] on input "text" at bounding box center [845, 284] width 1213 height 37
type input "82400501"
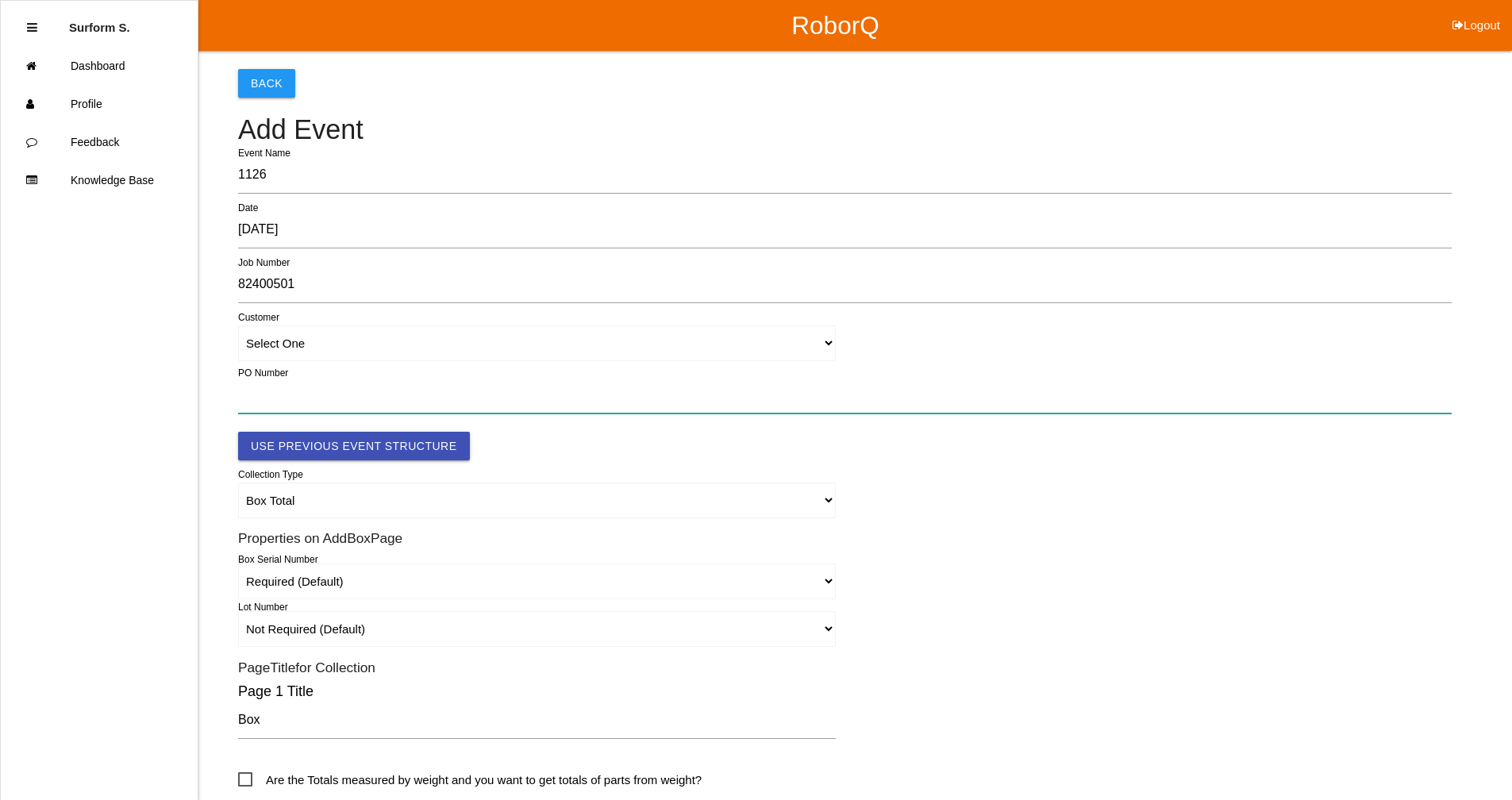
click at [303, 385] on input "text" at bounding box center [845, 395] width 1213 height 37
paste input "4501361033"
type input "4501361033"
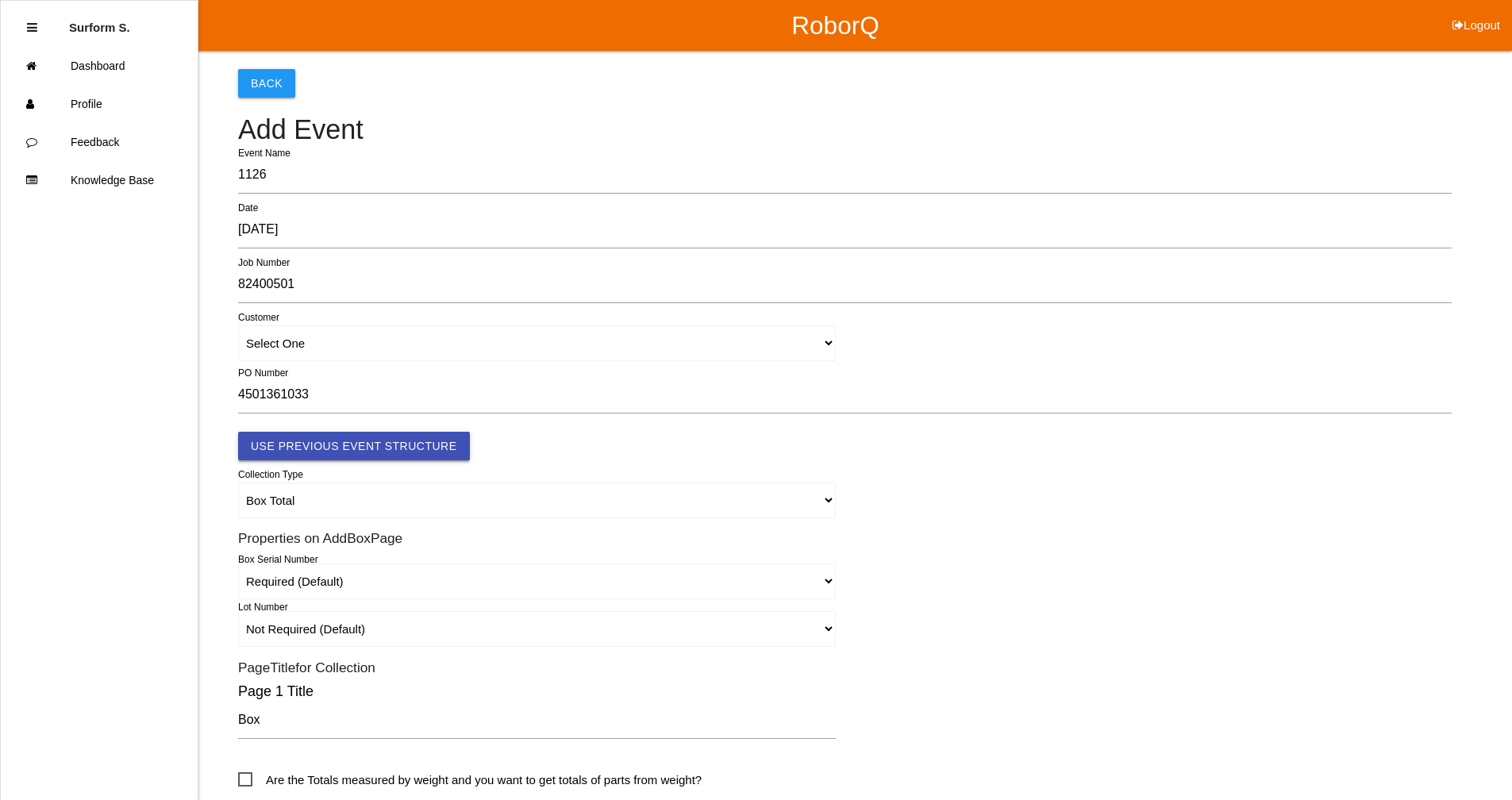
click at [346, 443] on button "Use Previous Event Structure" at bounding box center [354, 446] width 232 height 29
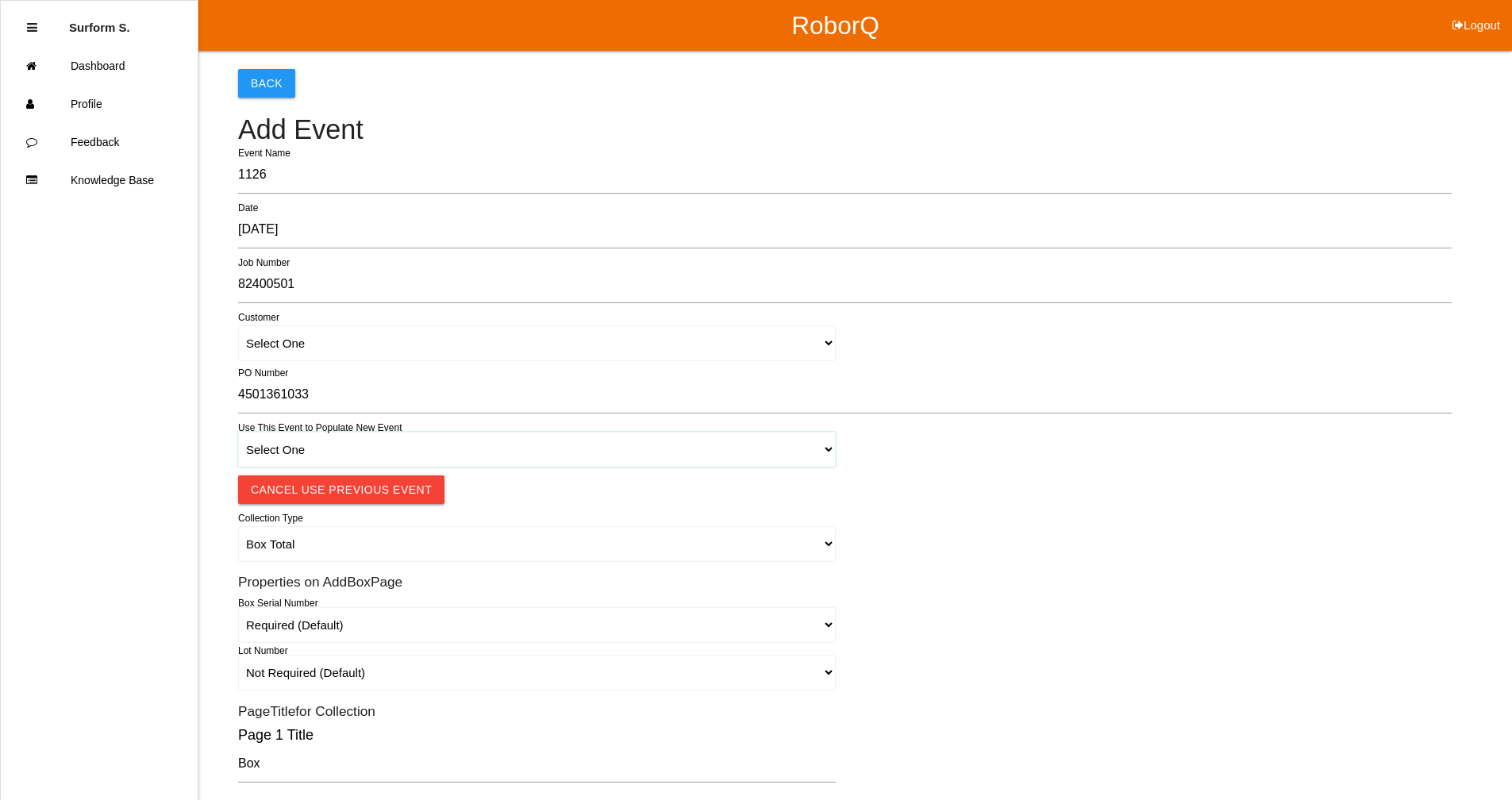
click at [339, 456] on select "Select One 1018 4 - Distinct Barcodes - Not Matching 1015 4 - Matching Barcodes…" at bounding box center [537, 450] width 597 height 36
select select "67b36d620018c9000e46307b"
click at [238, 432] on select "Select One 1018 4 - Distinct Barcodes - Not Matching 1015 4 - Matching Barcodes…" at bounding box center [537, 450] width 597 height 36
select select "autoSingle"
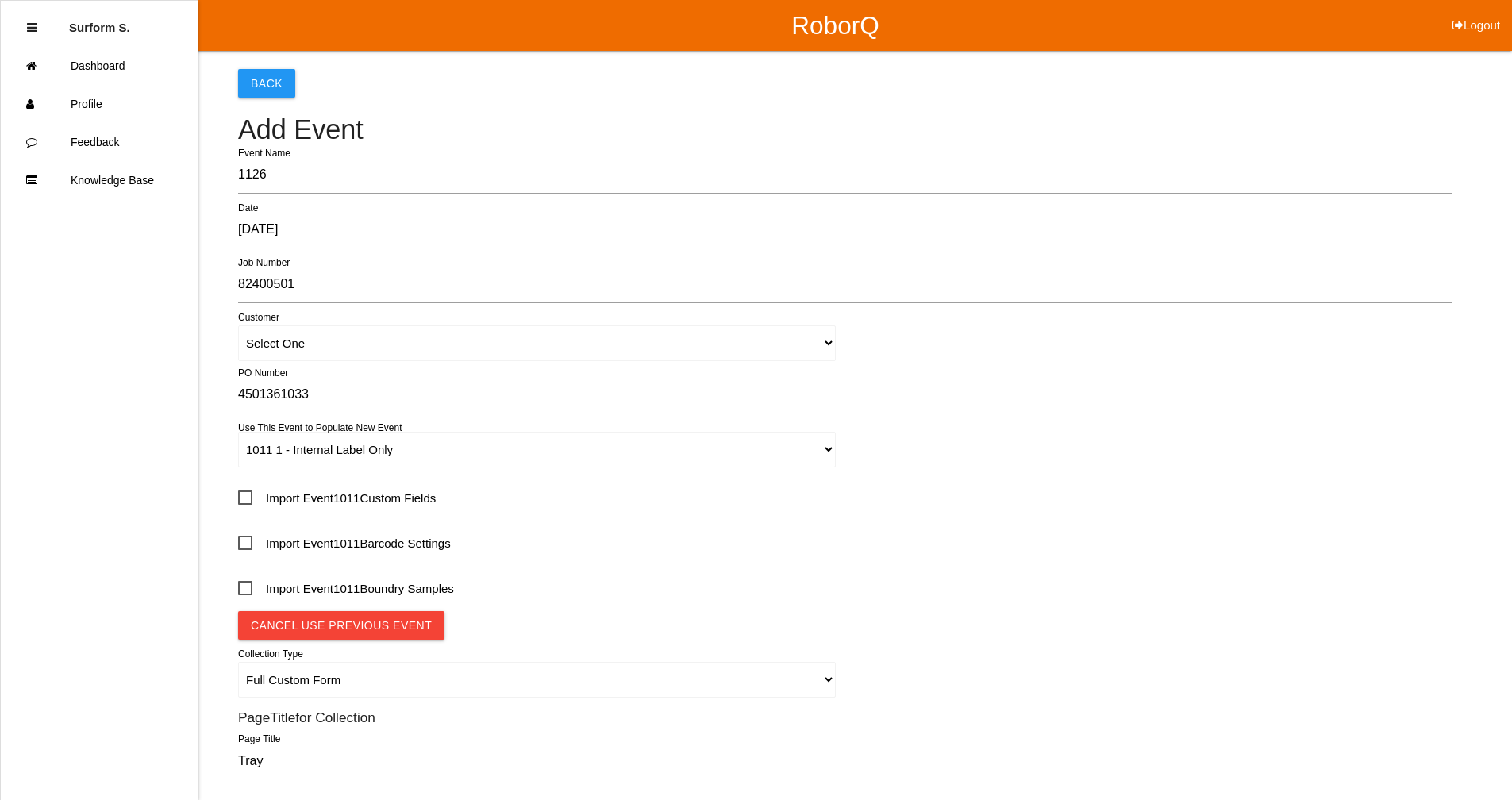
click at [289, 502] on span "Import Event 1011 Custom Fields" at bounding box center [337, 499] width 198 height 20
click at [248, 498] on input "Import Event 1011 Custom Fields" at bounding box center [243, 492] width 10 height 10
checkbox input "true"
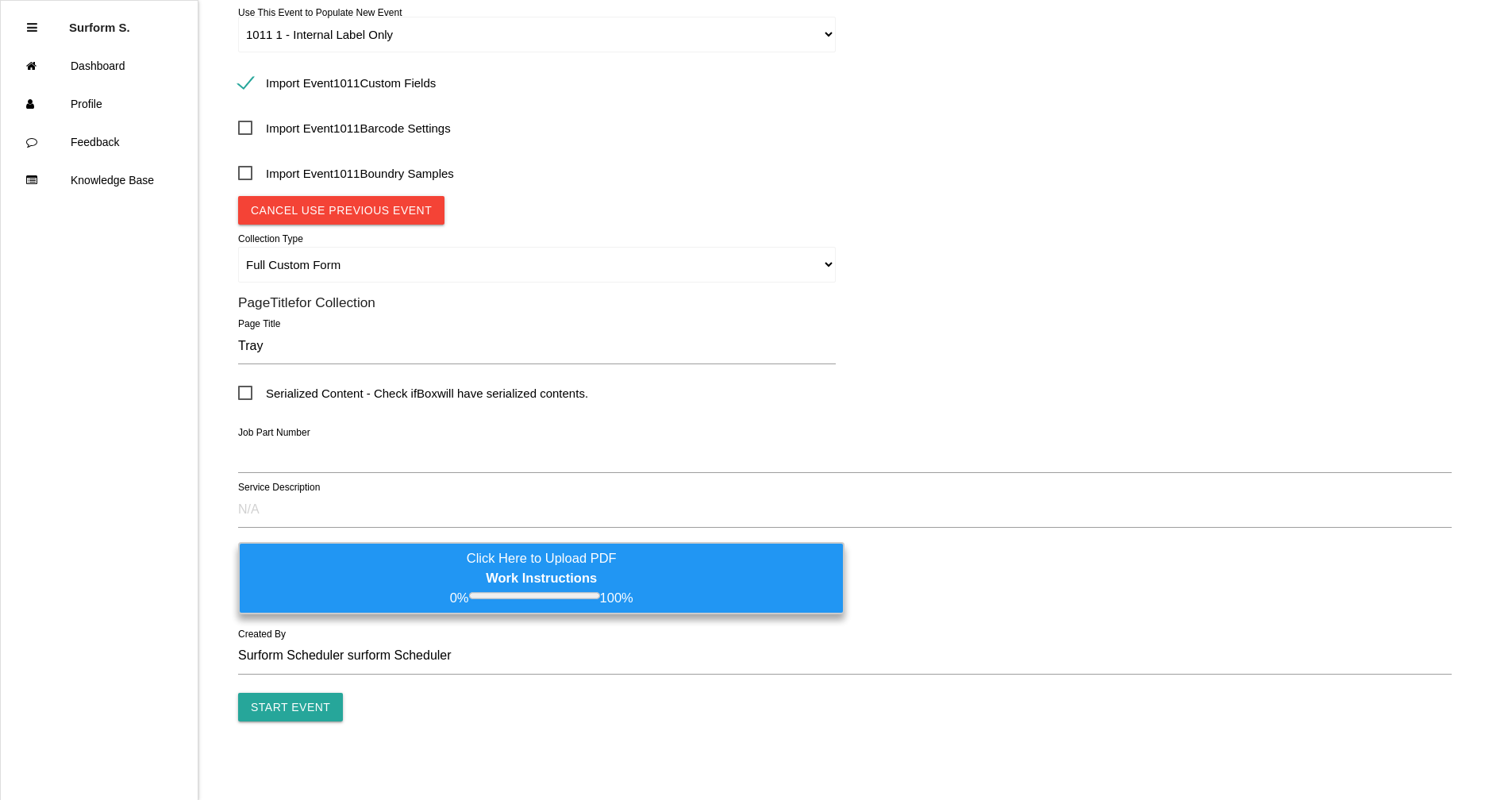
scroll to position [416, 0]
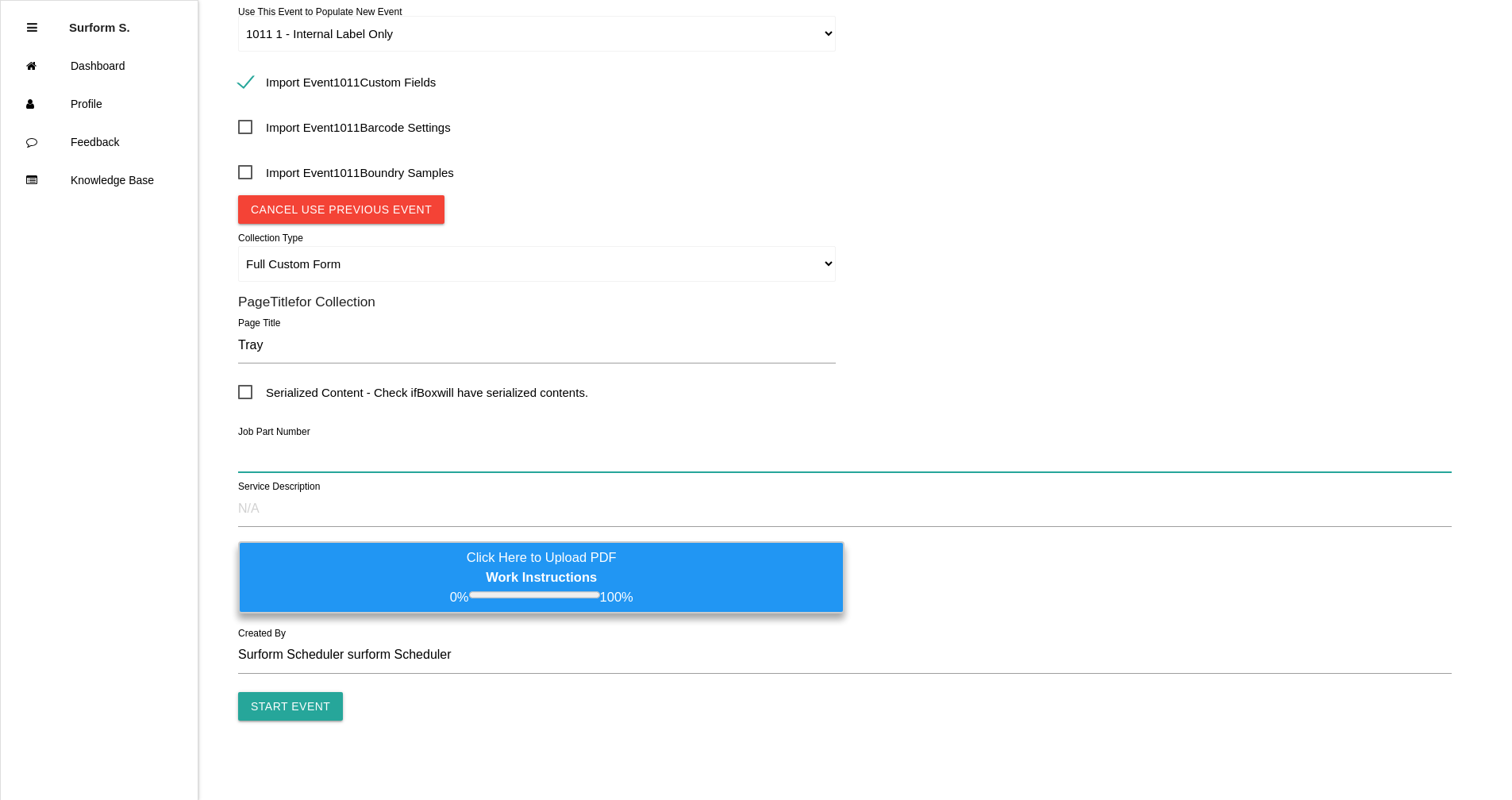
click at [286, 454] on input "text" at bounding box center [845, 454] width 1213 height 37
paste input "D1003101R04 - FAURECIA TOP PAD TRAY"
type input "D1003101R04 - FAURECIA TOP PAD TRAY"
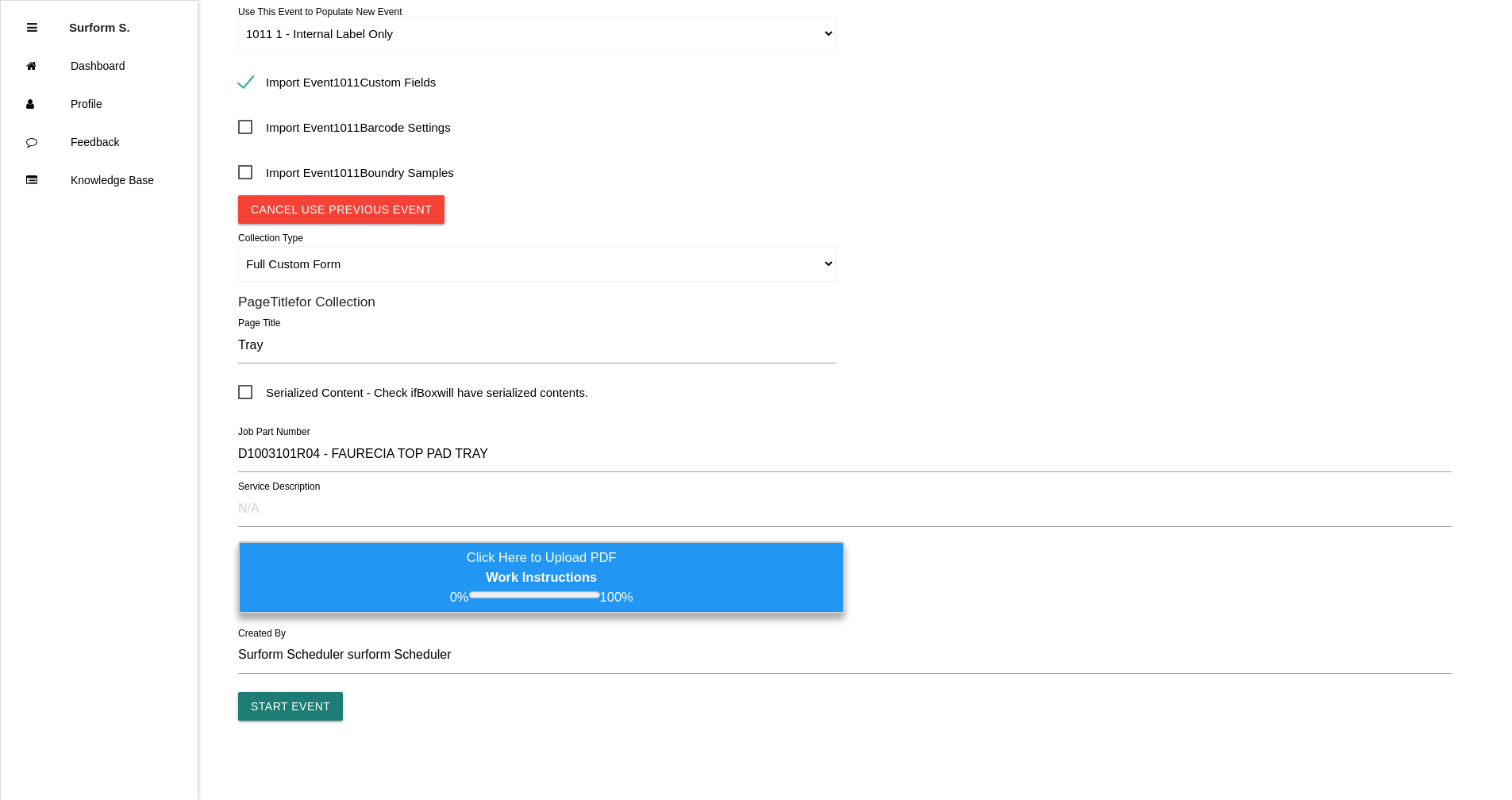
click at [312, 606] on input "Start Event" at bounding box center [291, 706] width 104 height 29
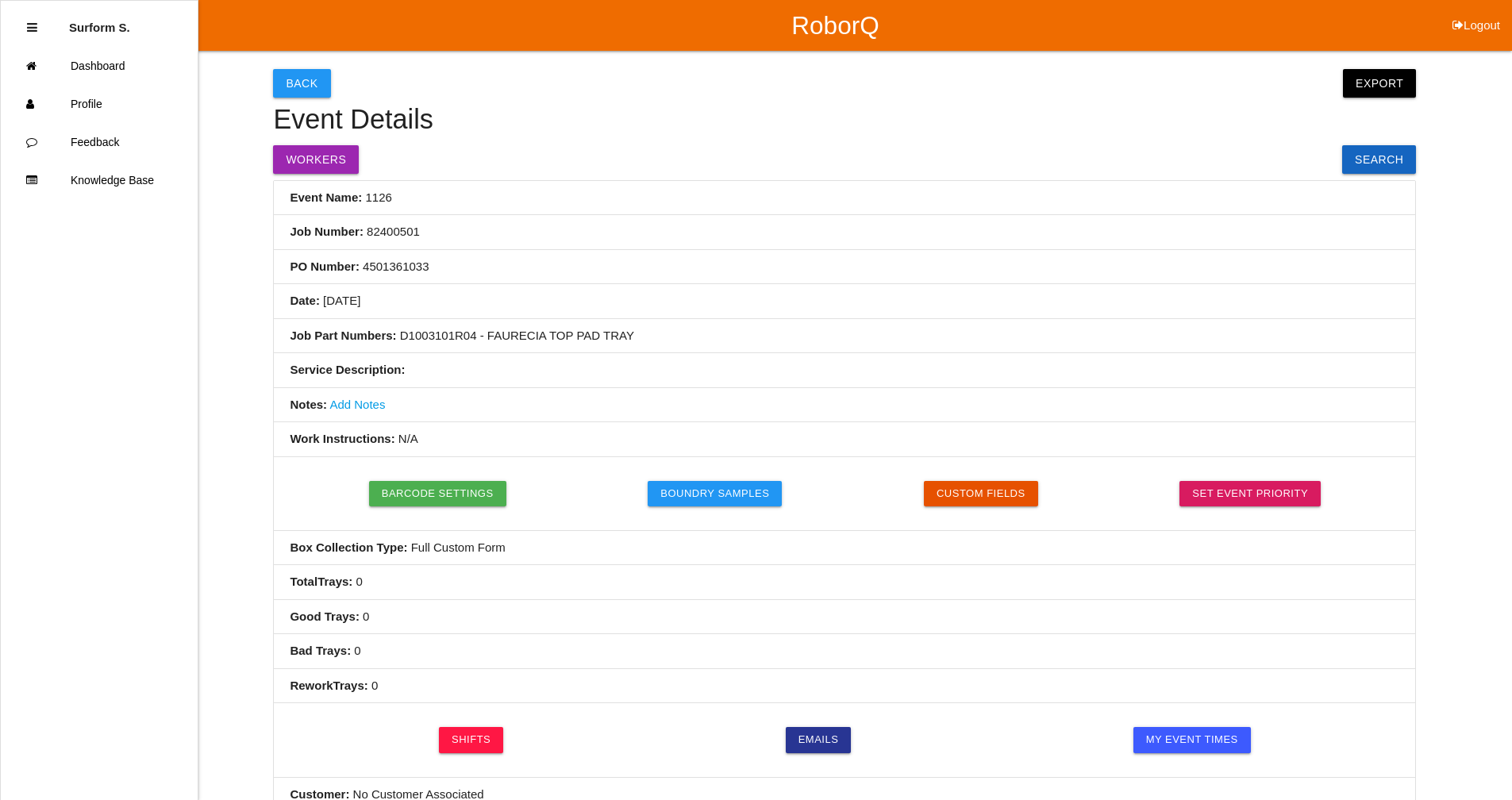
click at [365, 406] on link "Add Notes" at bounding box center [357, 404] width 56 height 13
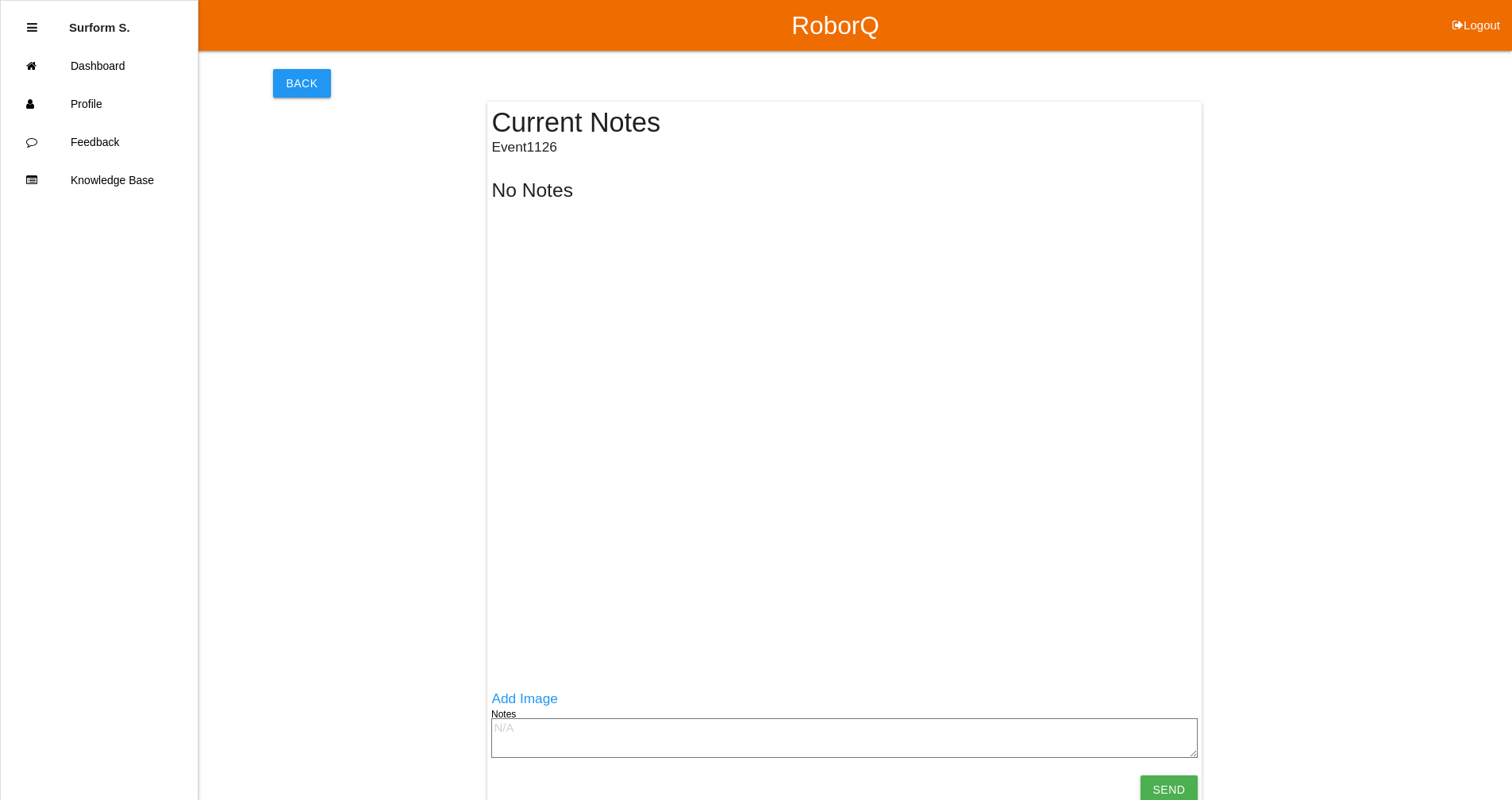
click at [562, 606] on textarea at bounding box center [844, 738] width 706 height 40
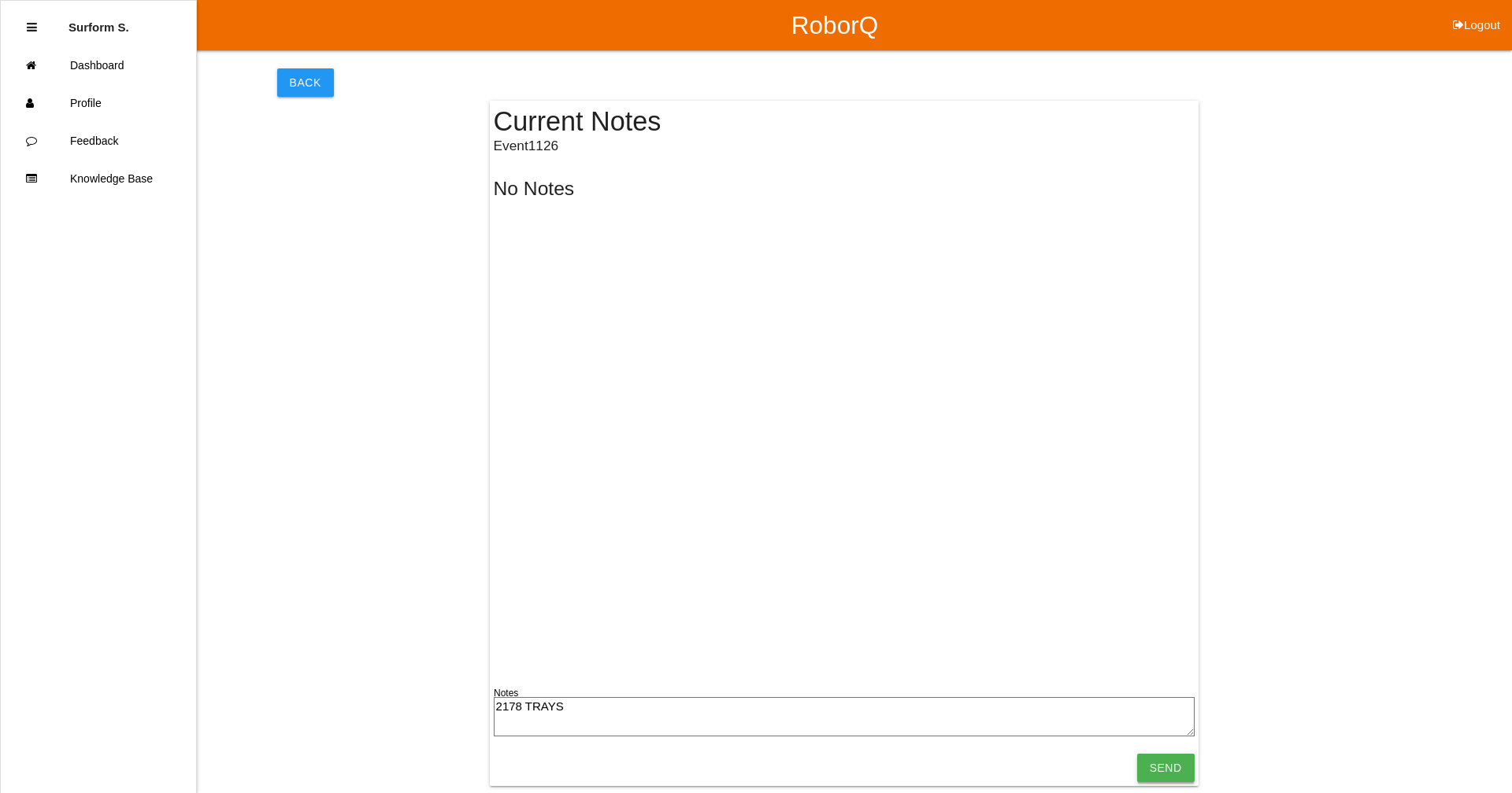
type textarea "2178 TRAYS"
click at [815, 600] on input "Send" at bounding box center [1166, 768] width 57 height 29
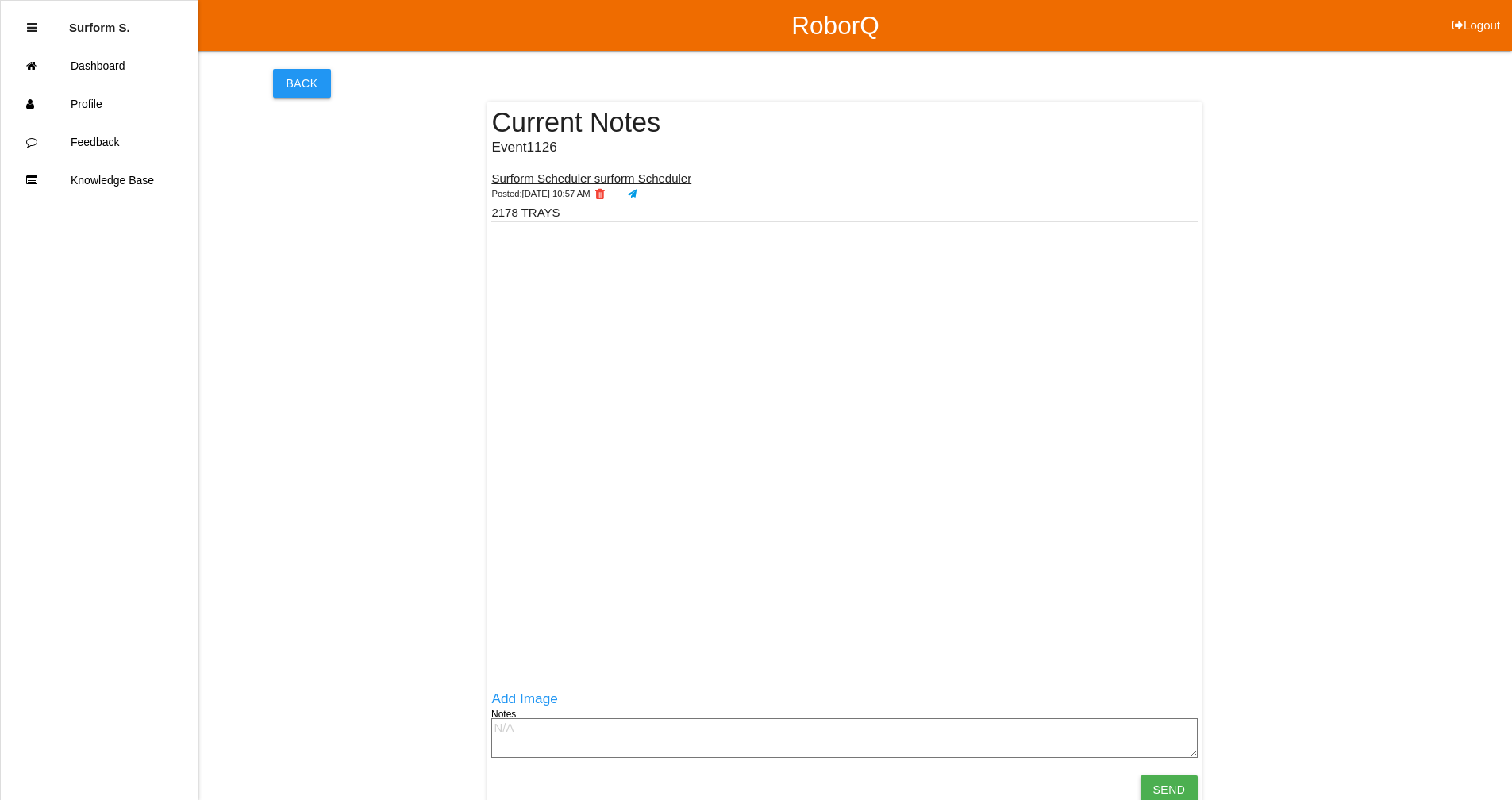
click at [298, 79] on button "Back" at bounding box center [301, 84] width 58 height 29
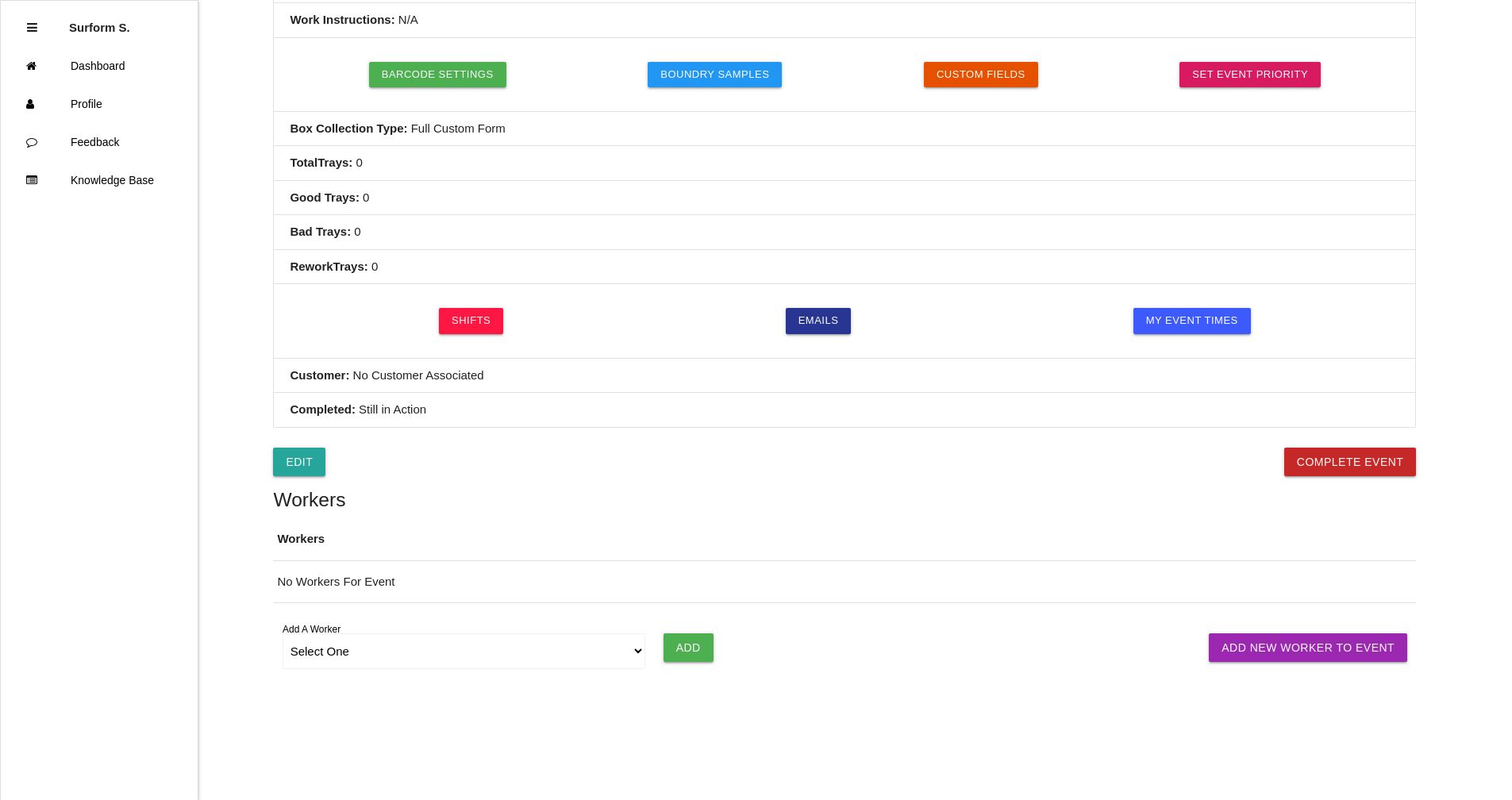
scroll to position [431, 0]
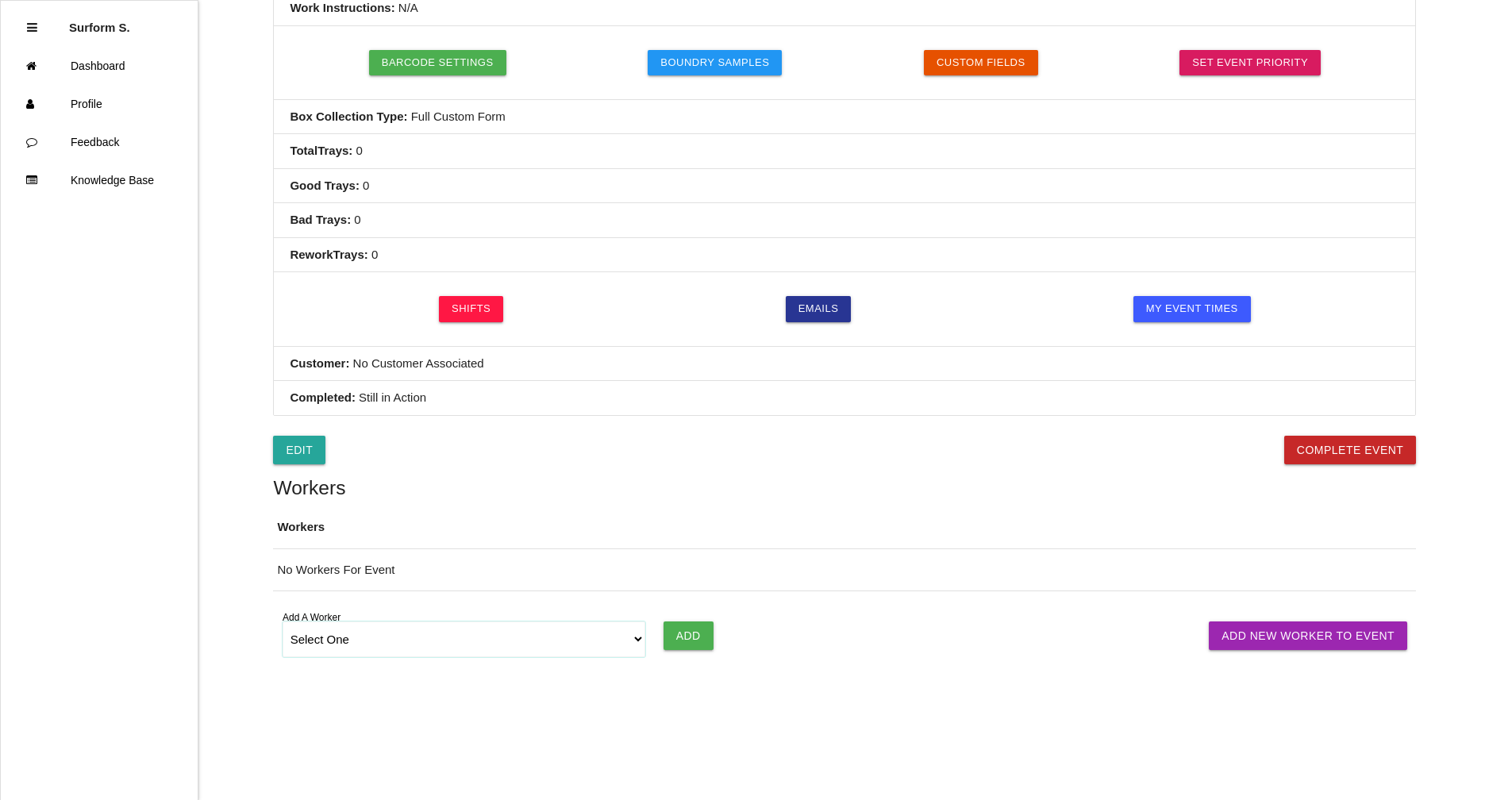
click at [407, 606] on select "Select One [PERSON_NAME] [PERSON_NAME] SF LAMCO SF ATM1 SF ATM2 SF MAAC" at bounding box center [464, 640] width 363 height 36
select select "6781344fb24b65000ec8f095"
click at [282, 606] on select "Select One [PERSON_NAME] [PERSON_NAME] SF LAMCO SF ATM1 SF ATM2 SF MAAC" at bounding box center [464, 640] width 363 height 36
click at [684, 606] on input "Add" at bounding box center [689, 636] width 50 height 29
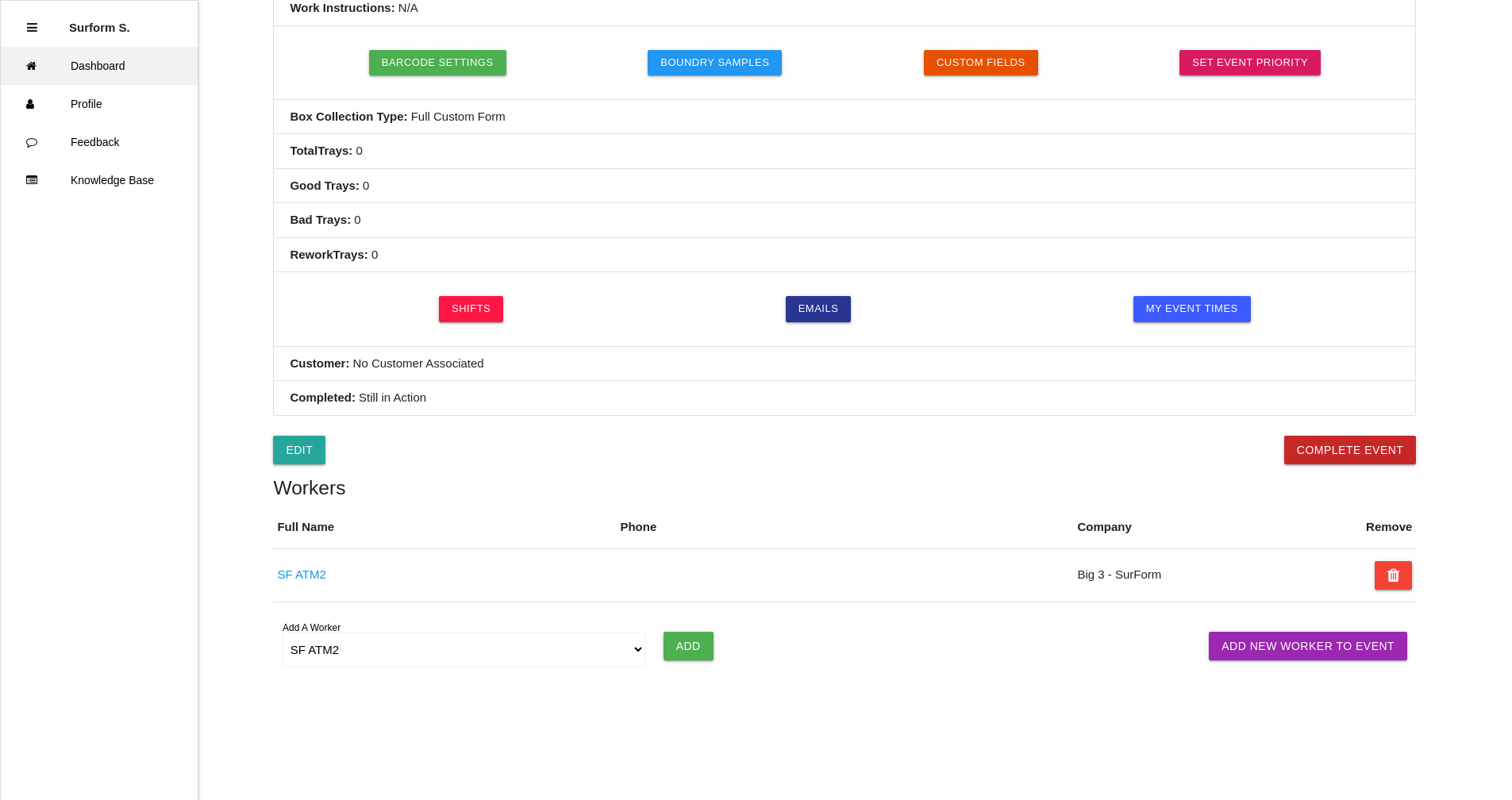
click at [123, 64] on link "Dashboard" at bounding box center [99, 66] width 197 height 38
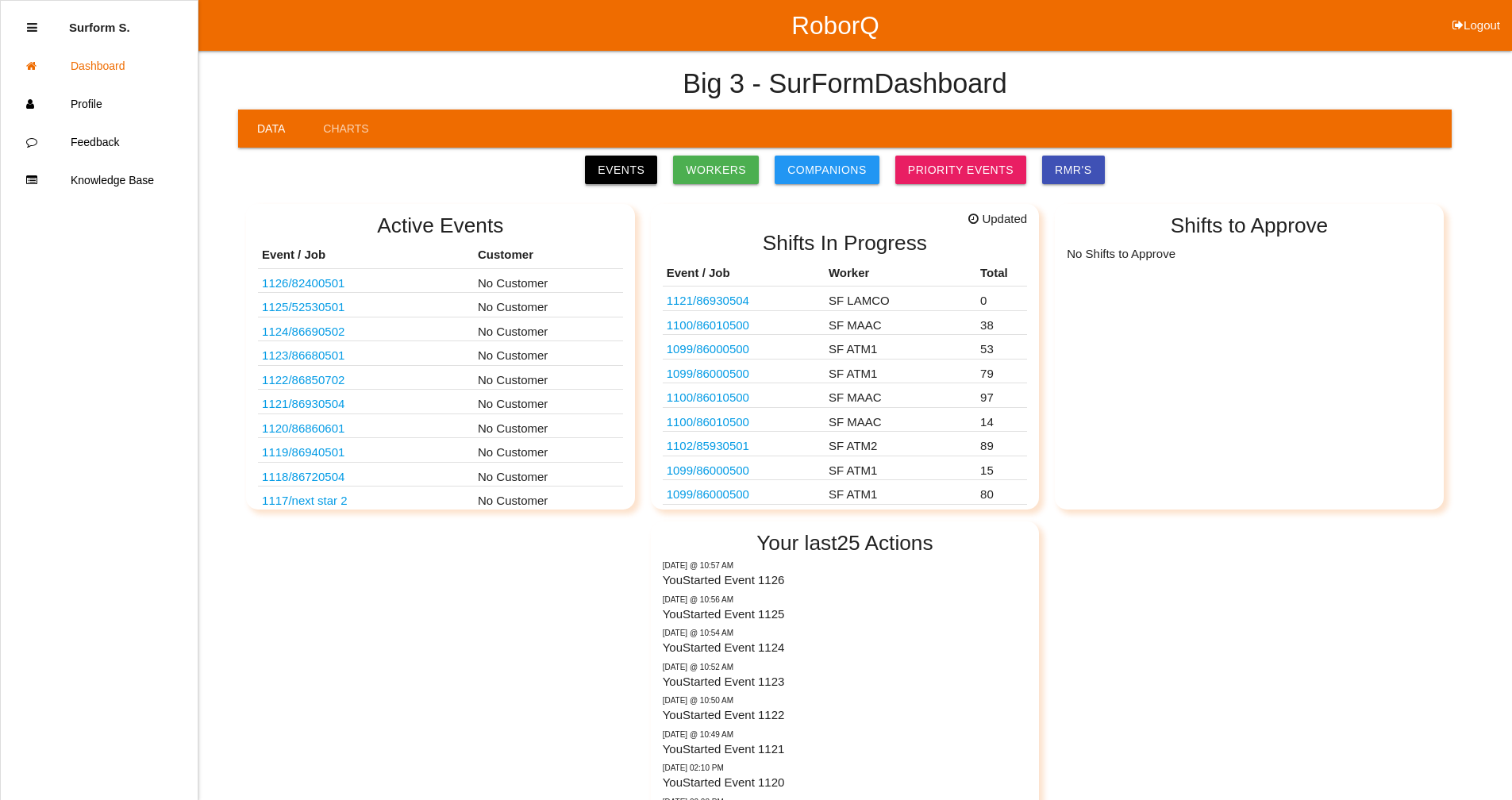
click at [643, 158] on link "Events" at bounding box center [621, 170] width 72 height 29
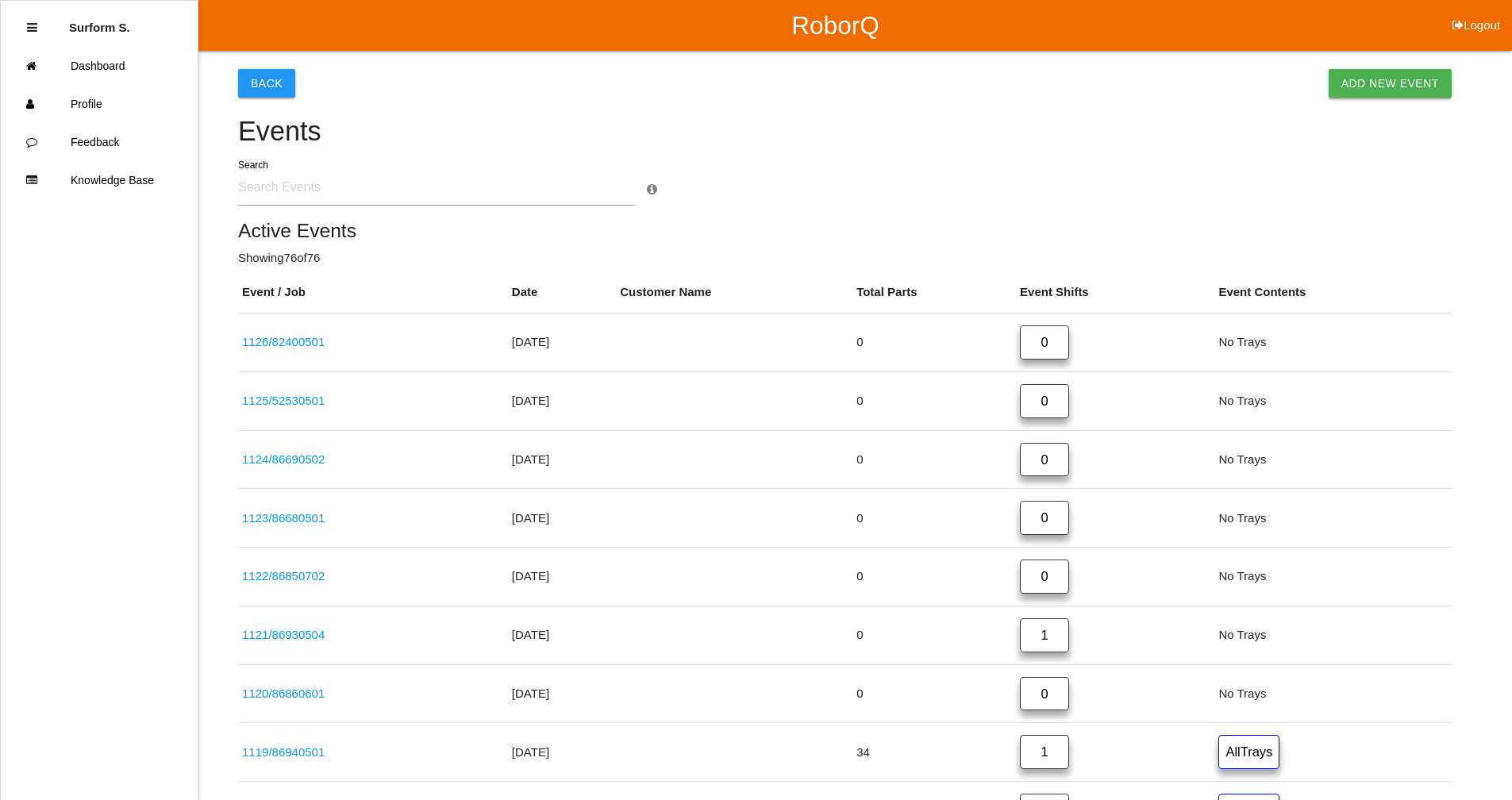
click at [821, 80] on link "Add New Event" at bounding box center [1390, 84] width 123 height 29
select select "notRequired"
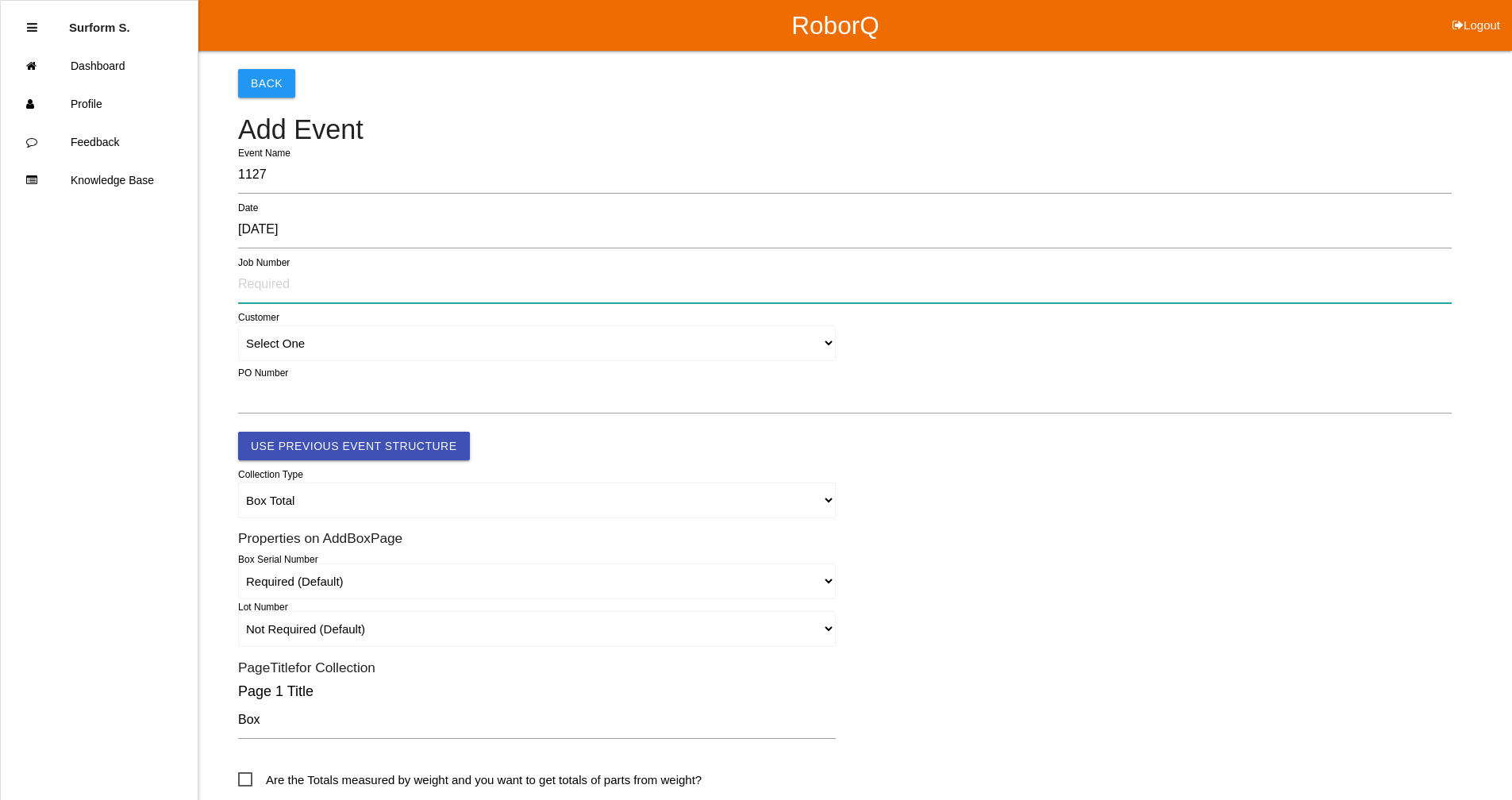
click at [327, 286] on input "text" at bounding box center [845, 284] width 1213 height 37
type input "824104701"
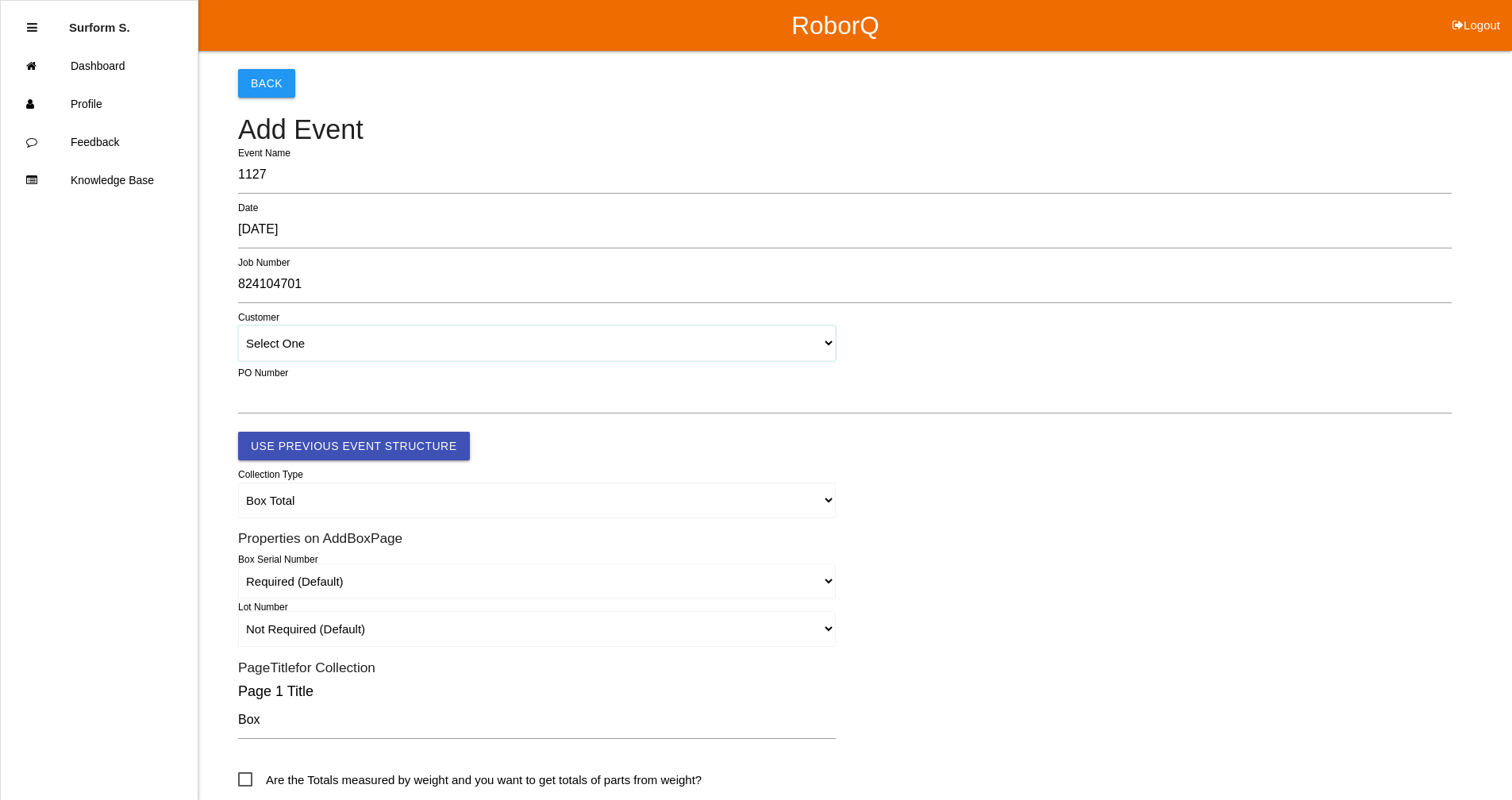
click at [366, 341] on select "Select One" at bounding box center [537, 344] width 597 height 36
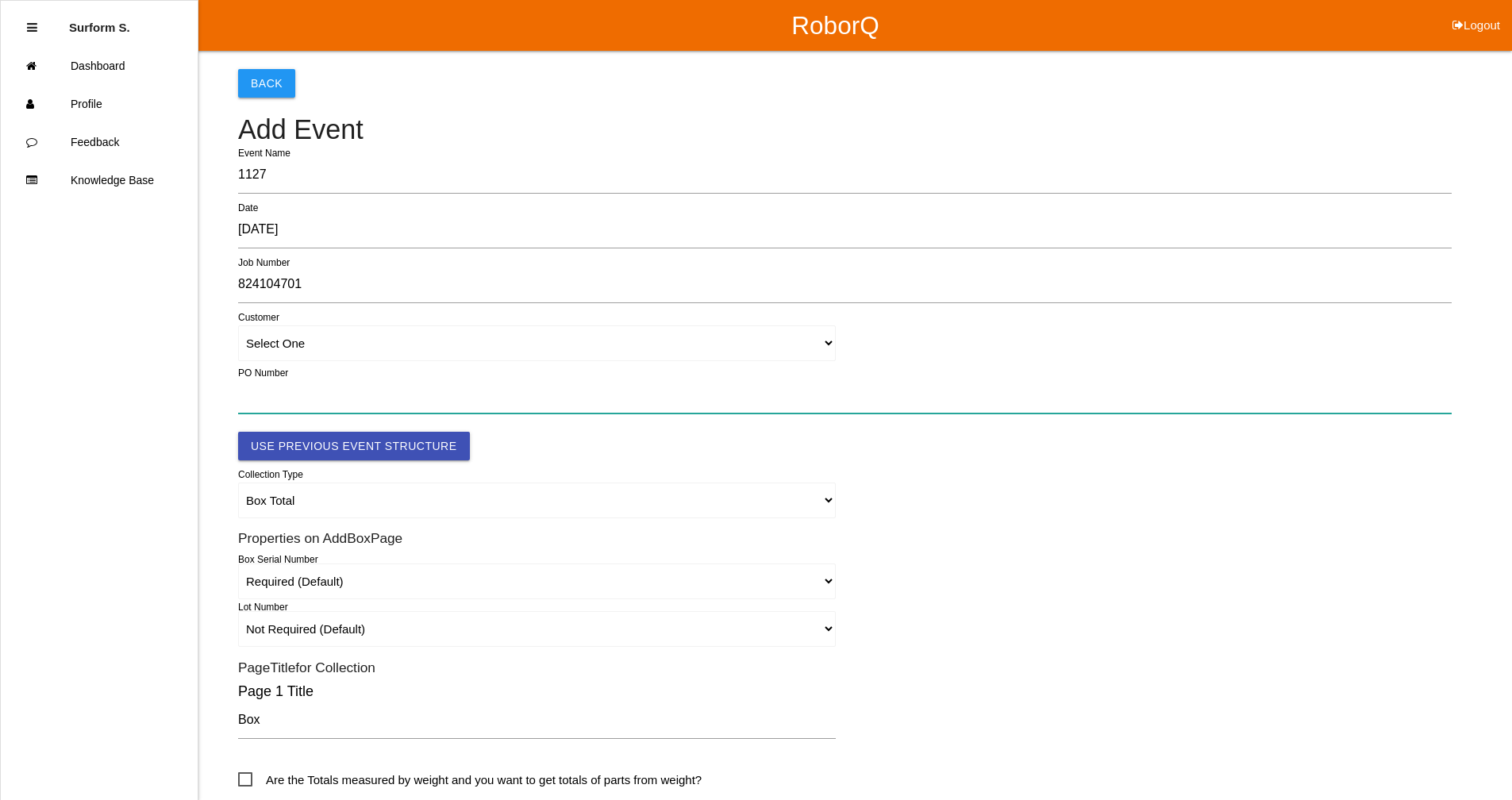
click at [355, 382] on input "text" at bounding box center [845, 395] width 1213 height 37
click at [318, 407] on input "text" at bounding box center [845, 395] width 1213 height 37
paste input "4501361033"
type input "4501361033"
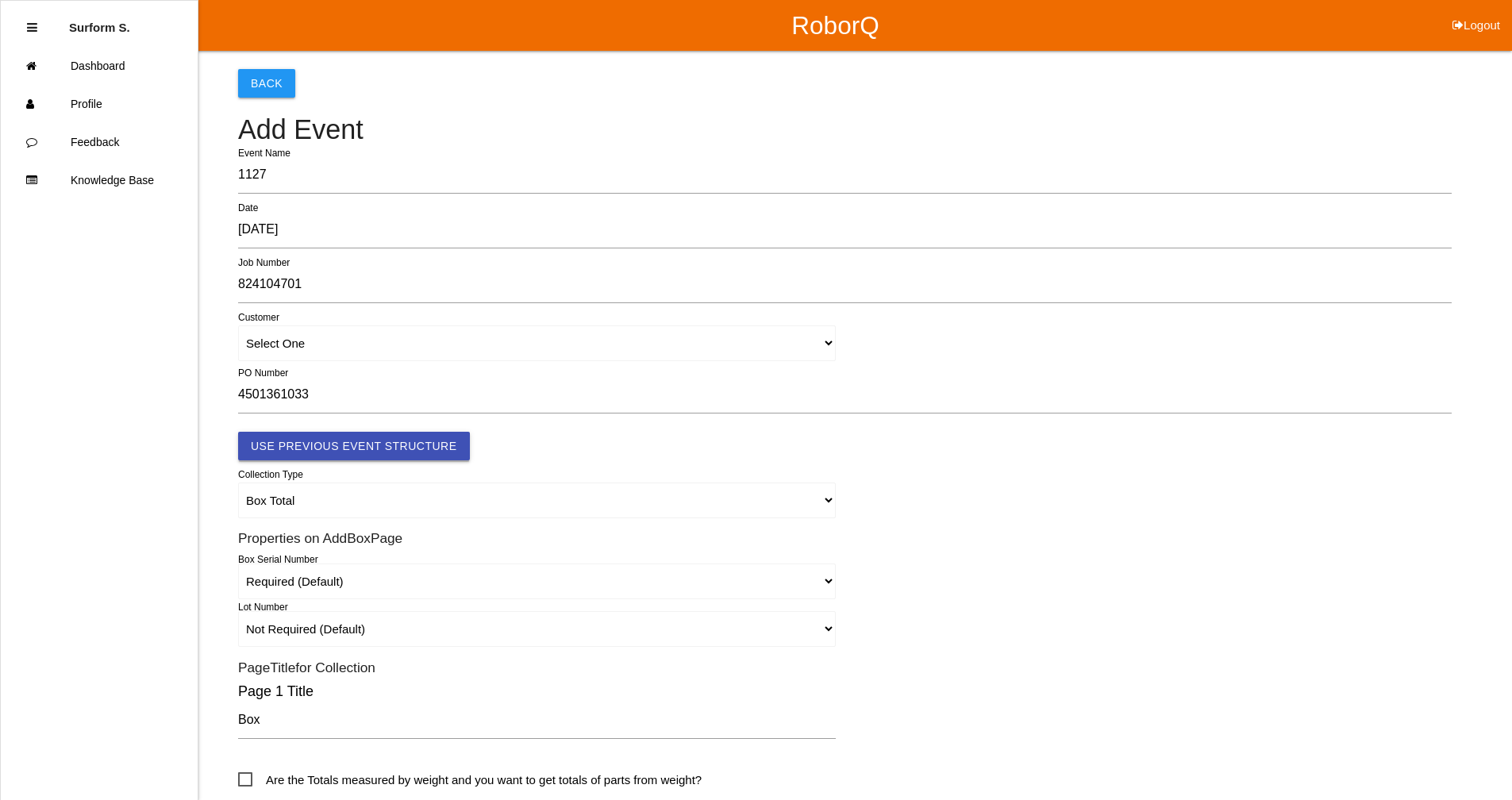
click at [402, 451] on button "Use Previous Event Structure" at bounding box center [354, 446] width 232 height 29
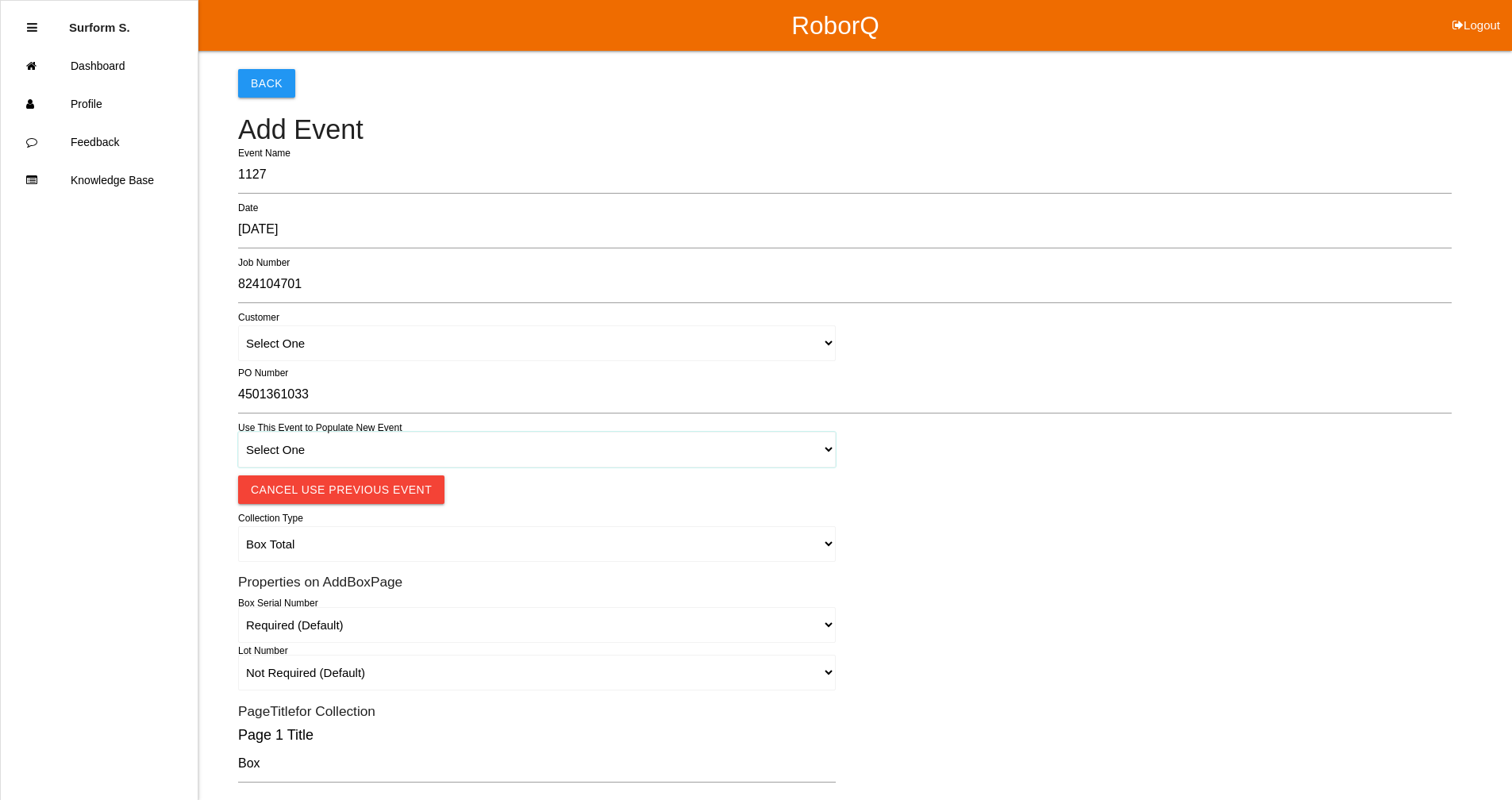
click at [311, 446] on select "Select One 1018 4 - Distinct Barcodes - Not Matching 1015 4 - Matching Barcodes…" at bounding box center [537, 450] width 597 height 36
select select "67b36d620018c9000e46307b"
click at [238, 432] on select "Select One 1018 4 - Distinct Barcodes - Not Matching 1015 4 - Matching Barcodes…" at bounding box center [537, 450] width 597 height 36
select select "autoSingle"
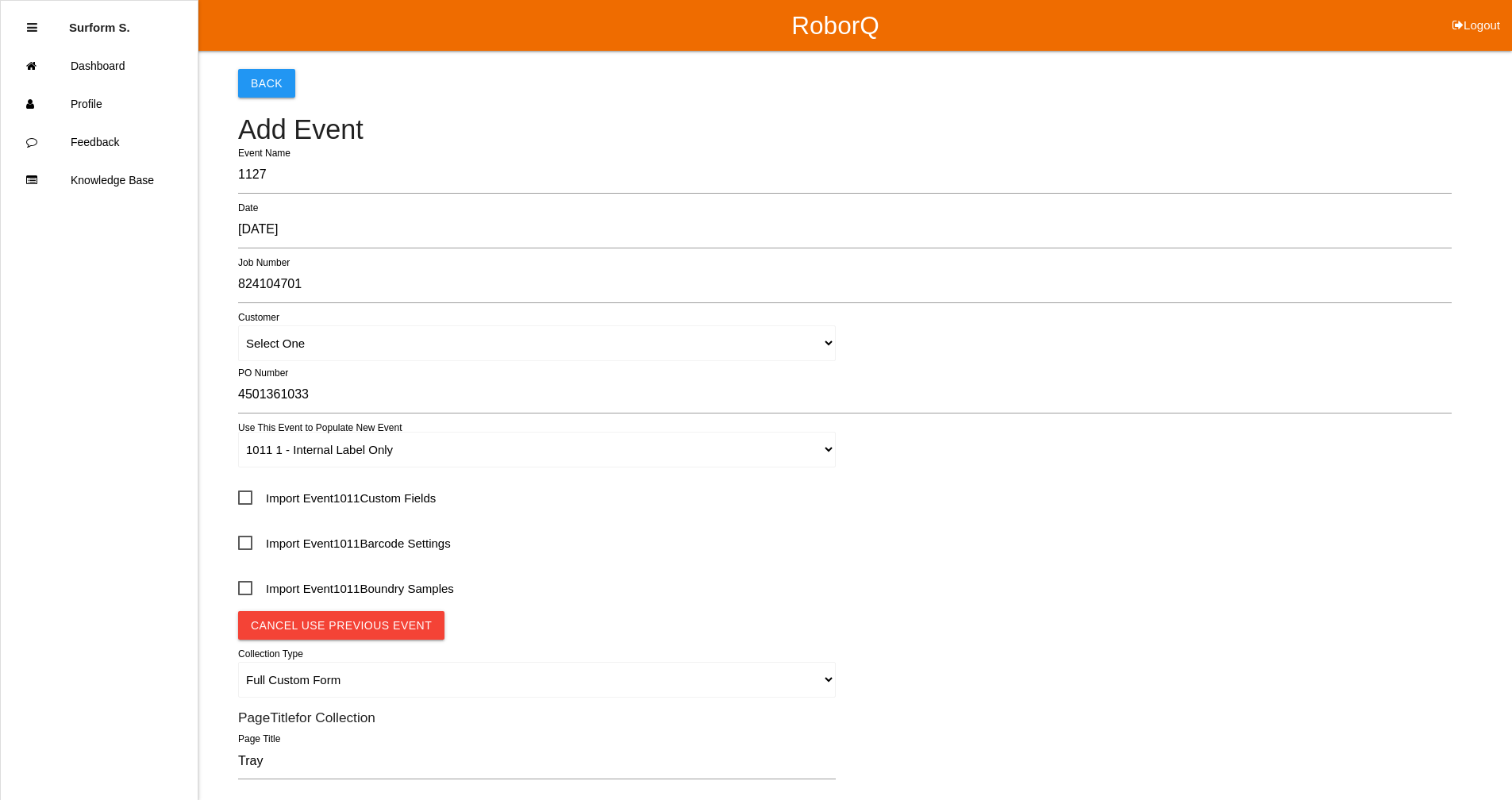
click at [424, 505] on span "Import Event 1011 Custom Fields" at bounding box center [337, 499] width 198 height 20
click at [248, 498] on input "Import Event 1011 Custom Fields" at bounding box center [243, 492] width 10 height 10
checkbox input "true"
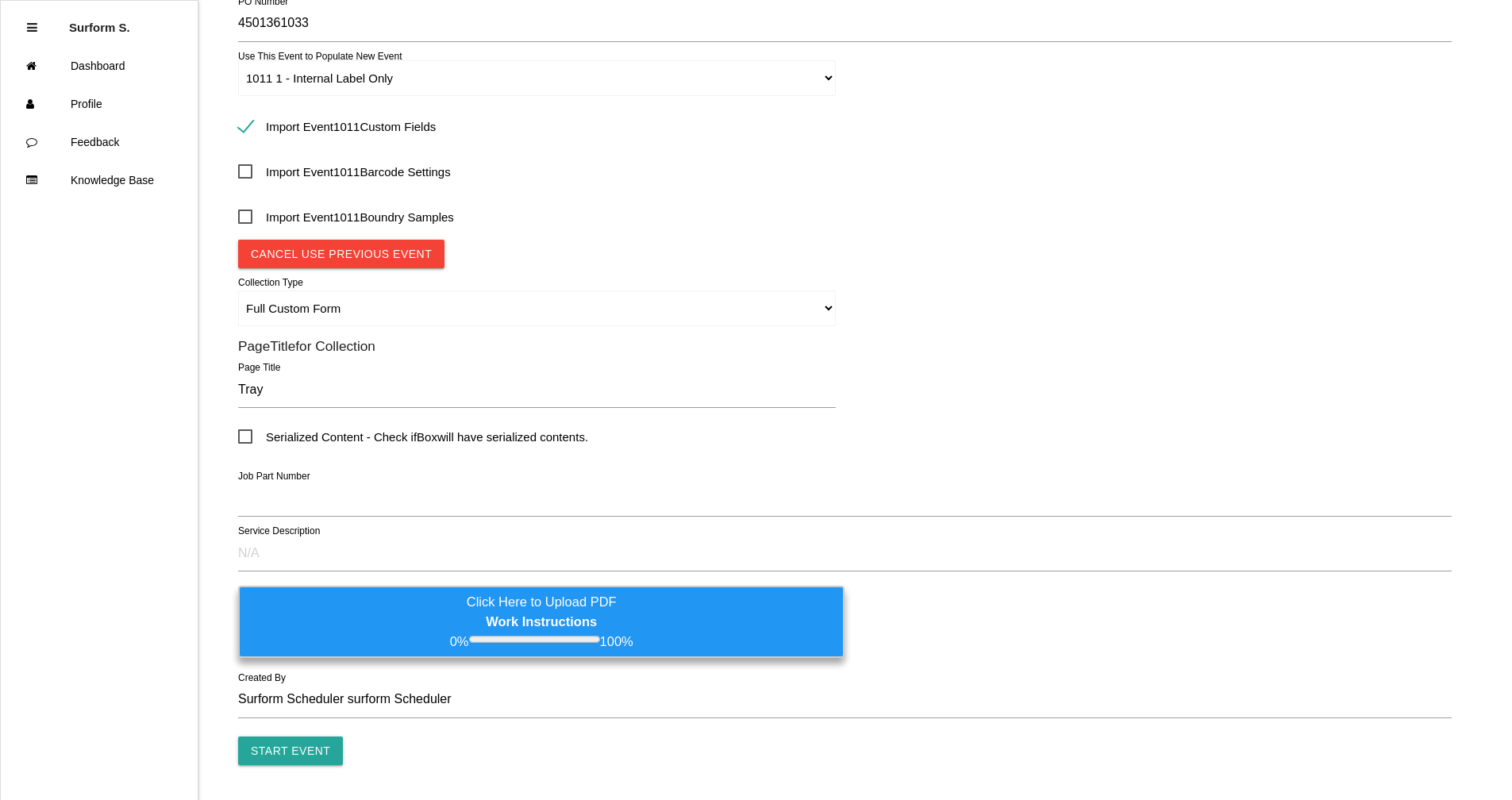
scroll to position [397, 0]
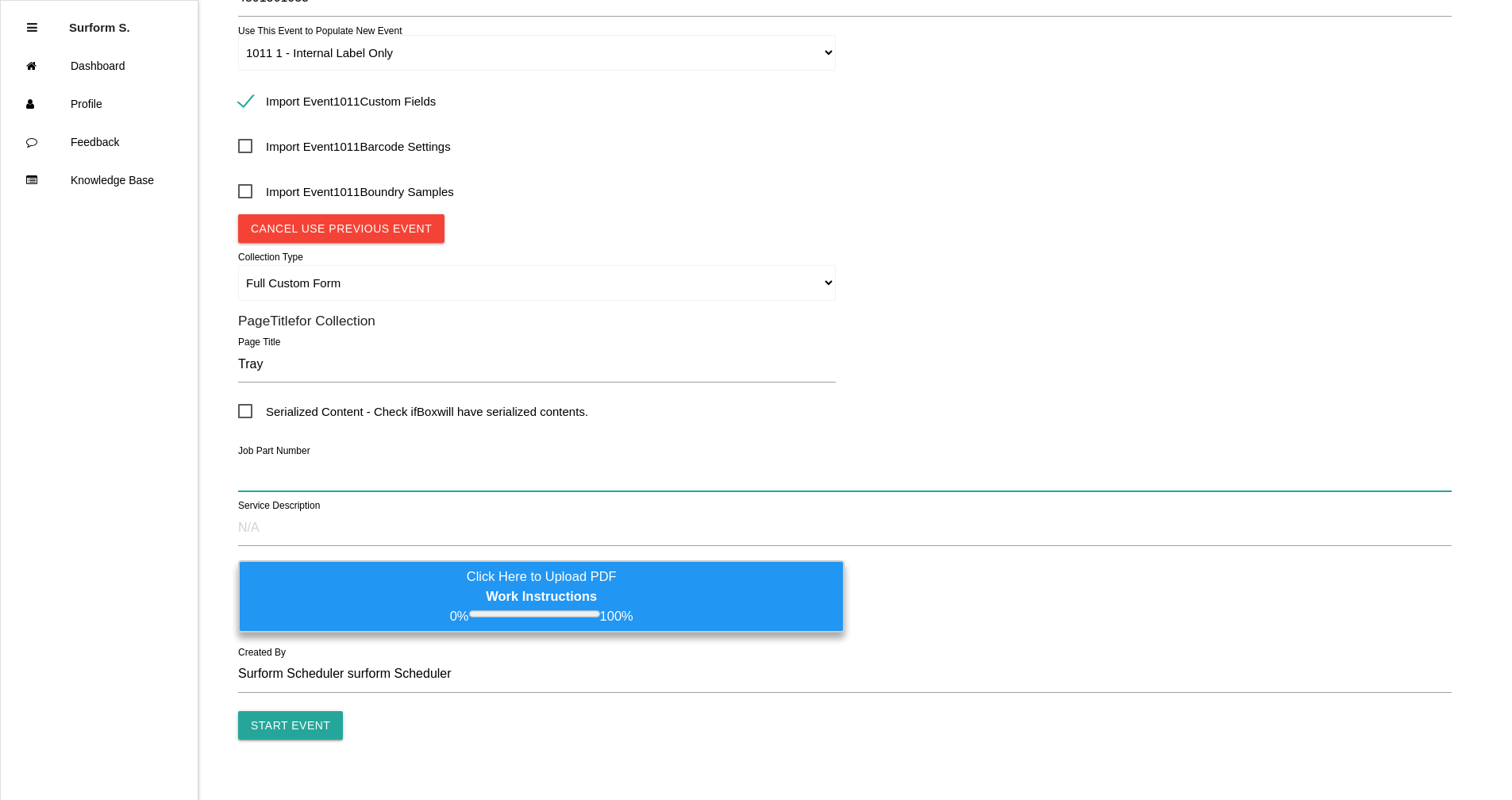
click at [394, 468] on input "text" at bounding box center [845, 472] width 1213 height 37
click at [293, 478] on input "text" at bounding box center [845, 472] width 1213 height 37
paste input "D1003101R04 - FAURECIA TOP PAD LID"
type input "D1003101R04 - FAURECIA TOP PAD LID"
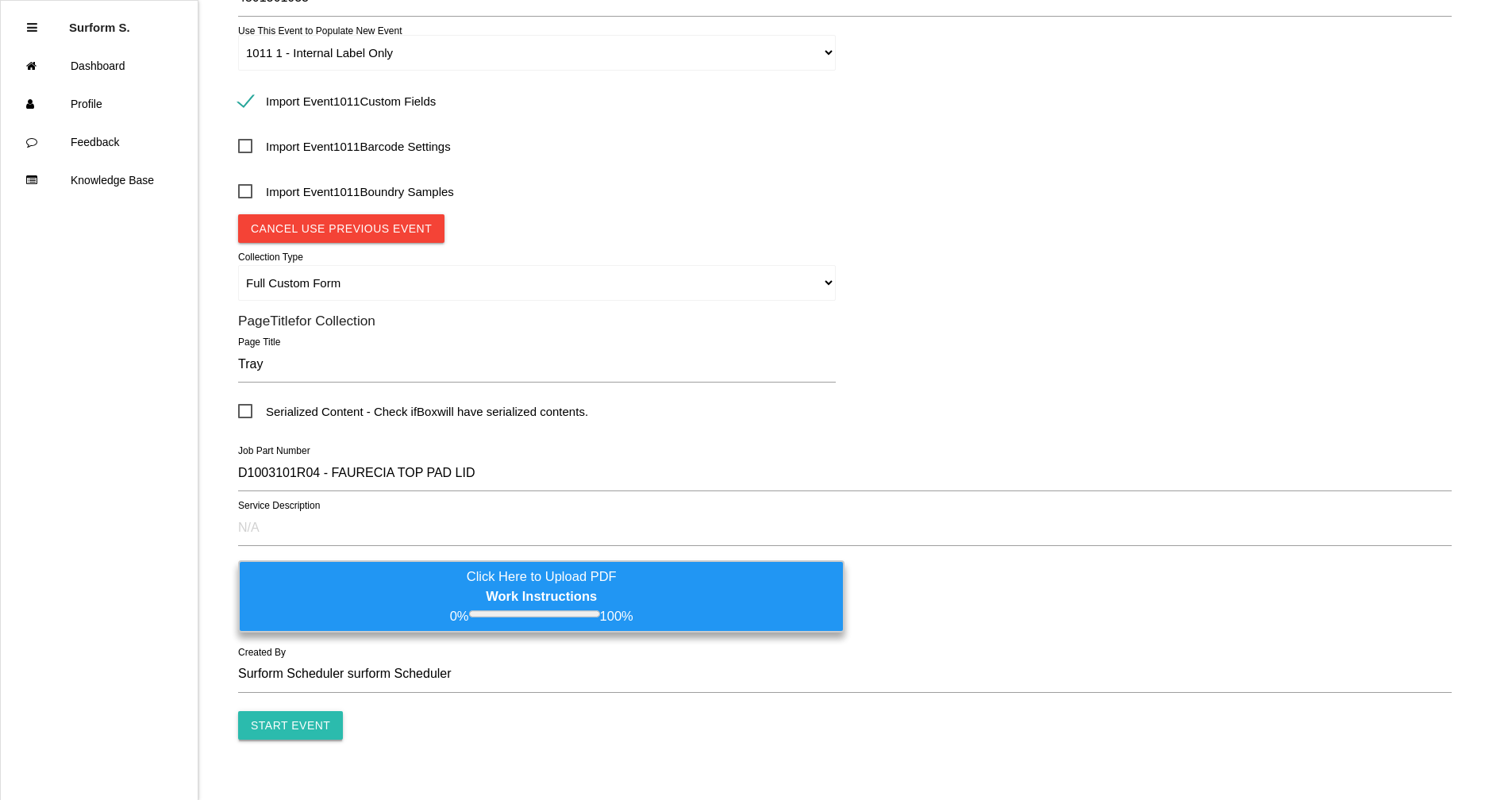
click at [301, 606] on input "Start Event" at bounding box center [291, 725] width 104 height 29
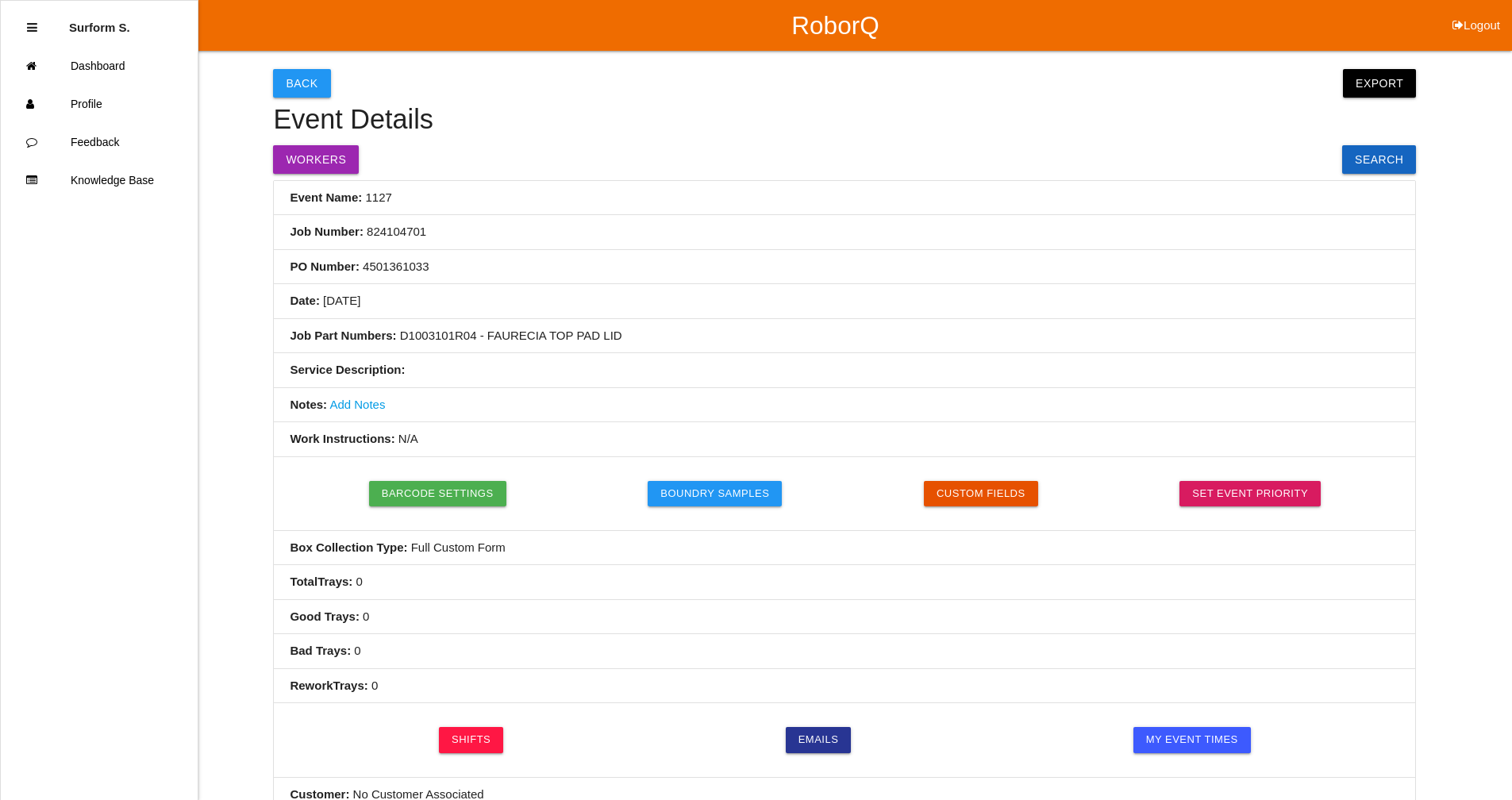
click at [345, 401] on link "Add Notes" at bounding box center [357, 404] width 56 height 13
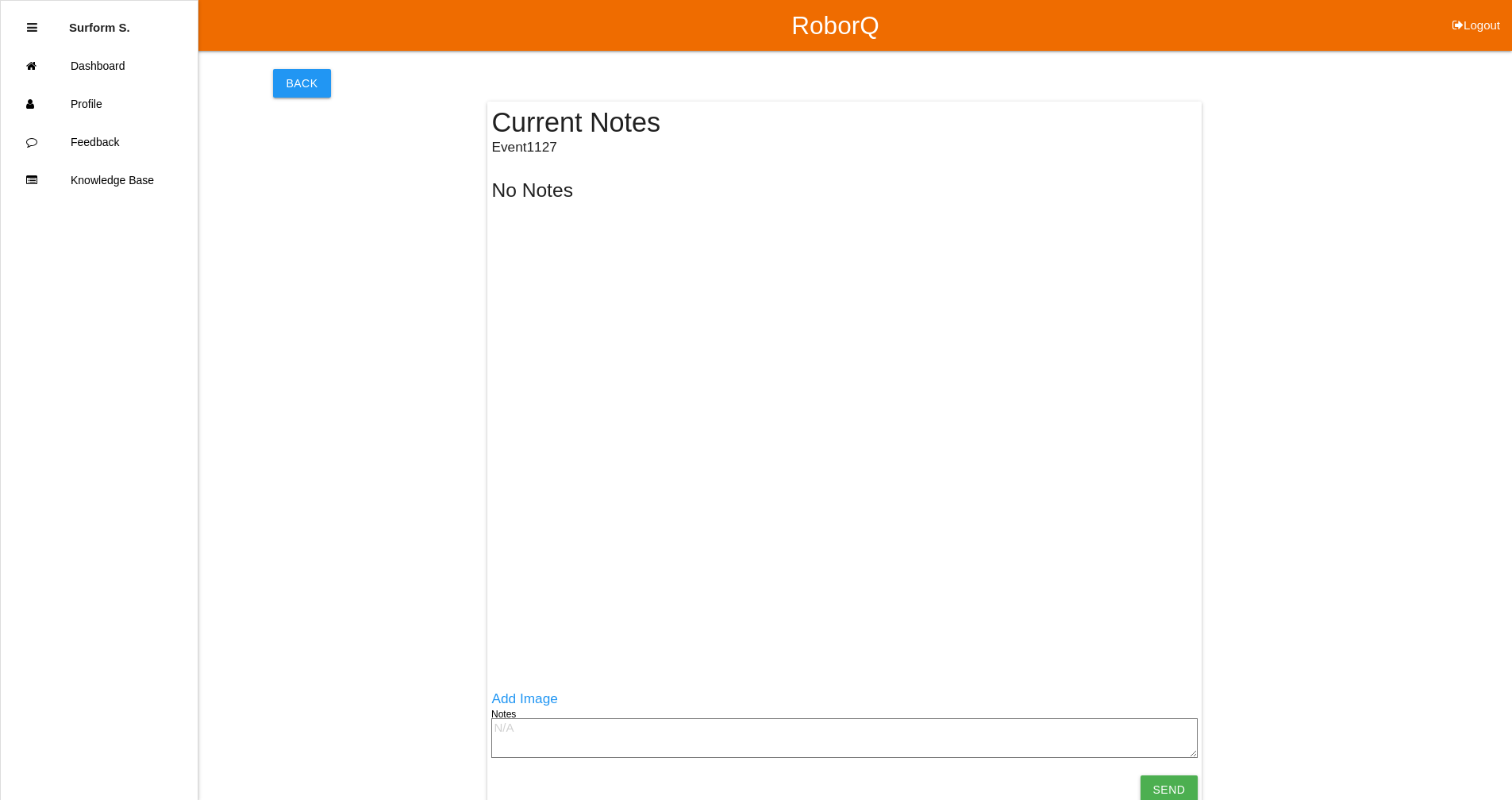
click at [532, 606] on textarea at bounding box center [844, 738] width 706 height 40
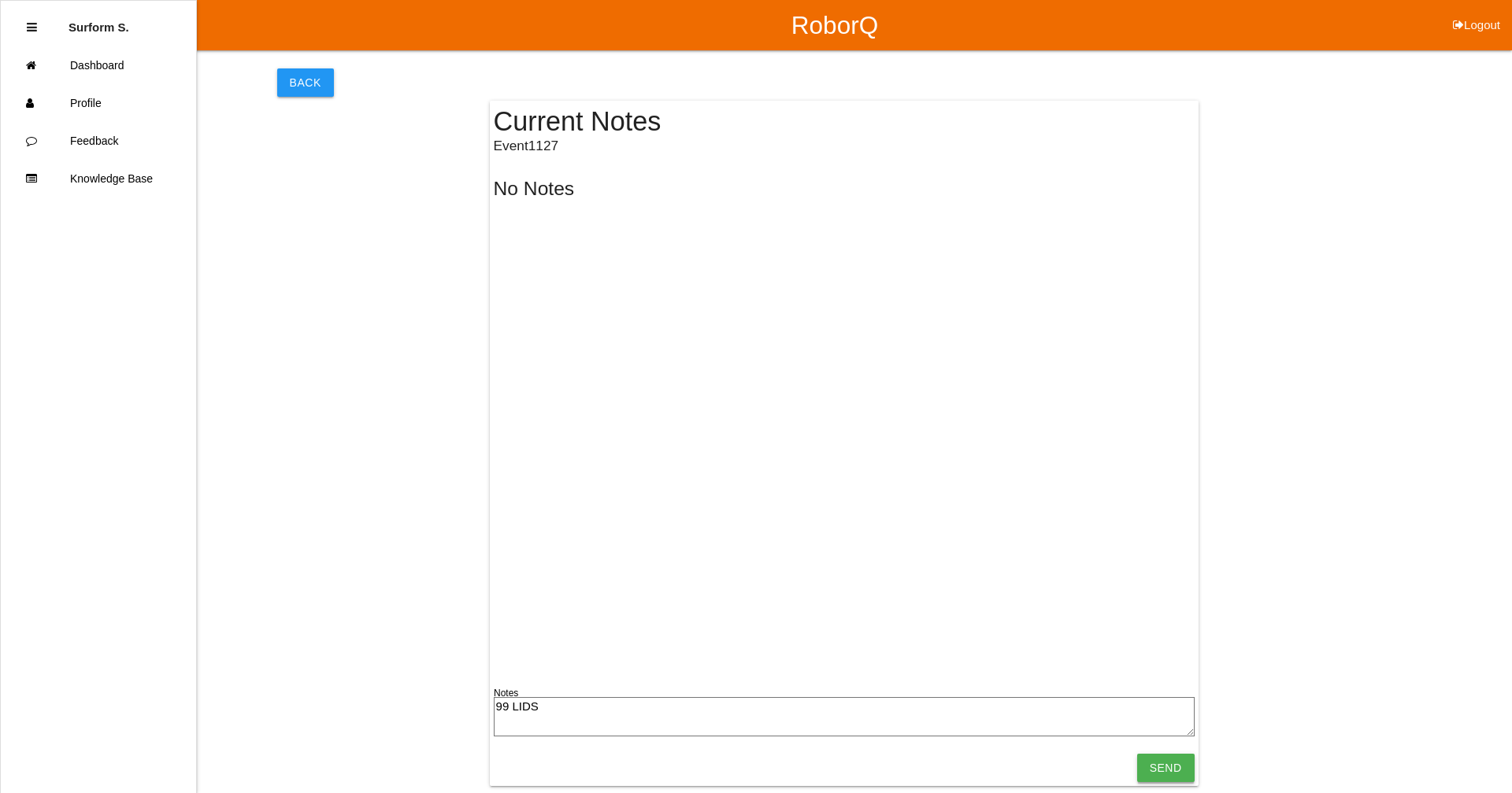
type textarea "99 LIDS"
click at [815, 600] on input "Send" at bounding box center [1166, 768] width 57 height 29
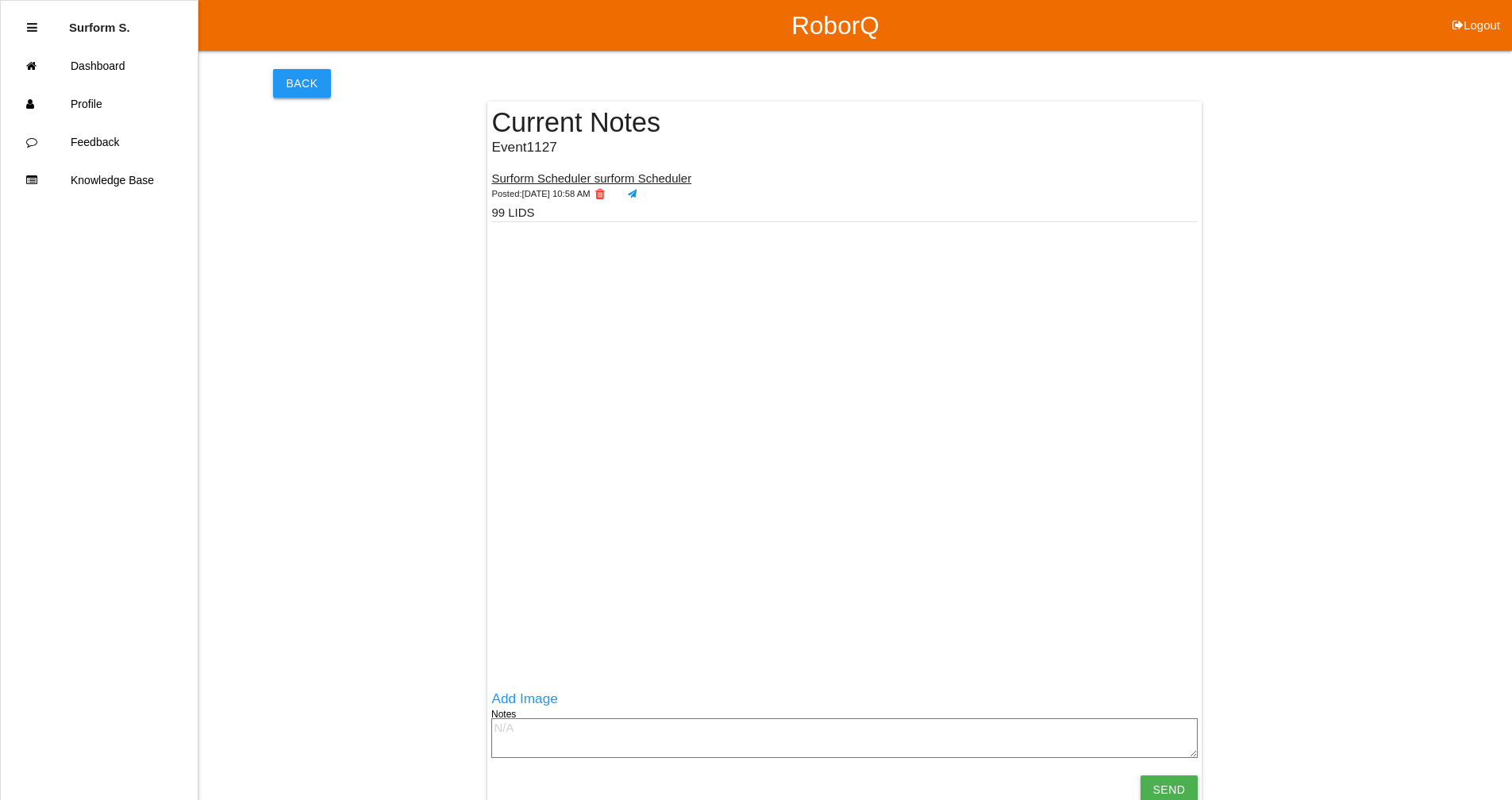
click at [305, 83] on button "Back" at bounding box center [301, 84] width 58 height 29
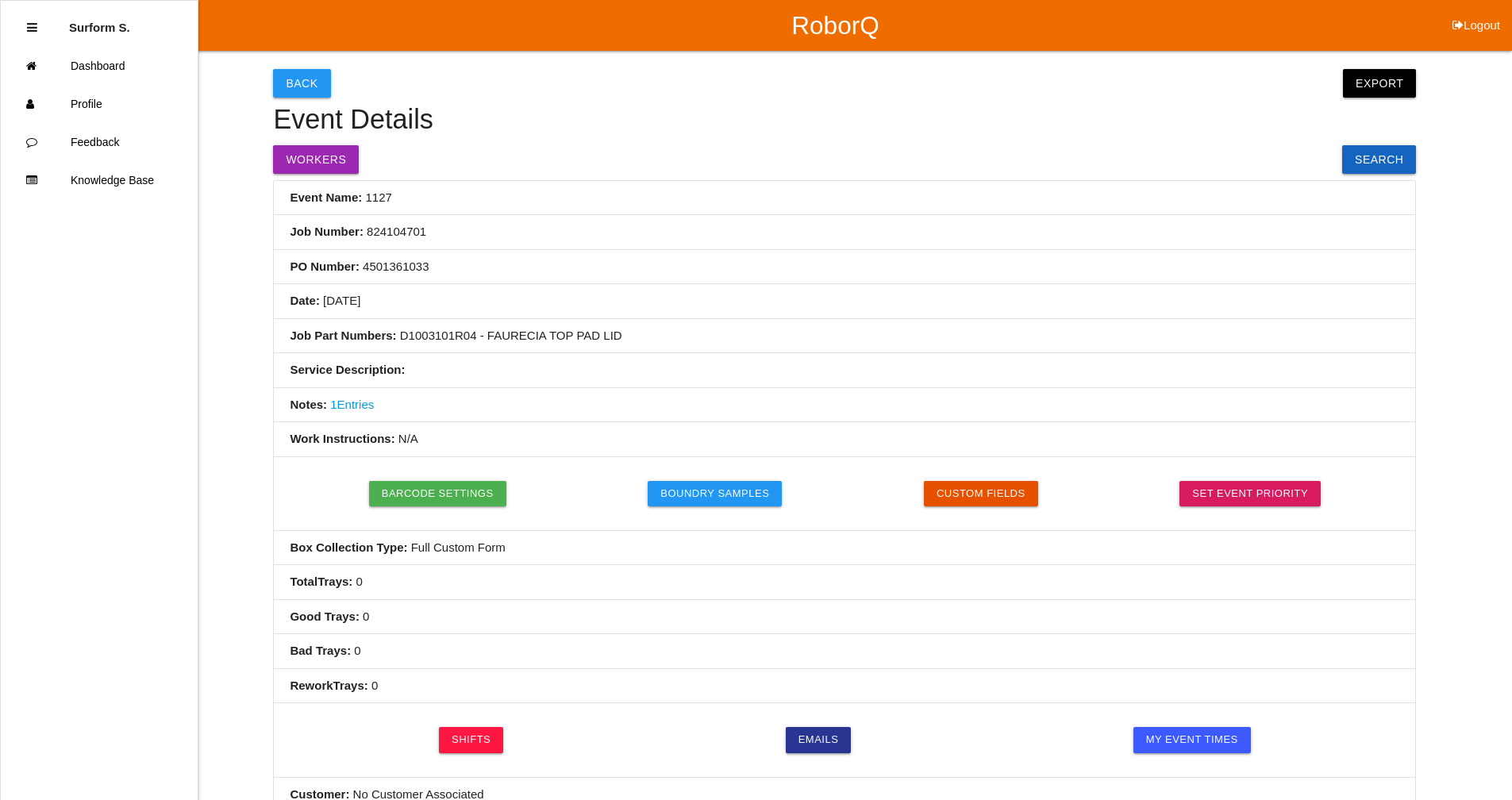
scroll to position [397, 0]
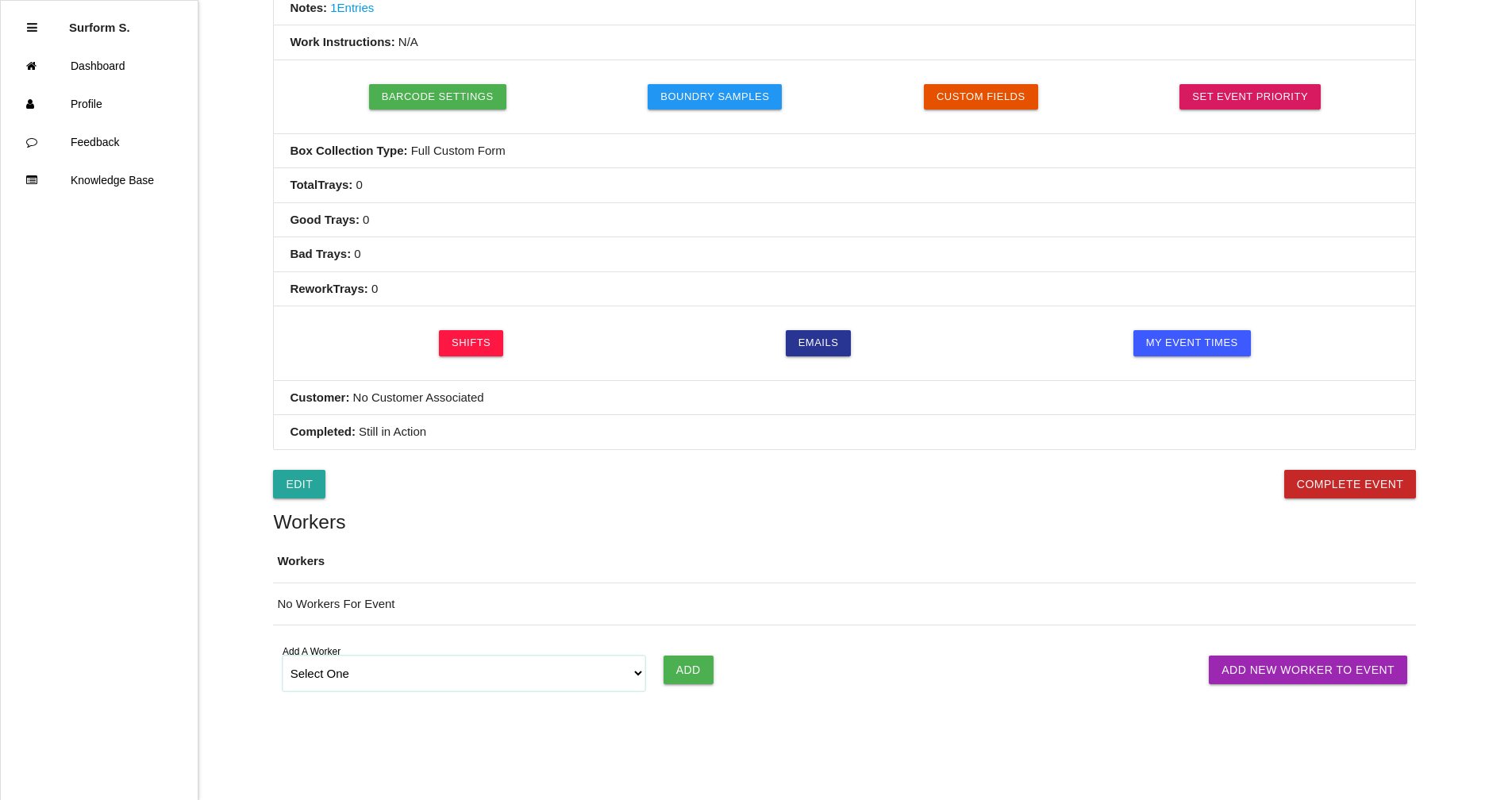
click at [353, 606] on select "Select One [PERSON_NAME] [PERSON_NAME] SF LAMCO SF ATM1 SF ATM2 SF MAAC" at bounding box center [464, 674] width 363 height 36
select select "6781344fb24b65000ec8f095"
click at [282, 606] on select "Select One [PERSON_NAME] [PERSON_NAME] SF LAMCO SF ATM1 SF ATM2 SF MAAC" at bounding box center [464, 674] width 363 height 36
click at [653, 606] on div "Select One [PERSON_NAME] [PERSON_NAME] SF LAMCO SF ATM1 SF ATM2 SF MAAC Add A W…" at bounding box center [844, 673] width 1142 height 59
click at [707, 606] on input "Add" at bounding box center [689, 670] width 50 height 29
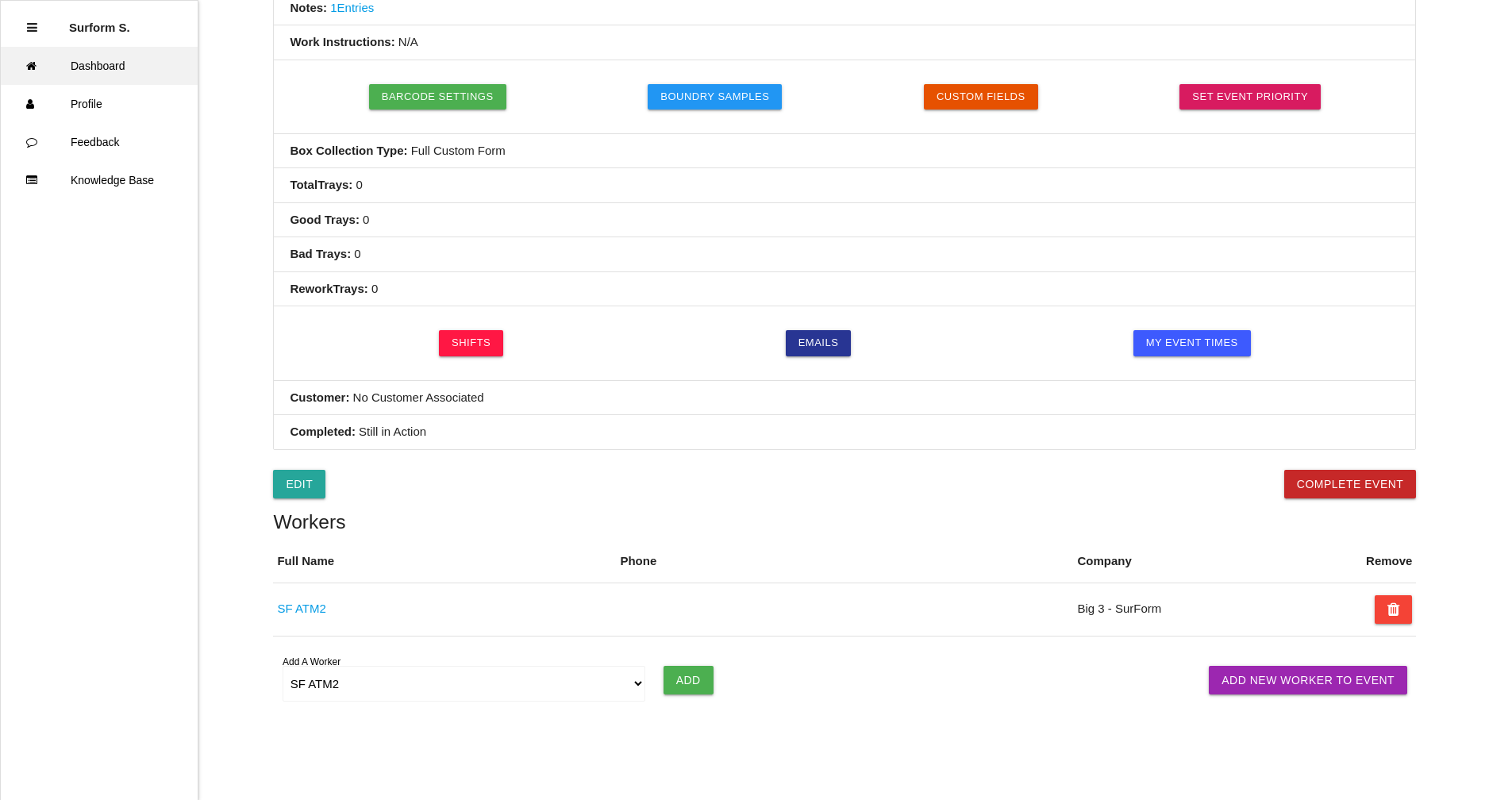
click at [104, 67] on link "Dashboard" at bounding box center [99, 66] width 197 height 38
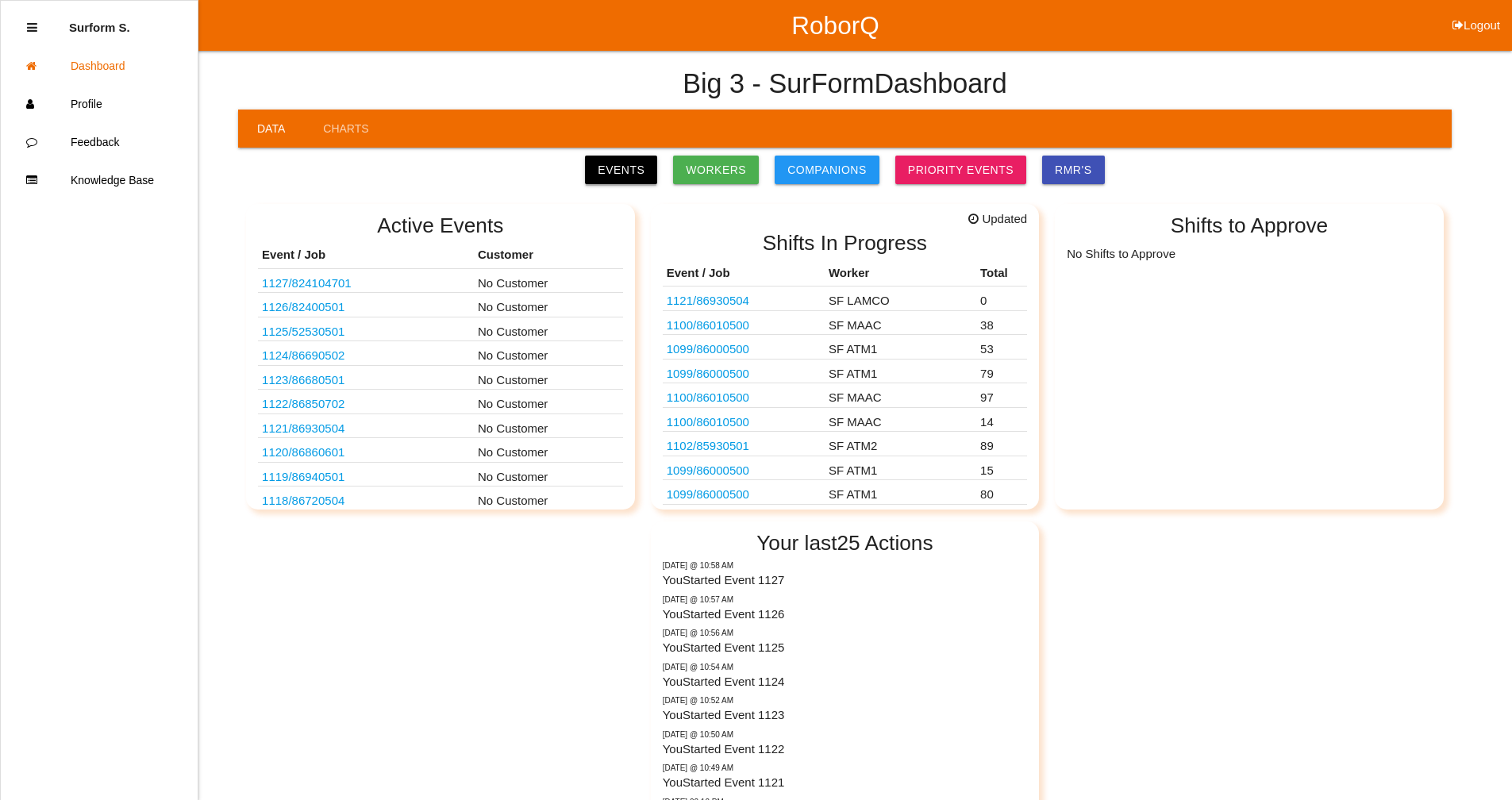
click at [635, 168] on link "Events" at bounding box center [621, 170] width 72 height 29
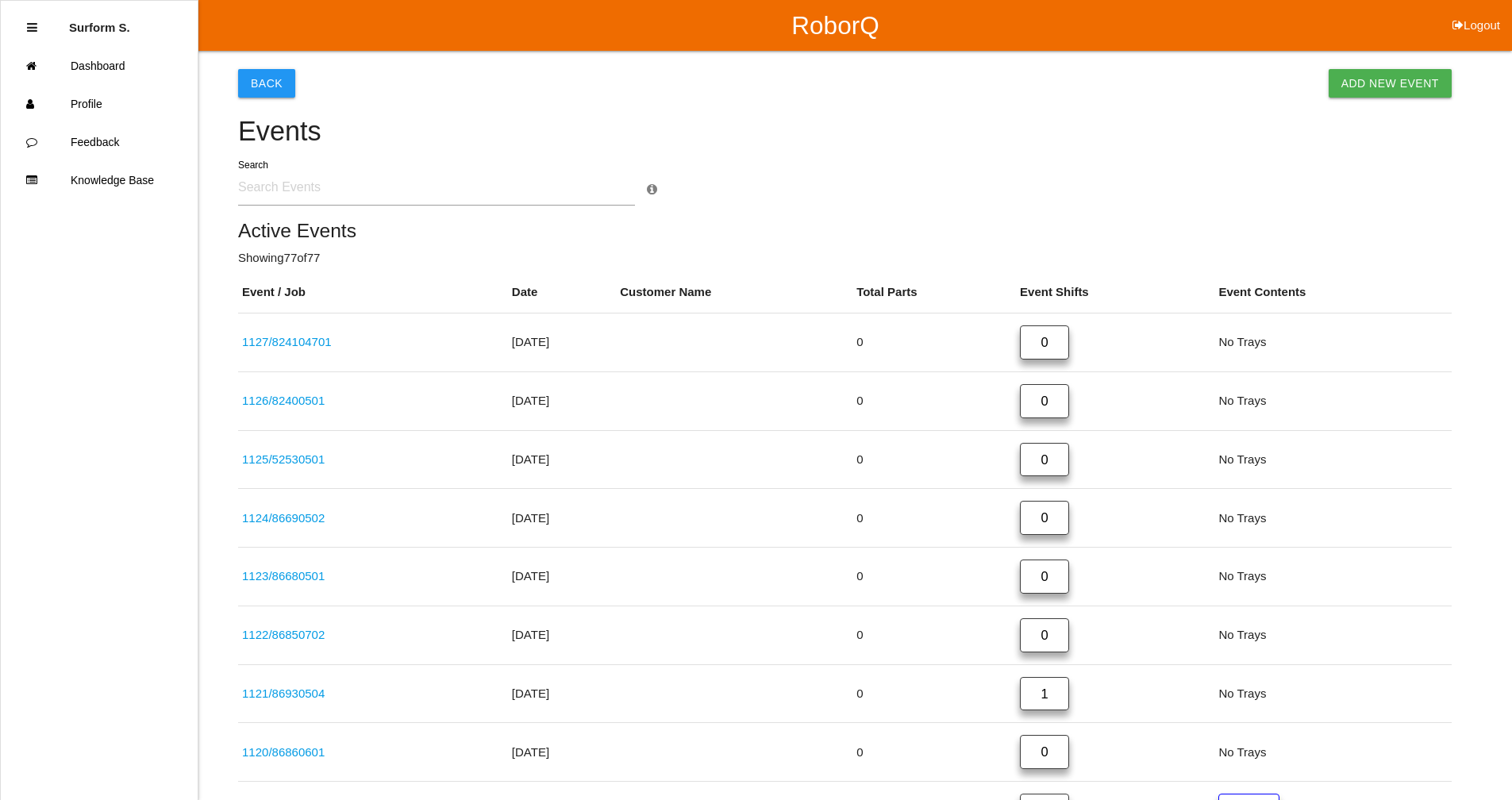
click at [372, 196] on input "text" at bounding box center [436, 187] width 397 height 37
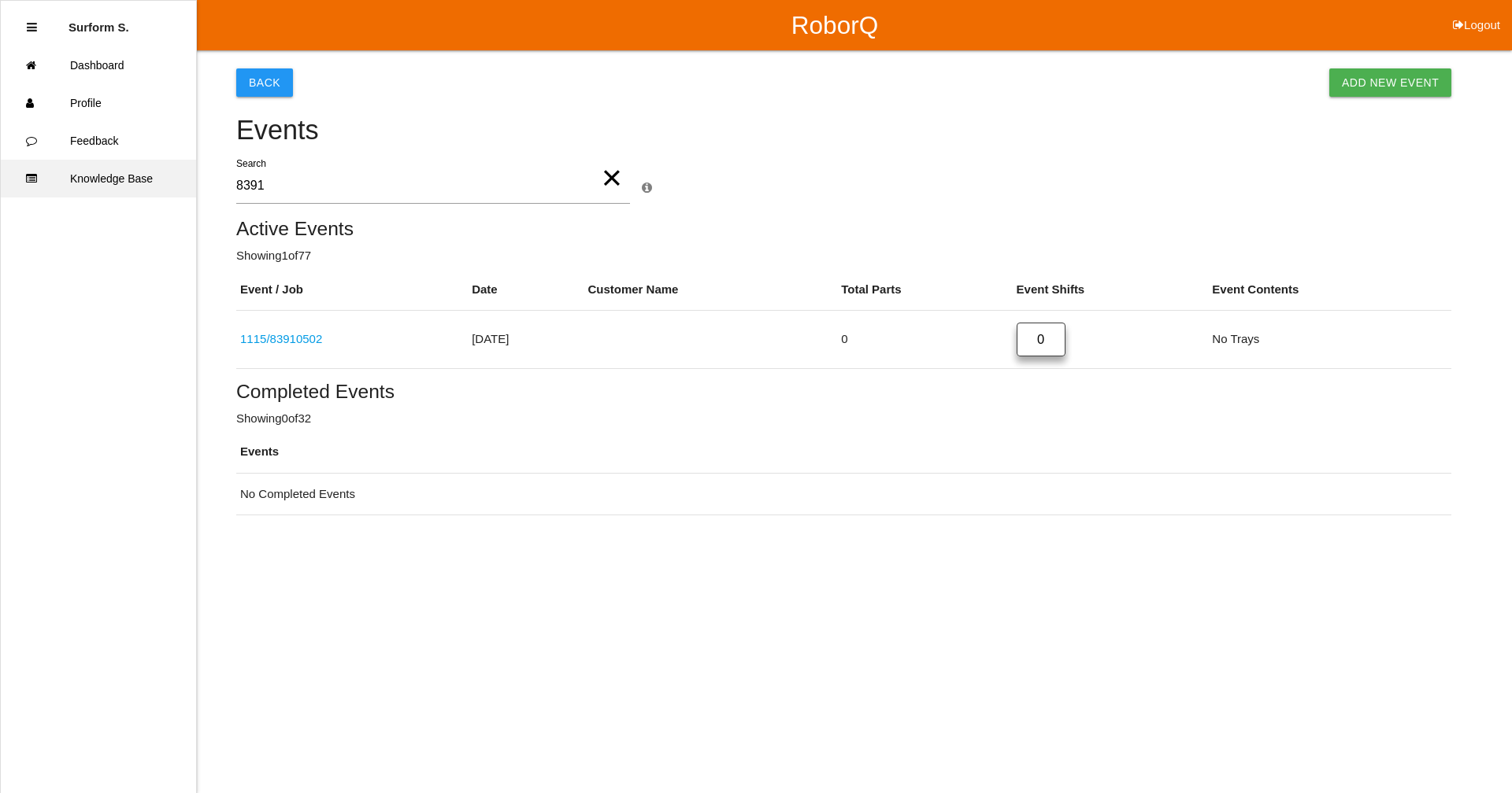
click at [117, 181] on div "RoborQ Logout Surform S. Dashboard Profile Feedback Knowledge Base Back Add New…" at bounding box center [756, 258] width 1512 height 516
type input "8702"
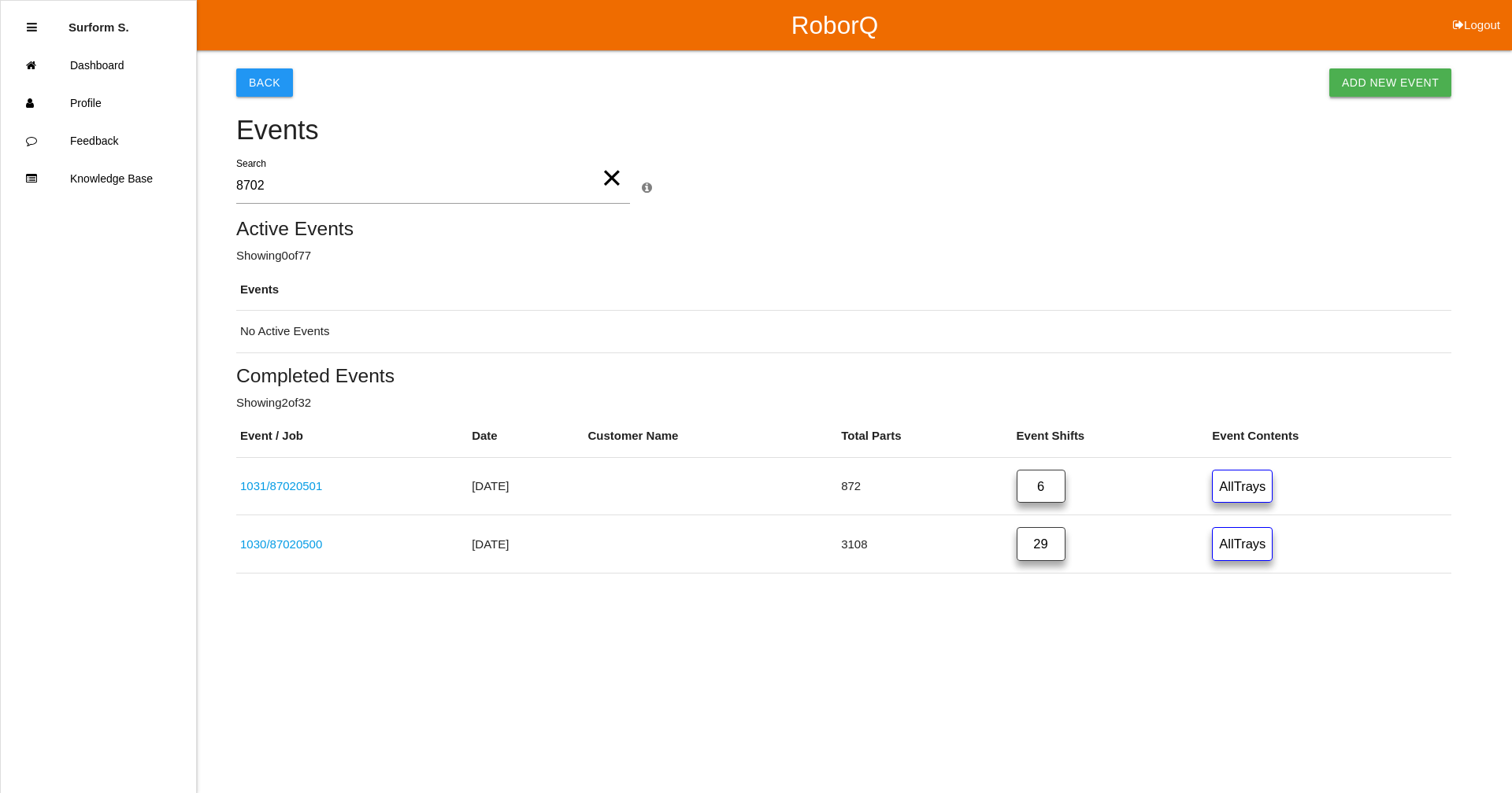
click at [815, 87] on link "Add New Event" at bounding box center [1390, 83] width 122 height 29
select select "notRequired"
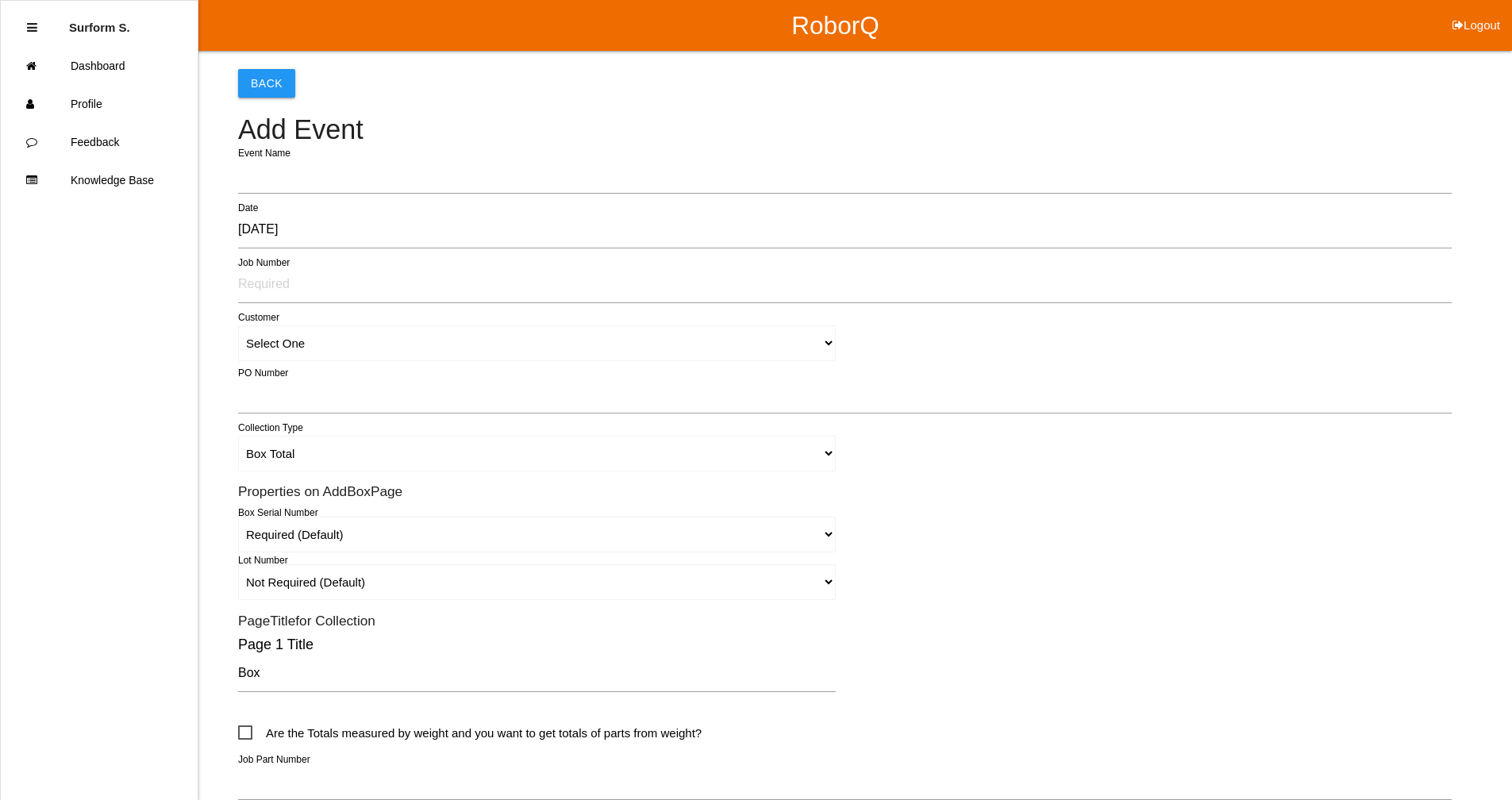
type input "1128"
type input "Surform Scheduler surform Scheduler"
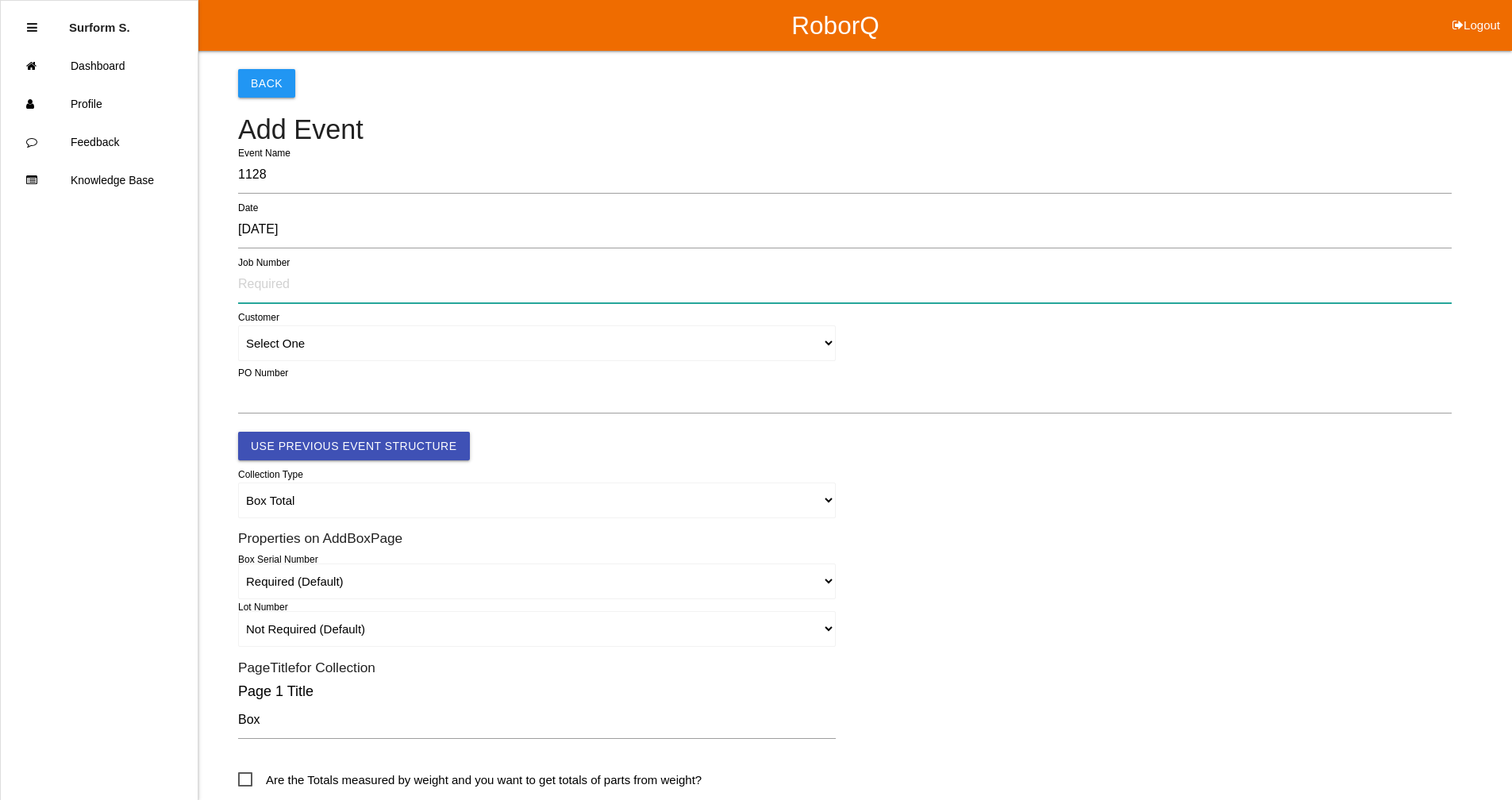
click at [273, 283] on input "text" at bounding box center [845, 284] width 1213 height 37
type input "87020502"
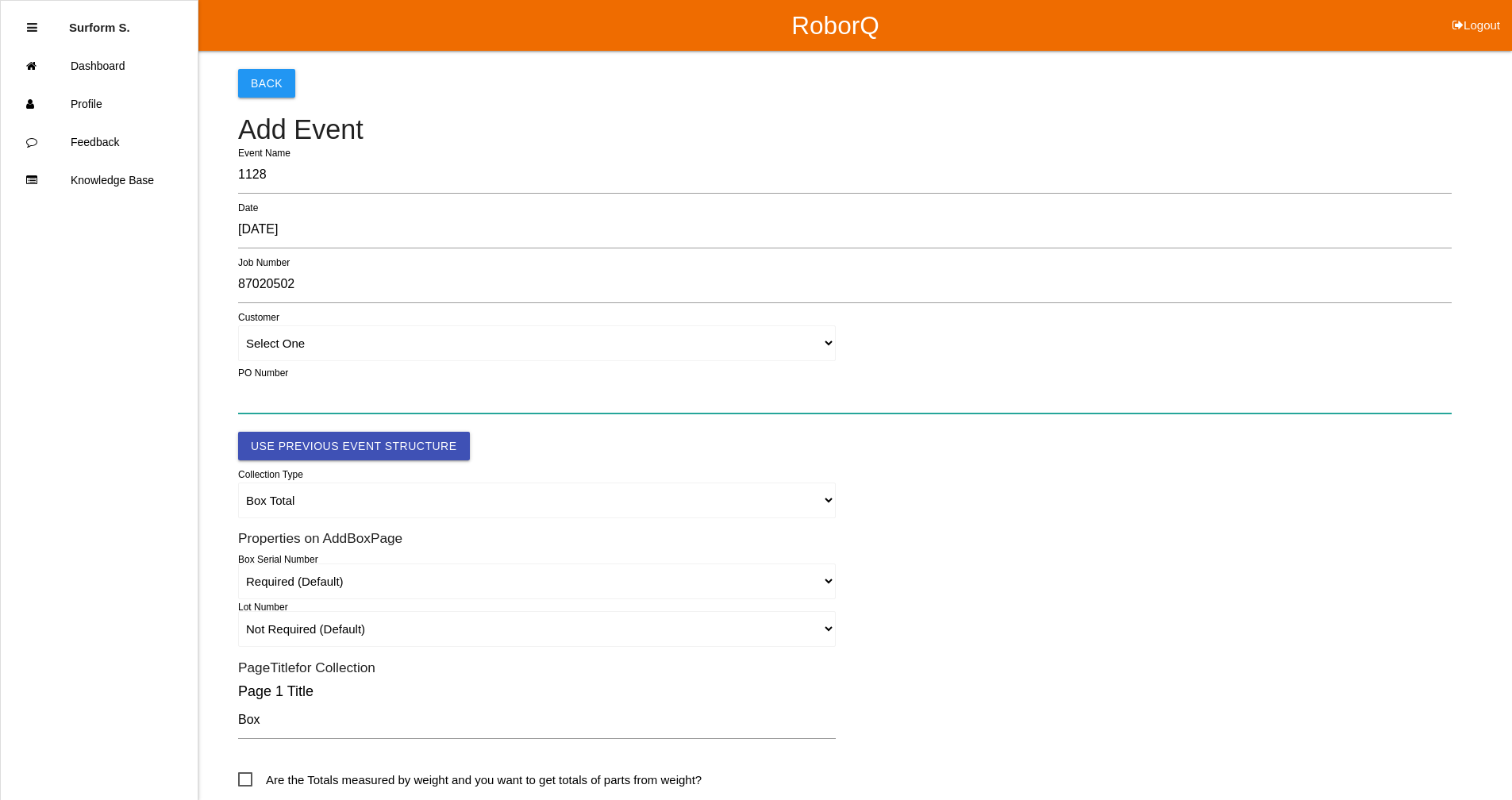
click at [269, 393] on input "text" at bounding box center [845, 395] width 1213 height 37
paste input "MX006139"
type input "MX006139"
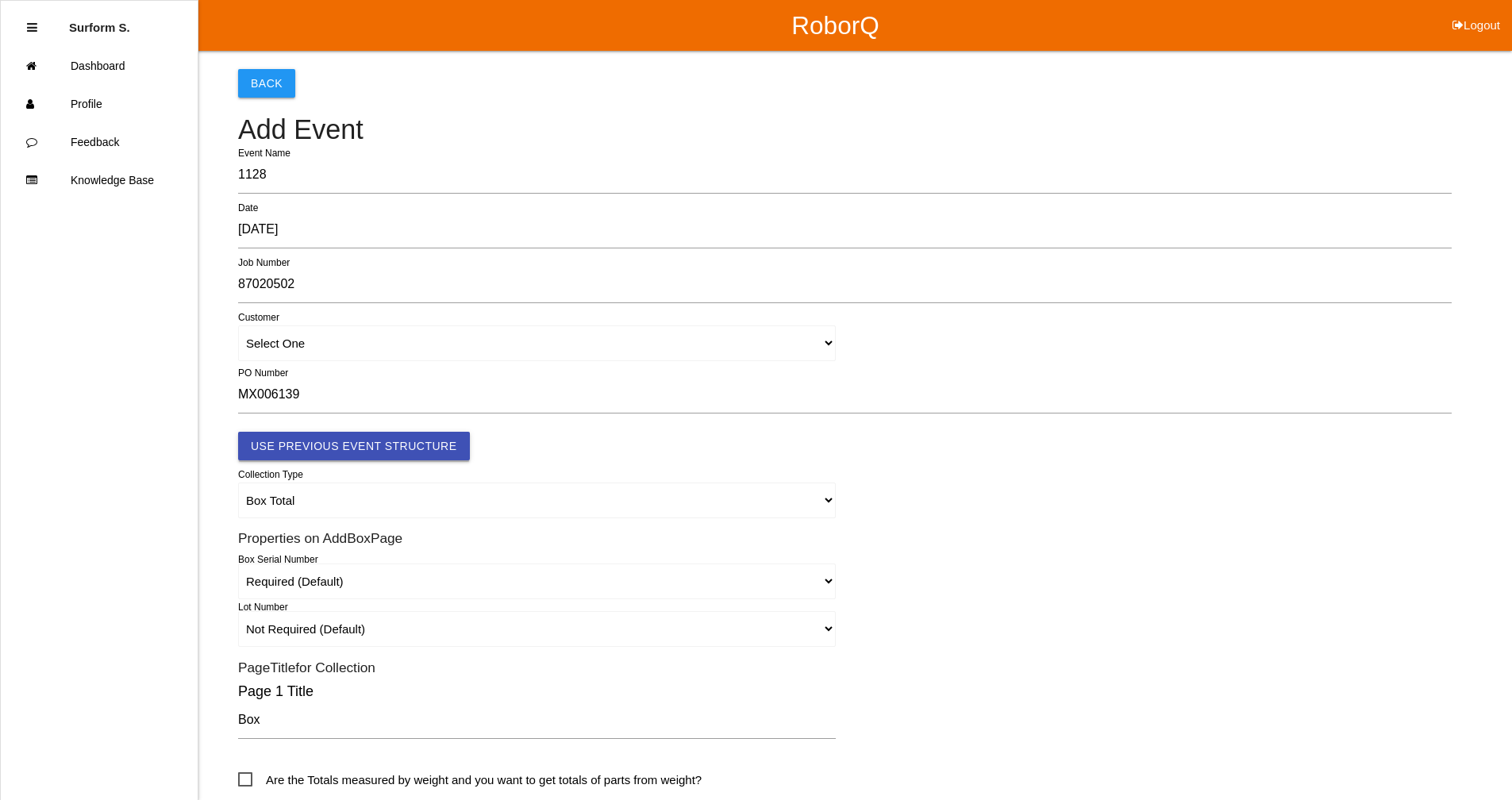
click at [371, 441] on button "Use Previous Event Structure" at bounding box center [354, 446] width 232 height 29
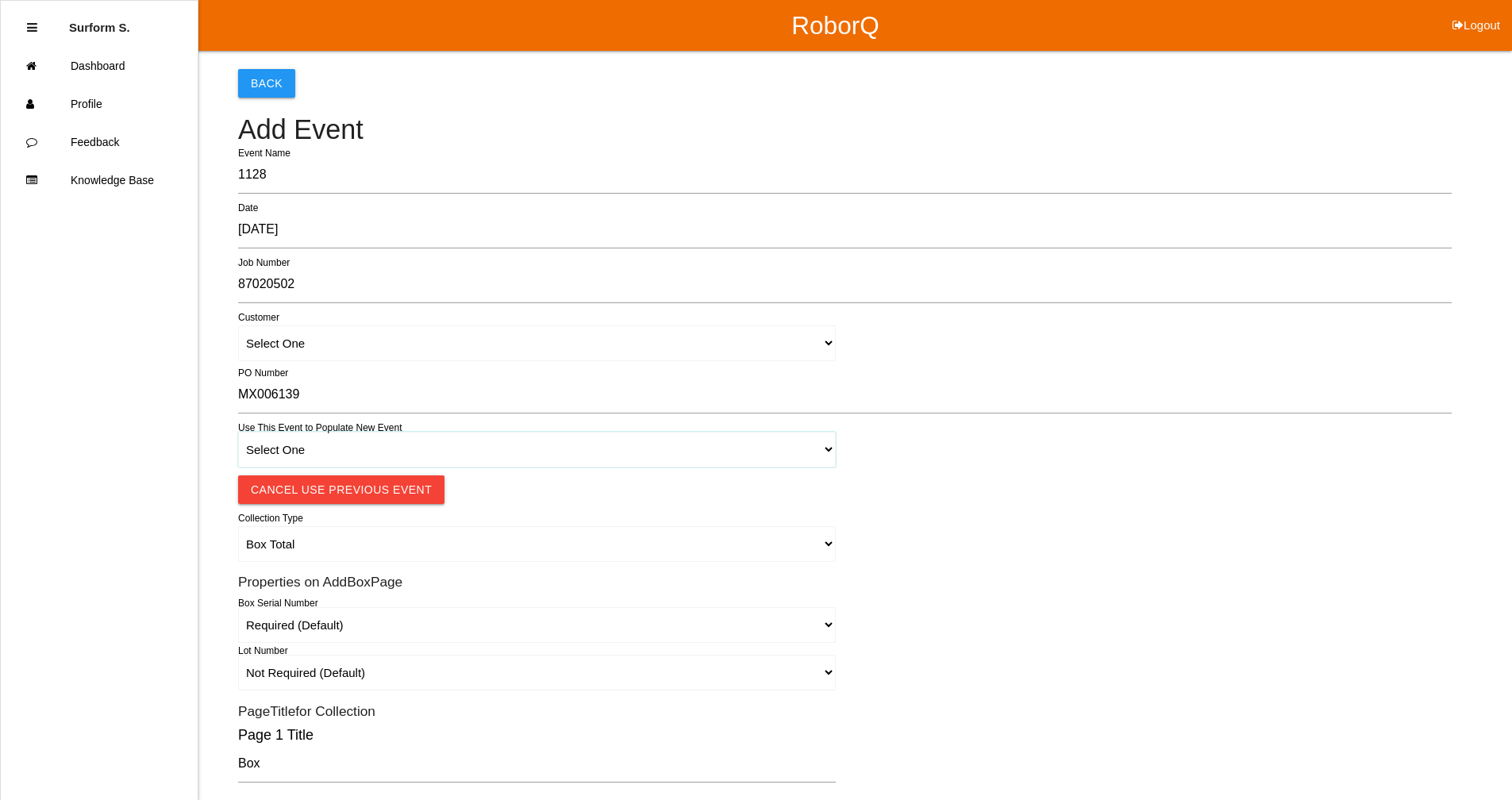
click at [343, 451] on select "Select One 1018 4 - Distinct Barcodes - Not Matching 1015 4 - Matching Barcodes…" at bounding box center [537, 450] width 597 height 36
select select "67b36e330018c9000e463086"
click at [238, 432] on select "Select One 1018 4 - Distinct Barcodes - Not Matching 1015 4 - Matching Barcodes…" at bounding box center [537, 450] width 597 height 36
select select "autoSingle"
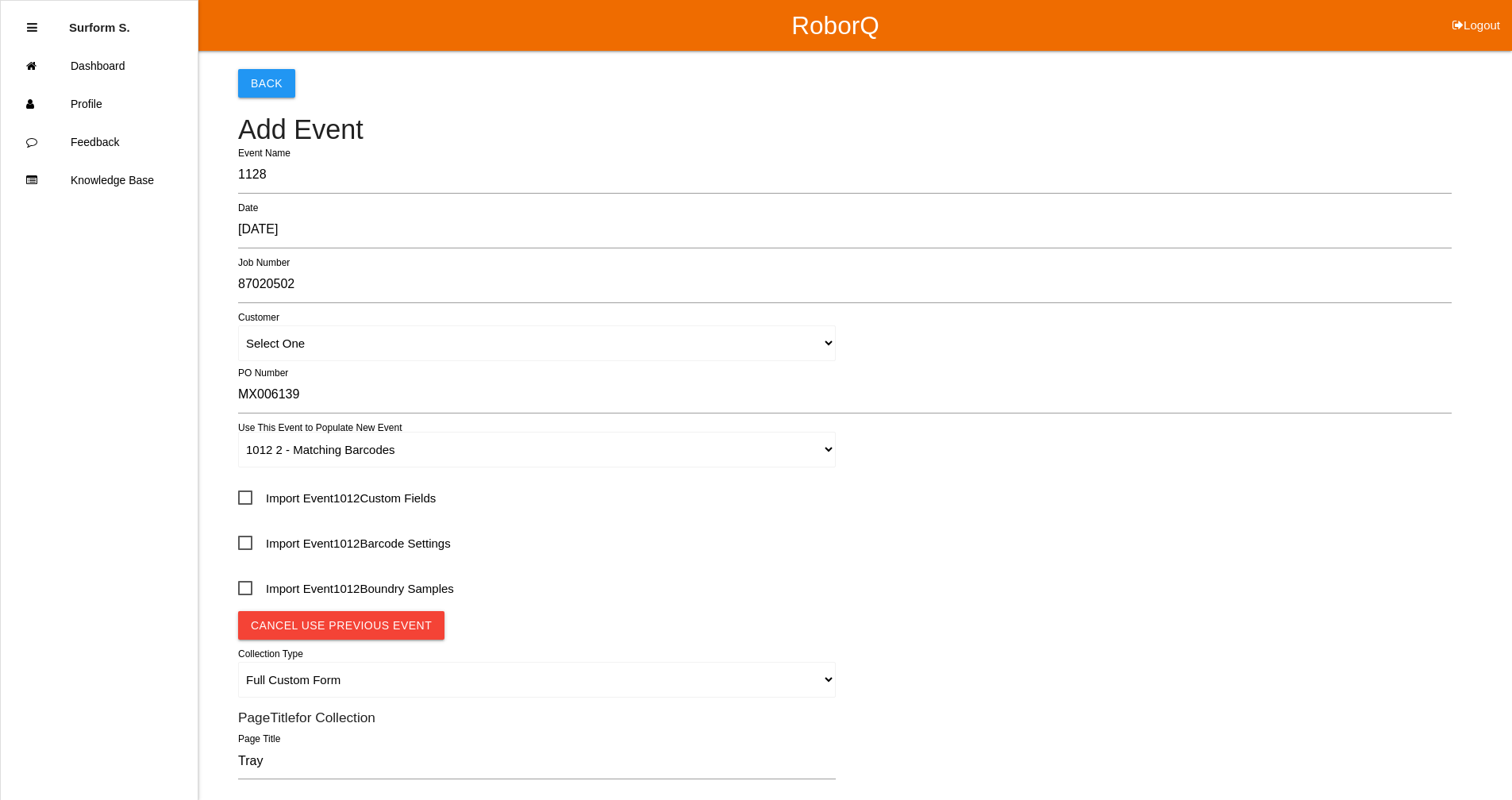
click at [415, 500] on span "Import Event 1012 Custom Fields" at bounding box center [337, 499] width 198 height 20
click at [248, 498] on input "Import Event 1012 Custom Fields" at bounding box center [243, 492] width 10 height 10
checkbox input "true"
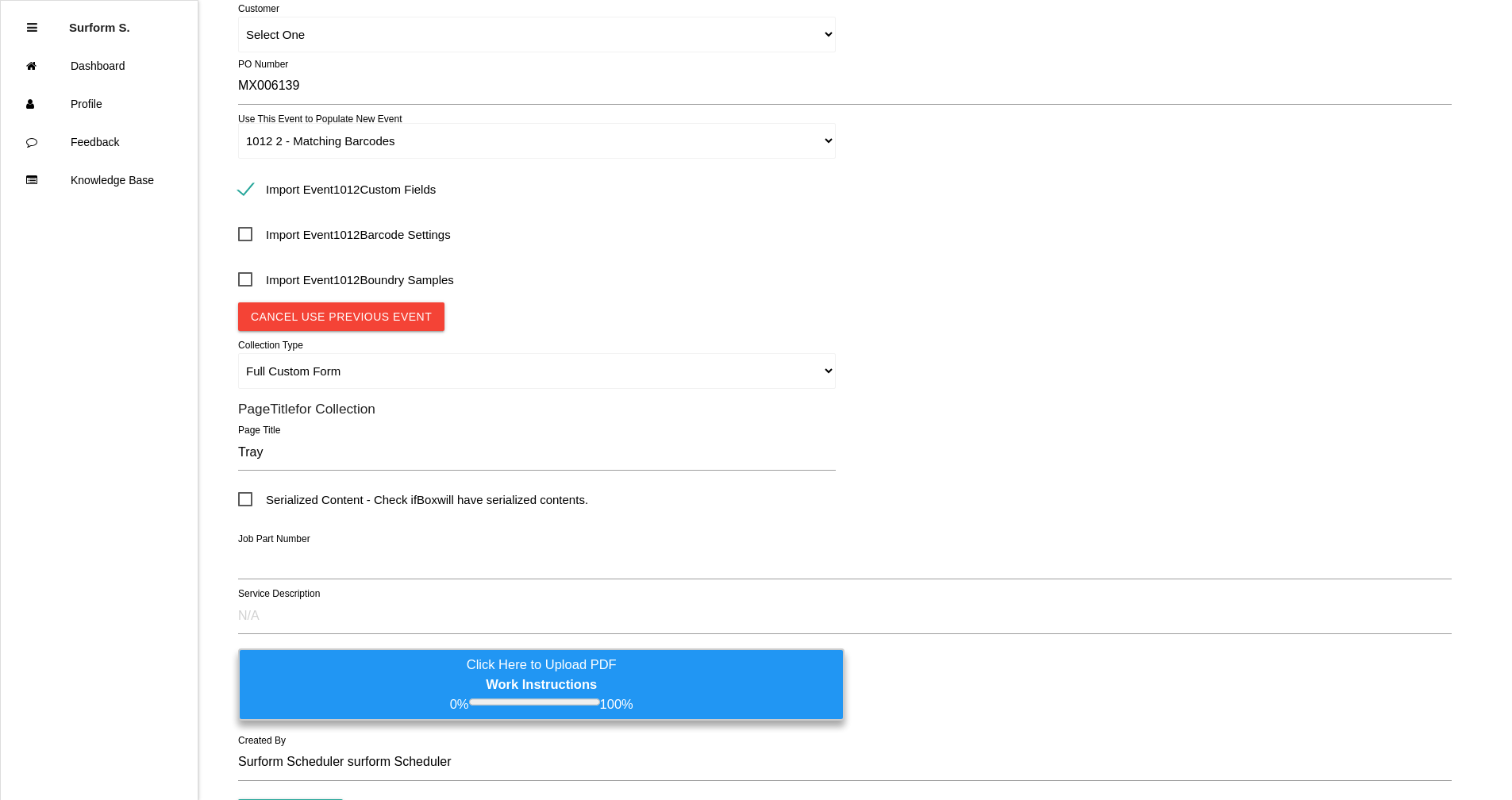
scroll to position [397, 0]
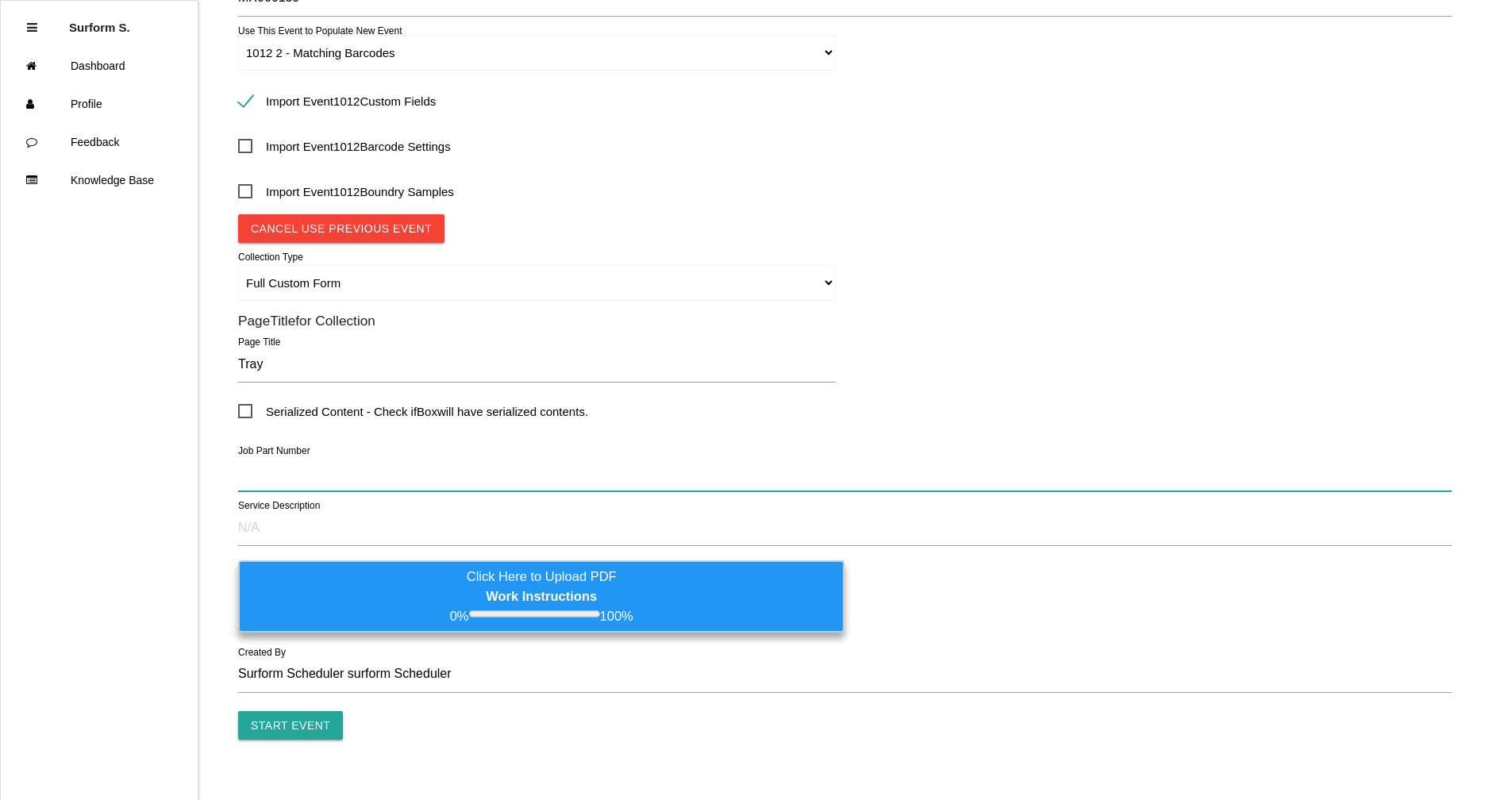
click at [379, 462] on input "text" at bounding box center [845, 472] width 1213 height 37
paste input "HONDA T90X"
type input "HONDA T90X"
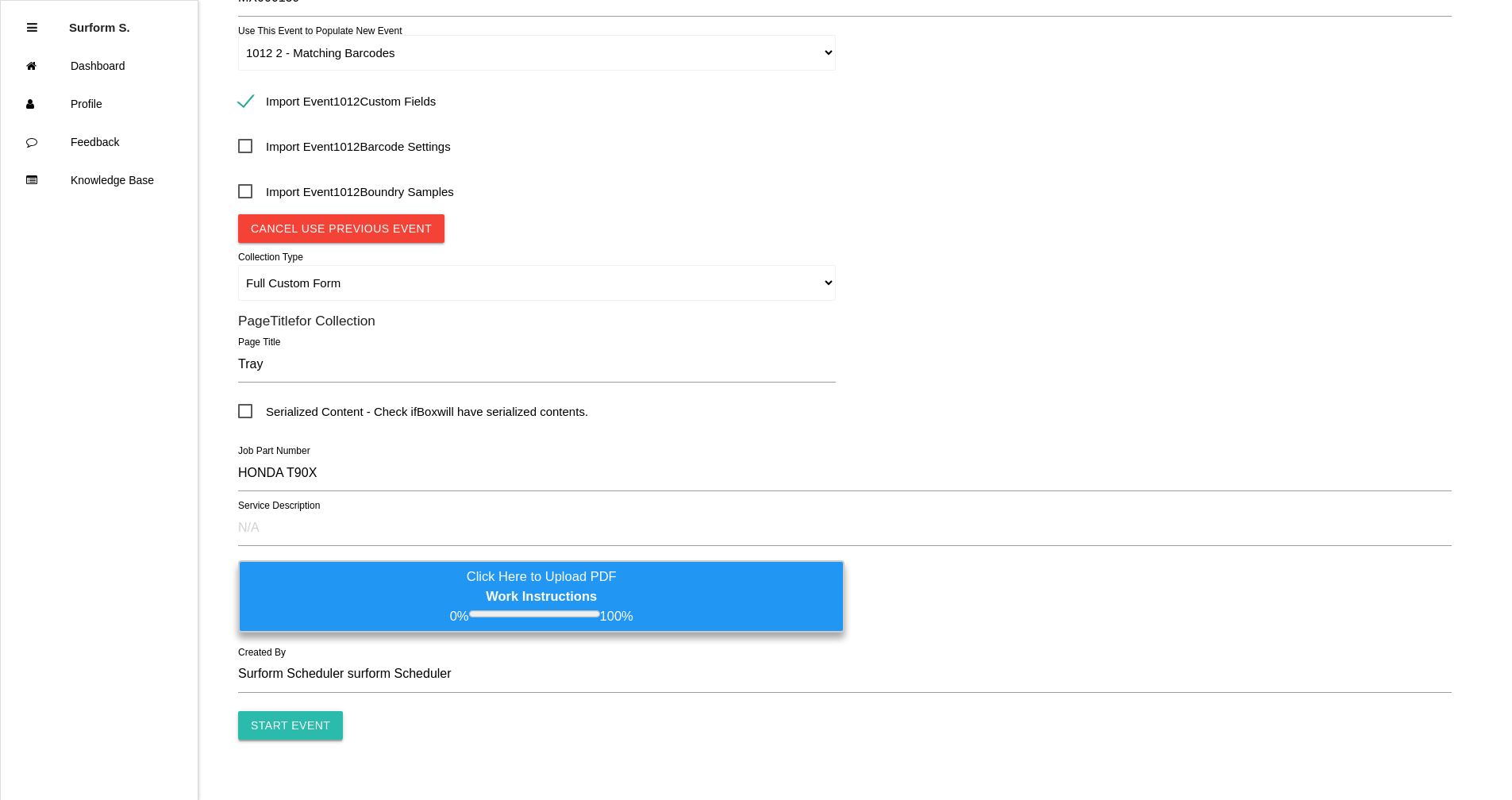
click at [314, 606] on input "Start Event" at bounding box center [291, 725] width 104 height 29
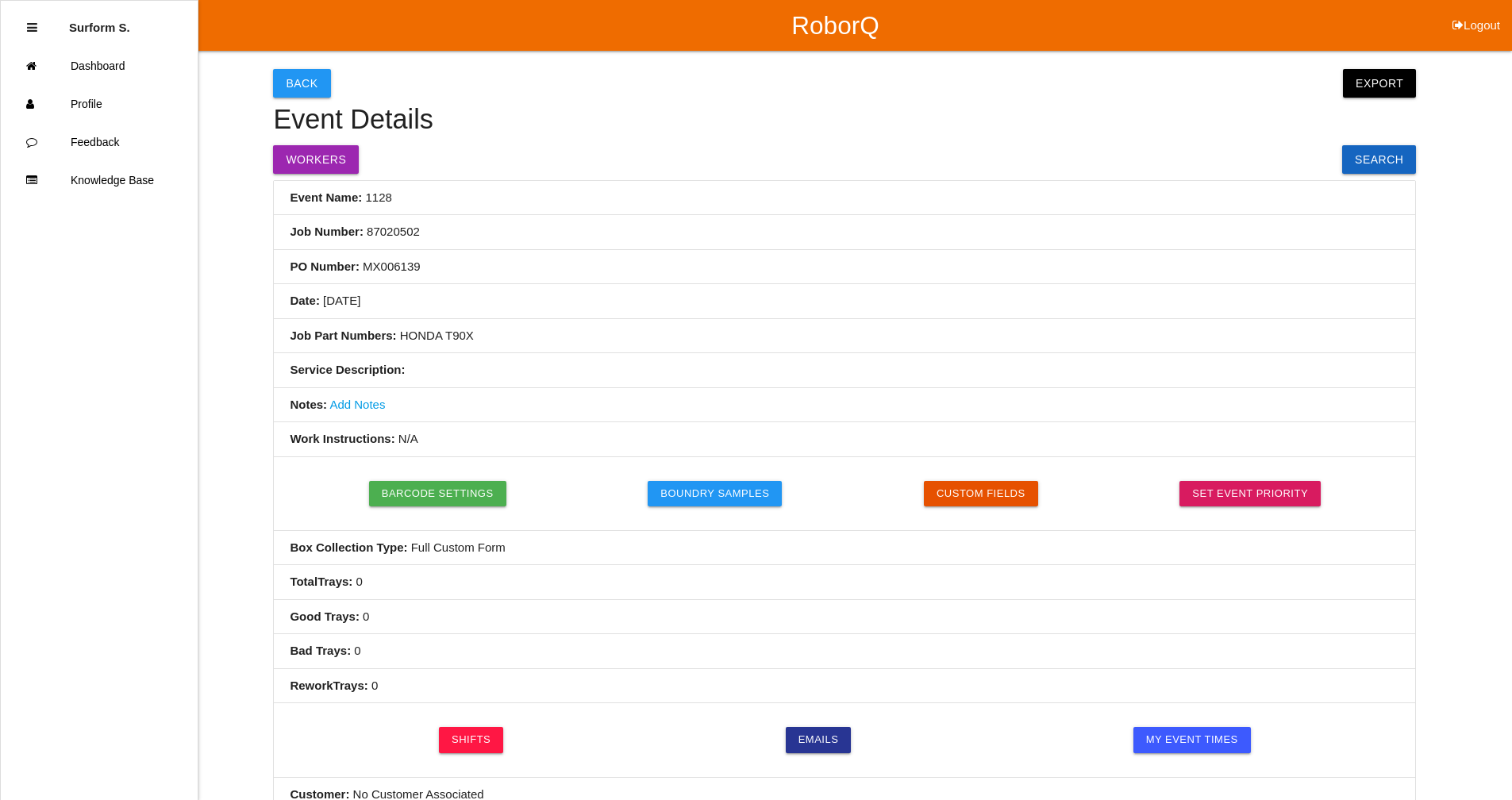
click at [374, 402] on link "Add Notes" at bounding box center [357, 404] width 56 height 13
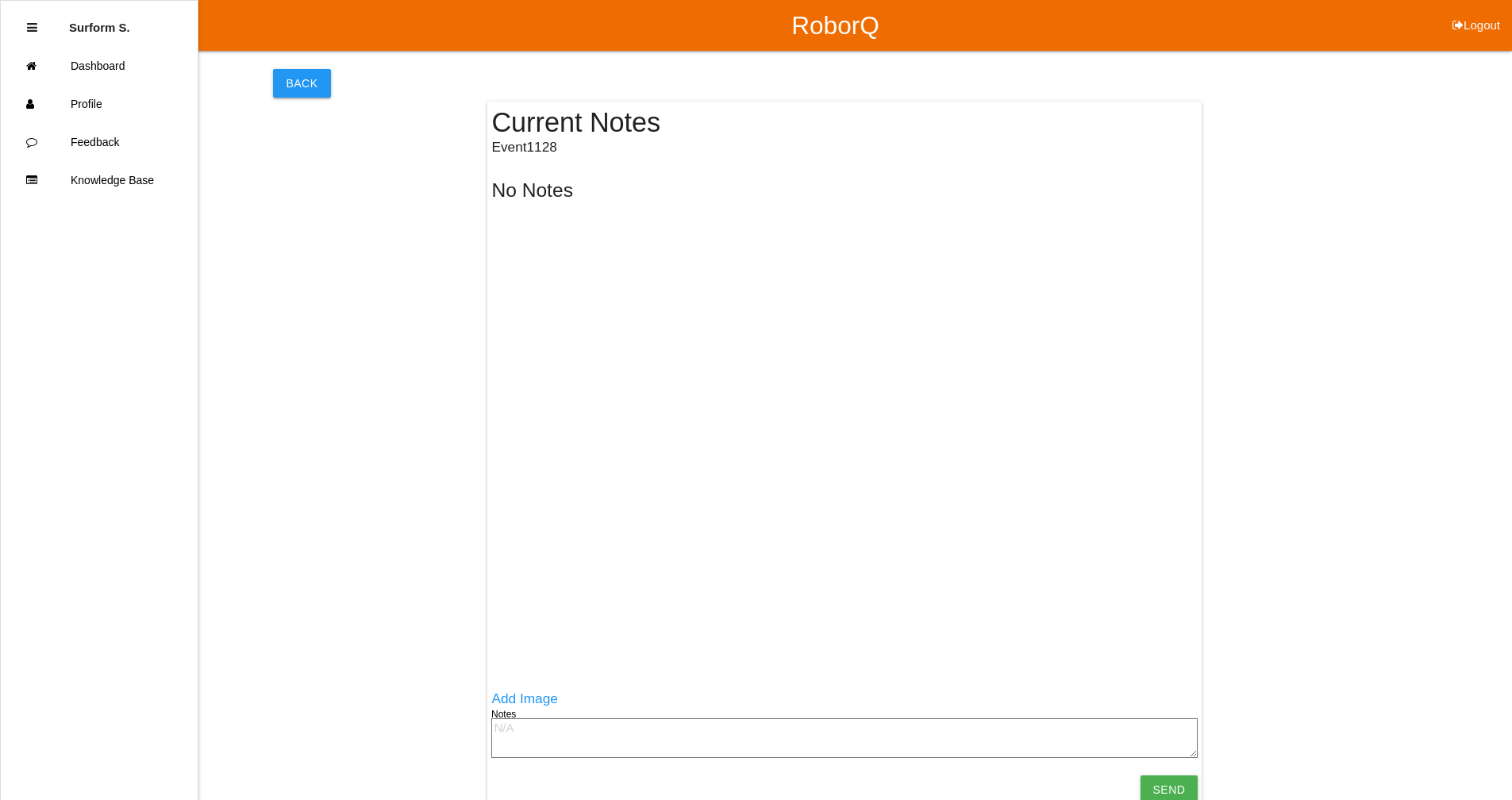
click at [510, 606] on textarea at bounding box center [844, 738] width 706 height 40
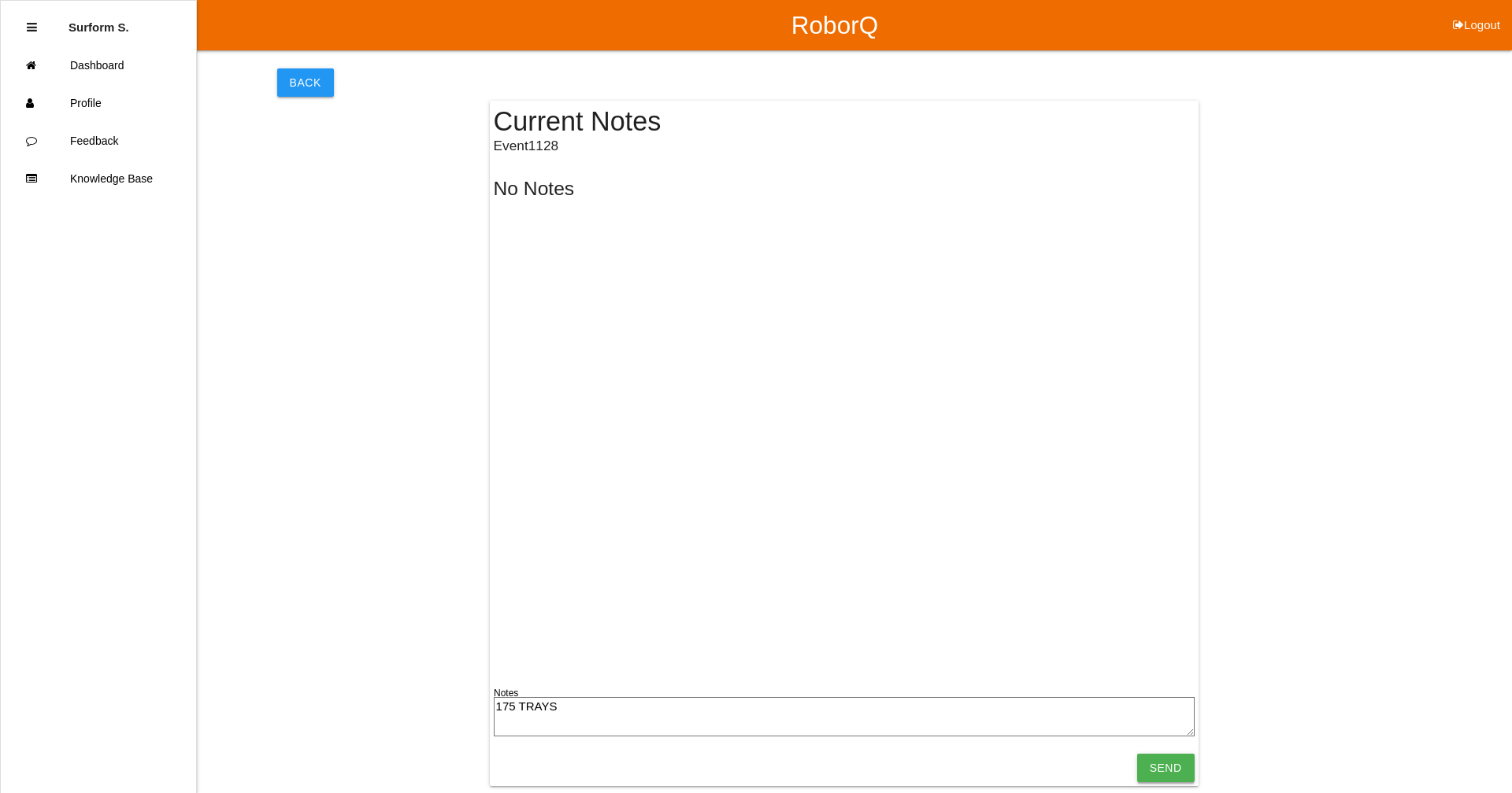
type textarea "175 TRAYS"
drag, startPoint x: 1179, startPoint y: 772, endPoint x: 1108, endPoint y: 753, distance: 73.5
click at [815, 600] on input "Send" at bounding box center [1166, 768] width 57 height 29
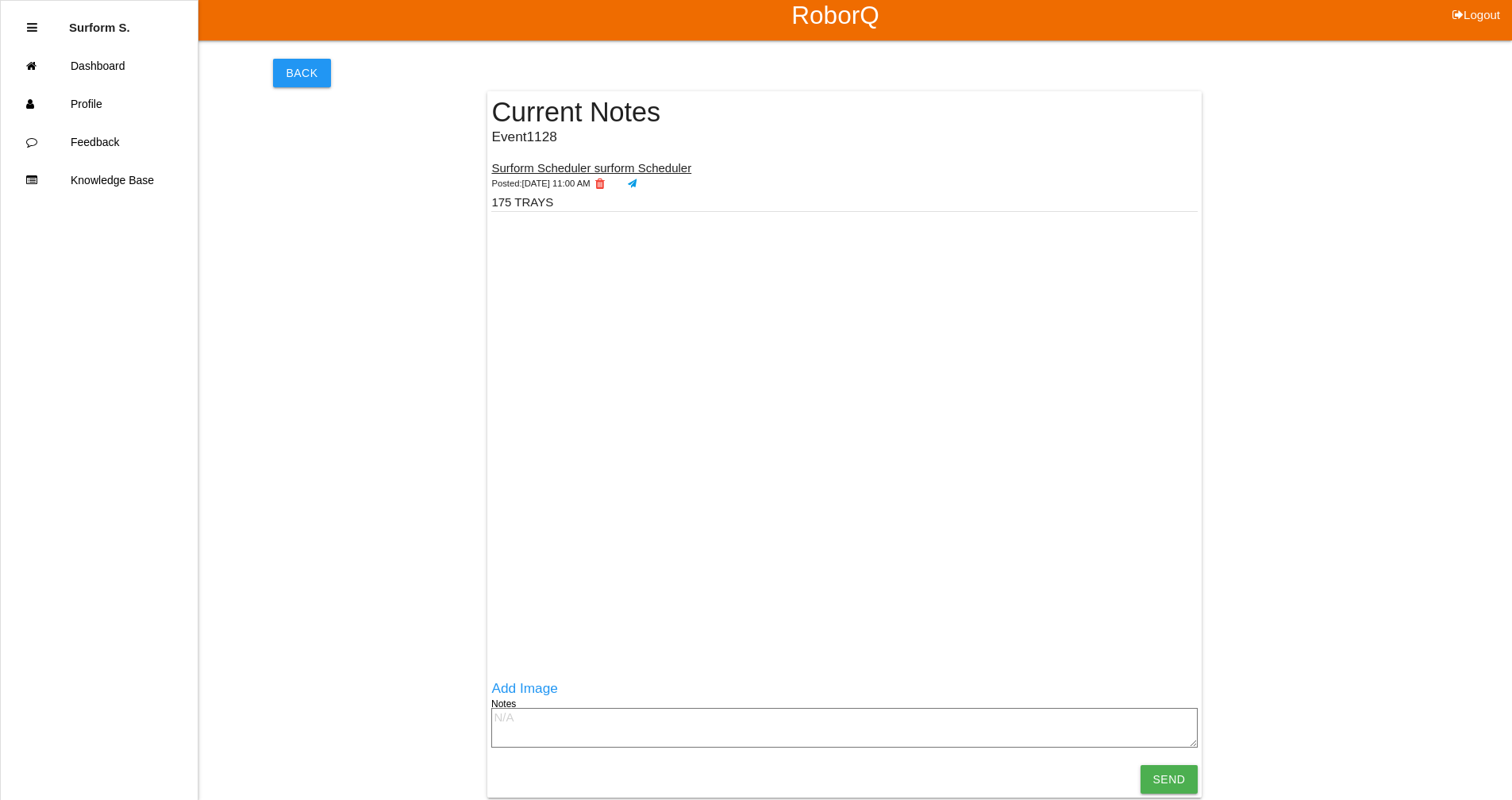
scroll to position [15, 0]
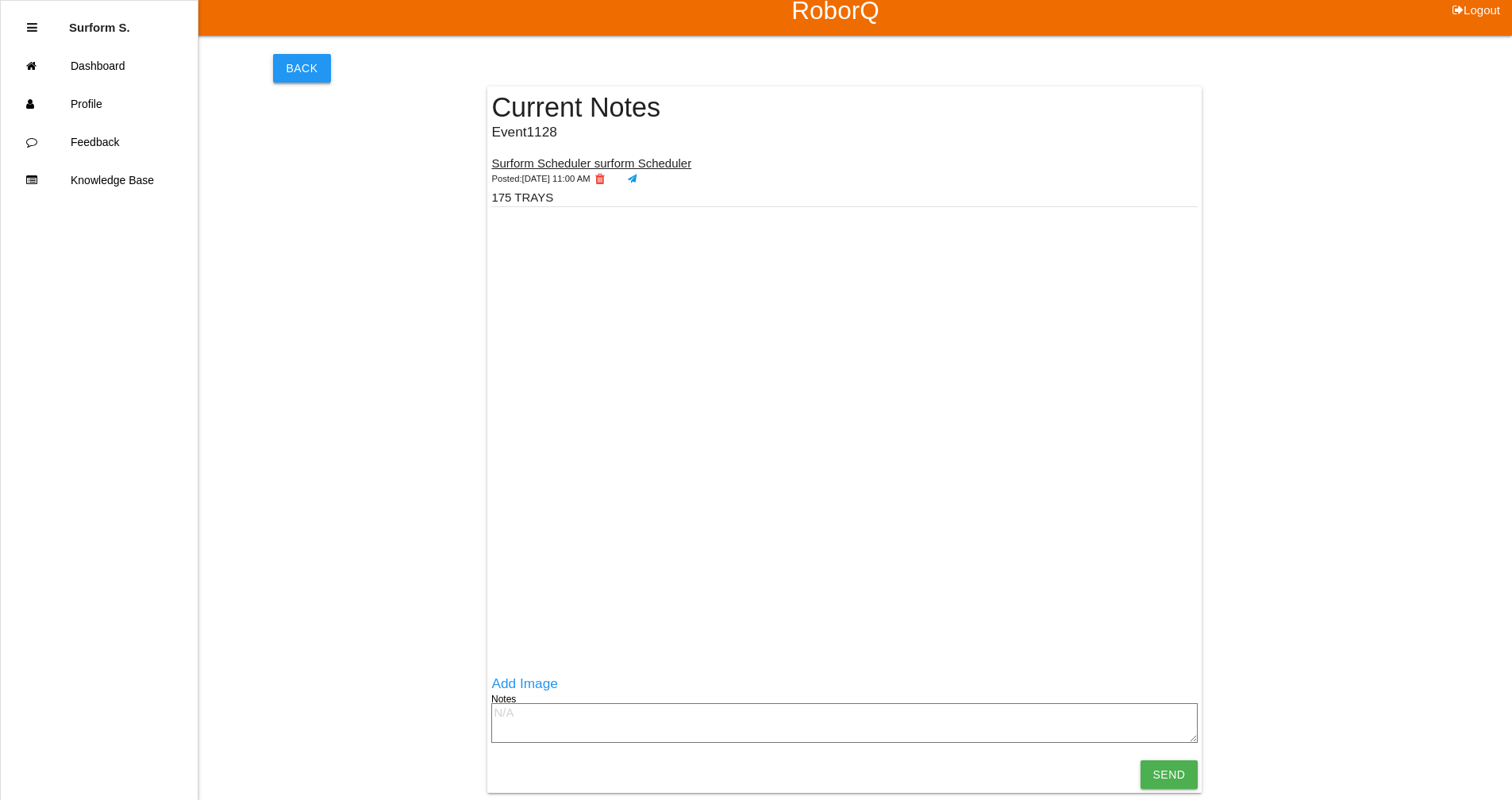
click at [316, 71] on button "Back" at bounding box center [301, 68] width 58 height 29
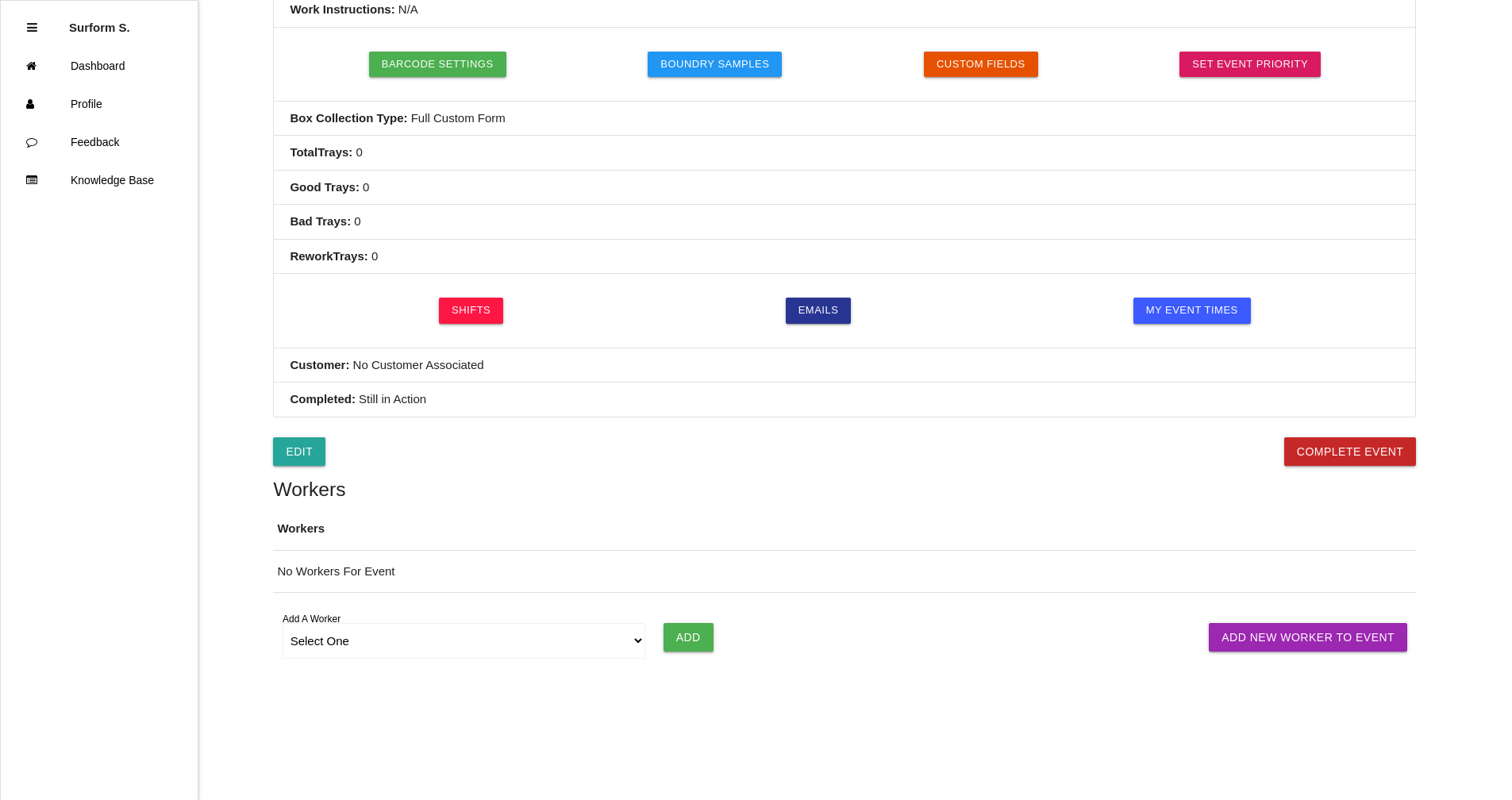
scroll to position [431, 0]
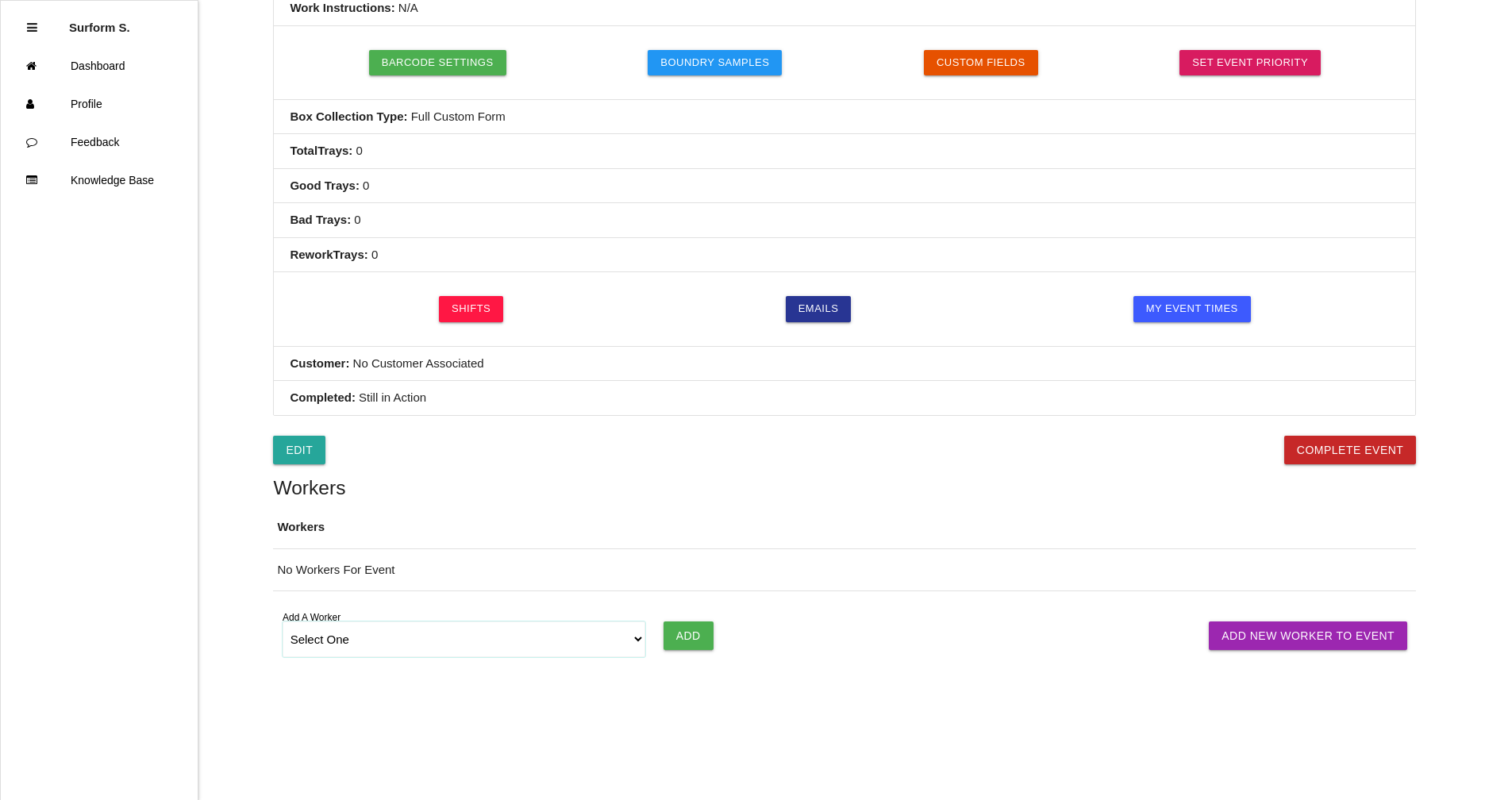
click at [387, 606] on select "Select One [PERSON_NAME] [PERSON_NAME] SF LAMCO SF ATM1 SF ATM2 SF MAAC" at bounding box center [464, 640] width 363 height 36
select select "678133d4ea4d1b000ec5d6e8"
click at [282, 606] on select "Select One [PERSON_NAME] [PERSON_NAME] SF LAMCO SF ATM1 SF ATM2 SF MAAC" at bounding box center [464, 640] width 363 height 36
click at [684, 606] on input "Add" at bounding box center [689, 636] width 50 height 29
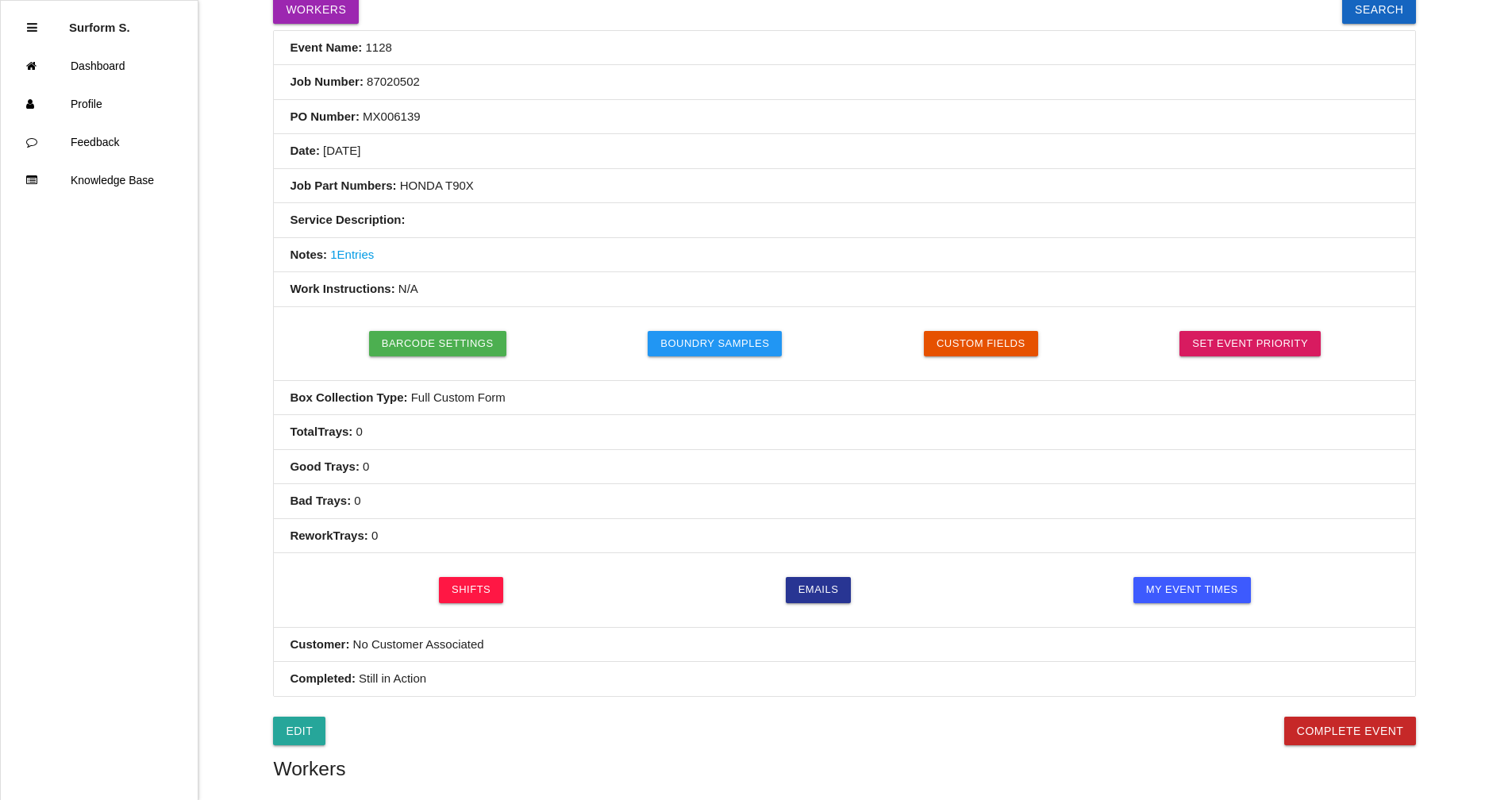
scroll to position [0, 0]
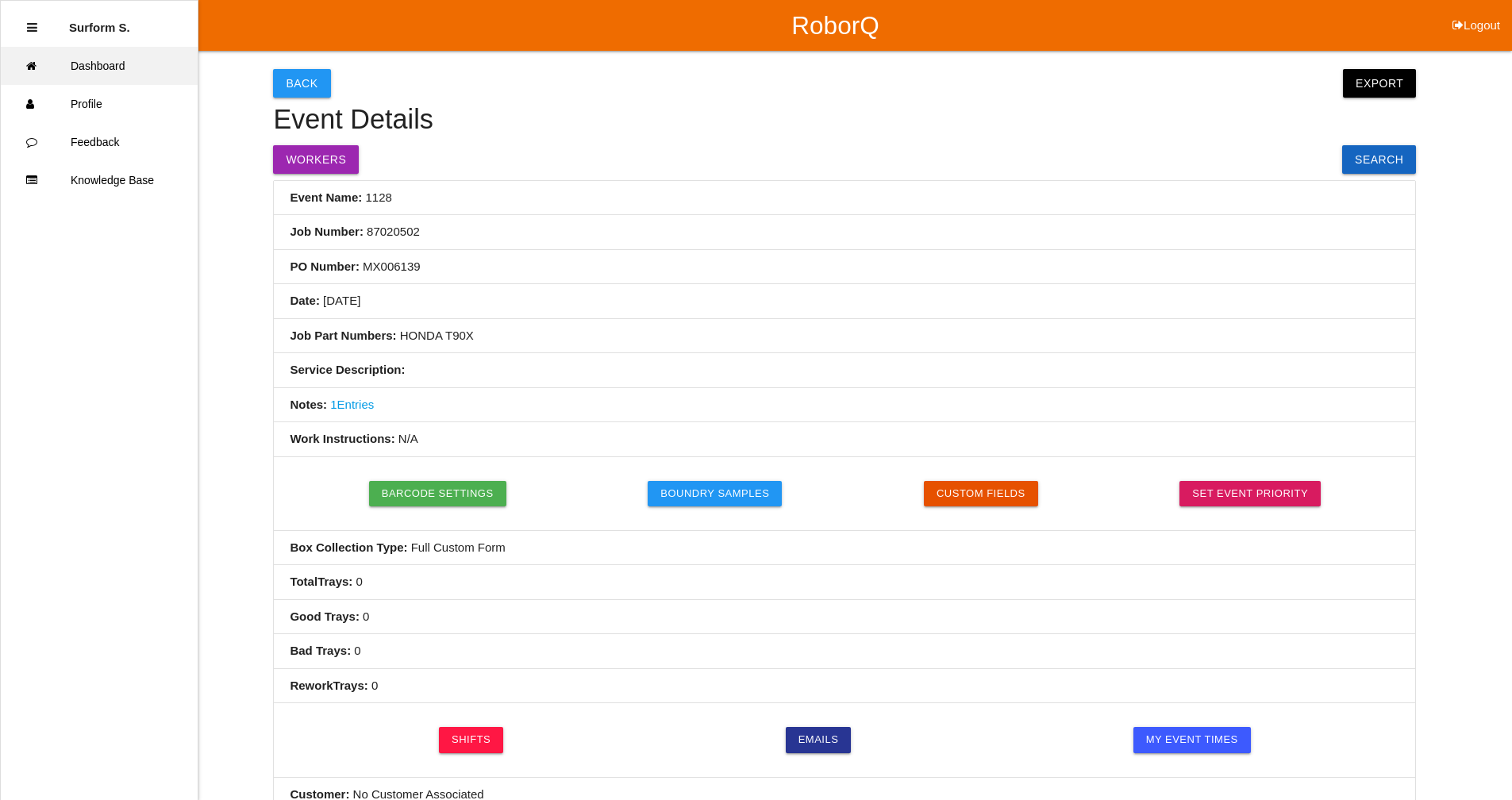
click at [109, 64] on link "Dashboard" at bounding box center [99, 66] width 197 height 38
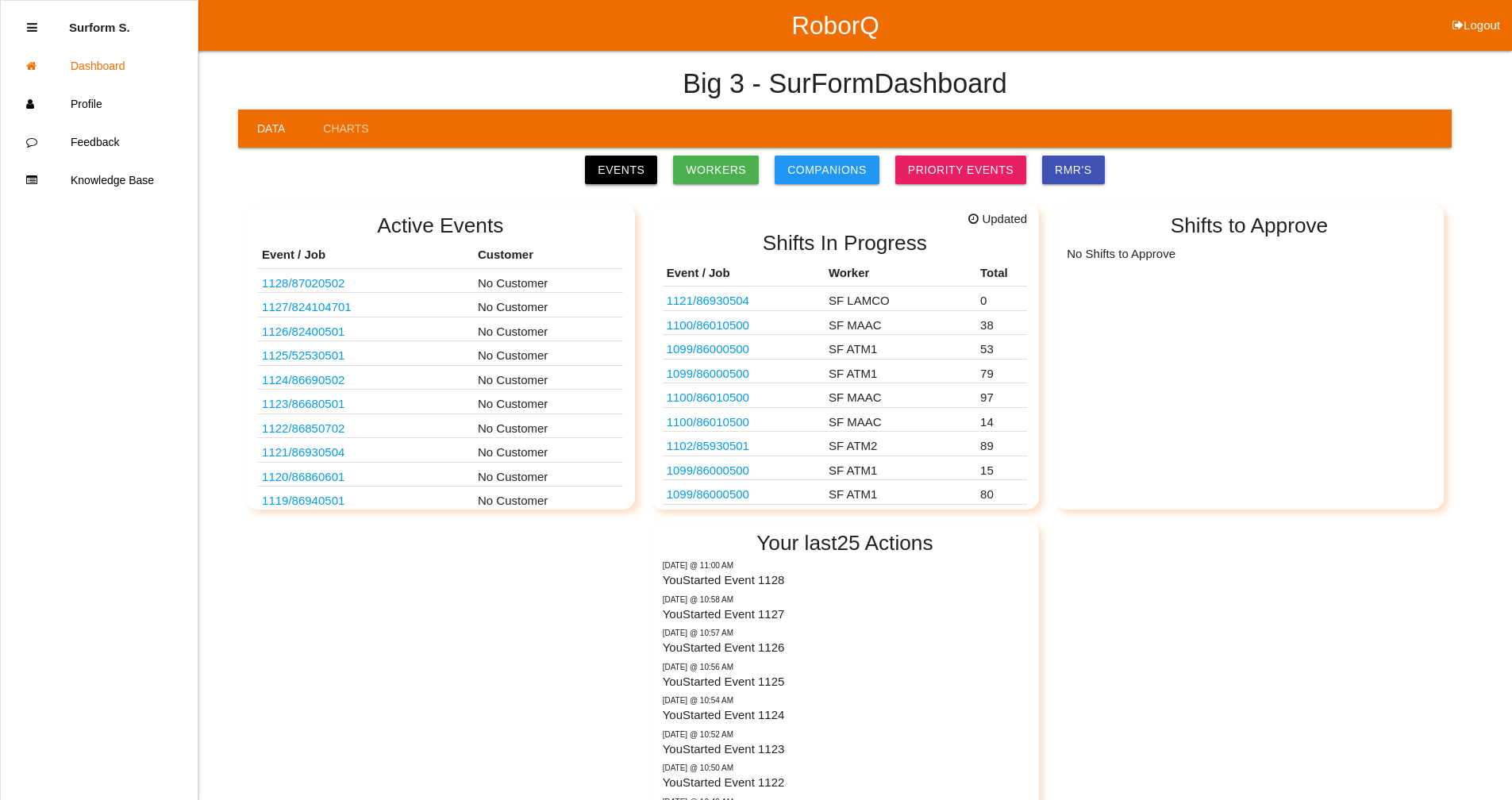
click at [640, 167] on link "Events" at bounding box center [621, 170] width 72 height 29
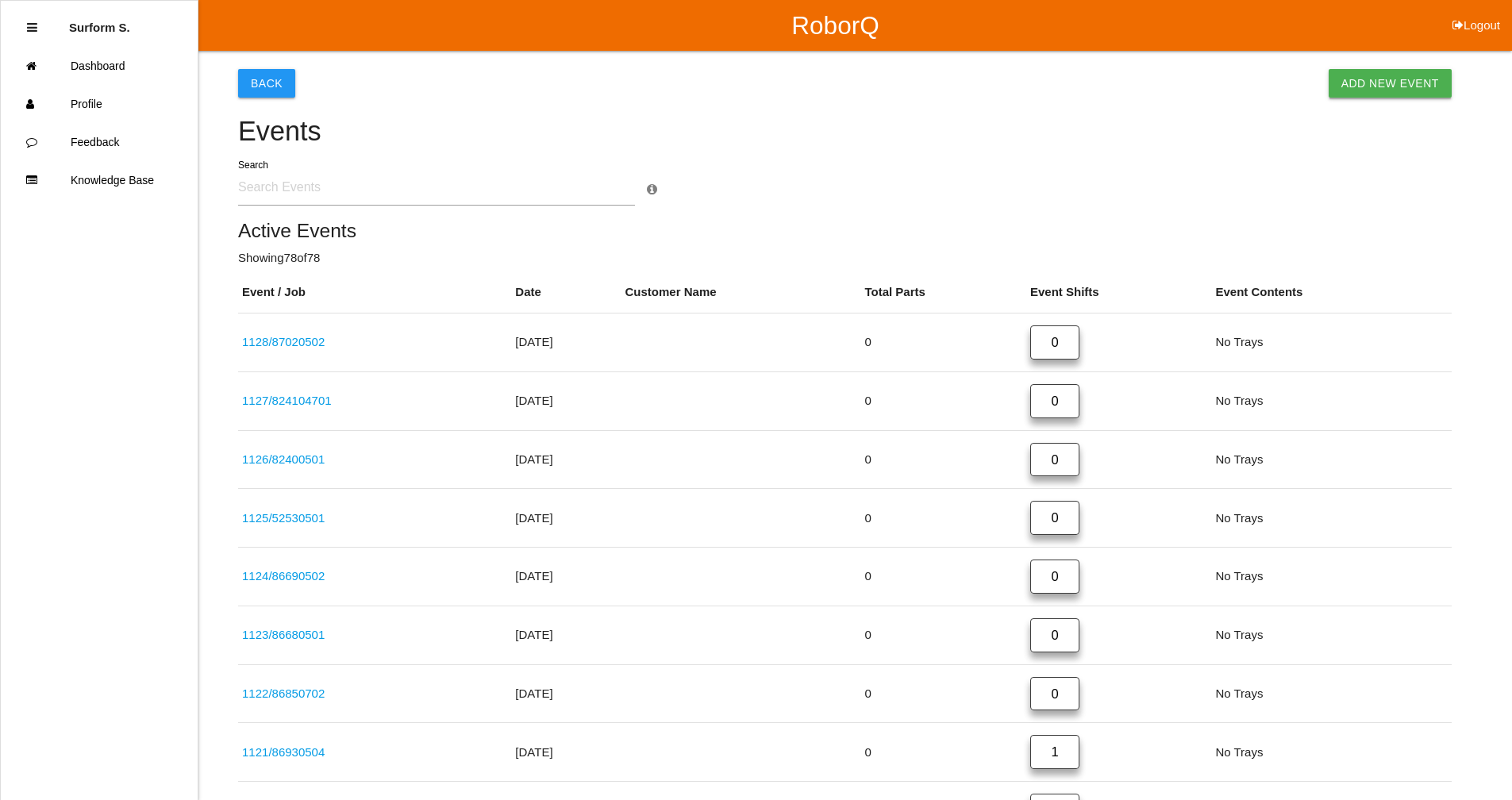
click at [821, 86] on link "Add New Event" at bounding box center [1390, 84] width 123 height 29
select select "notRequired"
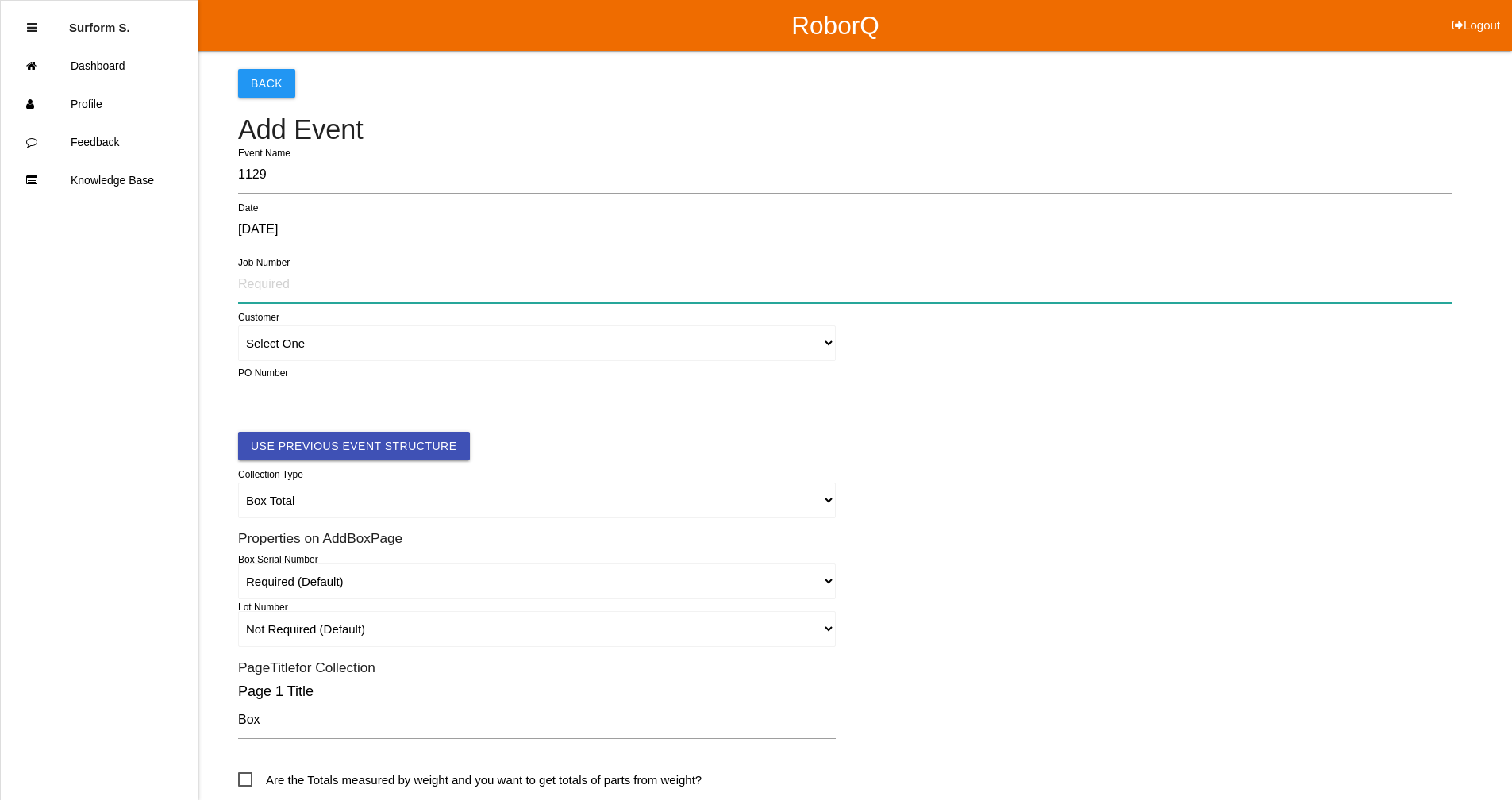
click at [272, 286] on input "text" at bounding box center [845, 284] width 1213 height 37
type input "87020600"
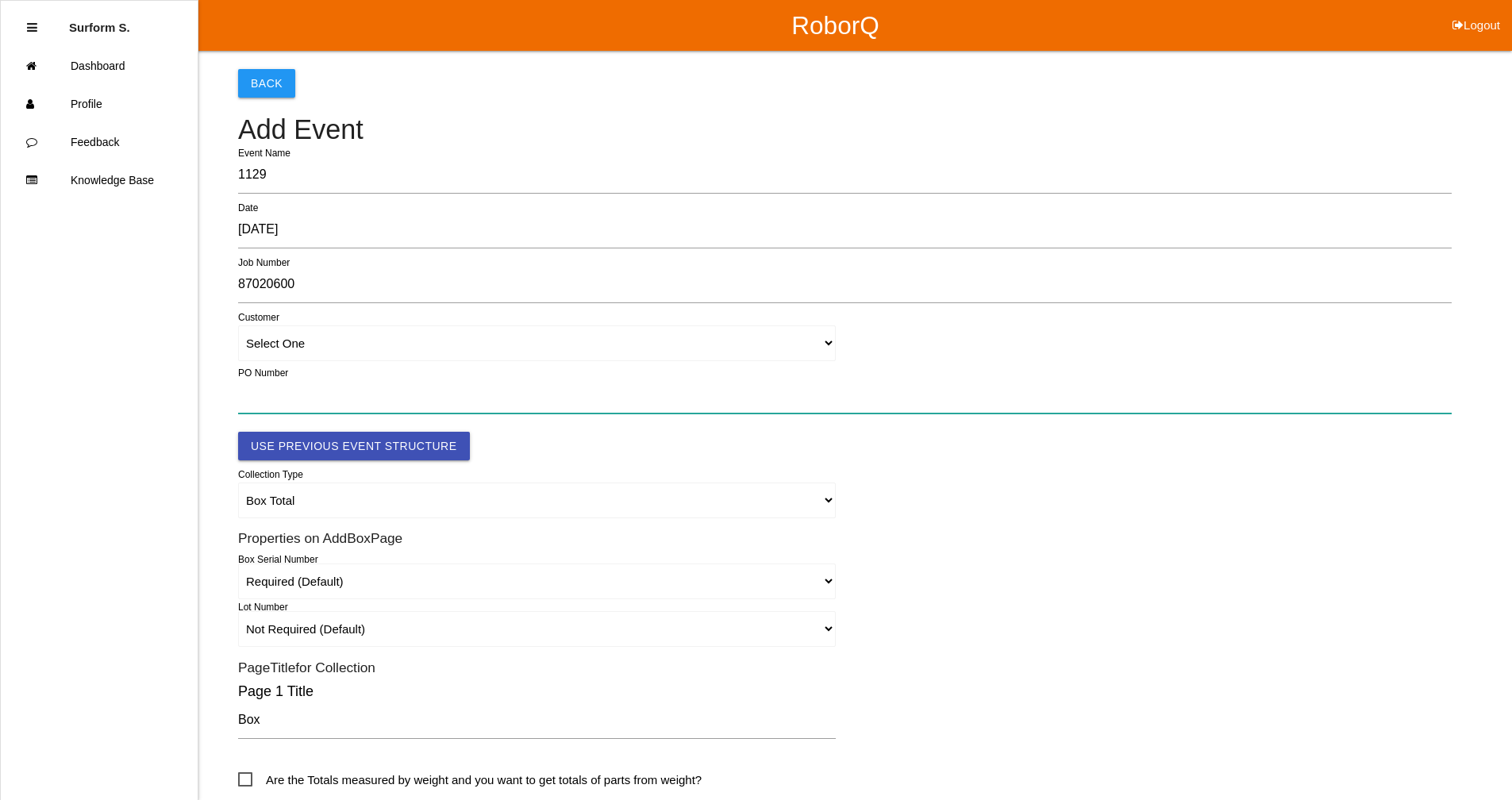
click at [277, 390] on input "text" at bounding box center [845, 395] width 1213 height 37
click at [283, 401] on input "text" at bounding box center [845, 395] width 1213 height 37
paste input "MX006139"
type input "MX006139"
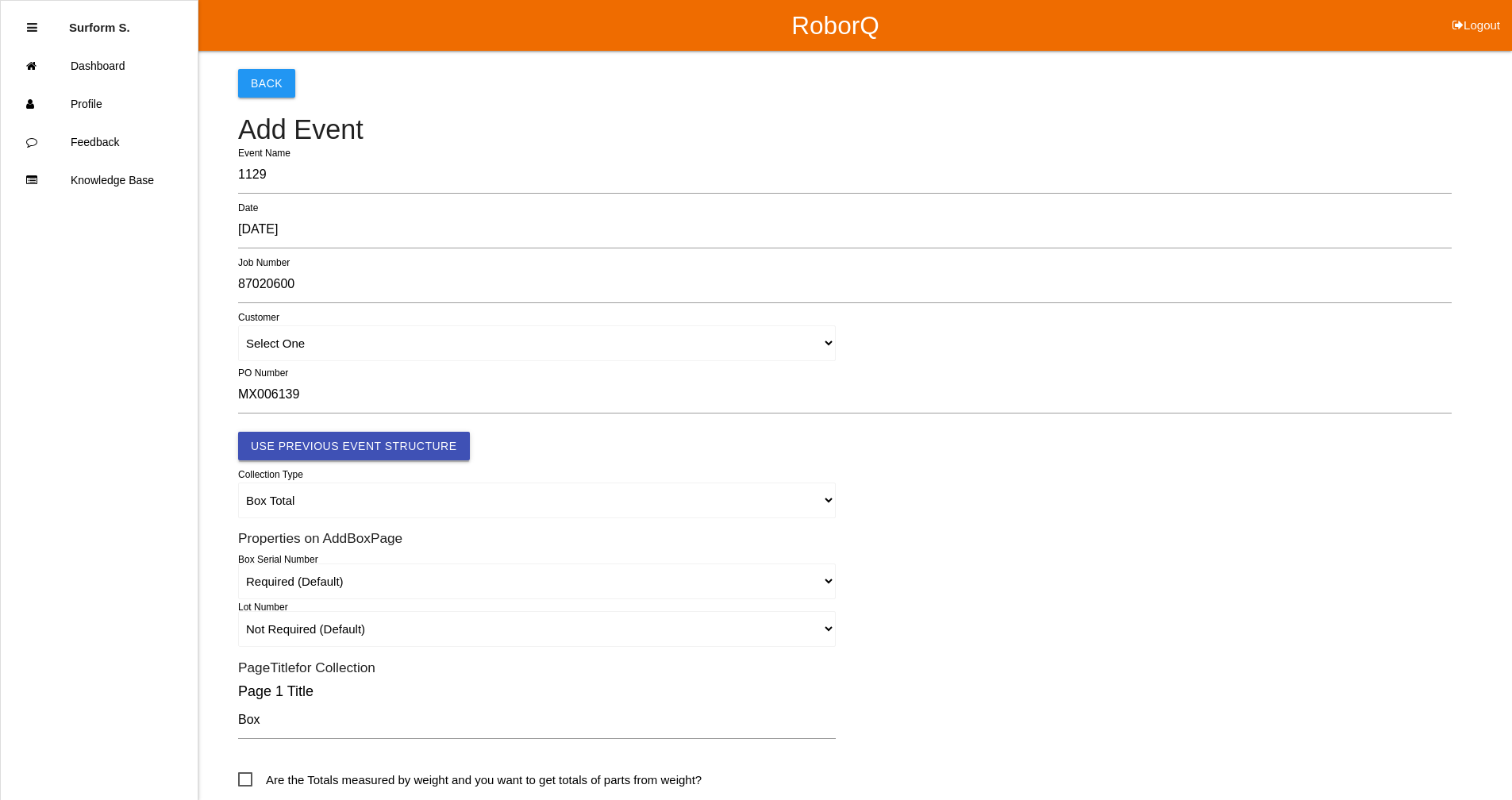
click at [286, 444] on button "Use Previous Event Structure" at bounding box center [354, 446] width 232 height 29
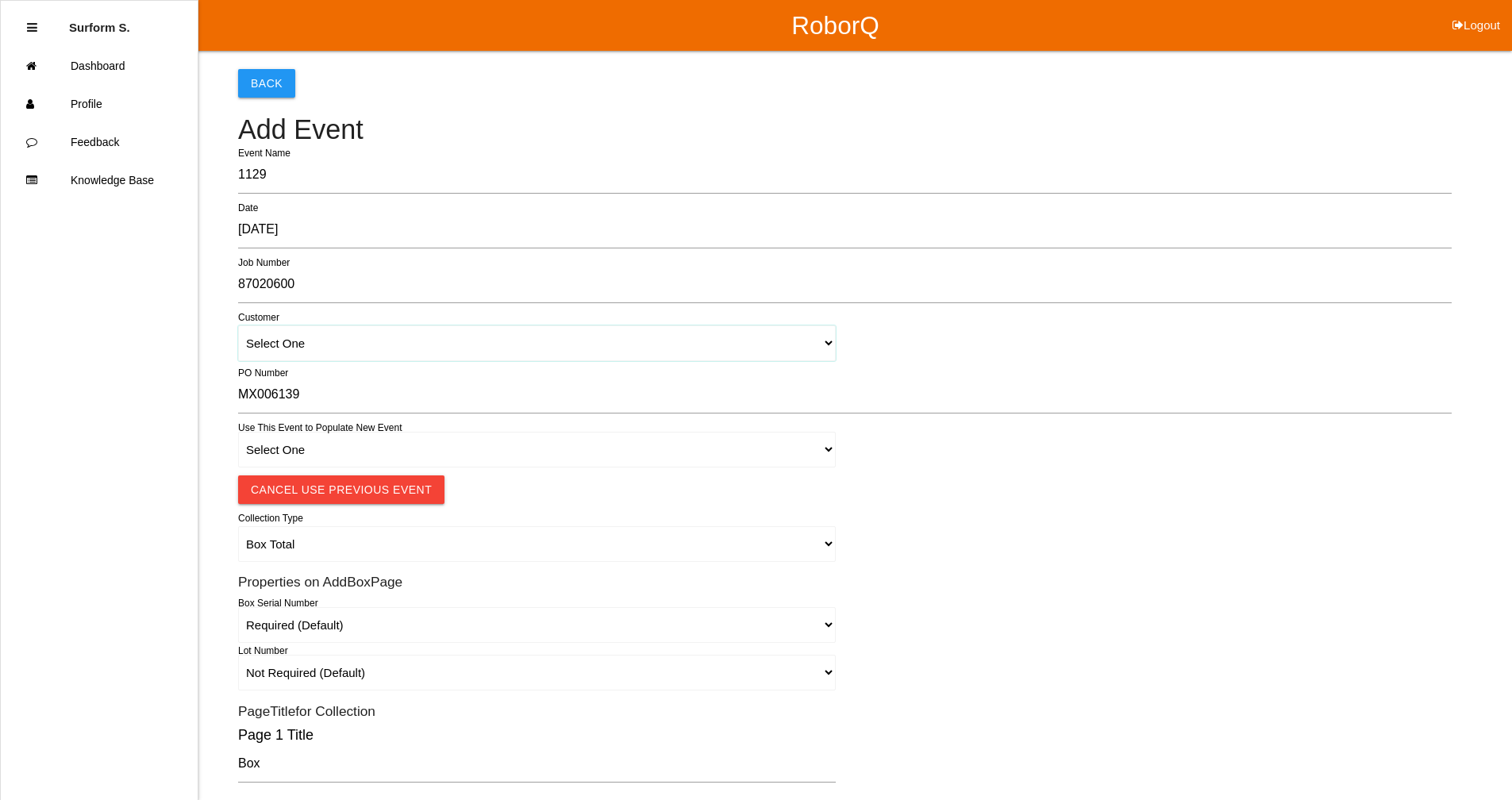
click at [300, 349] on select "Select One" at bounding box center [537, 344] width 597 height 36
click at [299, 438] on select "Select One 1018 4 - Distinct Barcodes - Not Matching 1015 4 - Matching Barcodes…" at bounding box center [537, 450] width 597 height 36
select select "67b36e330018c9000e463086"
click at [238, 432] on select "Select One 1018 4 - Distinct Barcodes - Not Matching 1015 4 - Matching Barcodes…" at bounding box center [537, 450] width 597 height 36
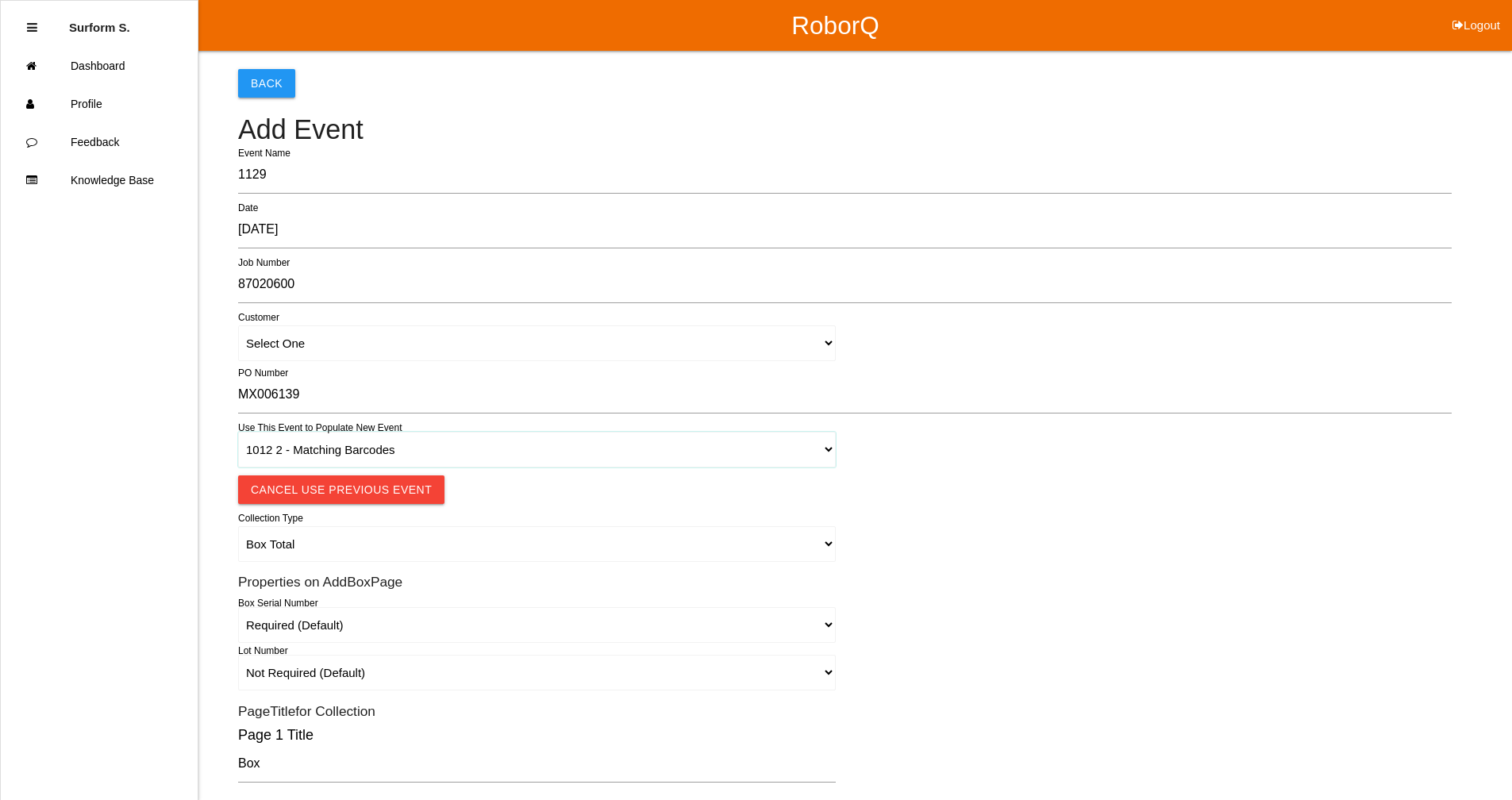
select select "autoSingle"
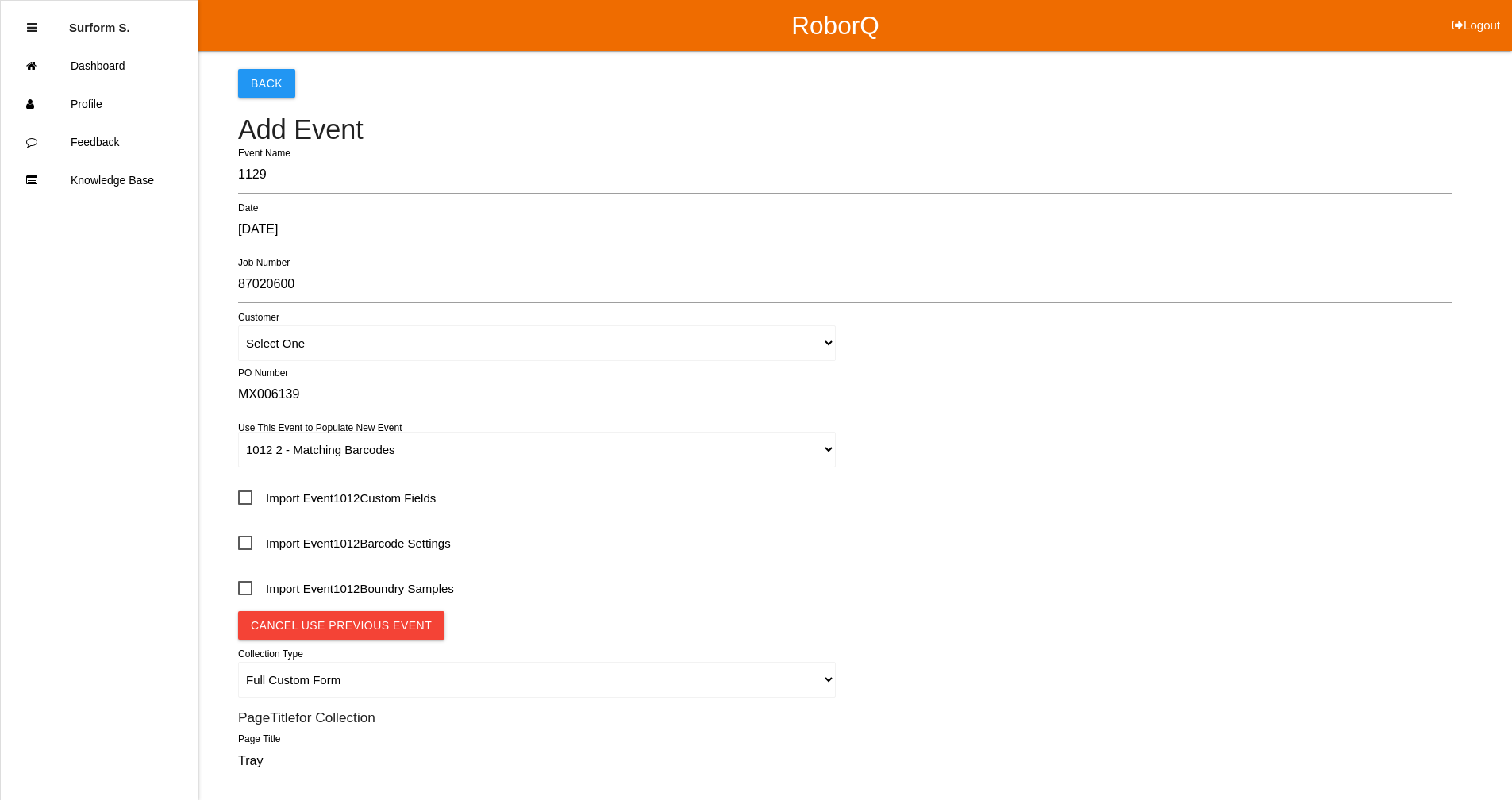
click at [309, 502] on span "Import Event 1012 Custom Fields" at bounding box center [337, 499] width 198 height 20
click at [248, 498] on input "Import Event 1012 Custom Fields" at bounding box center [243, 492] width 10 height 10
click at [309, 502] on span "Import Event 1012 Custom Fields" at bounding box center [337, 499] width 198 height 20
click at [248, 498] on input "Import Event 1012 Custom Fields" at bounding box center [243, 492] width 10 height 10
click at [331, 450] on select "Select One 1018 4 - Distinct Barcodes - Not Matching 1015 4 - Matching Barcodes…" at bounding box center [537, 450] width 597 height 36
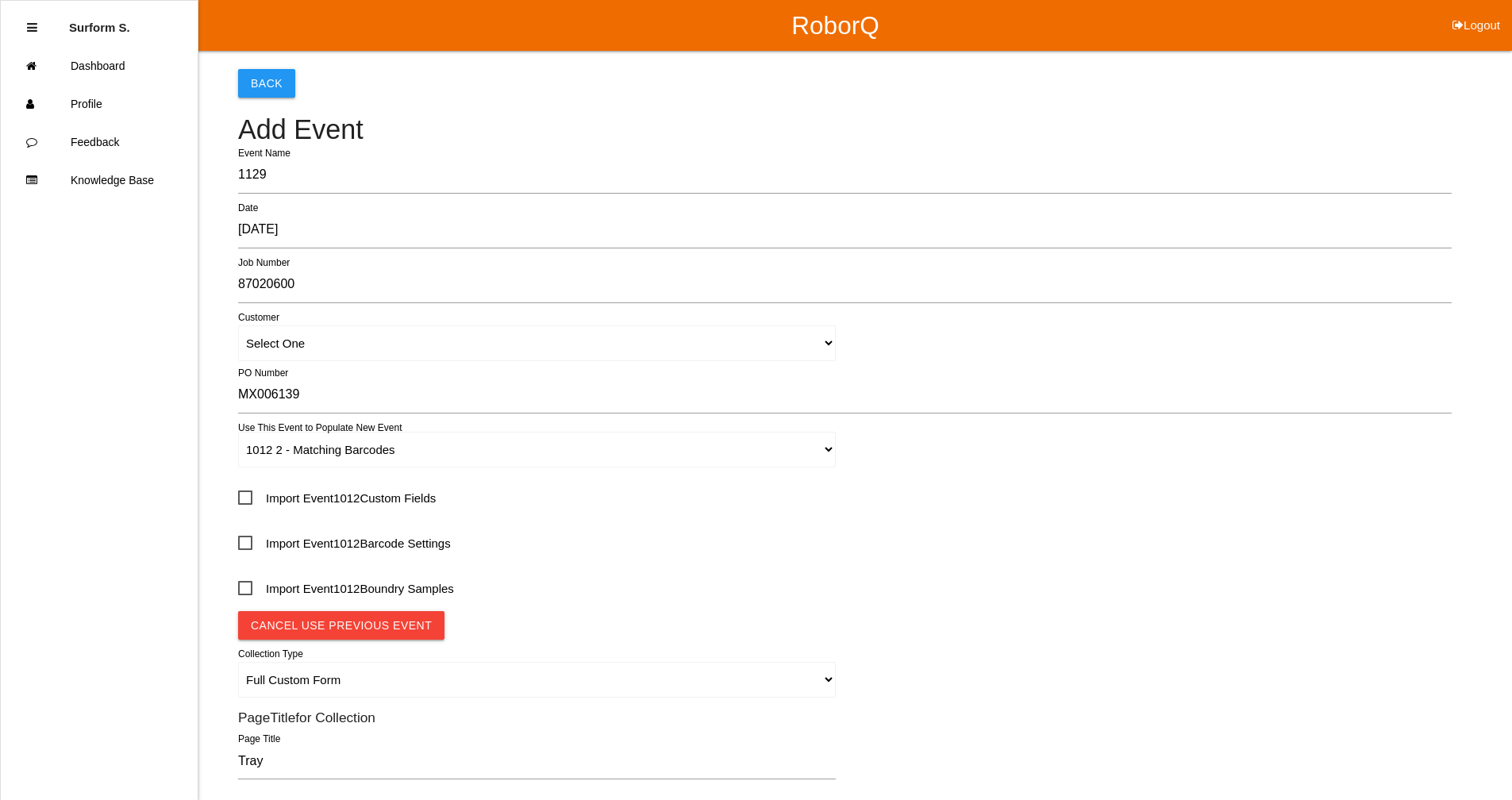
click at [377, 503] on span "Import Event 1012 Custom Fields" at bounding box center [337, 499] width 198 height 20
click at [248, 498] on input "Import Event 1012 Custom Fields" at bounding box center [243, 492] width 10 height 10
checkbox input "true"
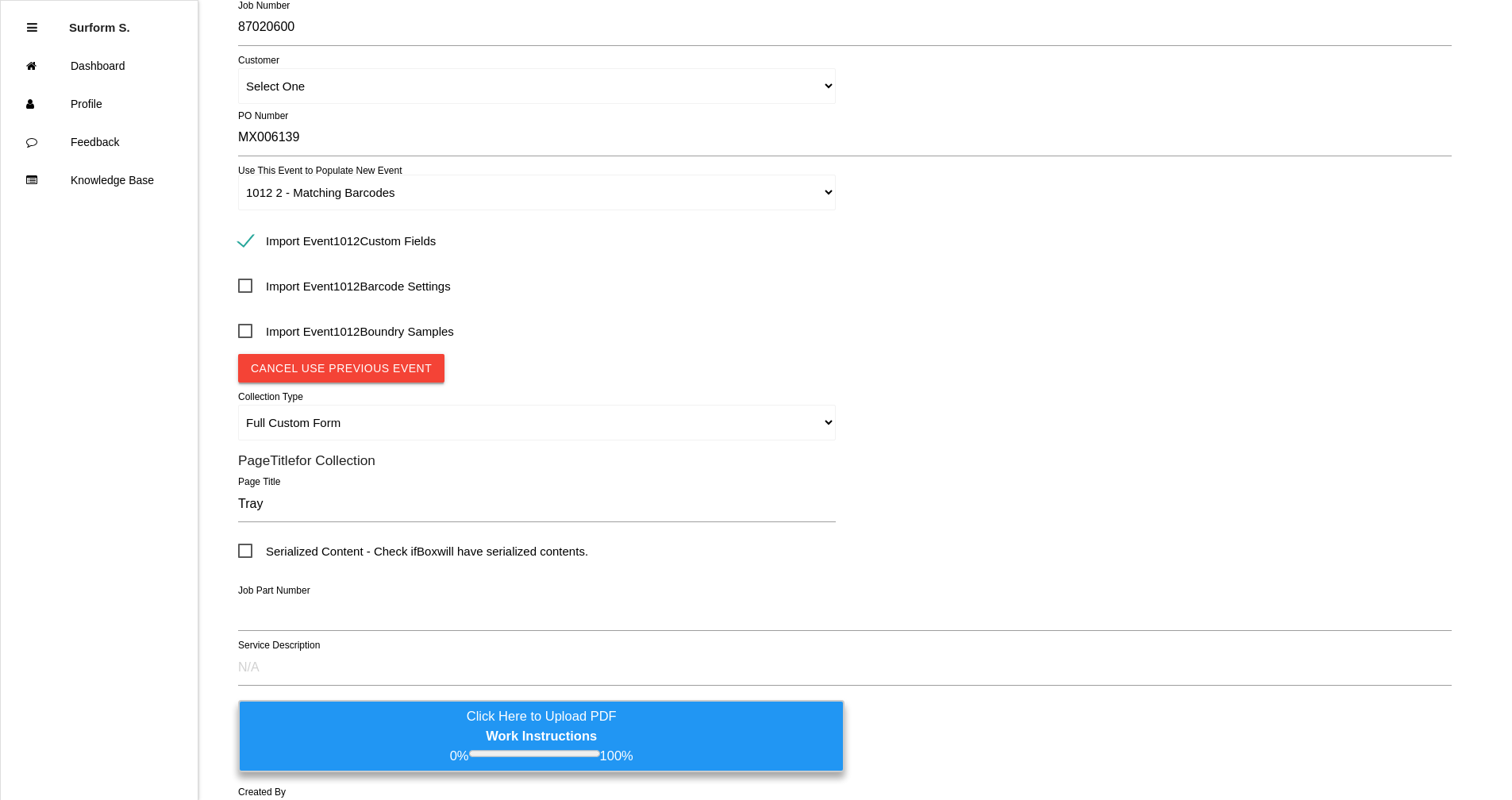
scroll to position [318, 0]
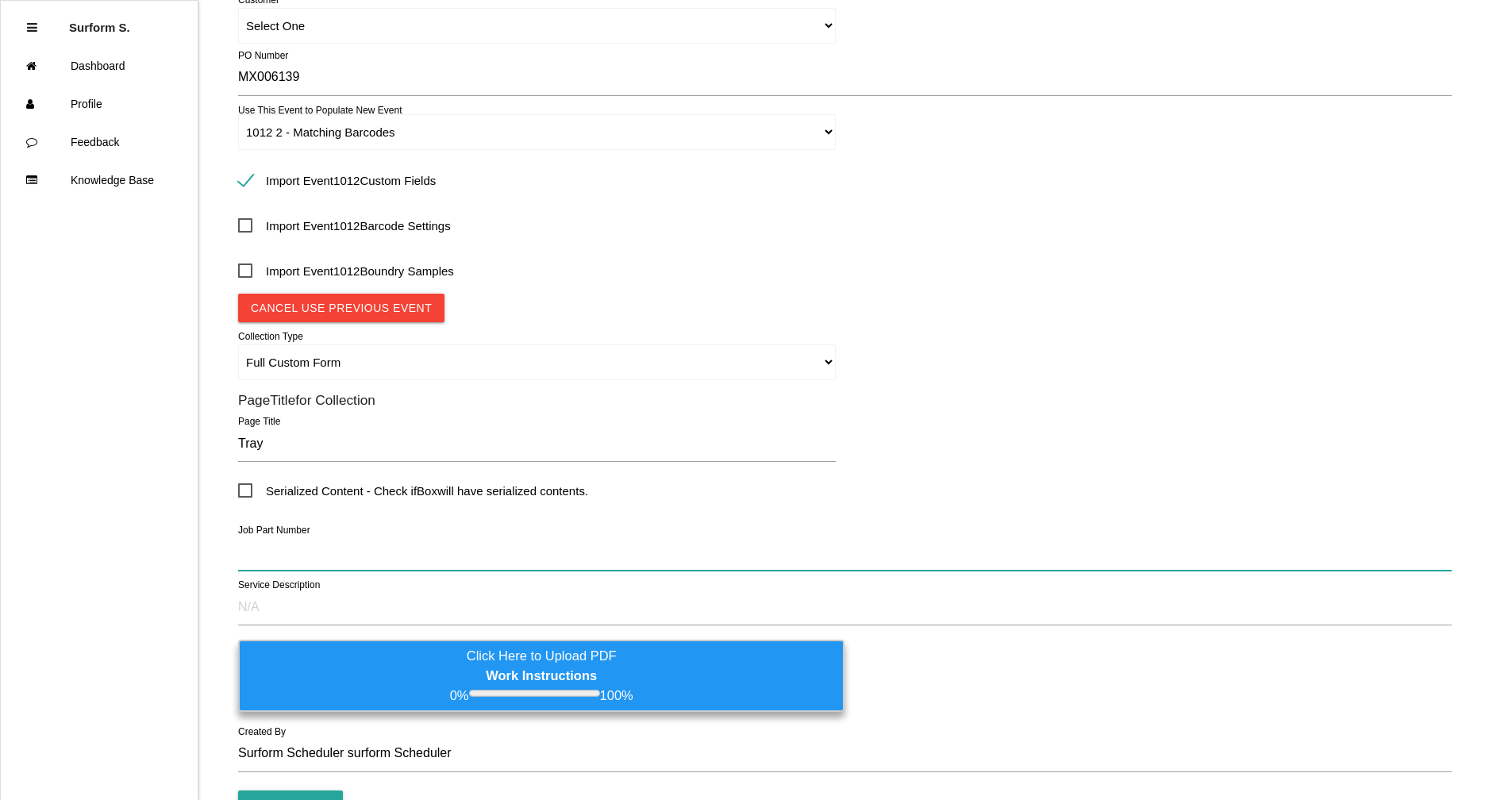
click at [339, 554] on input "text" at bounding box center [845, 553] width 1213 height 37
click at [282, 564] on input "text" at bounding box center [845, 553] width 1213 height 37
paste input "HONDA T90X"
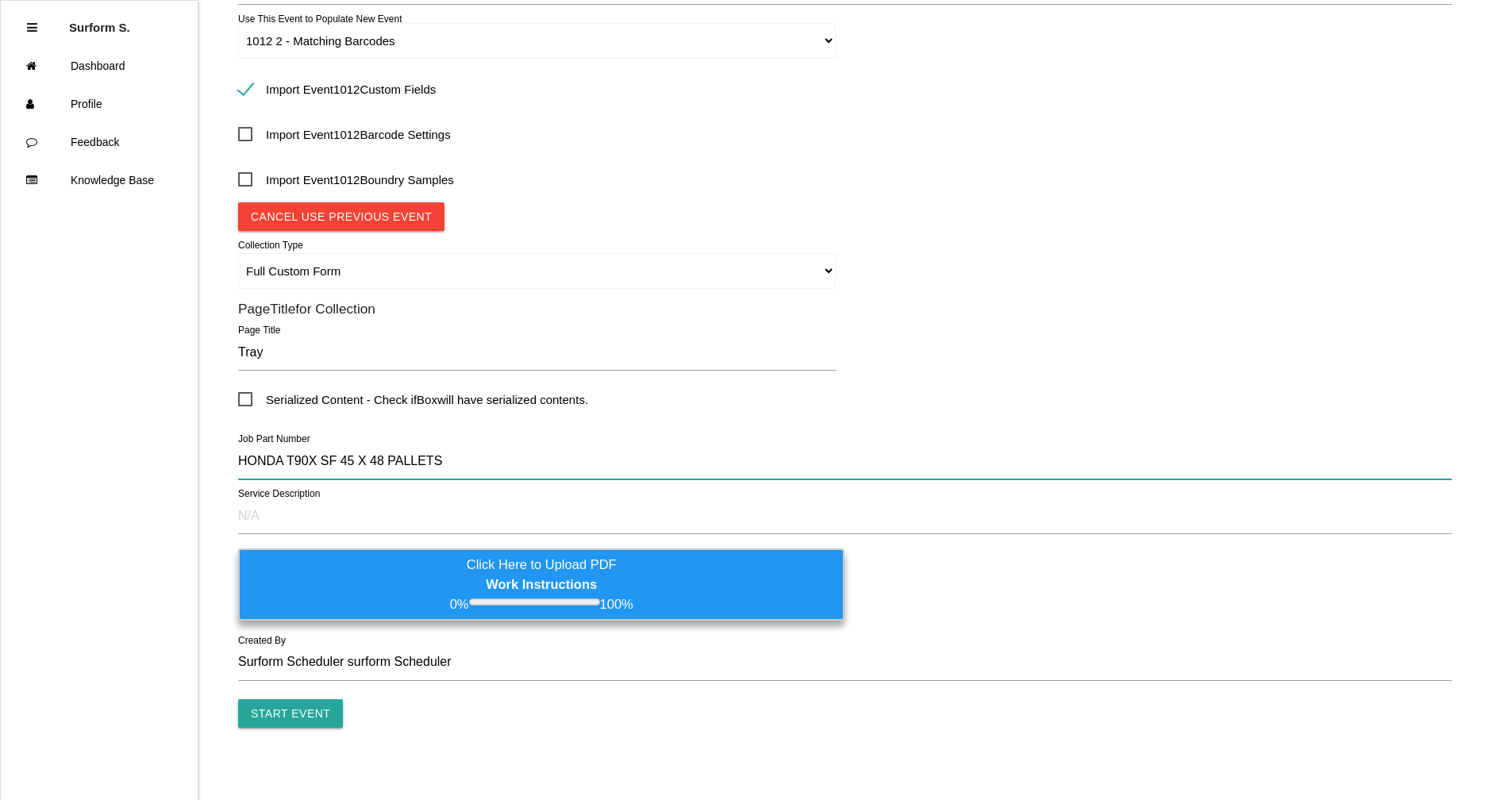
scroll to position [416, 0]
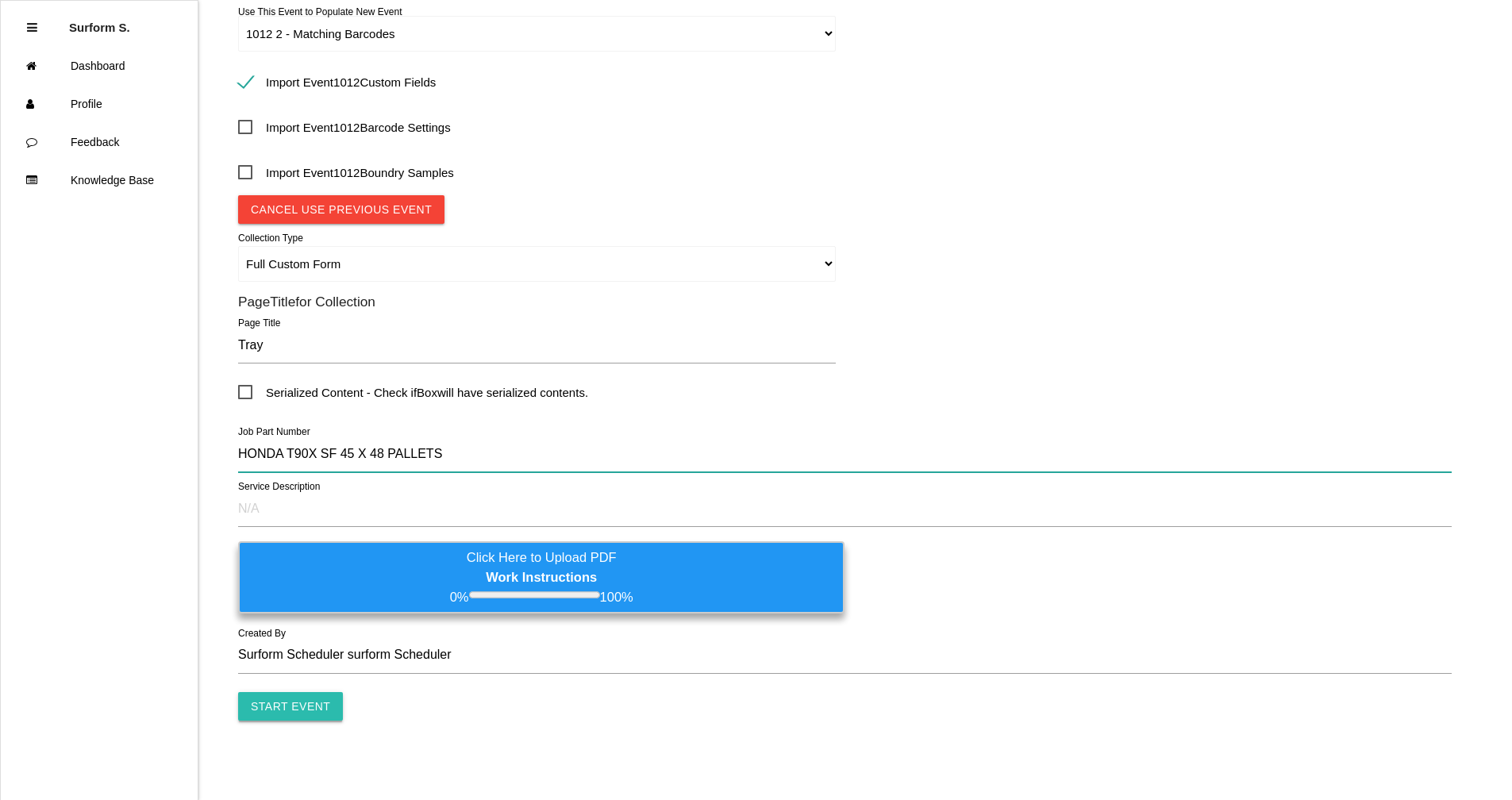
type input "HONDA T90X SF 45 X 48 PALLETS"
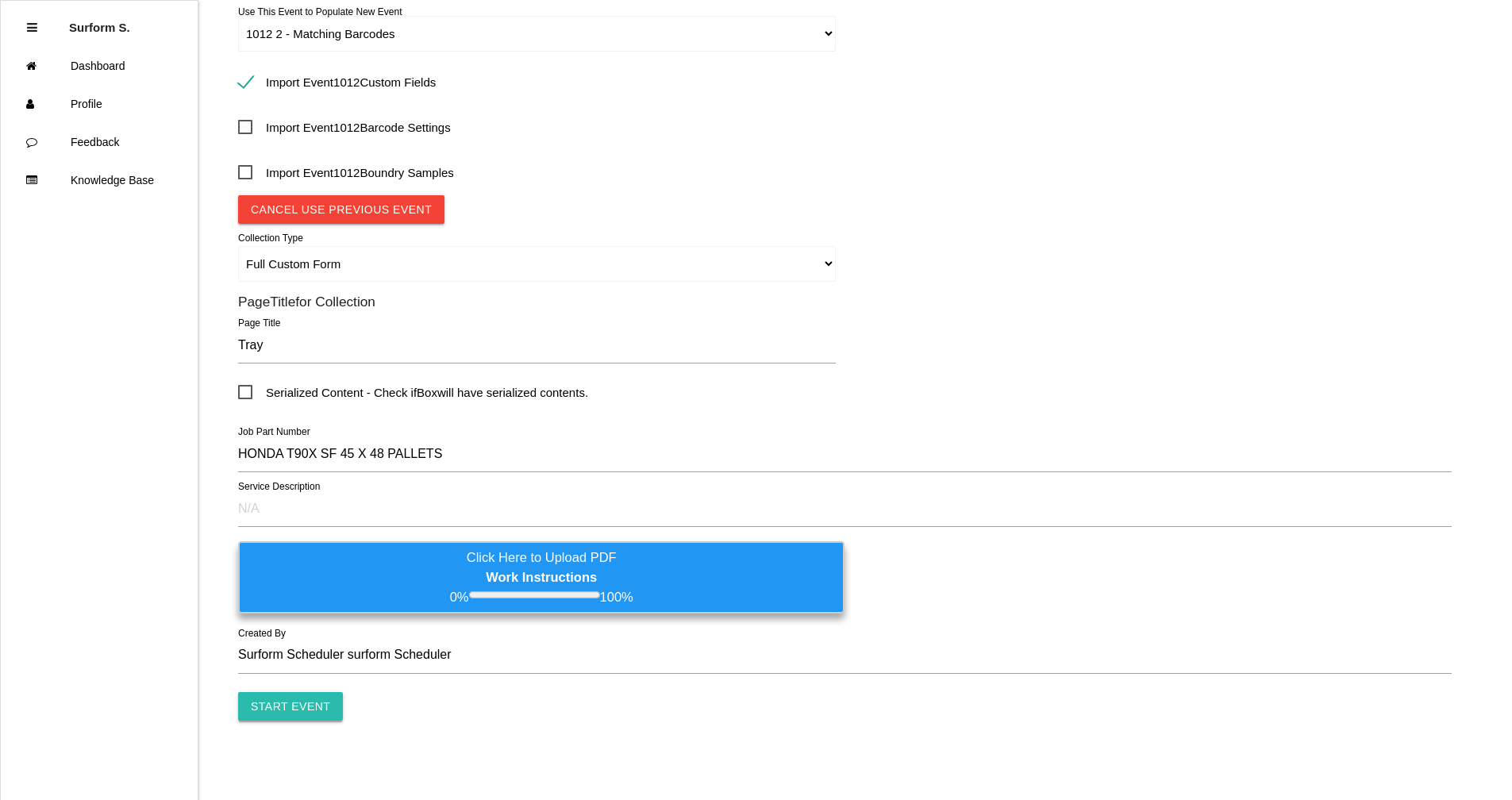
click at [307, 606] on input "Start Event" at bounding box center [291, 706] width 104 height 29
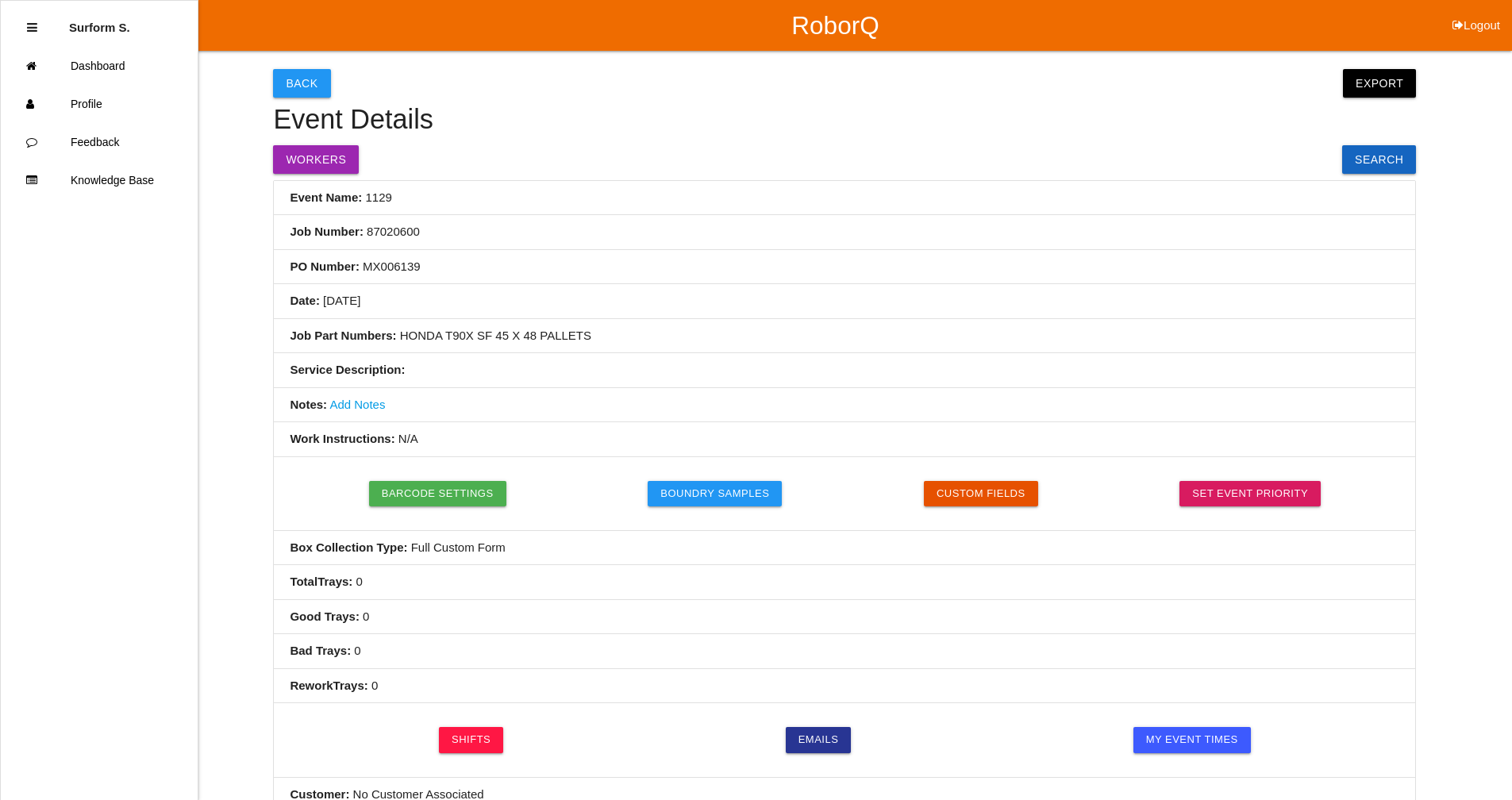
click at [347, 403] on link "Add Notes" at bounding box center [357, 404] width 56 height 13
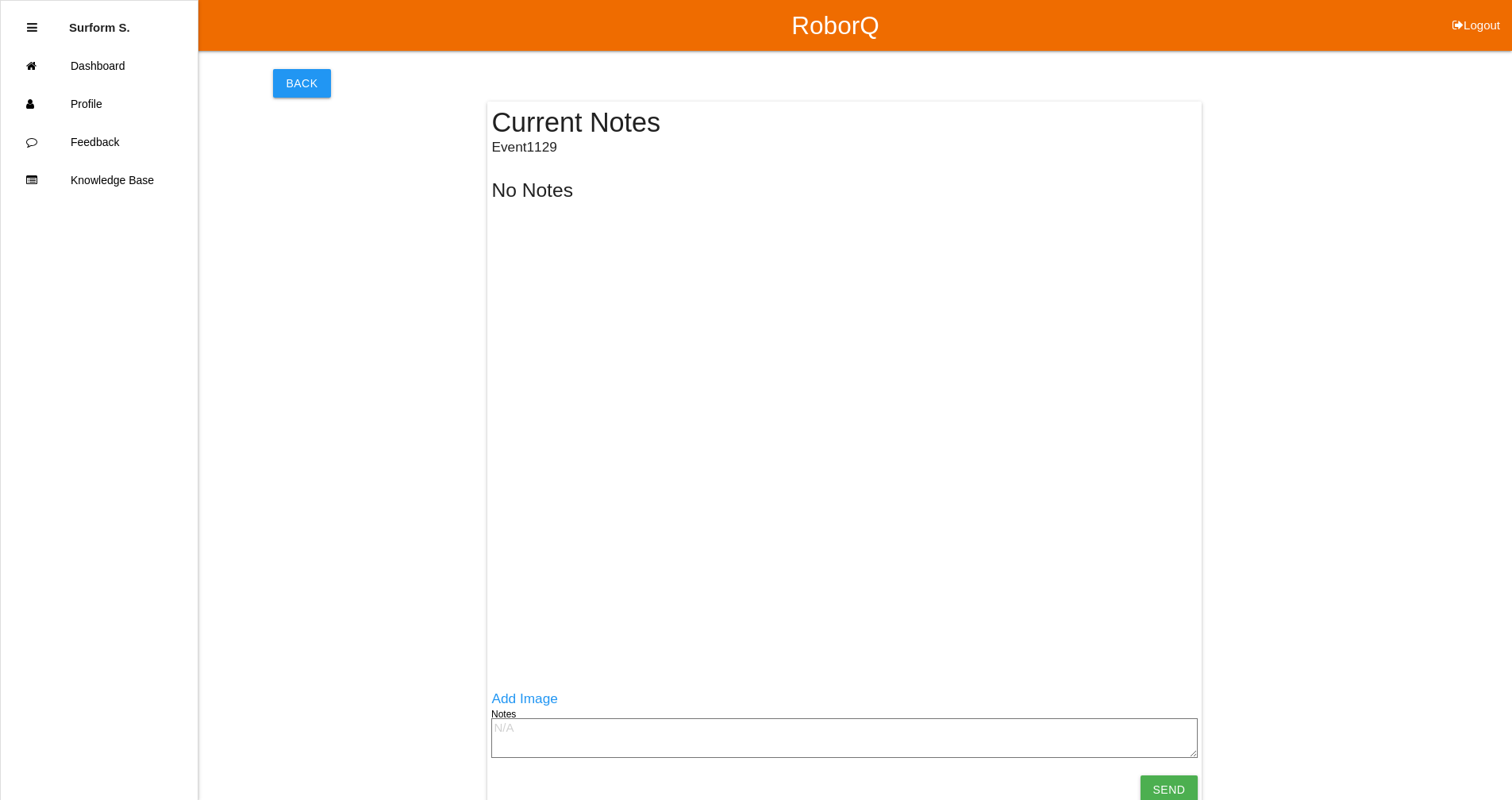
scroll to position [15, 0]
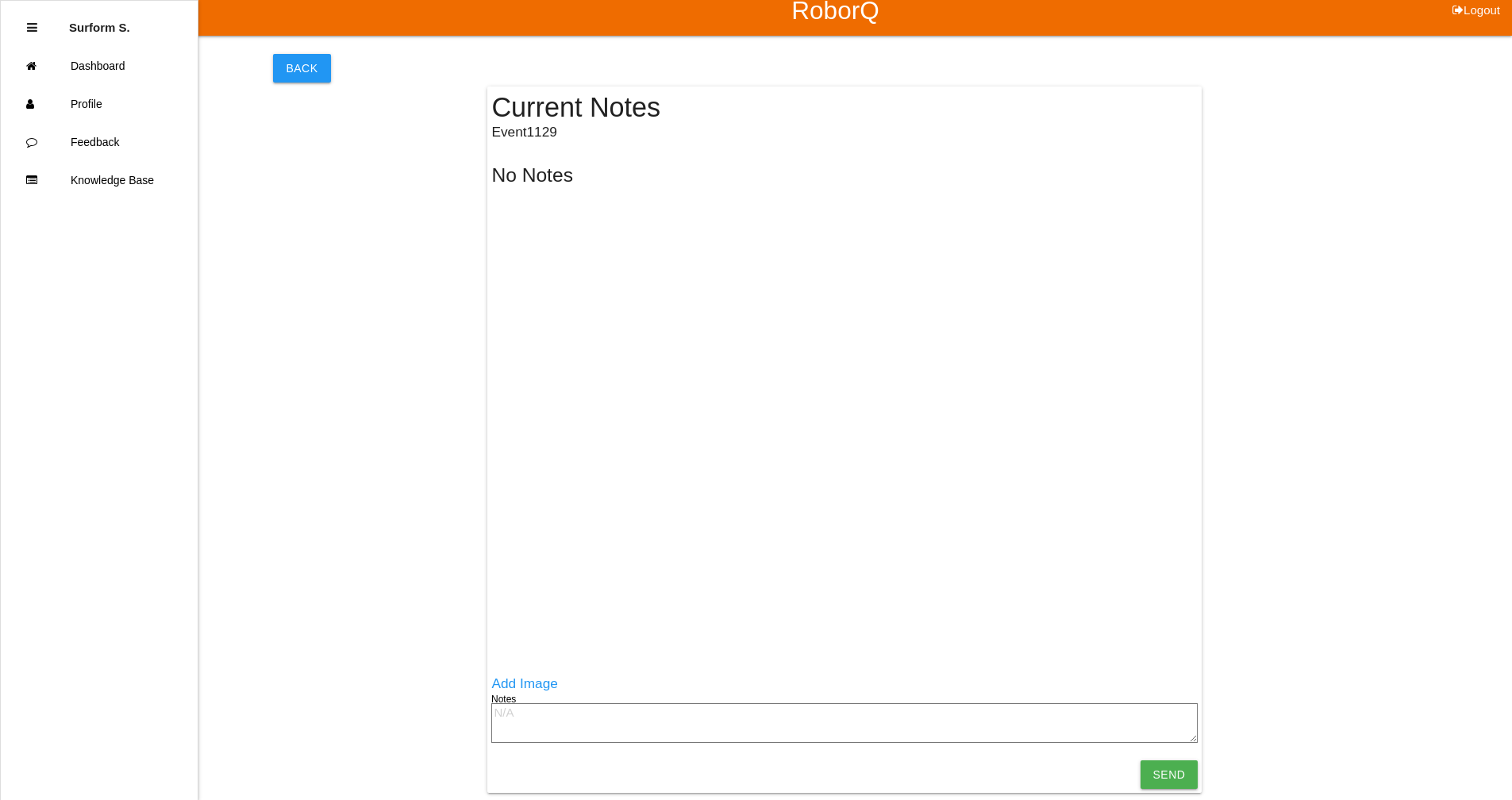
click at [529, 606] on textarea at bounding box center [844, 724] width 706 height 40
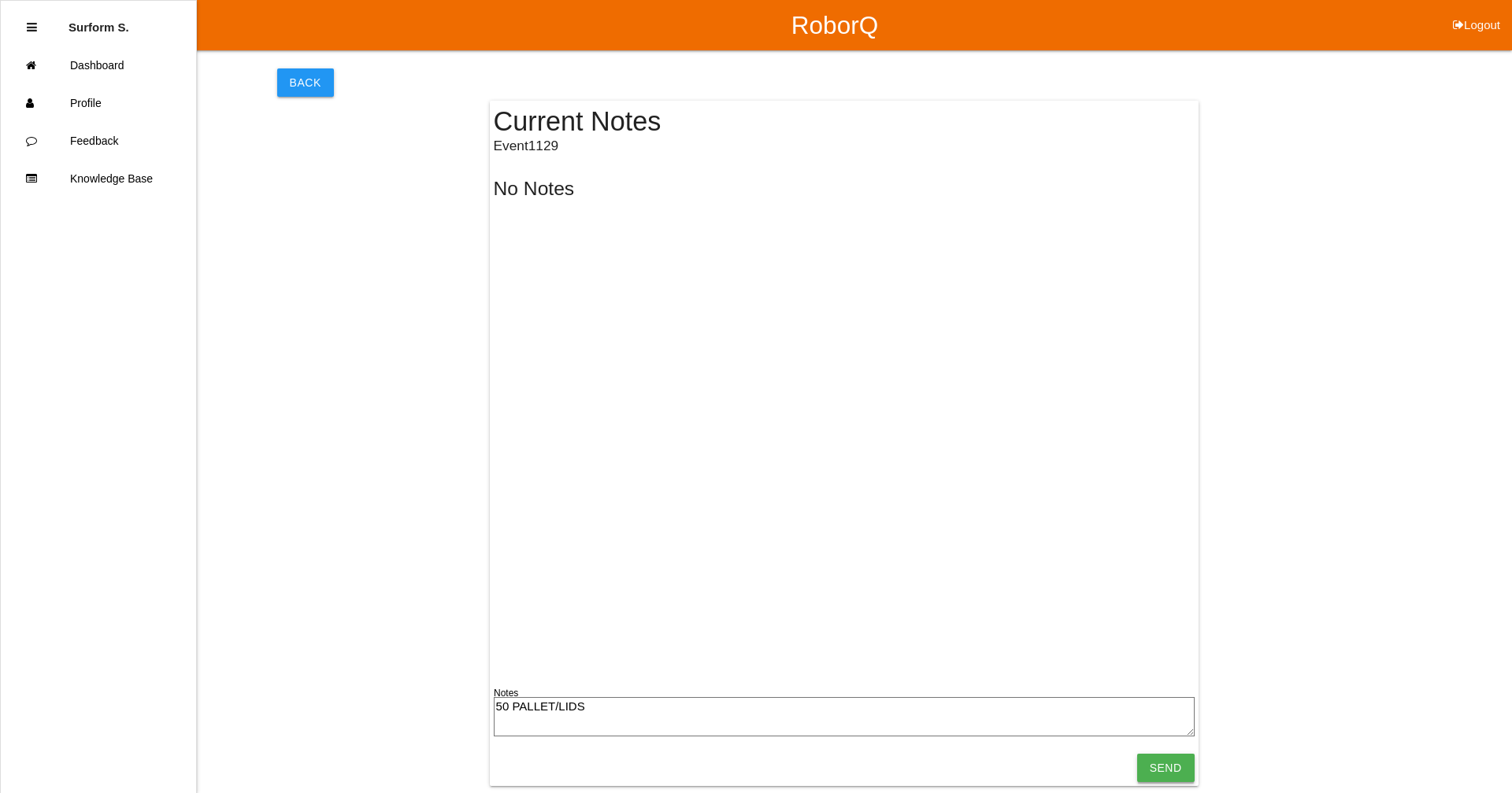
type textarea "50 PALLET/LIDS"
click at [815, 600] on input "Send" at bounding box center [1166, 768] width 57 height 29
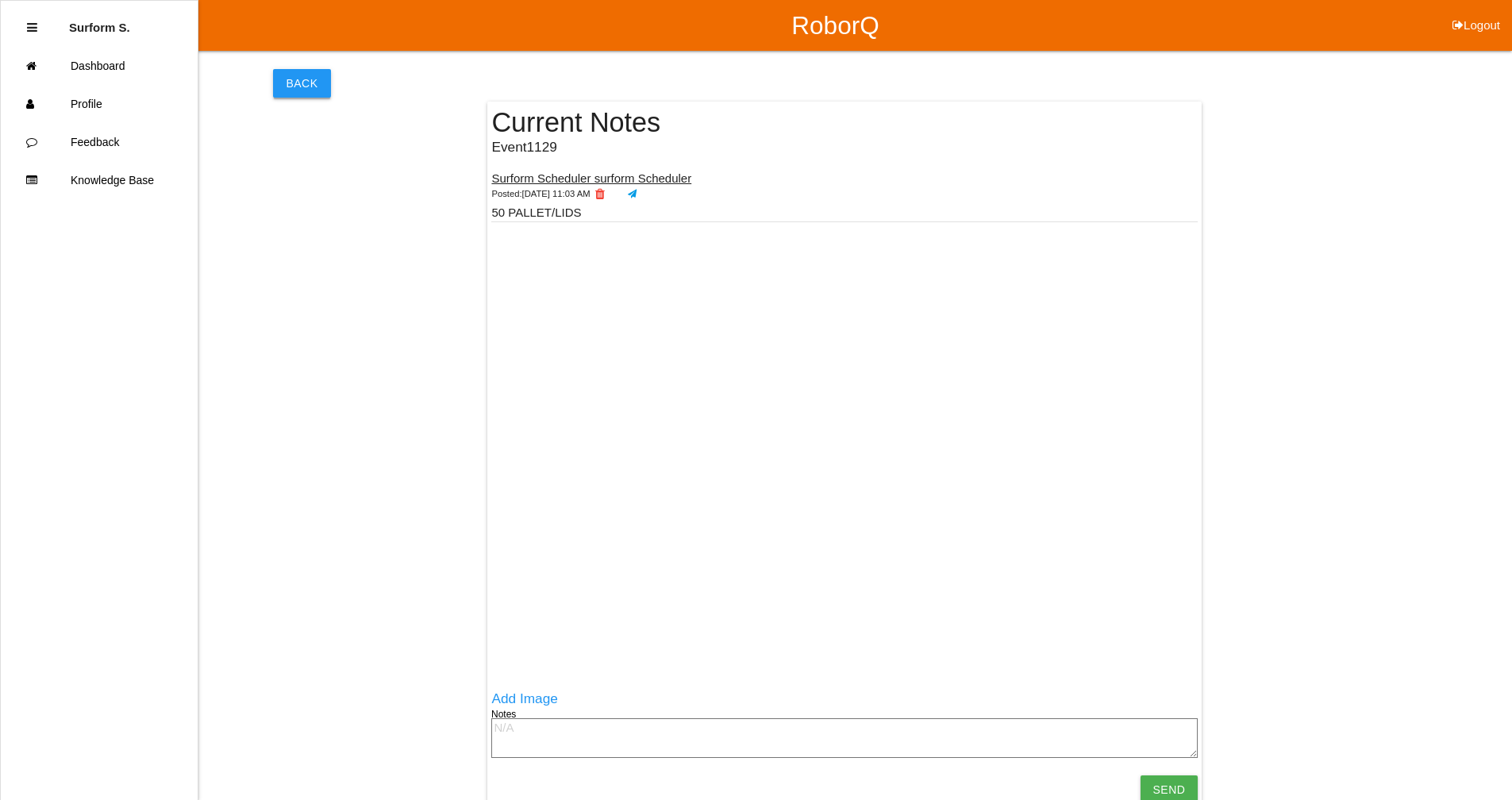
click at [307, 78] on button "Back" at bounding box center [301, 84] width 58 height 29
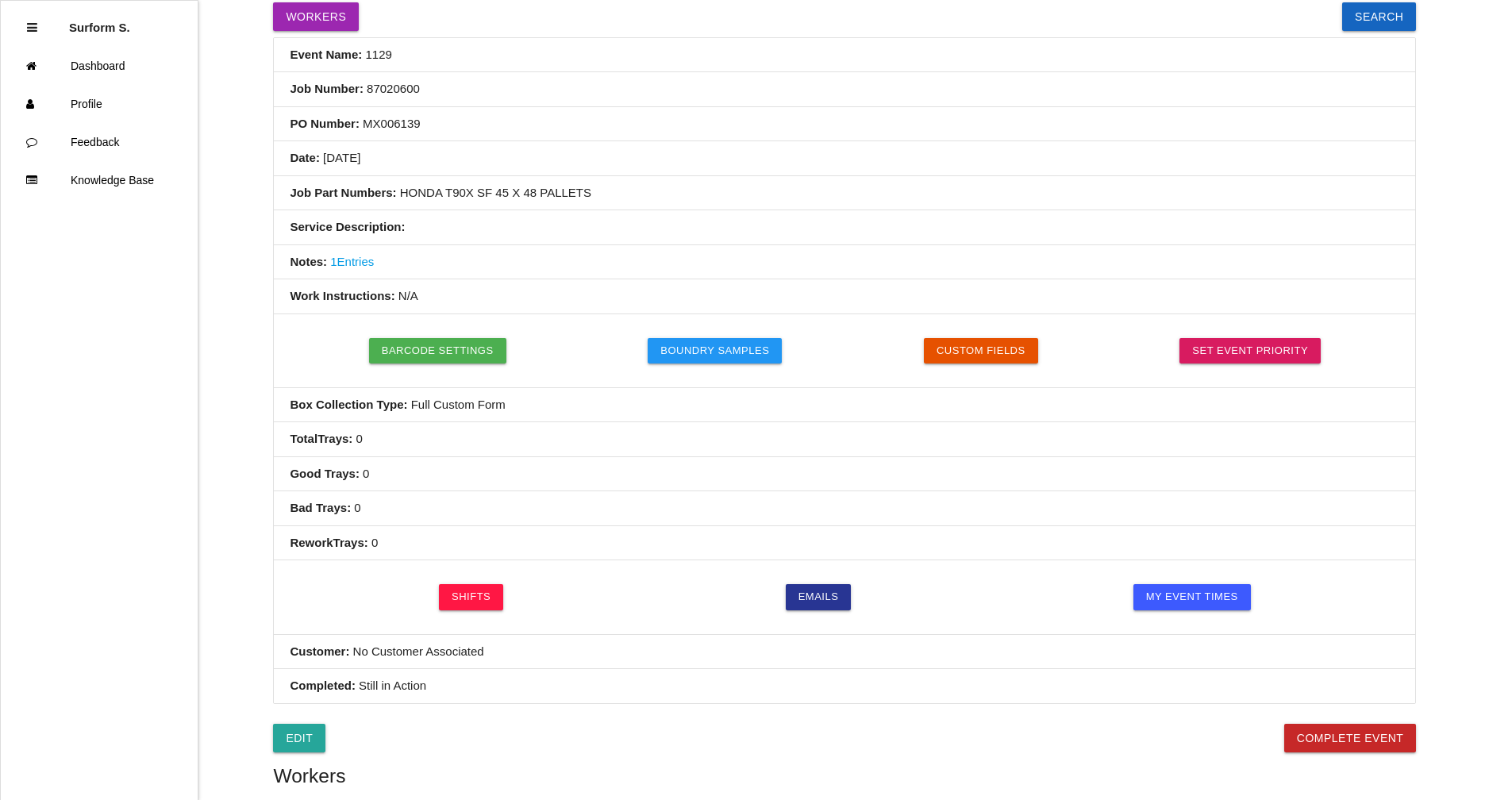
scroll to position [397, 0]
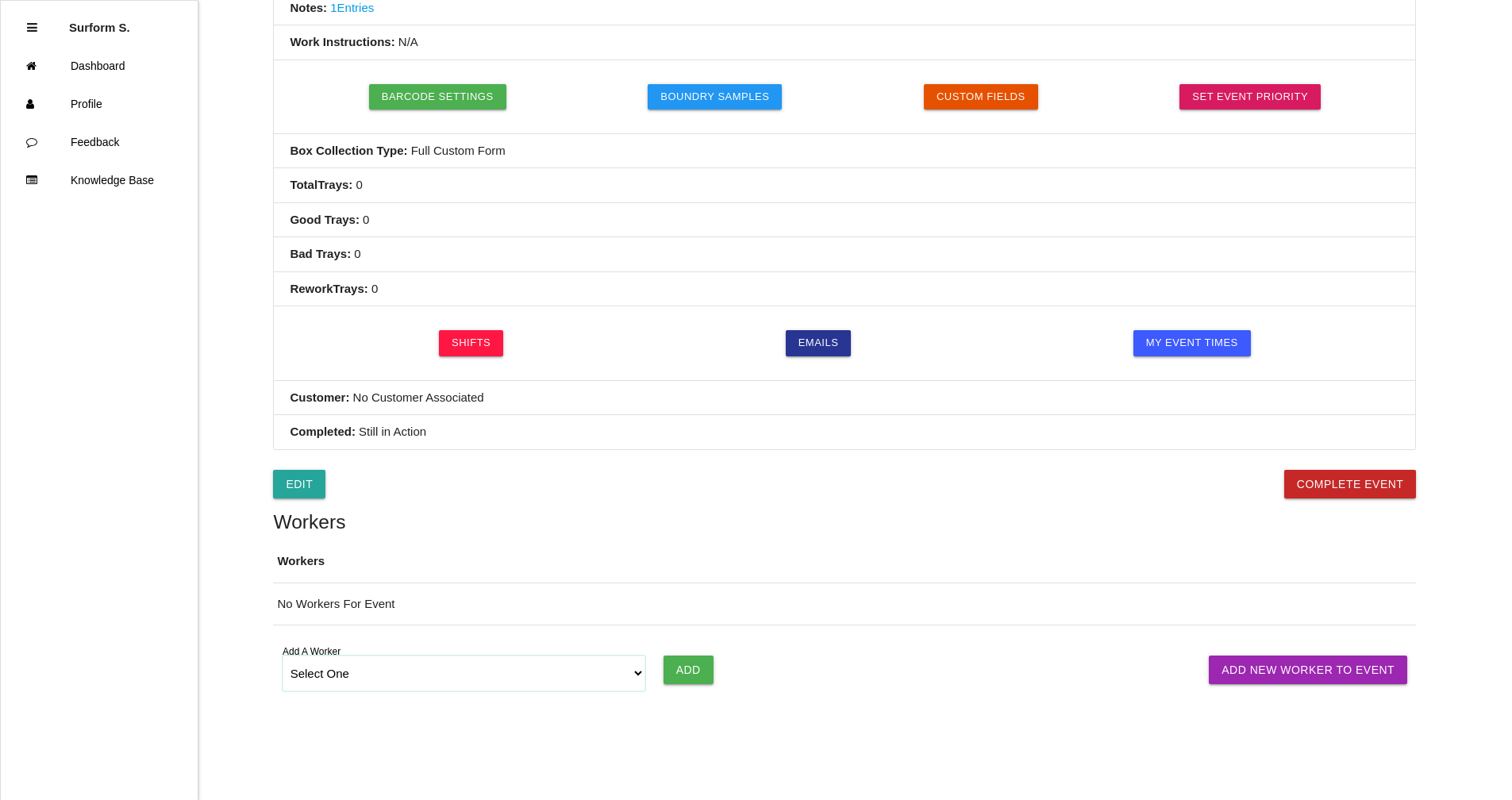
click at [523, 606] on select "Select One [PERSON_NAME] [PERSON_NAME] SF LAMCO SF ATM1 SF ATM2 SF MAAC" at bounding box center [464, 674] width 363 height 36
select select "678133d4ea4d1b000ec5d6e8"
click at [282, 606] on select "Select One [PERSON_NAME] [PERSON_NAME] SF LAMCO SF ATM1 SF ATM2 SF MAAC" at bounding box center [464, 674] width 363 height 36
click at [676, 606] on input "Add" at bounding box center [689, 670] width 50 height 29
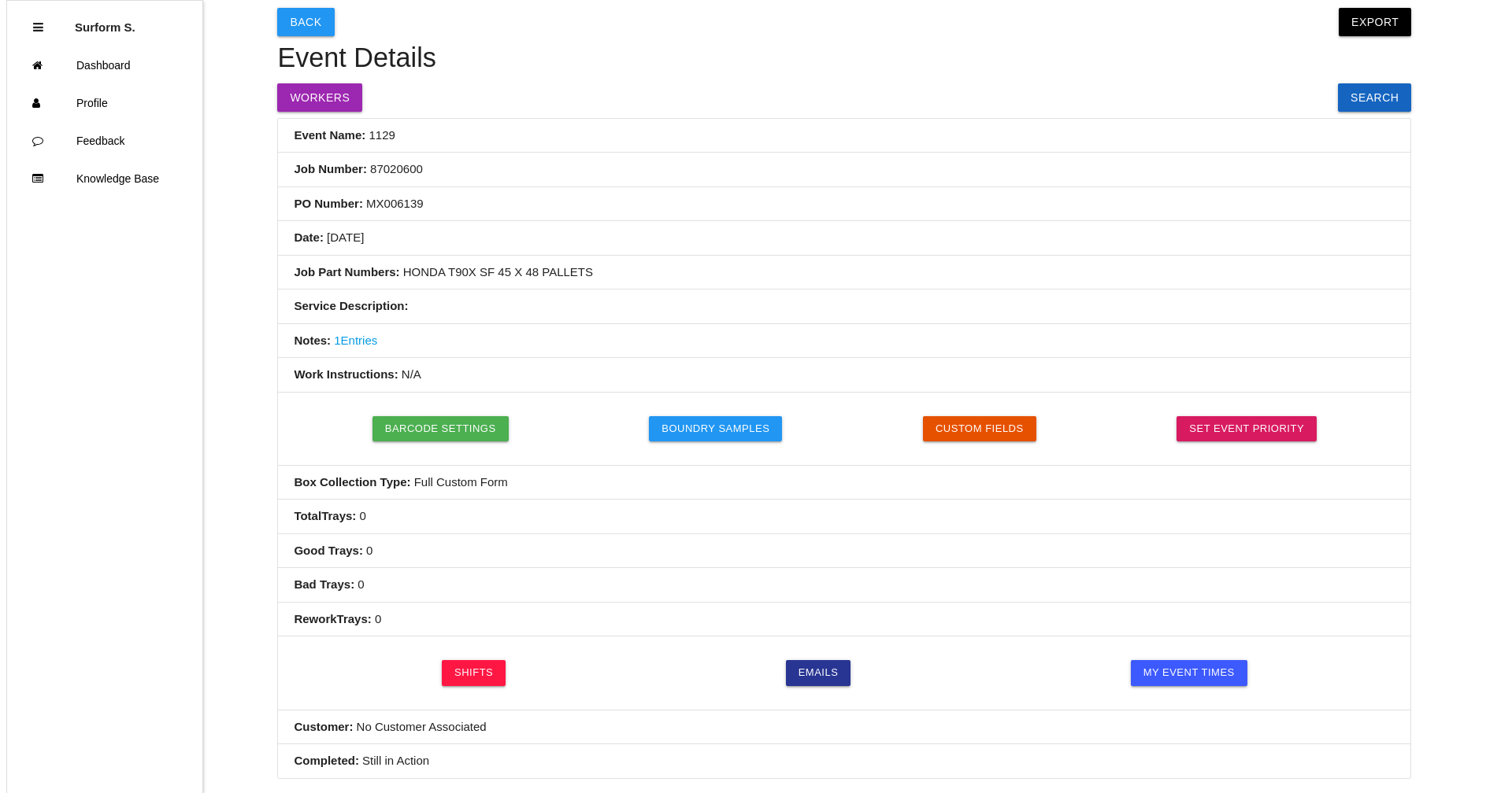
scroll to position [0, 0]
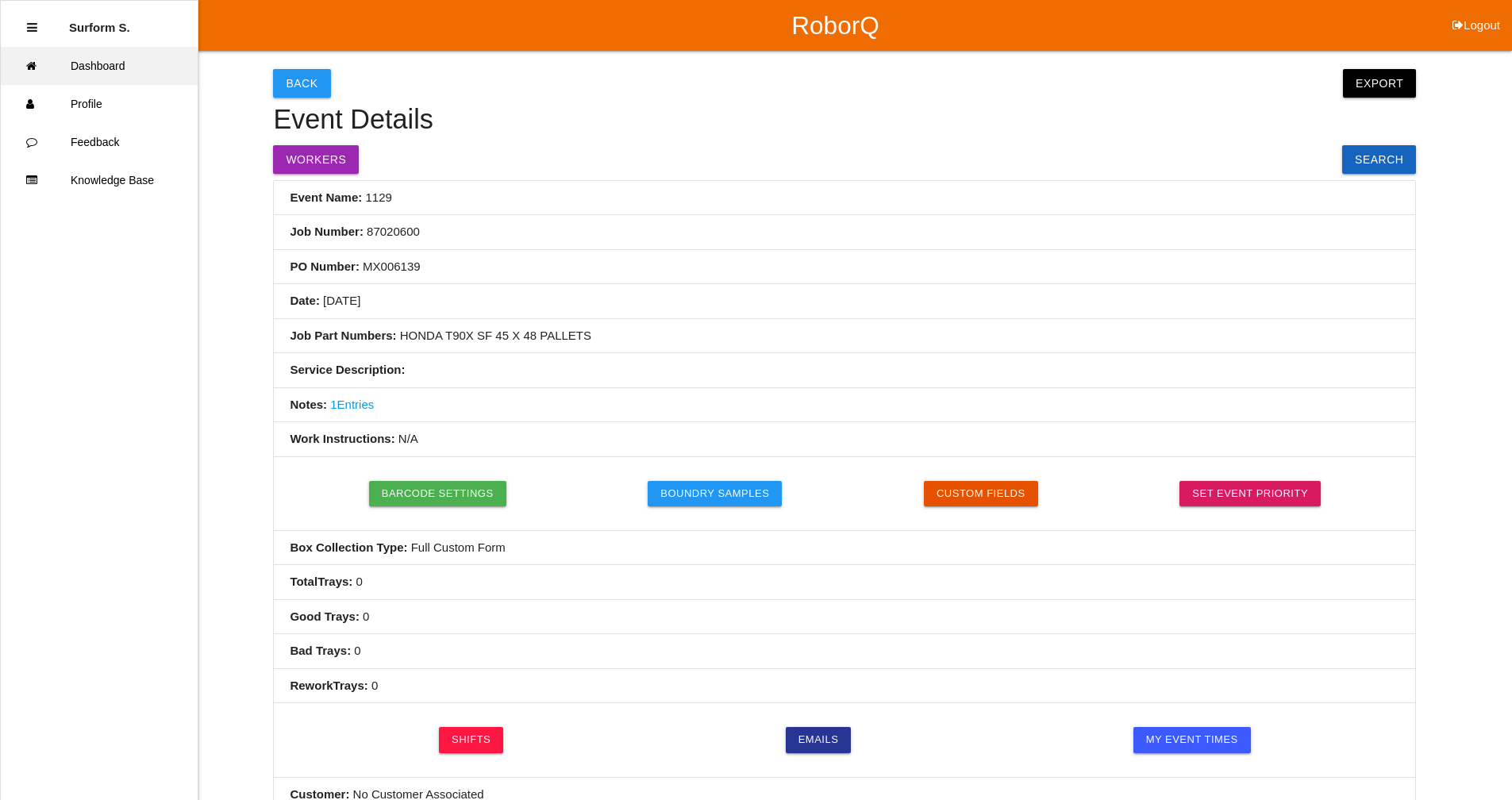
click at [103, 59] on link "Dashboard" at bounding box center [99, 66] width 197 height 38
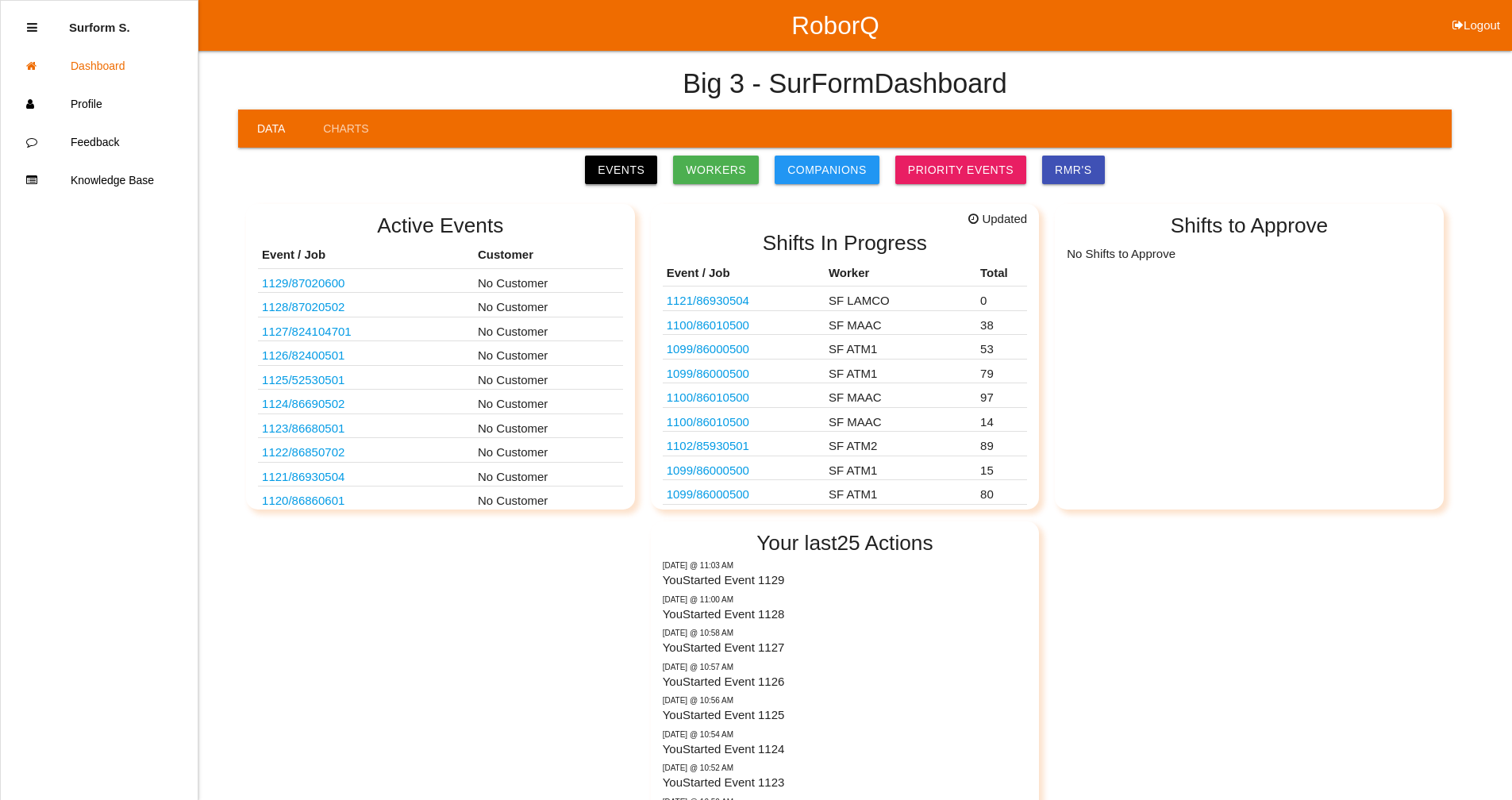
click at [657, 165] on link "Events" at bounding box center [621, 170] width 72 height 29
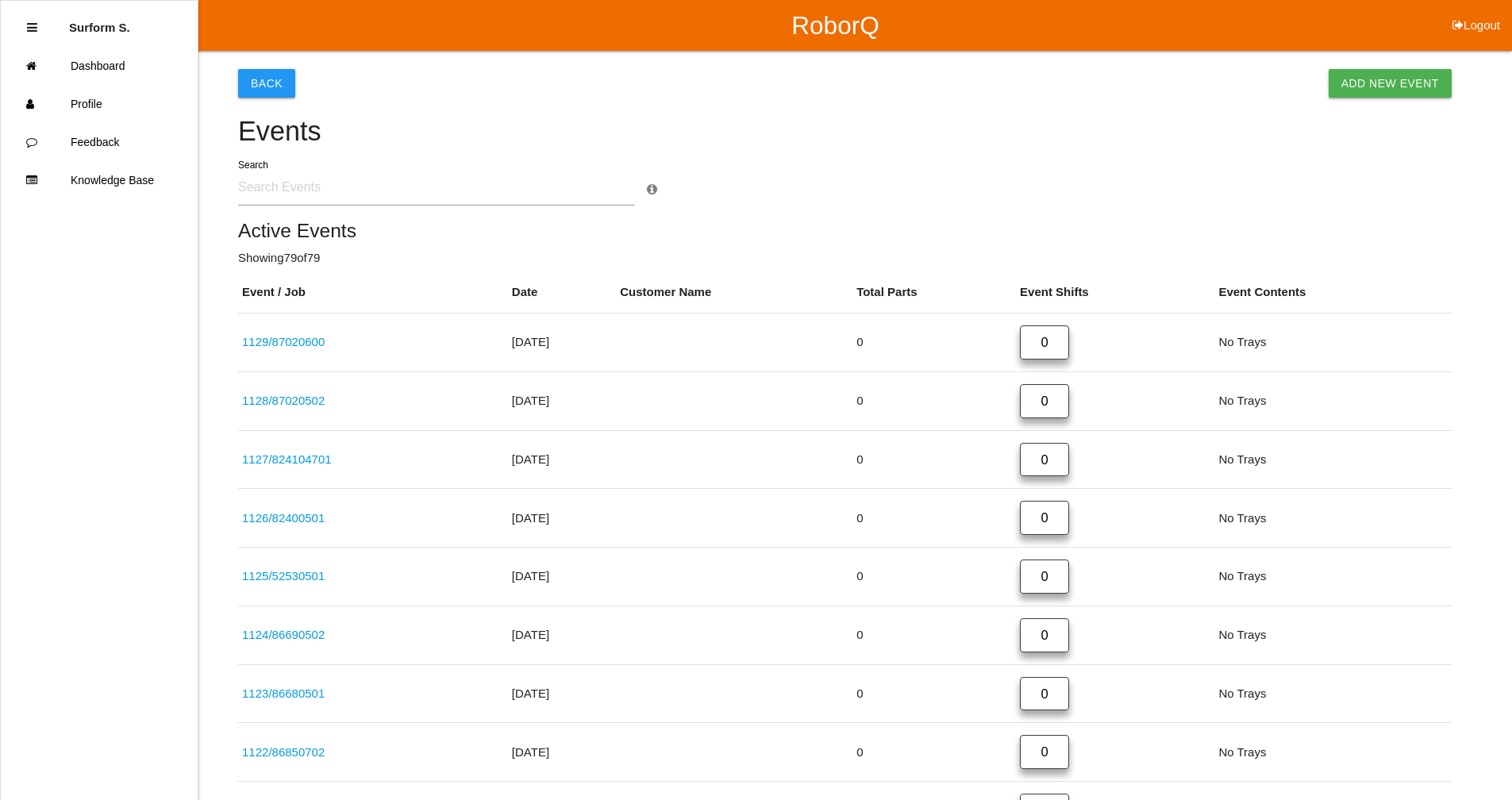
click at [365, 187] on input "text" at bounding box center [436, 187] width 397 height 37
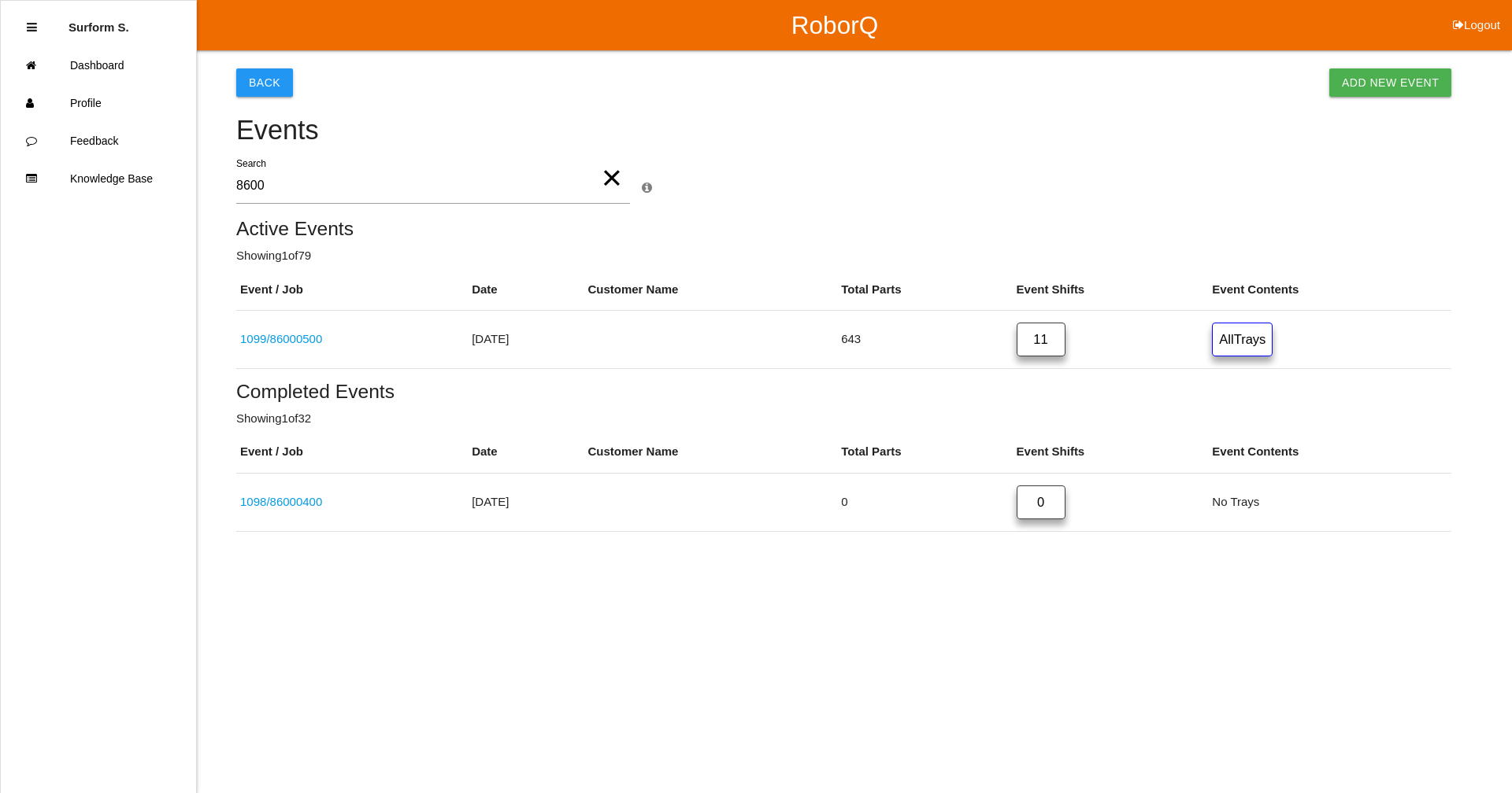
drag, startPoint x: 275, startPoint y: 182, endPoint x: 217, endPoint y: 189, distance: 58.4
click at [217, 189] on div "Back Add New Event Events 8600 × Search × Event Search Event Search searches Ev…" at bounding box center [756, 291] width 1512 height 482
type input "8601"
click at [815, 12] on button "Logout" at bounding box center [1475, 5] width 71 height 12
select select "Supervisor"
